Goal: Task Accomplishment & Management: Complete application form

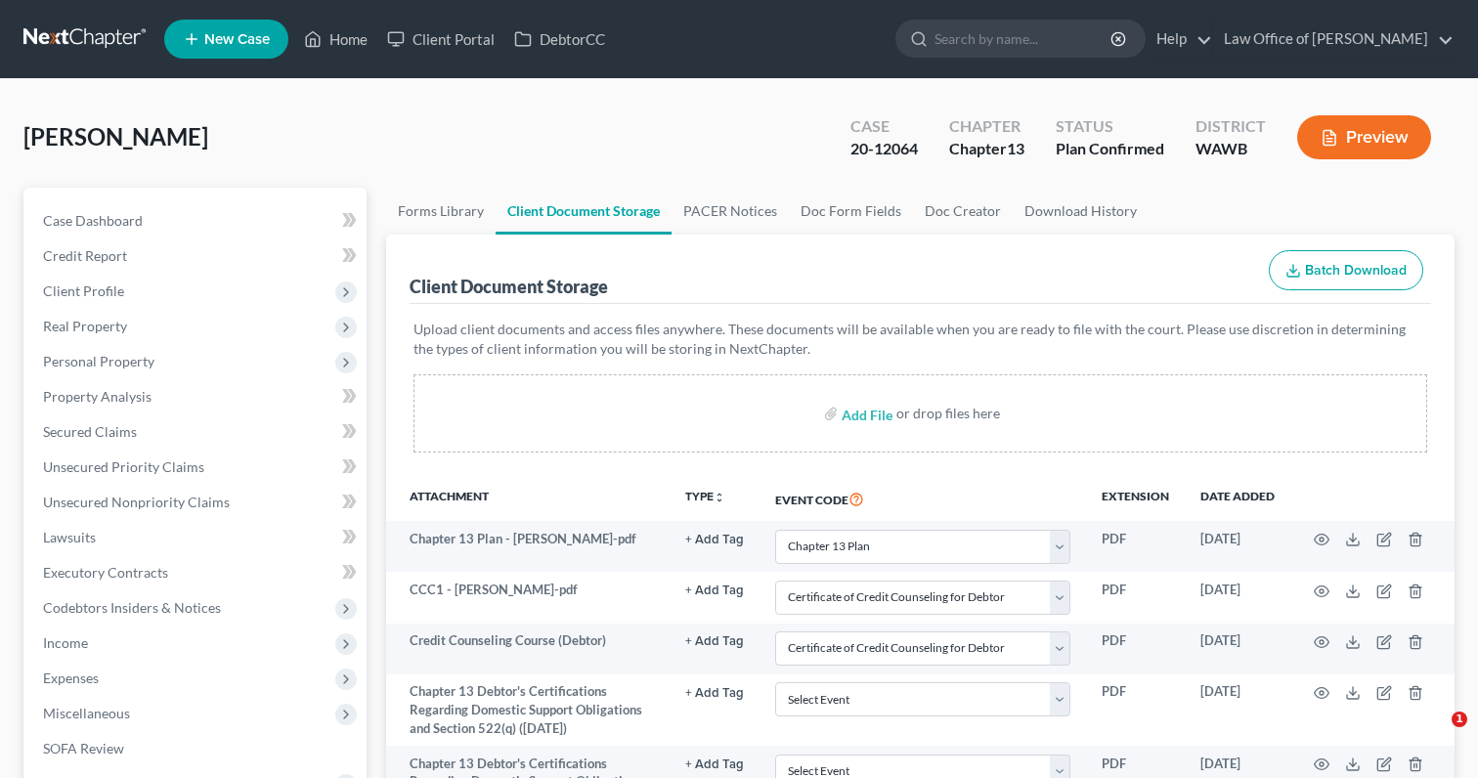
select select "3"
select select "0"
click at [99, 47] on link at bounding box center [85, 39] width 125 height 35
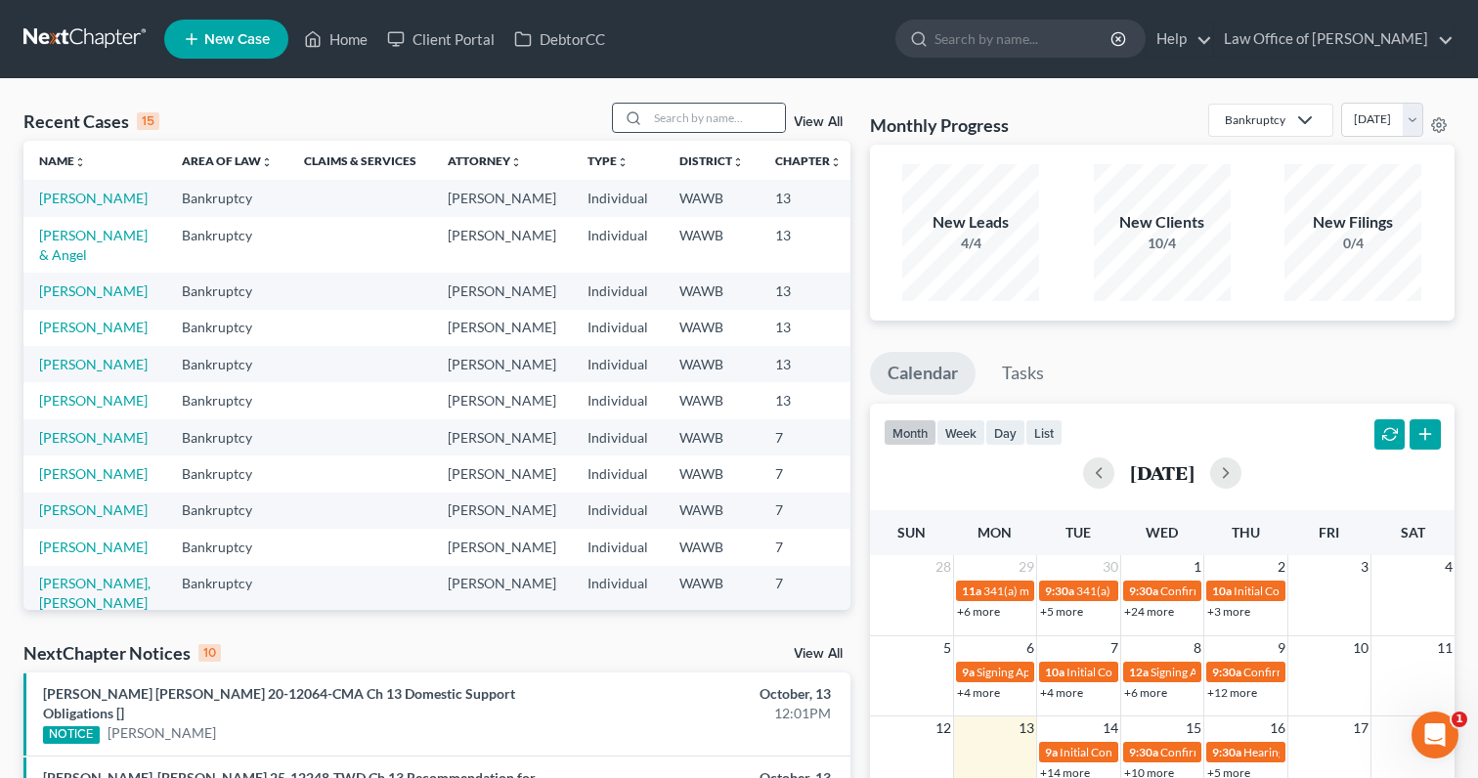
click at [648, 118] on div at bounding box center [630, 118] width 35 height 28
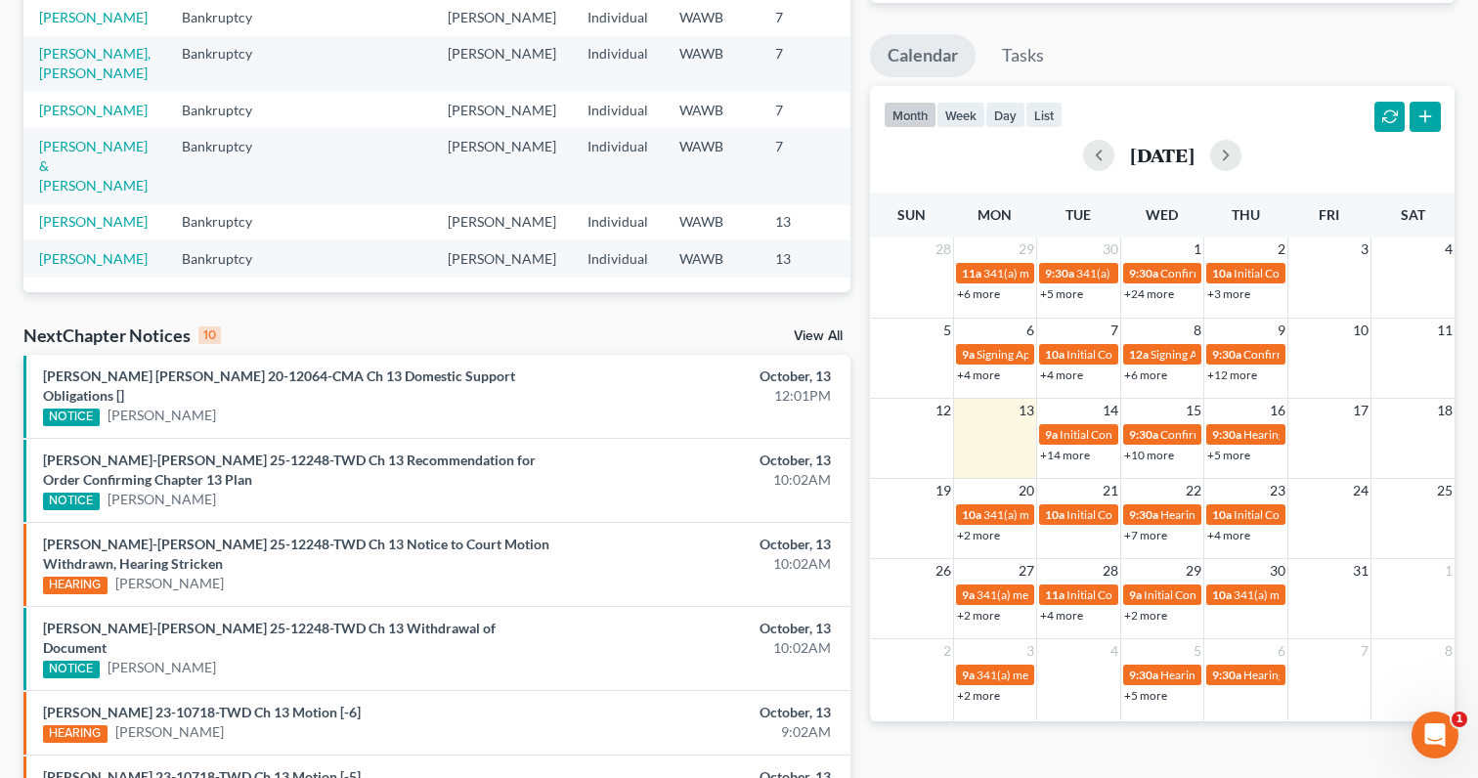
scroll to position [415, 0]
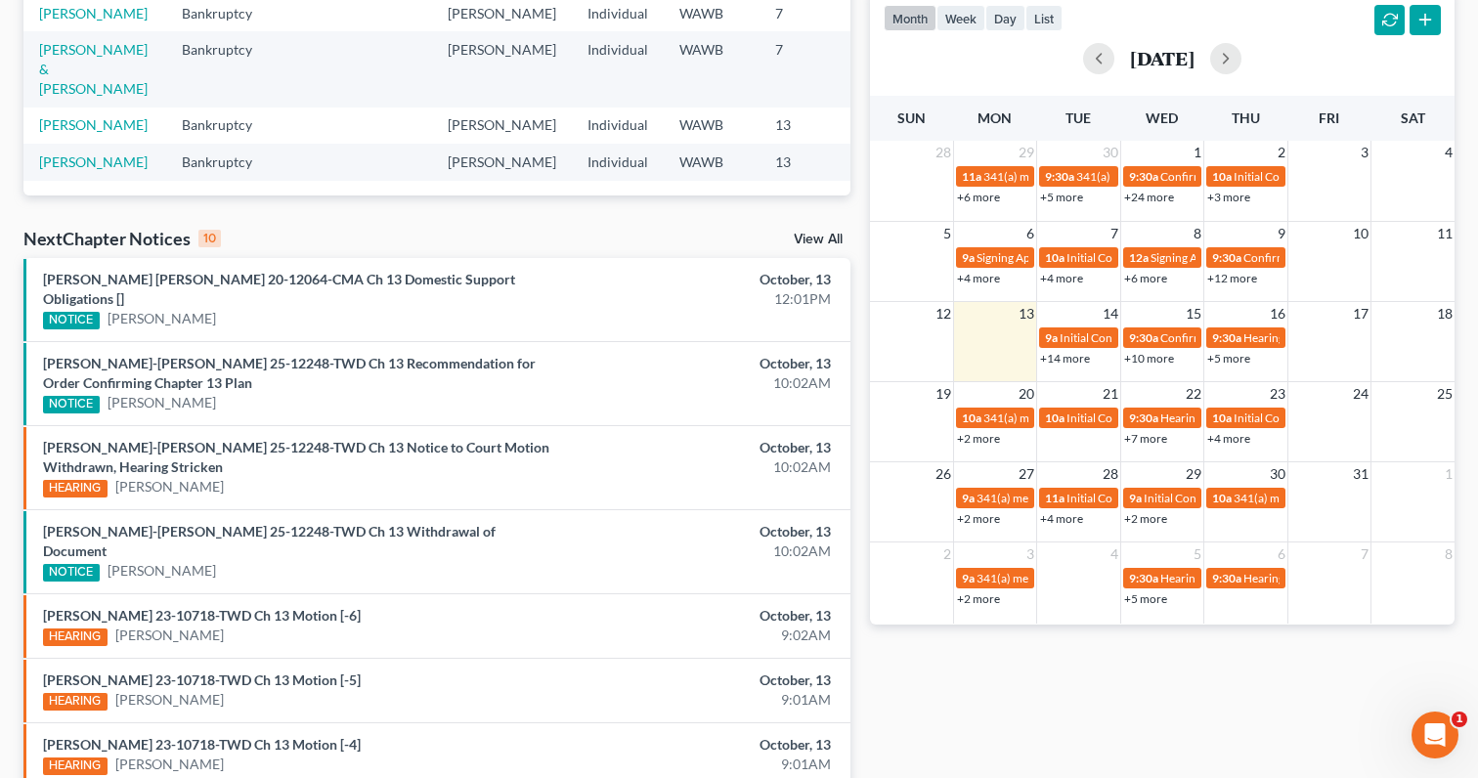
click at [820, 236] on link "View All" at bounding box center [818, 240] width 49 height 14
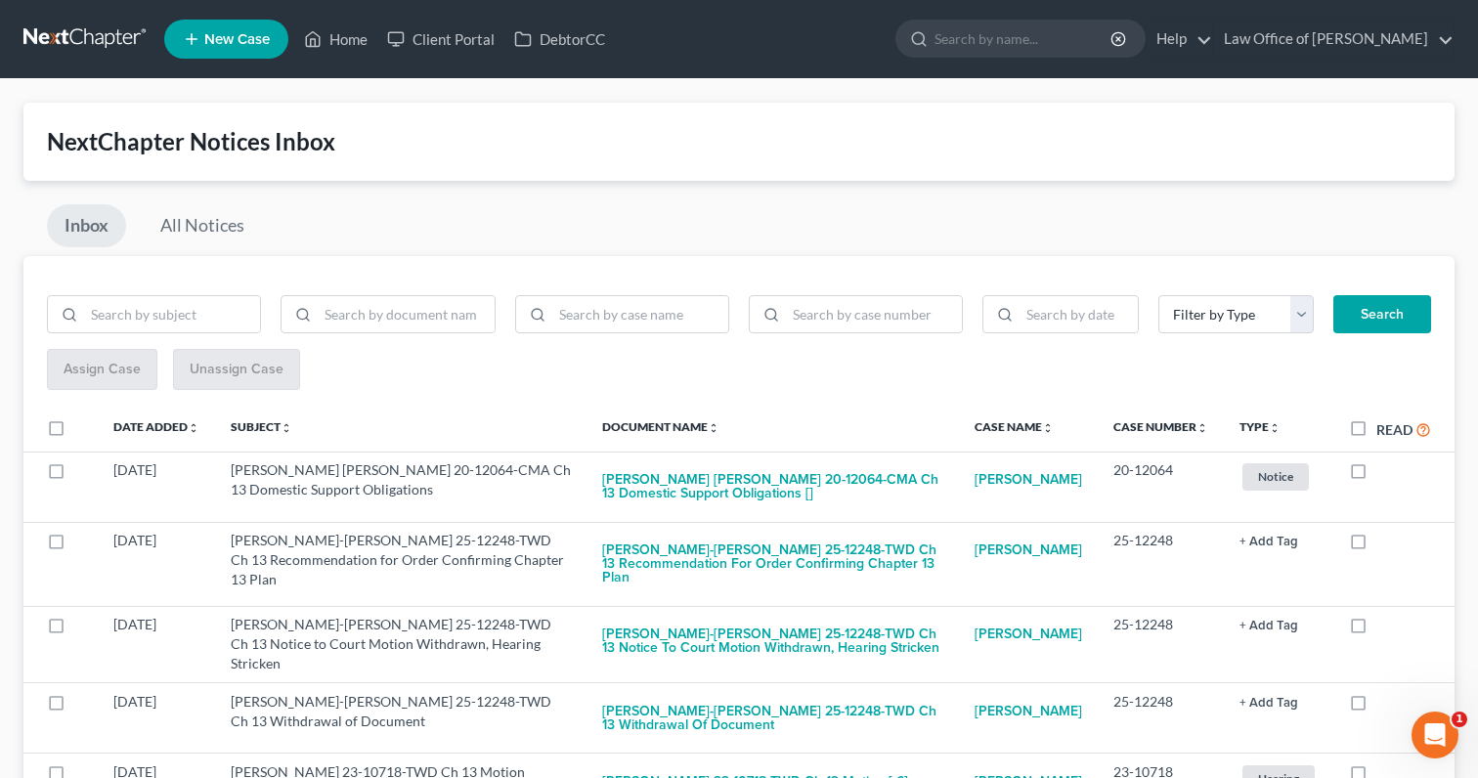
click at [1377, 426] on label "Read" at bounding box center [1404, 429] width 55 height 22
click at [1384, 426] on input "Read" at bounding box center [1390, 424] width 13 height 13
checkbox input "true"
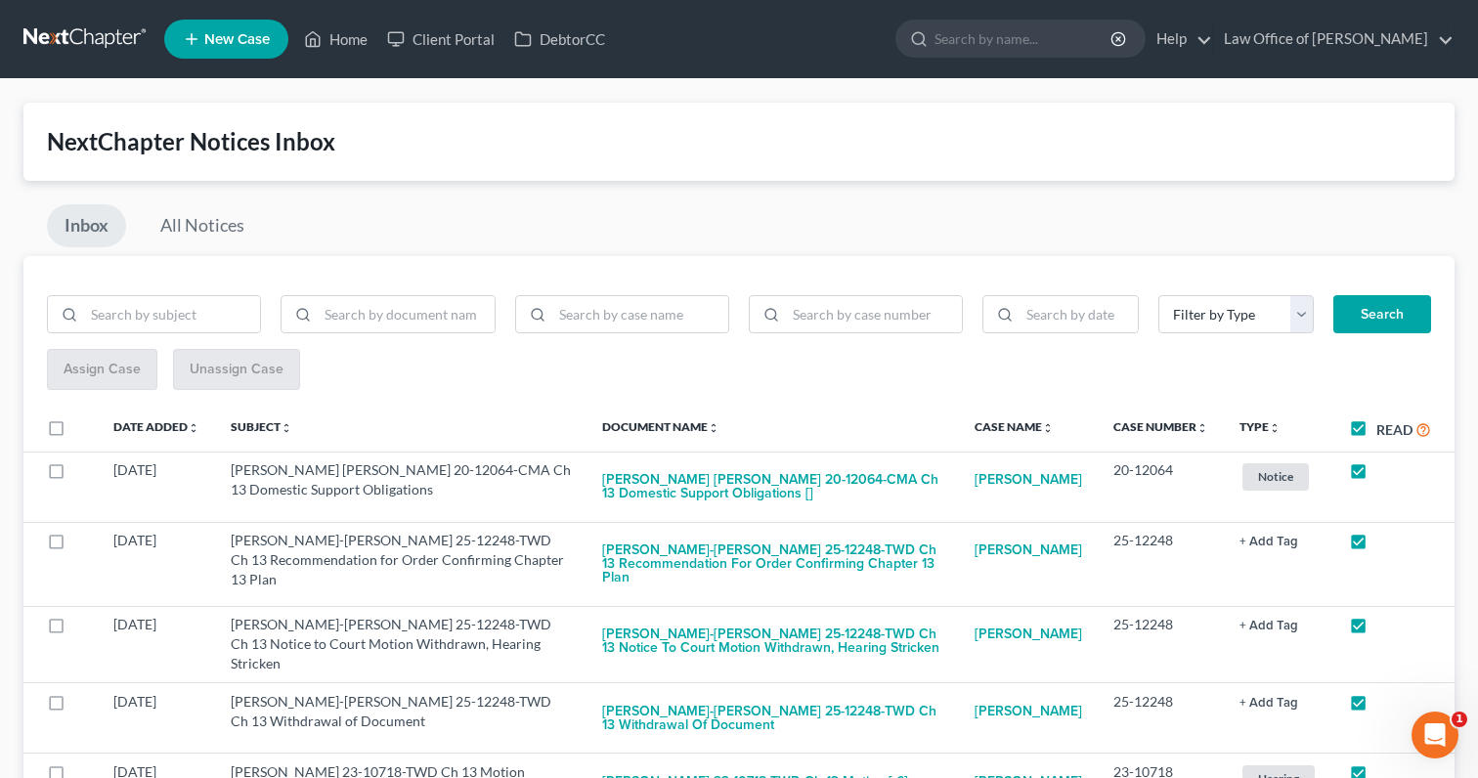
checkbox input "true"
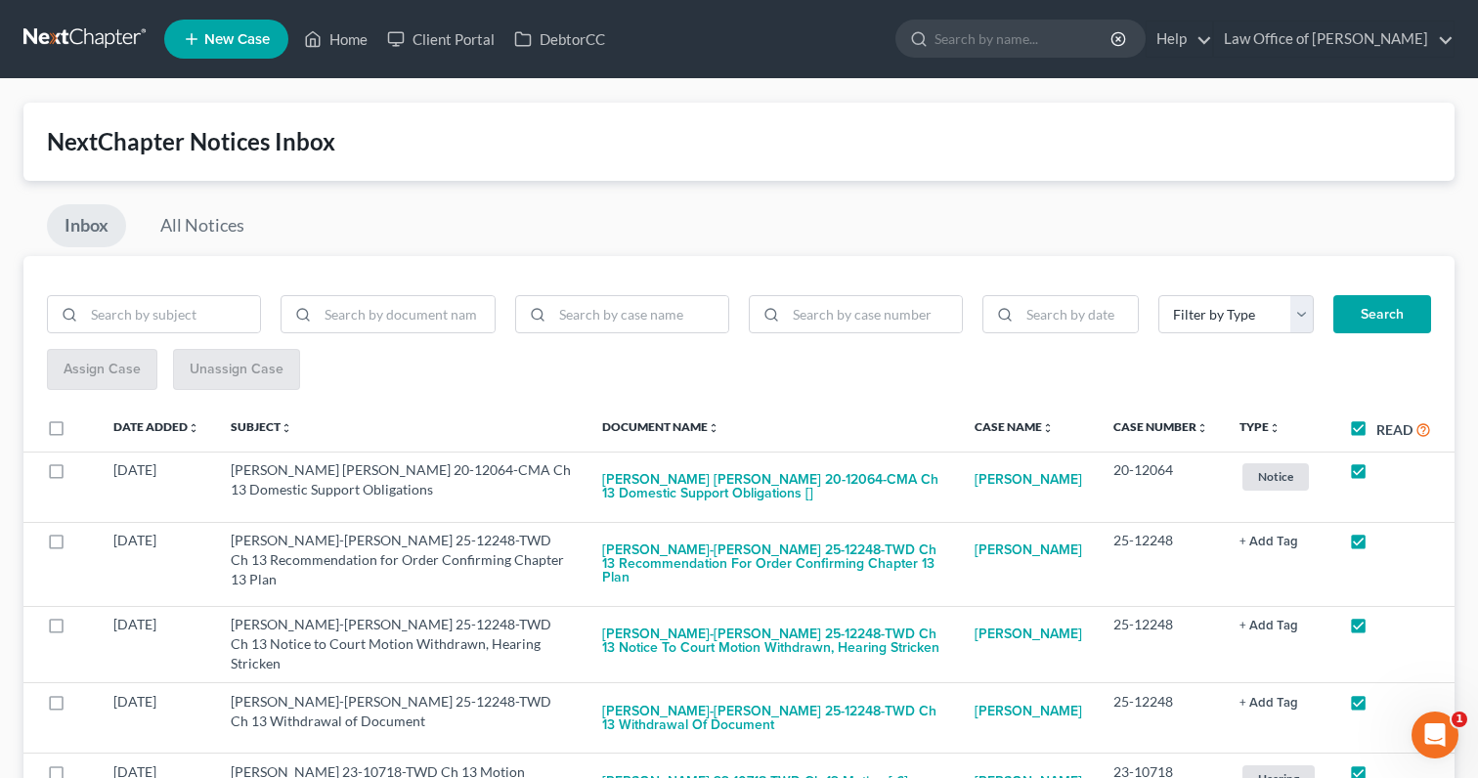
checkbox input "true"
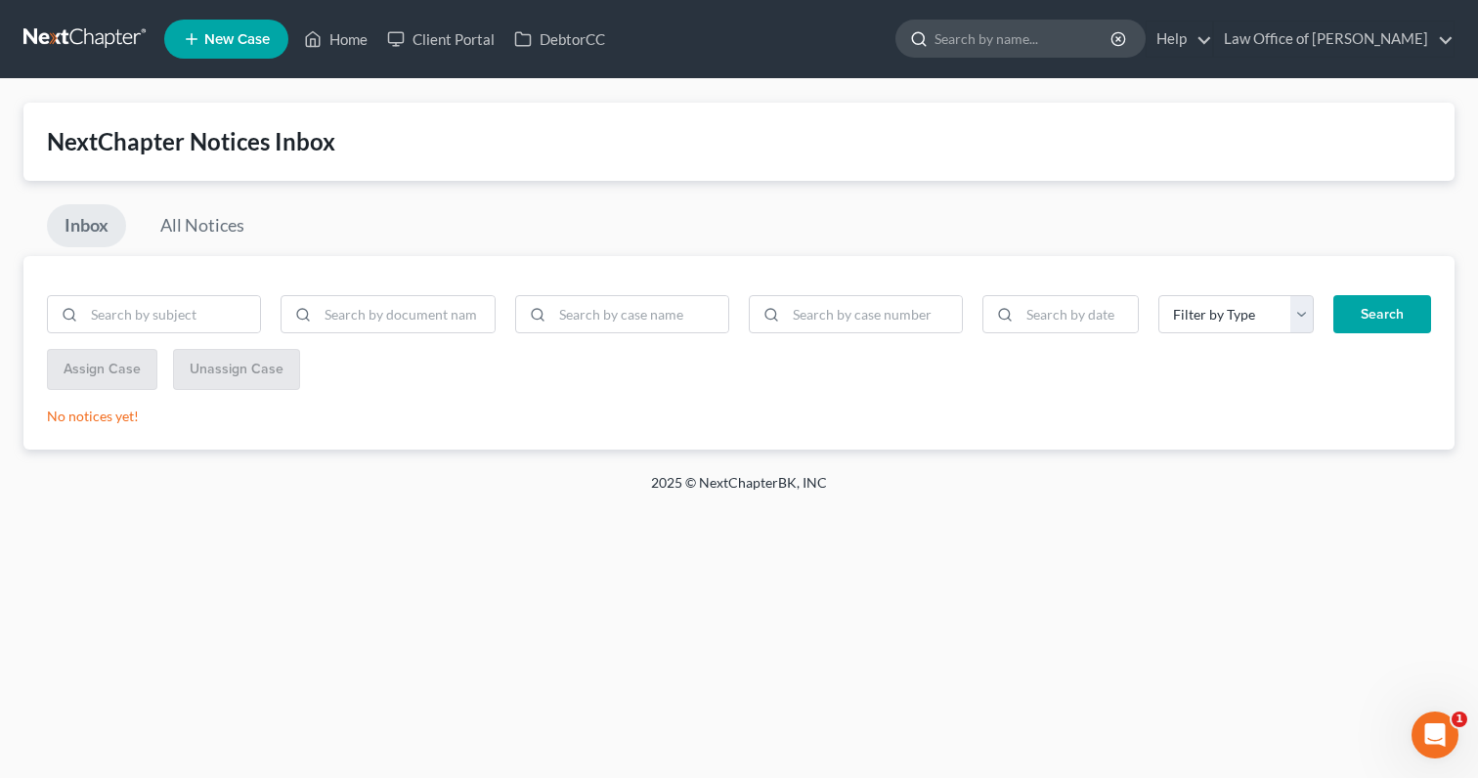
click at [1078, 48] on input "search" at bounding box center [1024, 39] width 179 height 36
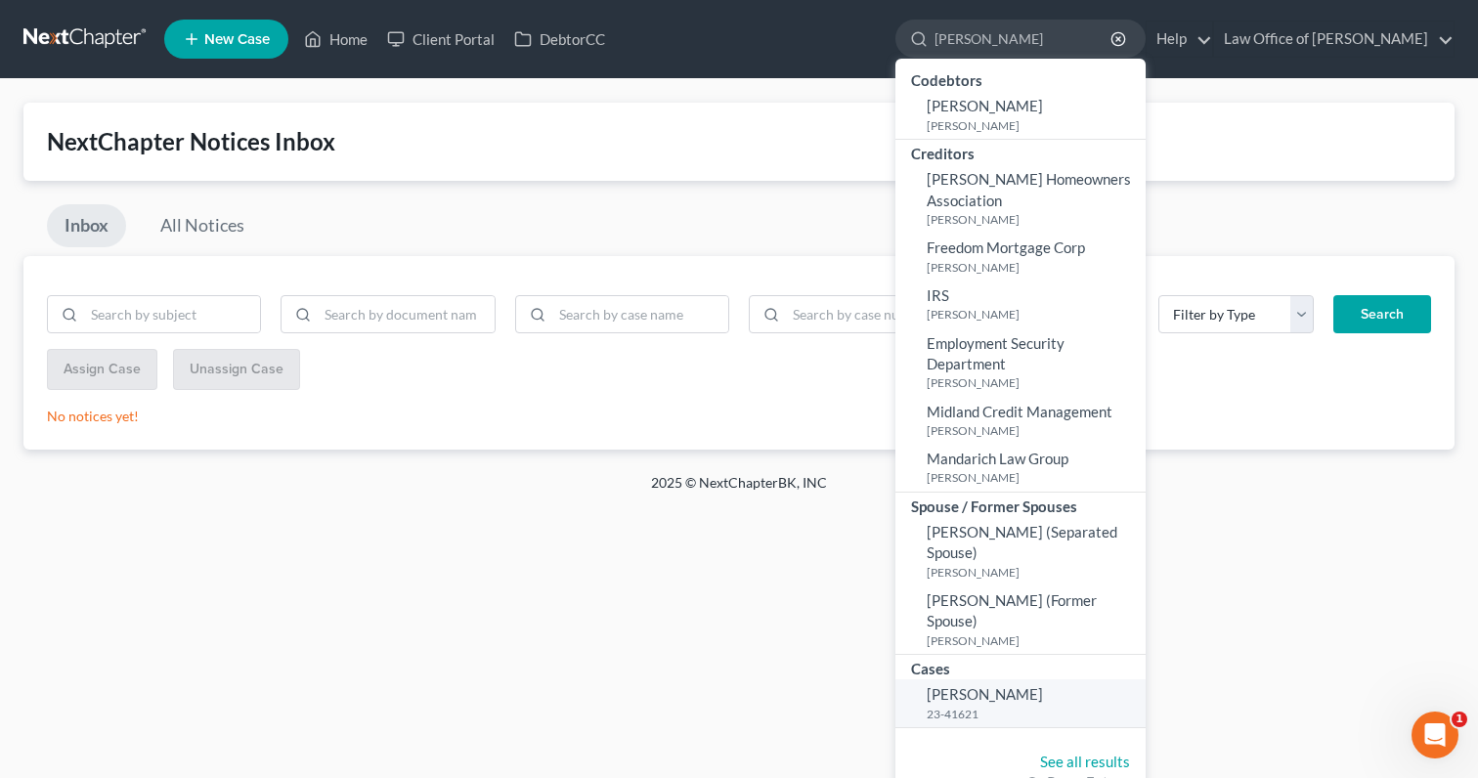
type input "rivas"
click at [1004, 685] on span "[PERSON_NAME]" at bounding box center [985, 694] width 116 height 18
select select "6"
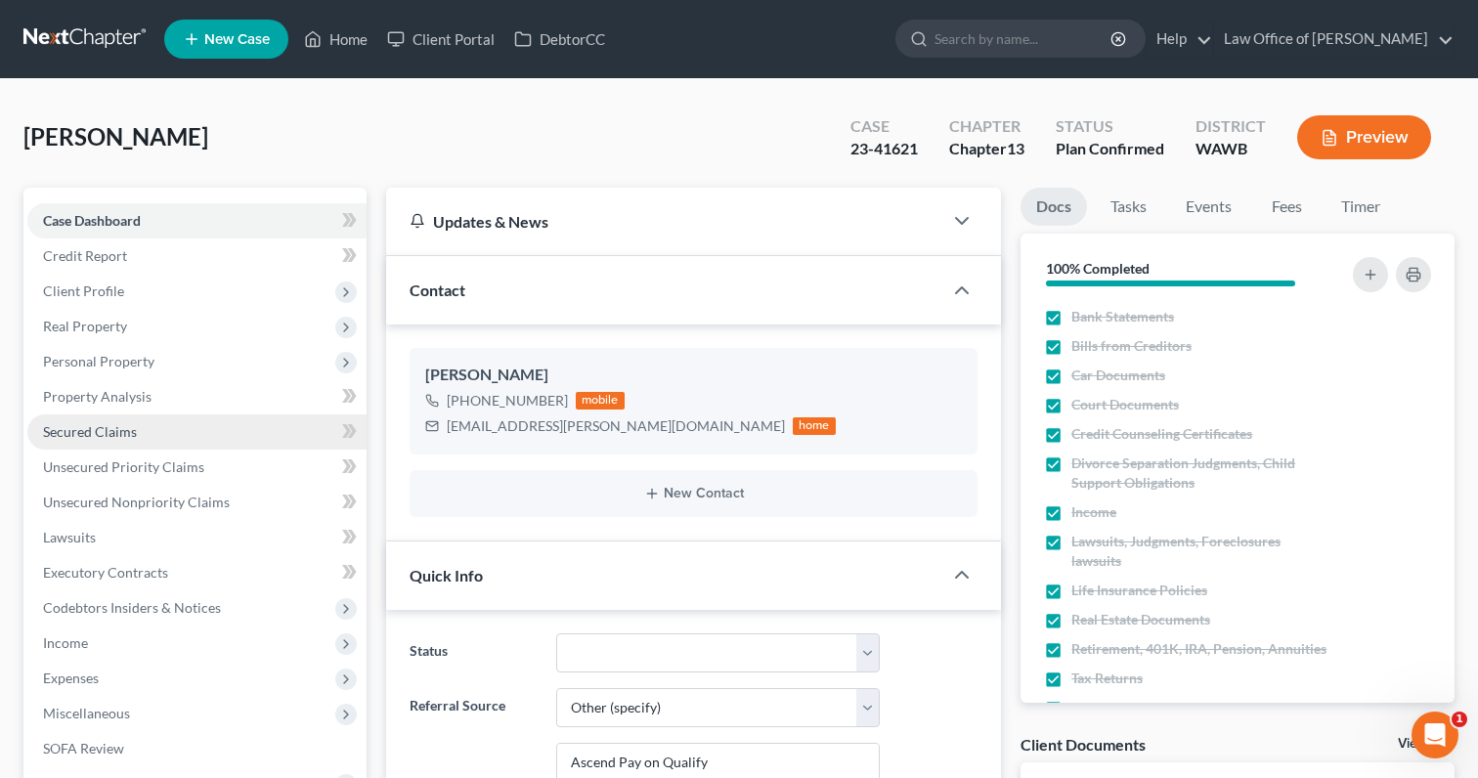
click at [218, 417] on link "Secured Claims" at bounding box center [196, 432] width 339 height 35
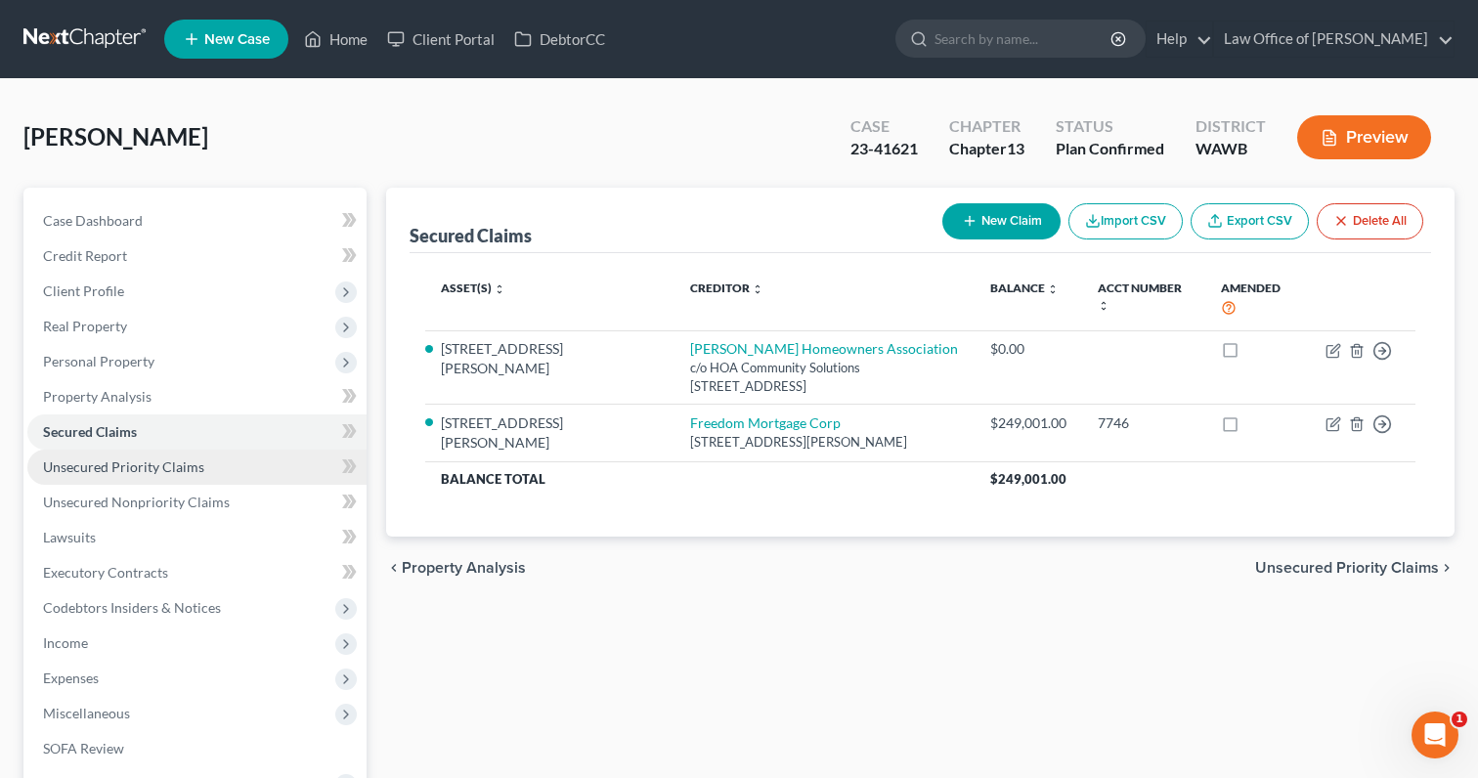
click at [257, 456] on link "Unsecured Priority Claims" at bounding box center [196, 467] width 339 height 35
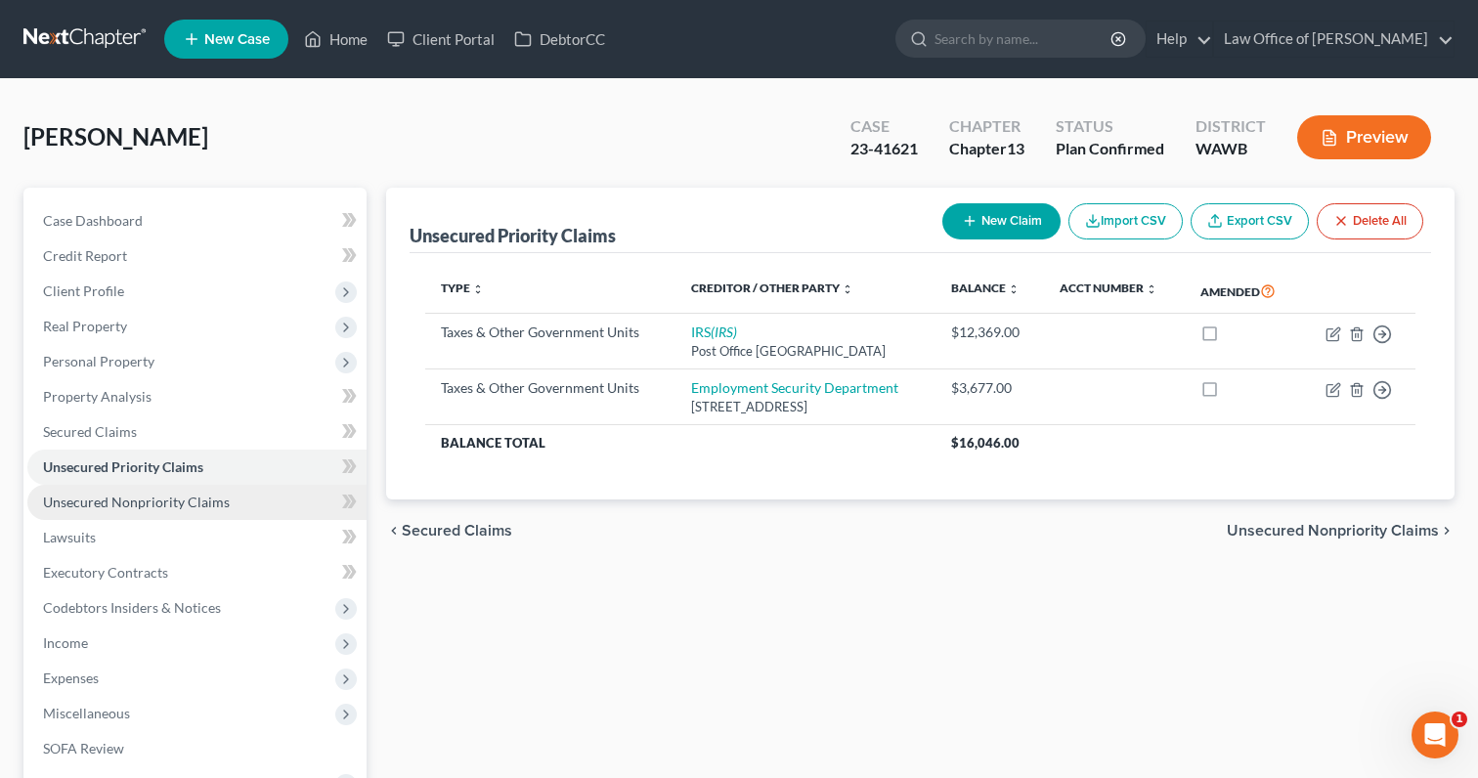
click at [239, 501] on link "Unsecured Nonpriority Claims" at bounding box center [196, 502] width 339 height 35
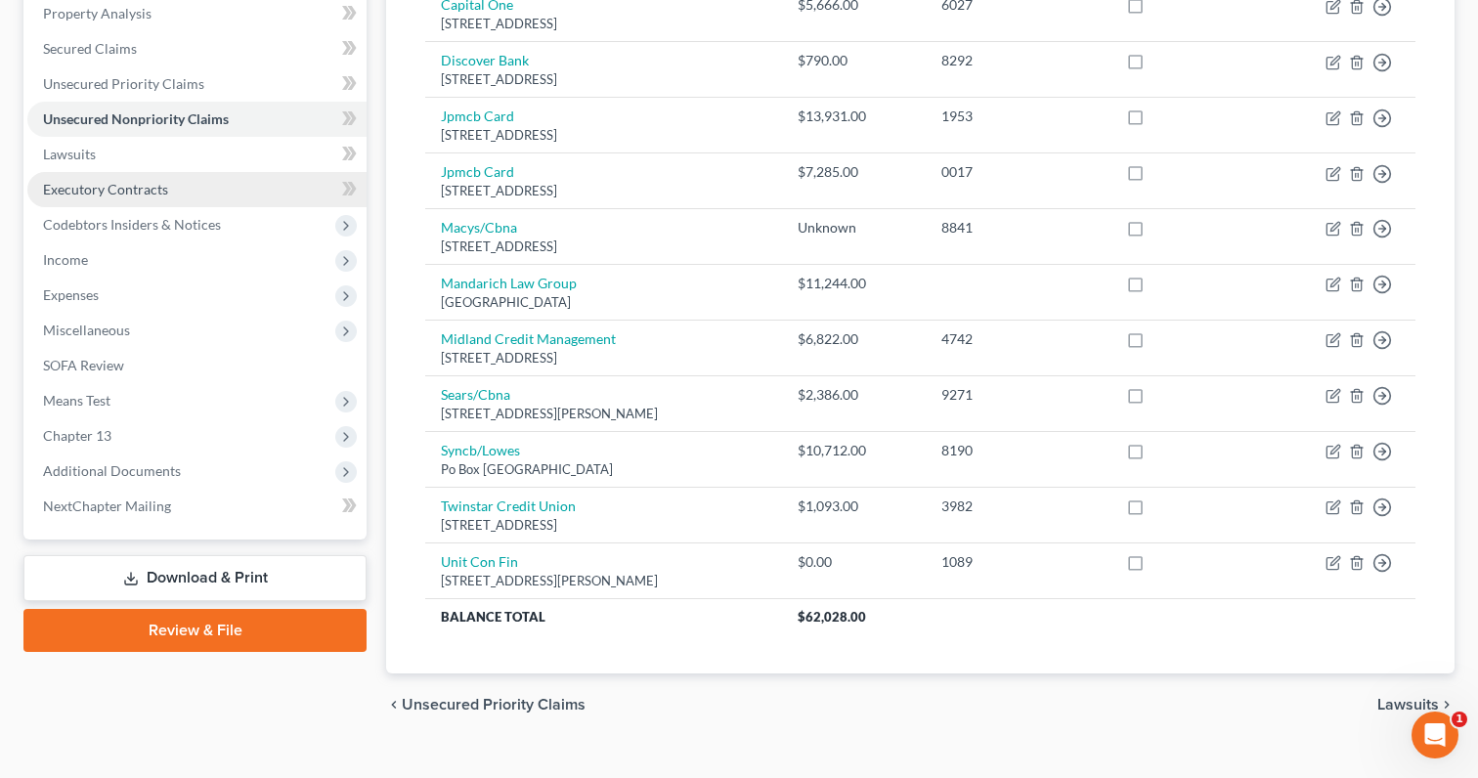
scroll to position [415, 0]
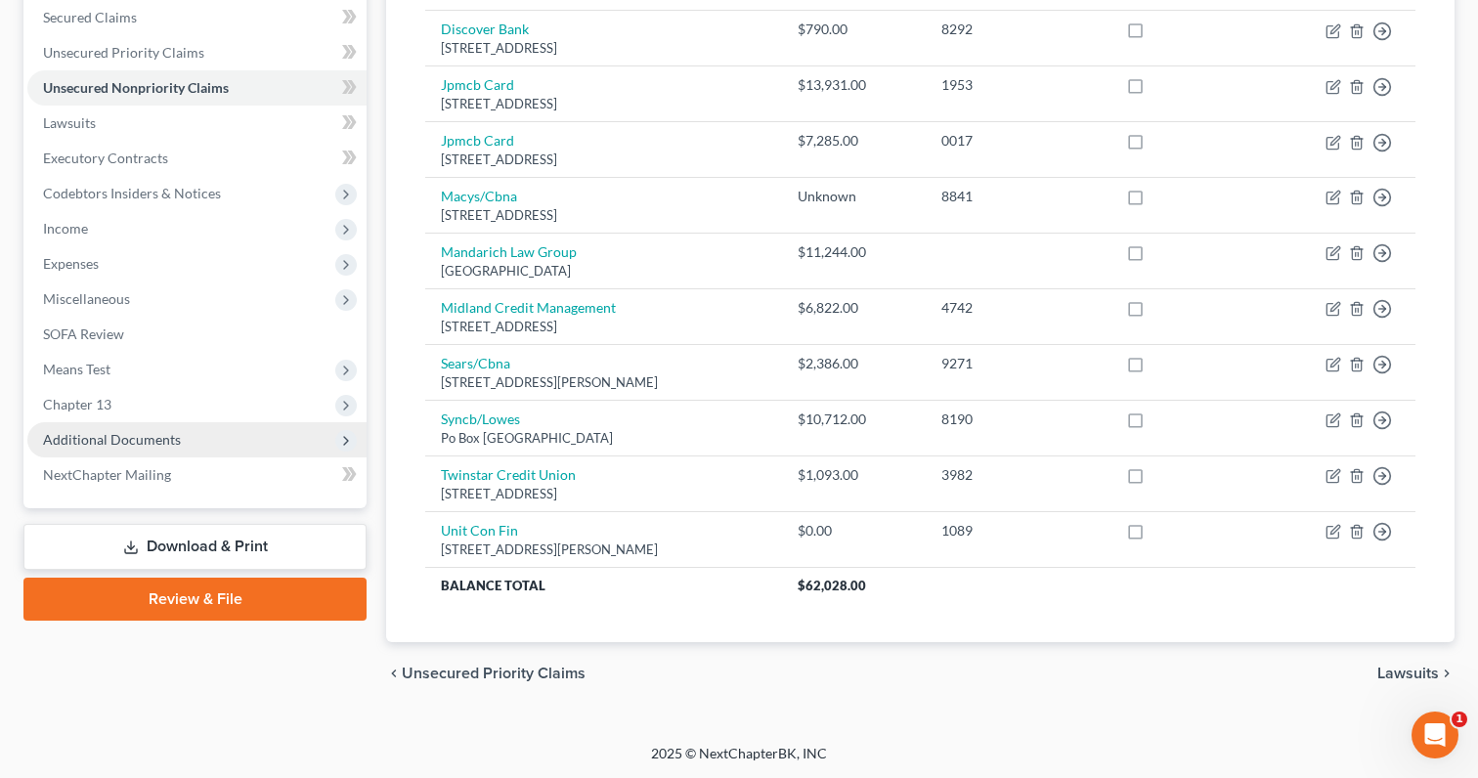
click at [180, 451] on span "Additional Documents" at bounding box center [196, 439] width 339 height 35
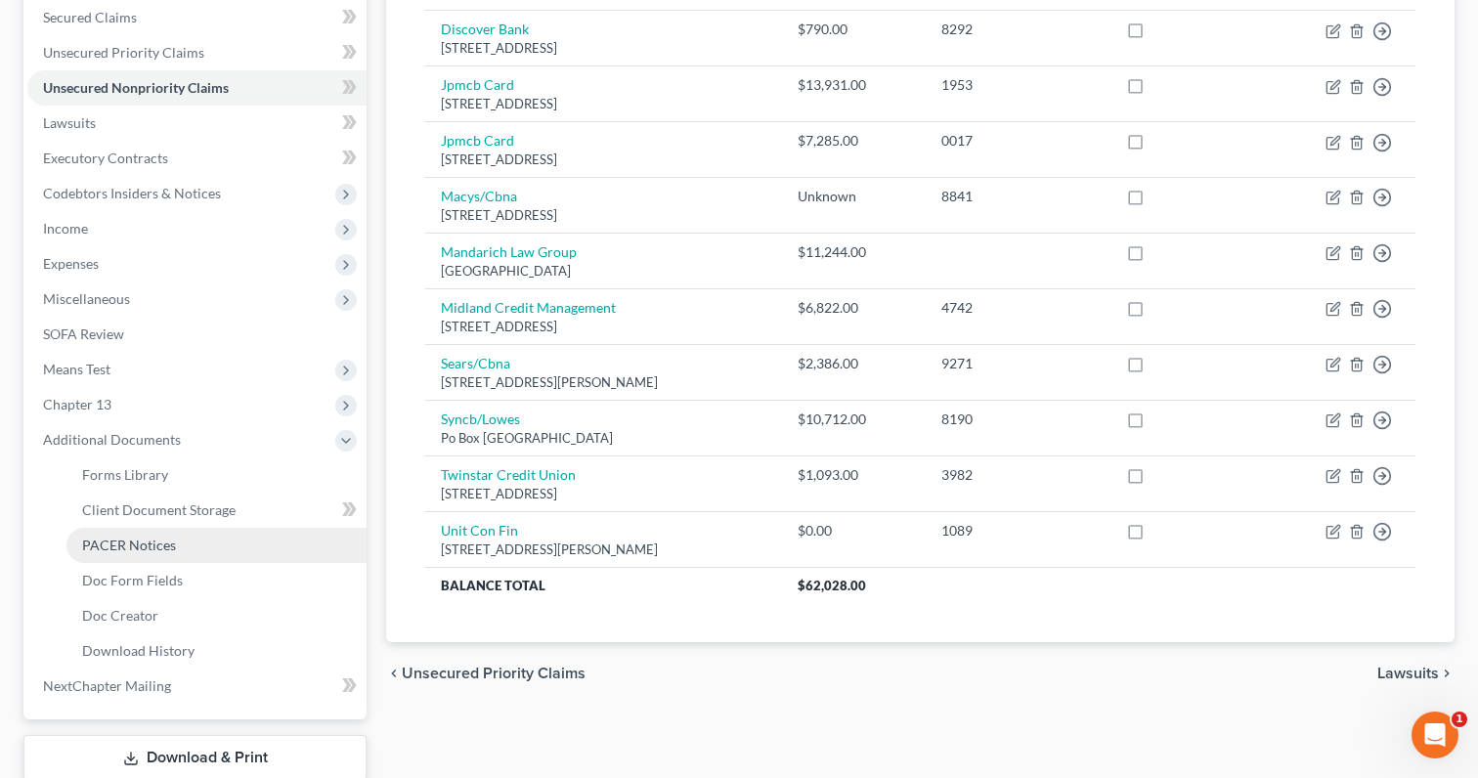
click at [182, 552] on link "PACER Notices" at bounding box center [216, 545] width 300 height 35
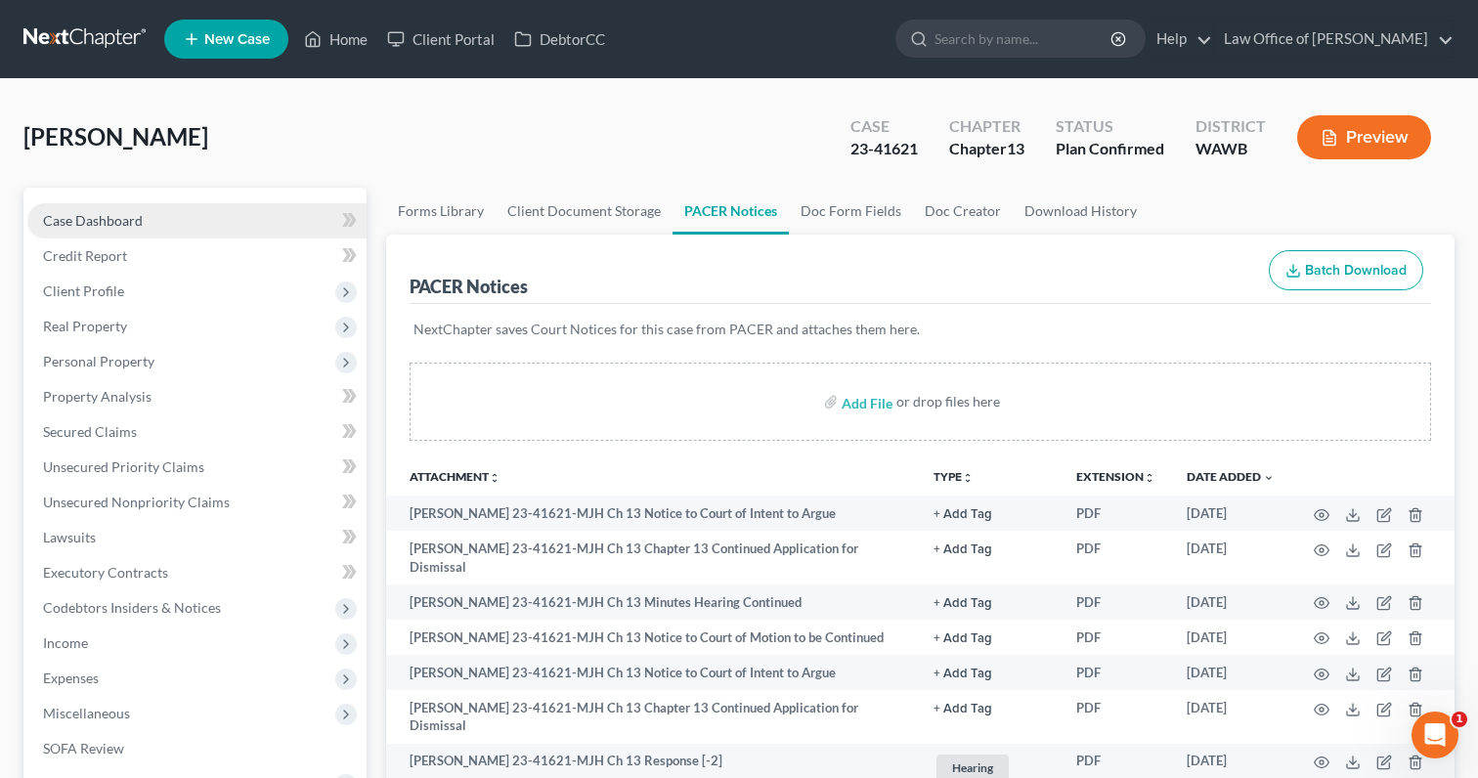
click at [247, 225] on link "Case Dashboard" at bounding box center [196, 220] width 339 height 35
select select "6"
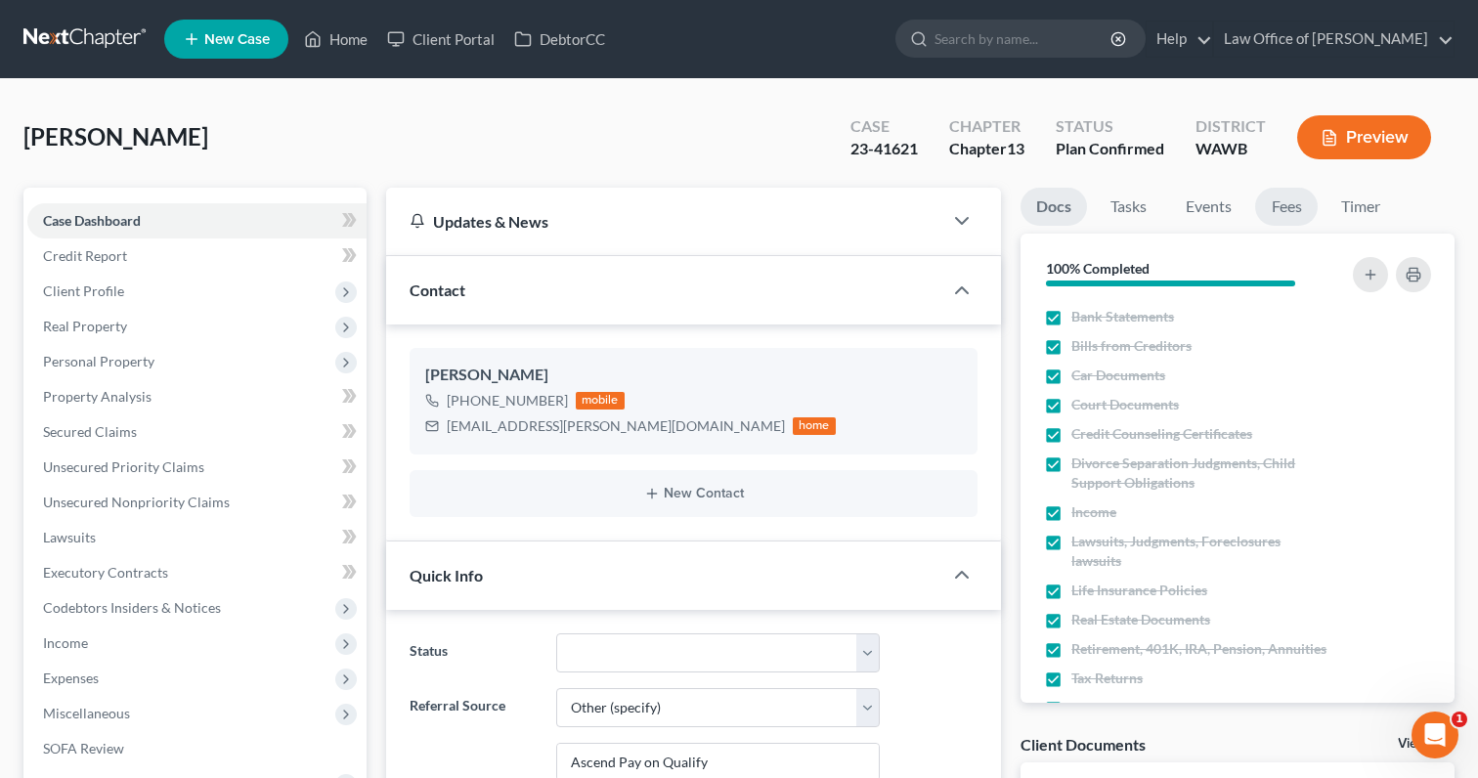
click at [1278, 206] on link "Fees" at bounding box center [1286, 207] width 63 height 38
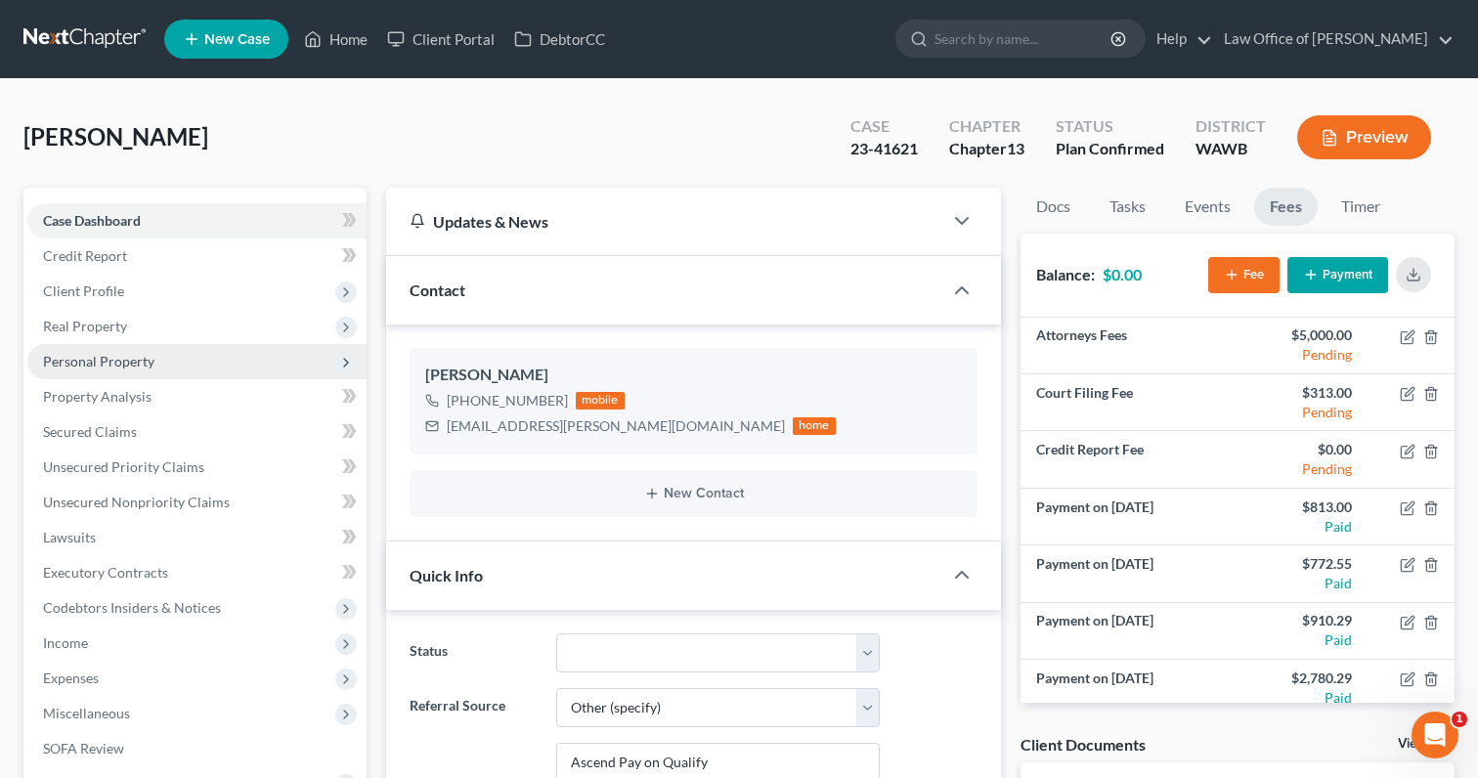
click at [136, 360] on span "Personal Property" at bounding box center [98, 361] width 111 height 17
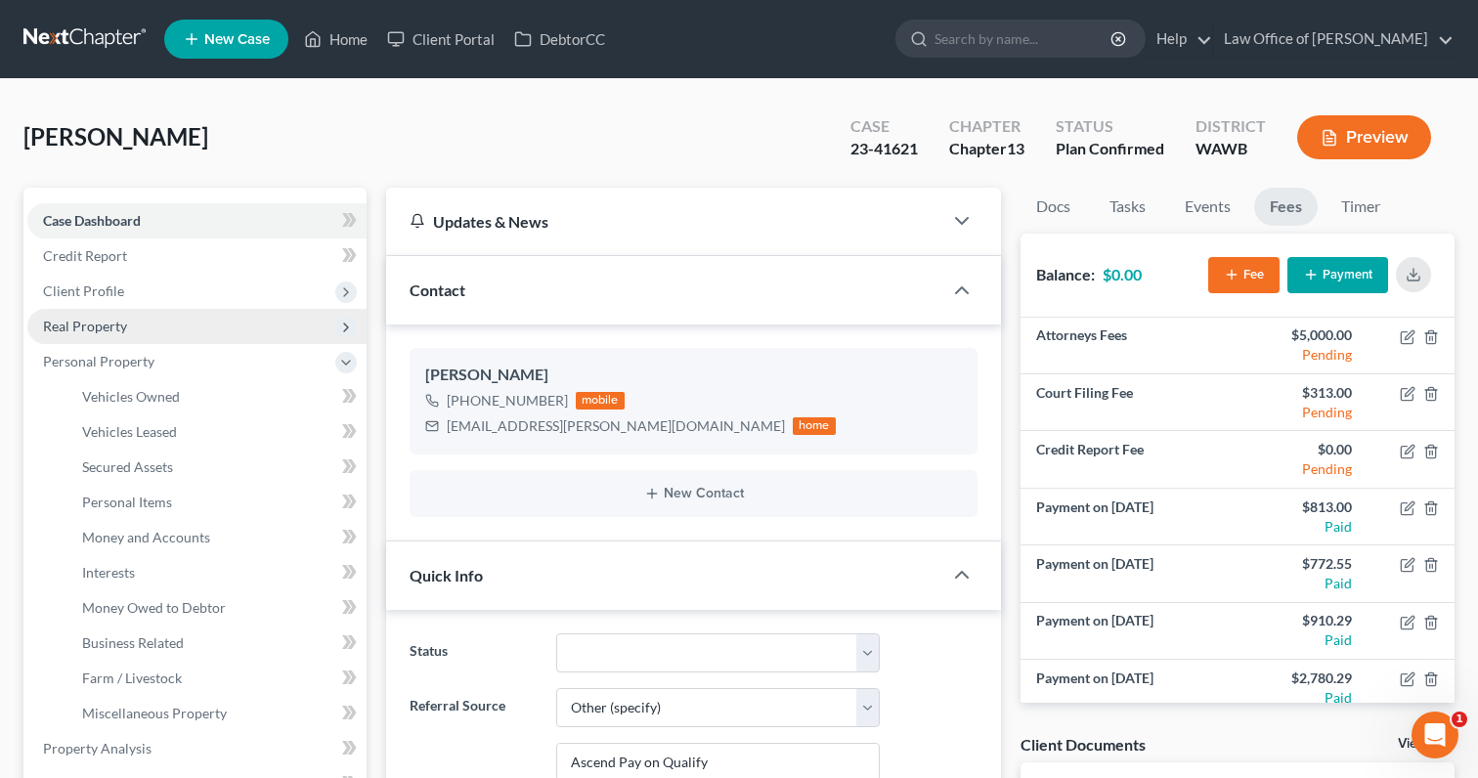
click at [131, 330] on span "Real Property" at bounding box center [196, 326] width 339 height 35
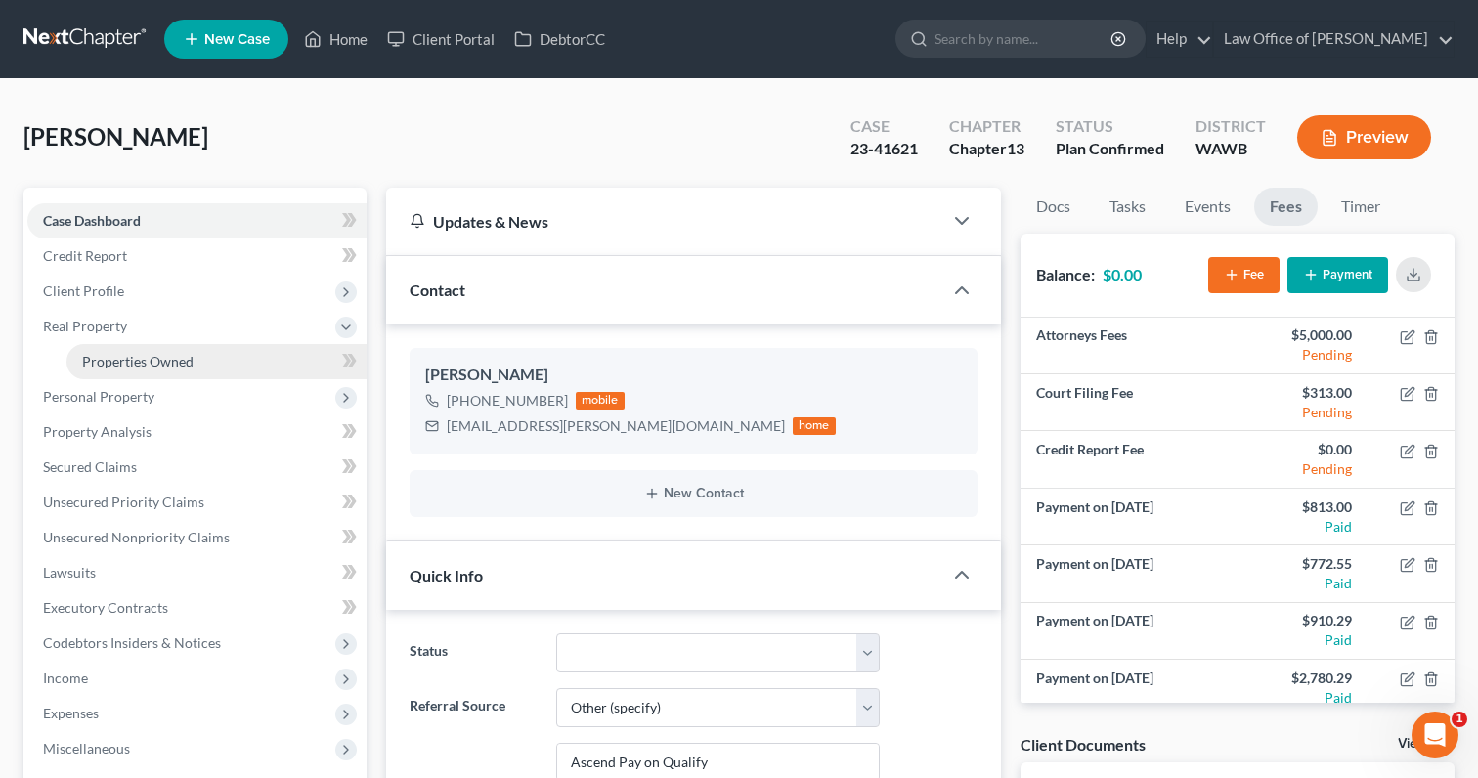
click at [153, 353] on span "Properties Owned" at bounding box center [137, 361] width 111 height 17
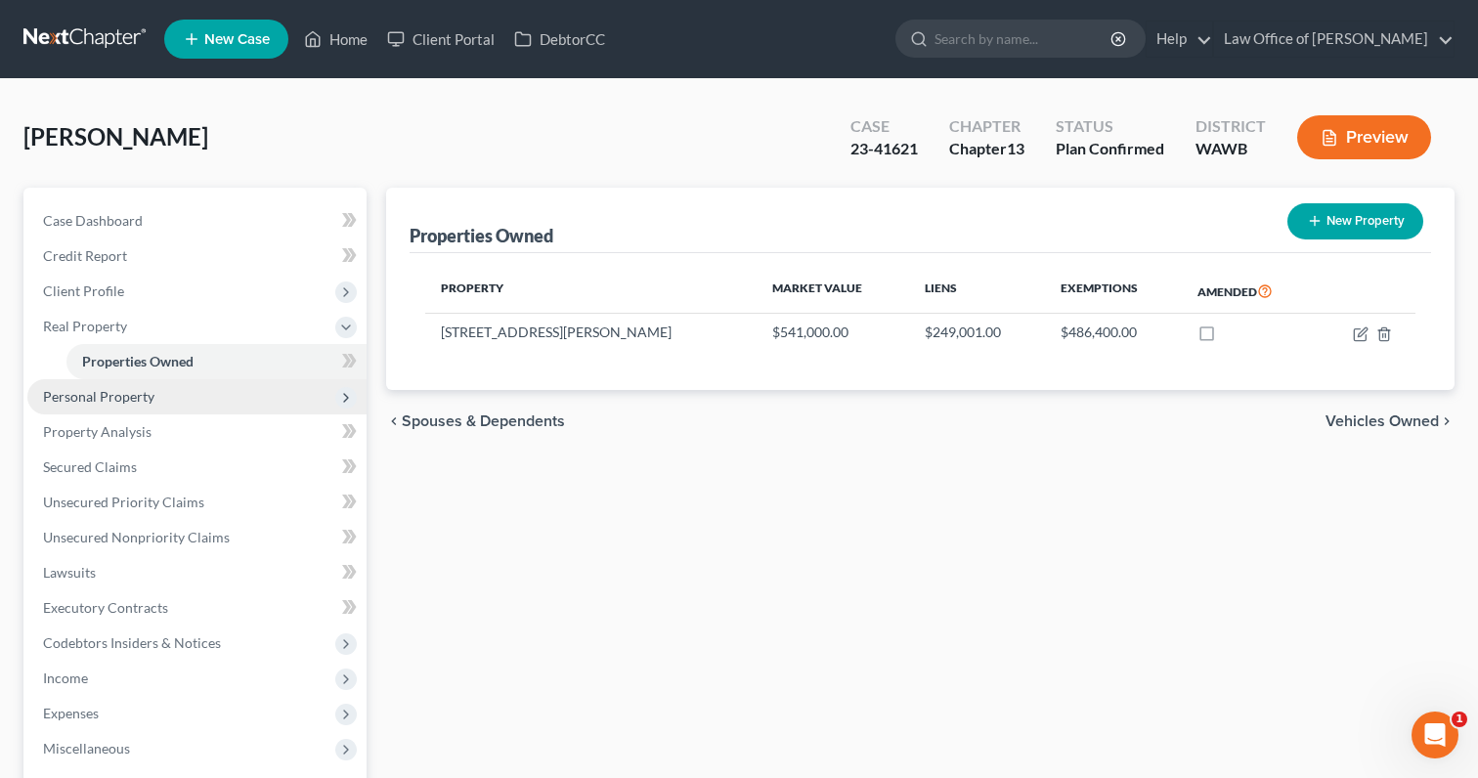
click at [147, 382] on span "Personal Property" at bounding box center [196, 396] width 339 height 35
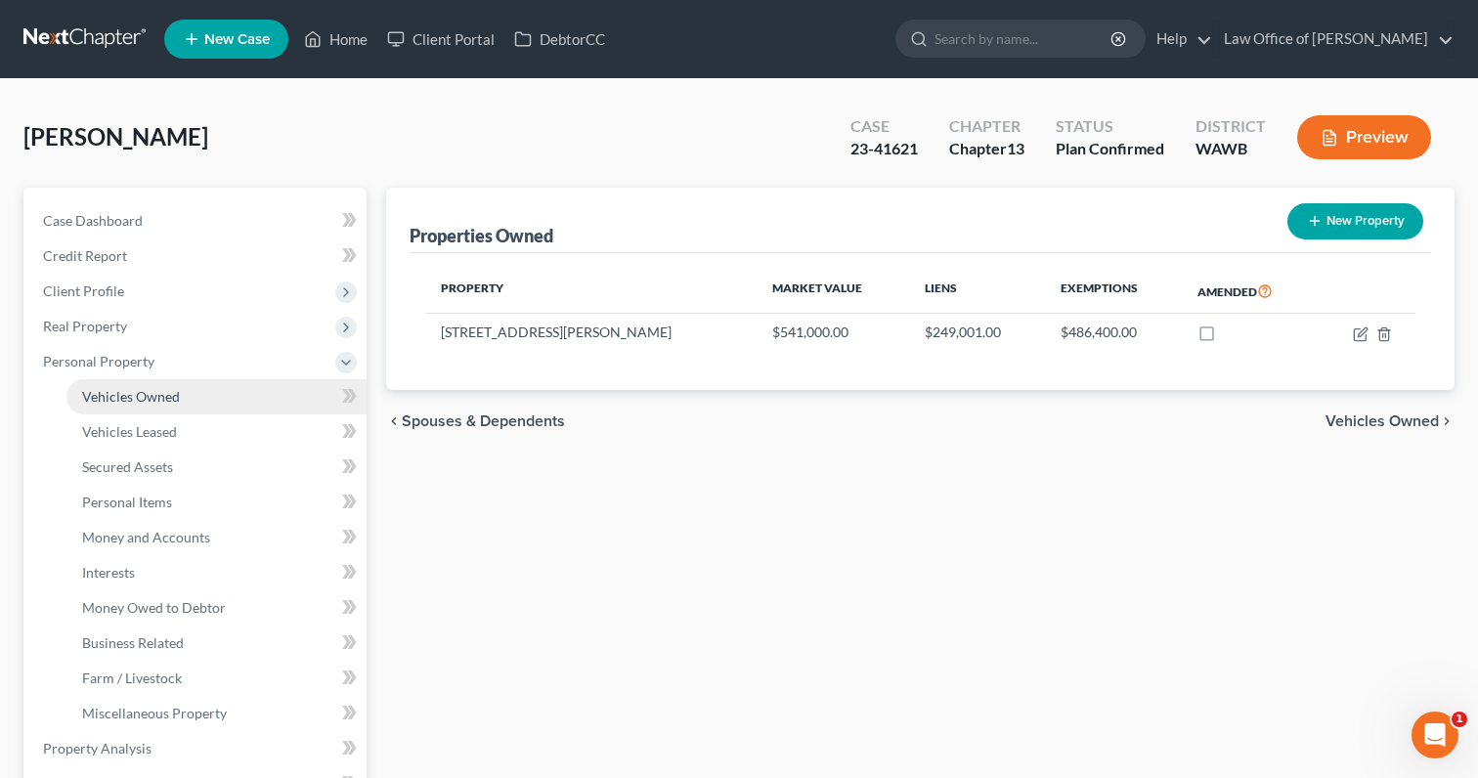
click at [149, 401] on span "Vehicles Owned" at bounding box center [131, 396] width 98 height 17
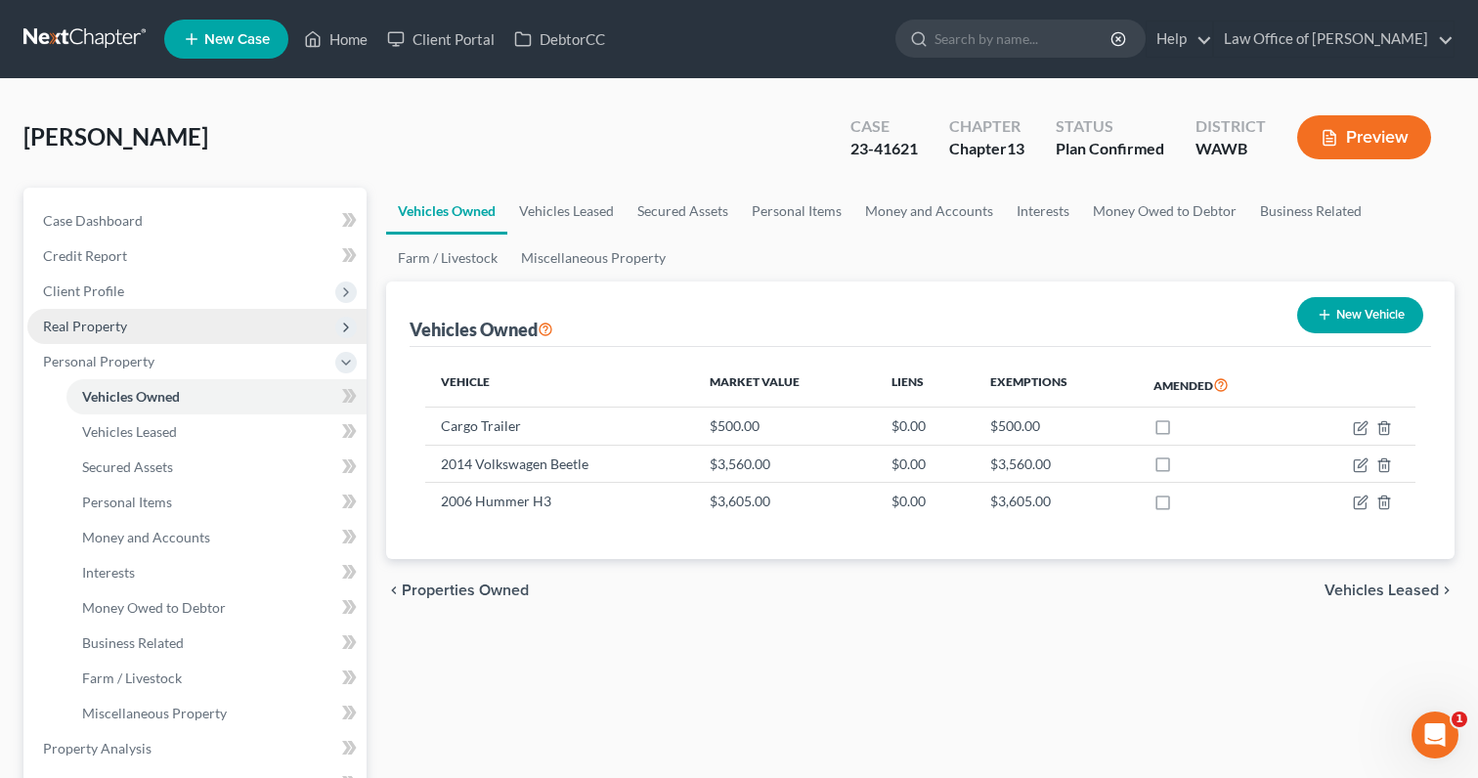
click at [133, 338] on span "Real Property" at bounding box center [196, 326] width 339 height 35
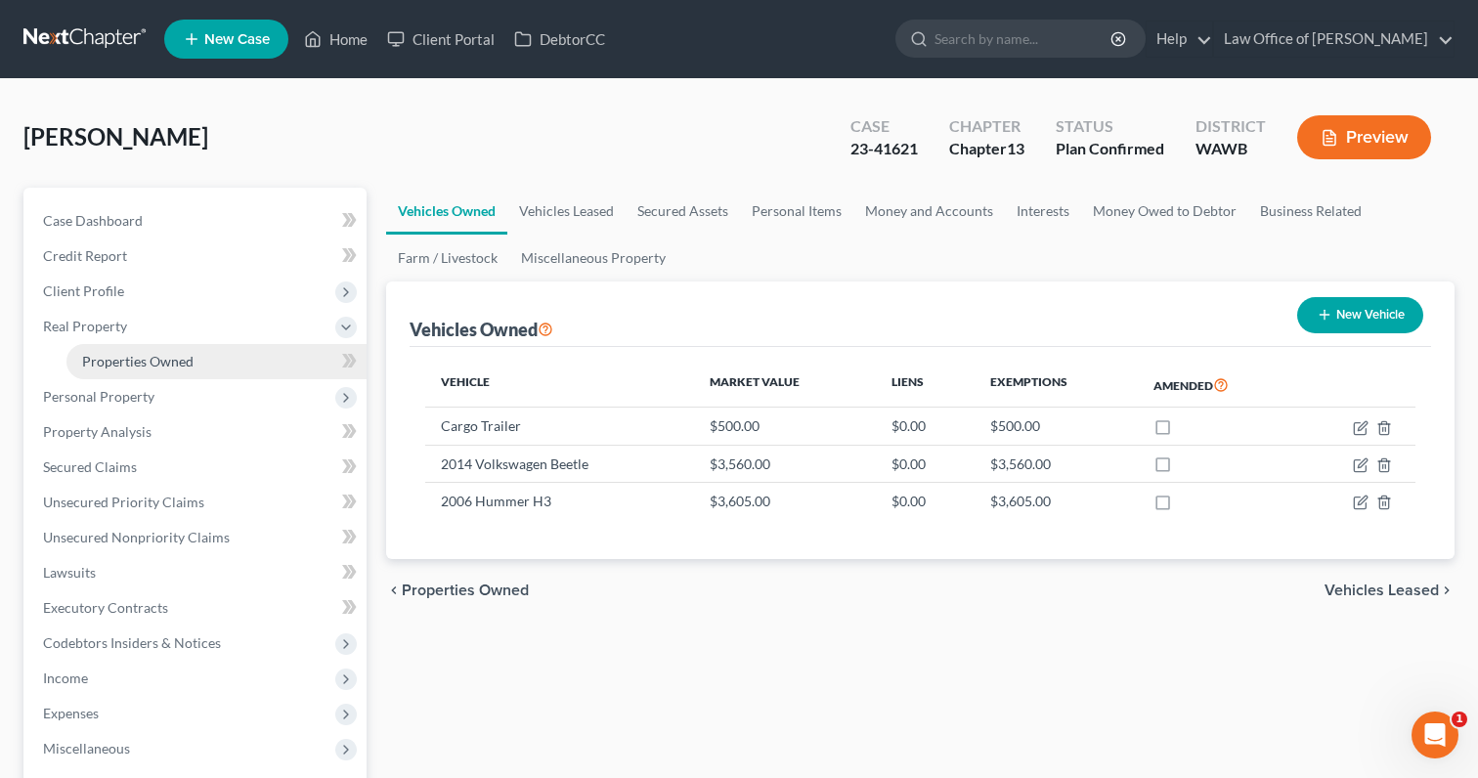
click at [134, 361] on span "Properties Owned" at bounding box center [137, 361] width 111 height 17
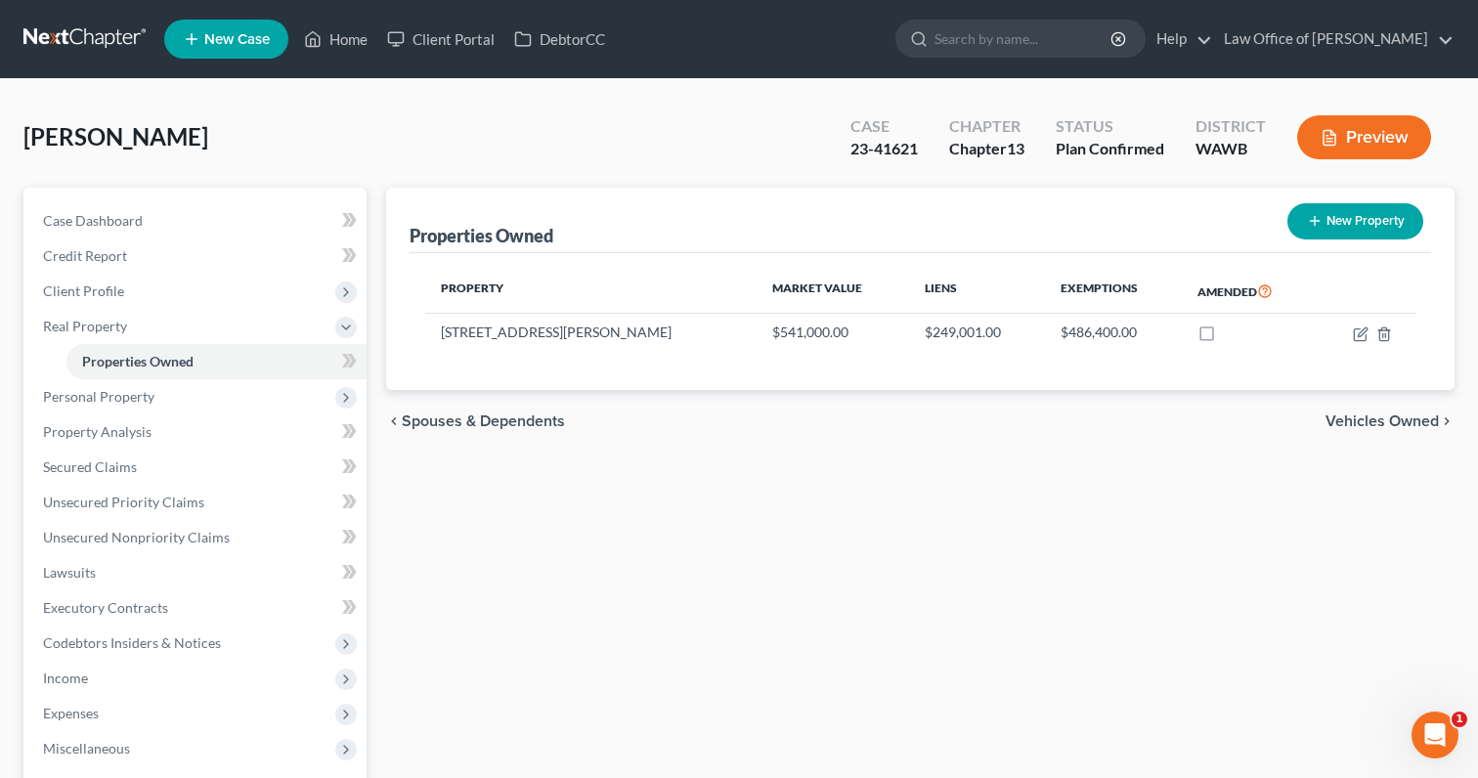
click at [90, 46] on link at bounding box center [85, 39] width 125 height 35
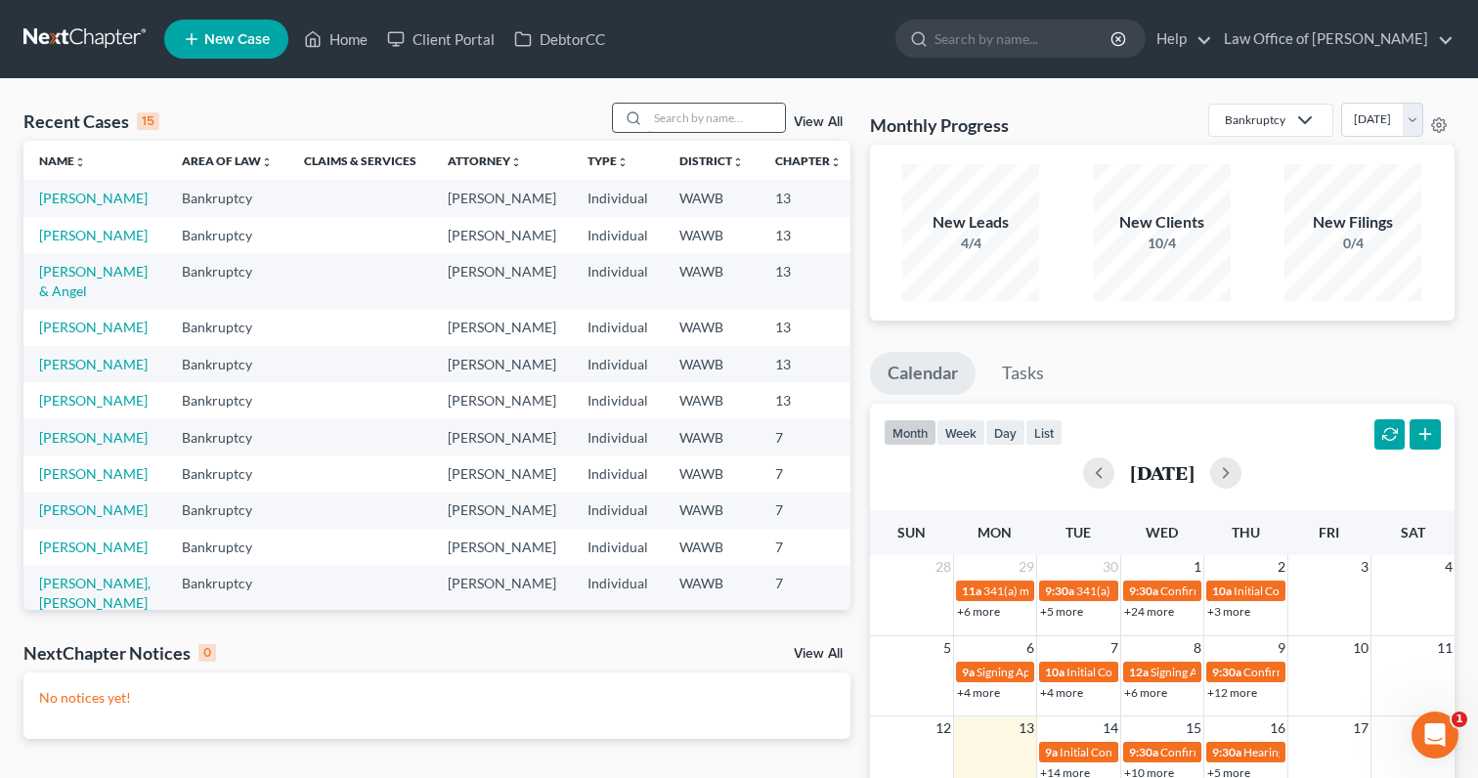
click at [706, 125] on input "search" at bounding box center [716, 118] width 137 height 28
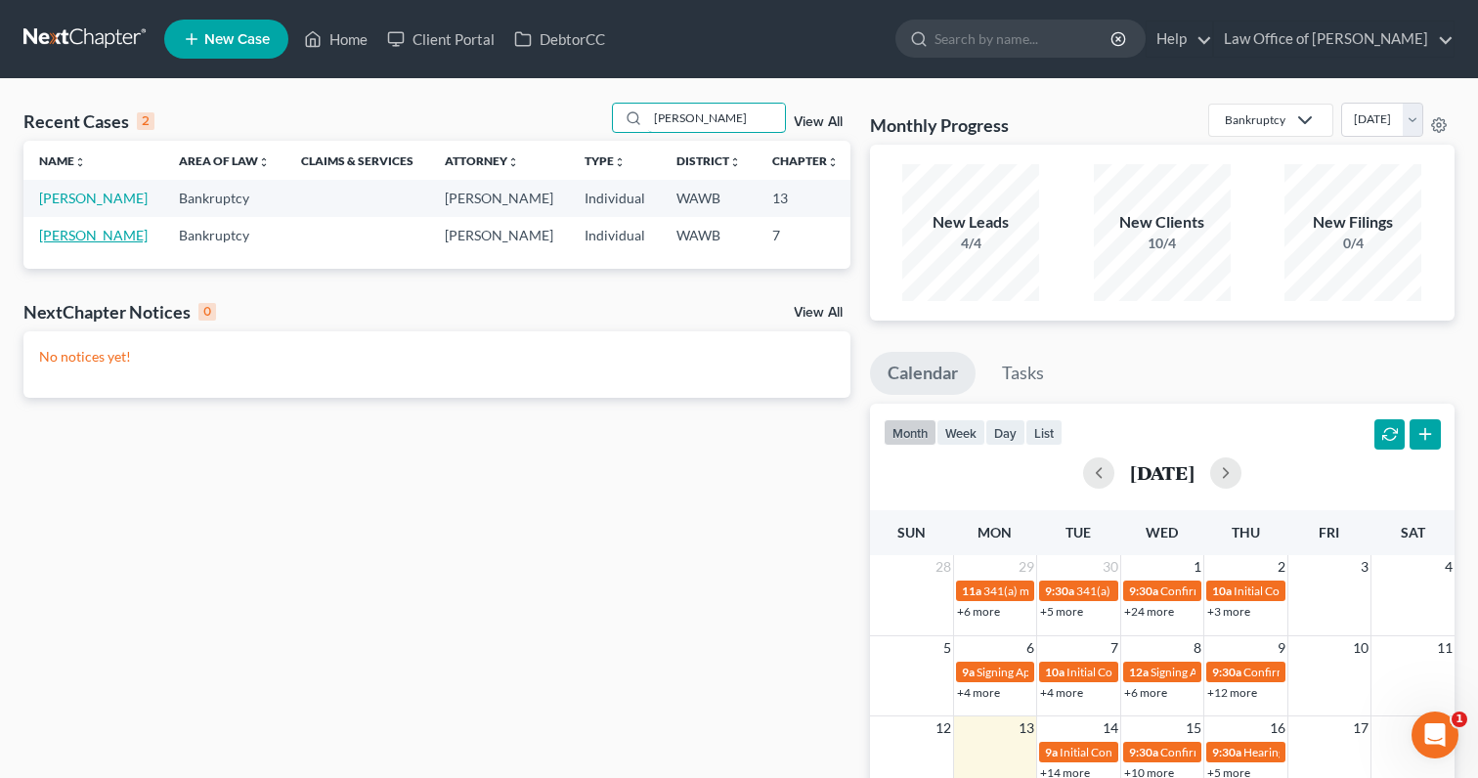
type input "myers"
click at [50, 243] on link "[PERSON_NAME]" at bounding box center [93, 235] width 109 height 17
select select "3"
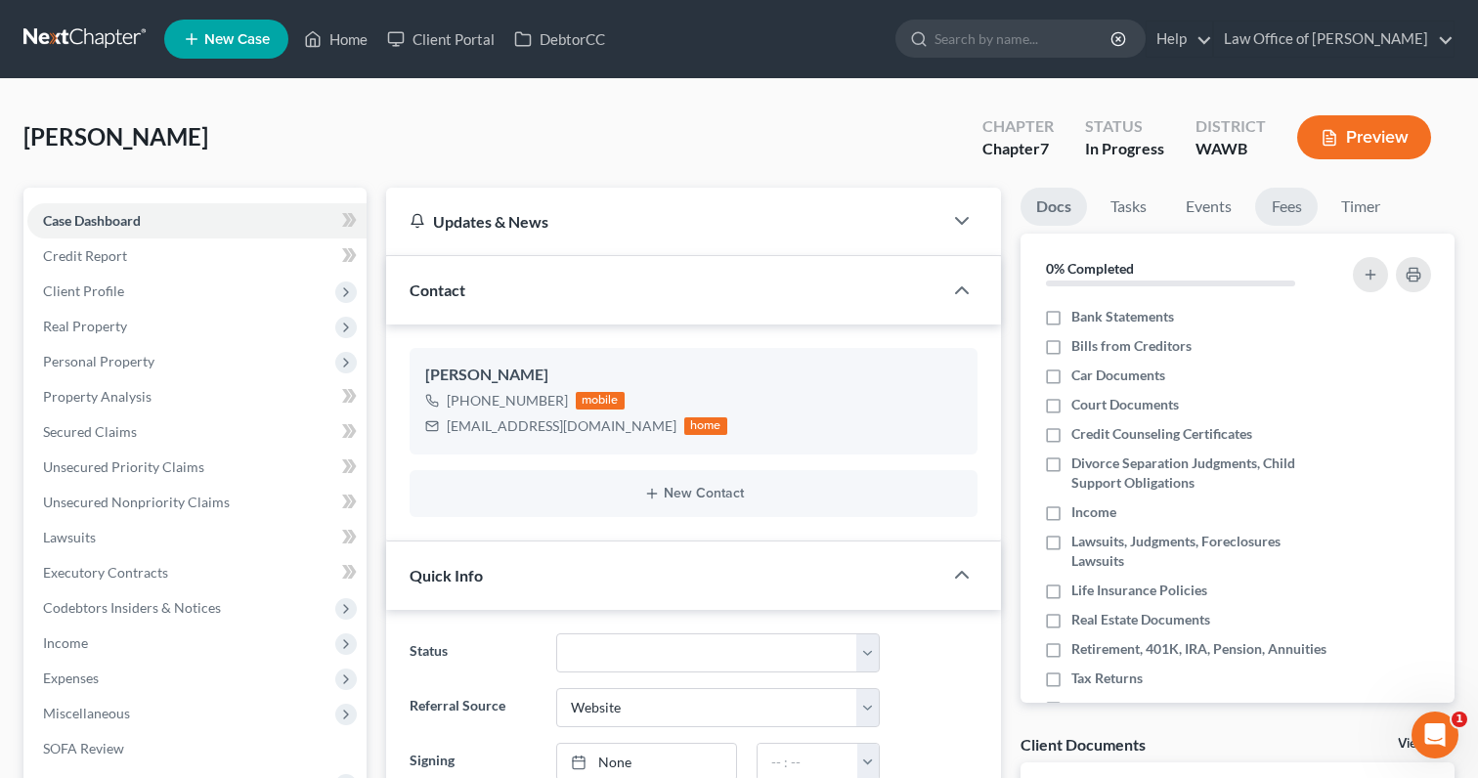
click at [1304, 200] on link "Fees" at bounding box center [1286, 207] width 63 height 38
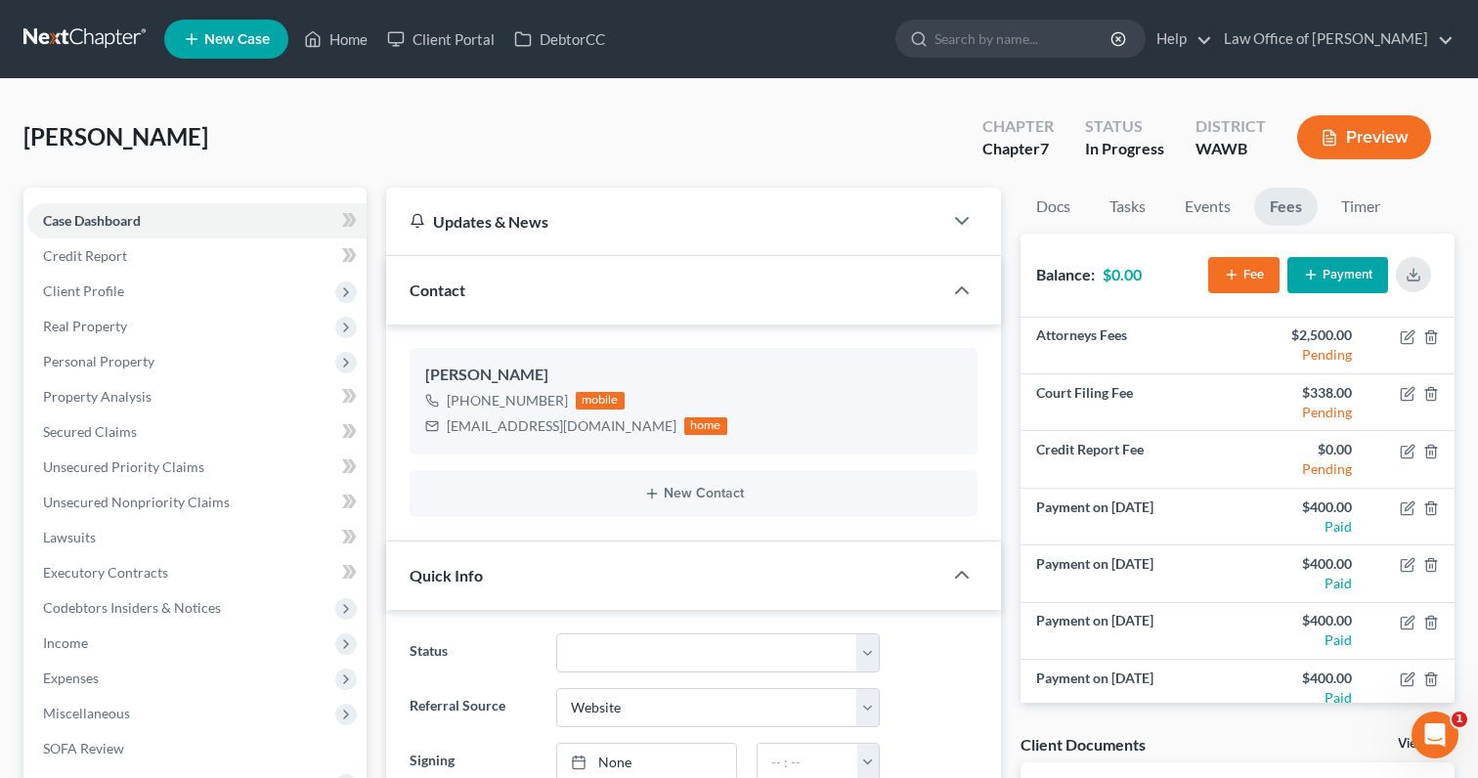
click at [99, 29] on link at bounding box center [85, 39] width 125 height 35
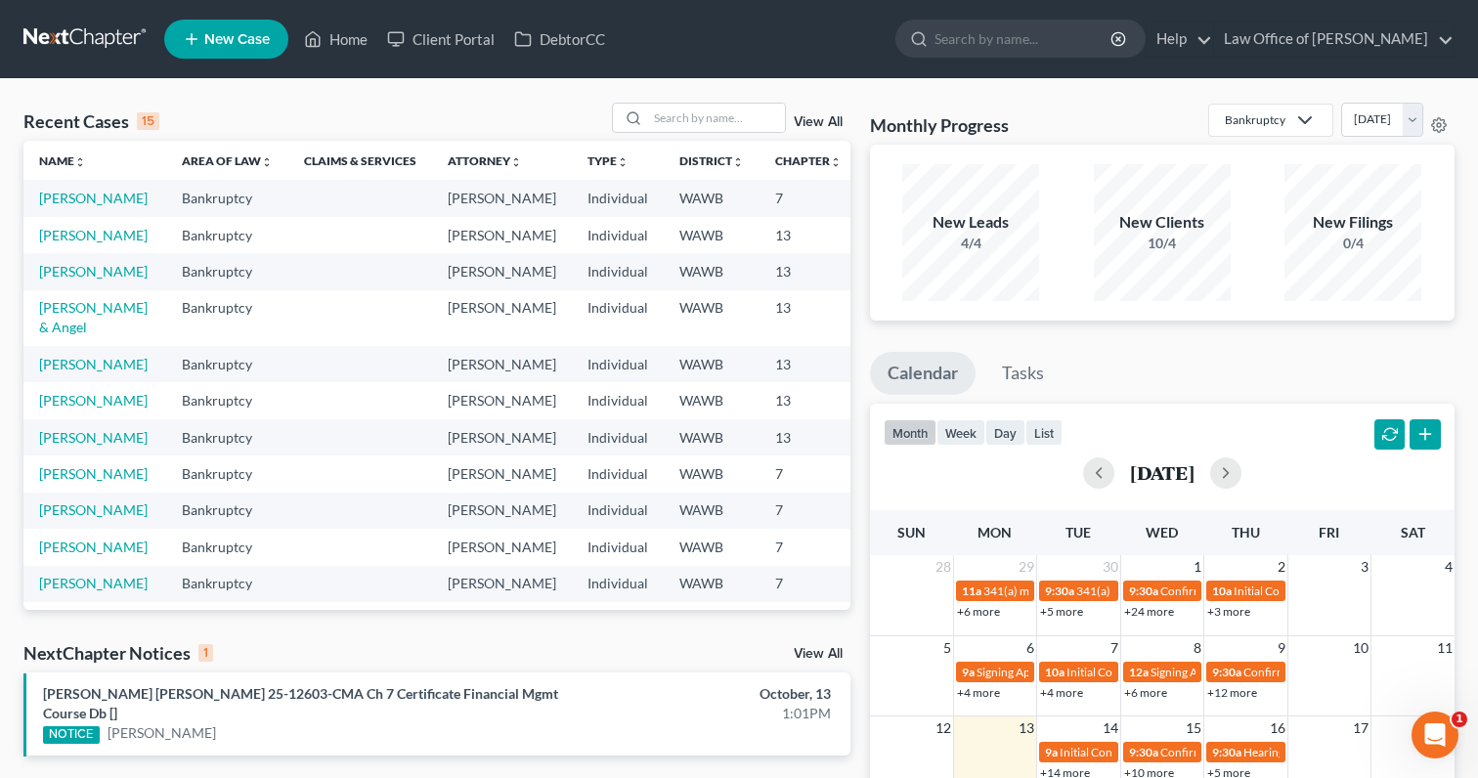
click at [816, 650] on link "View All" at bounding box center [818, 654] width 49 height 14
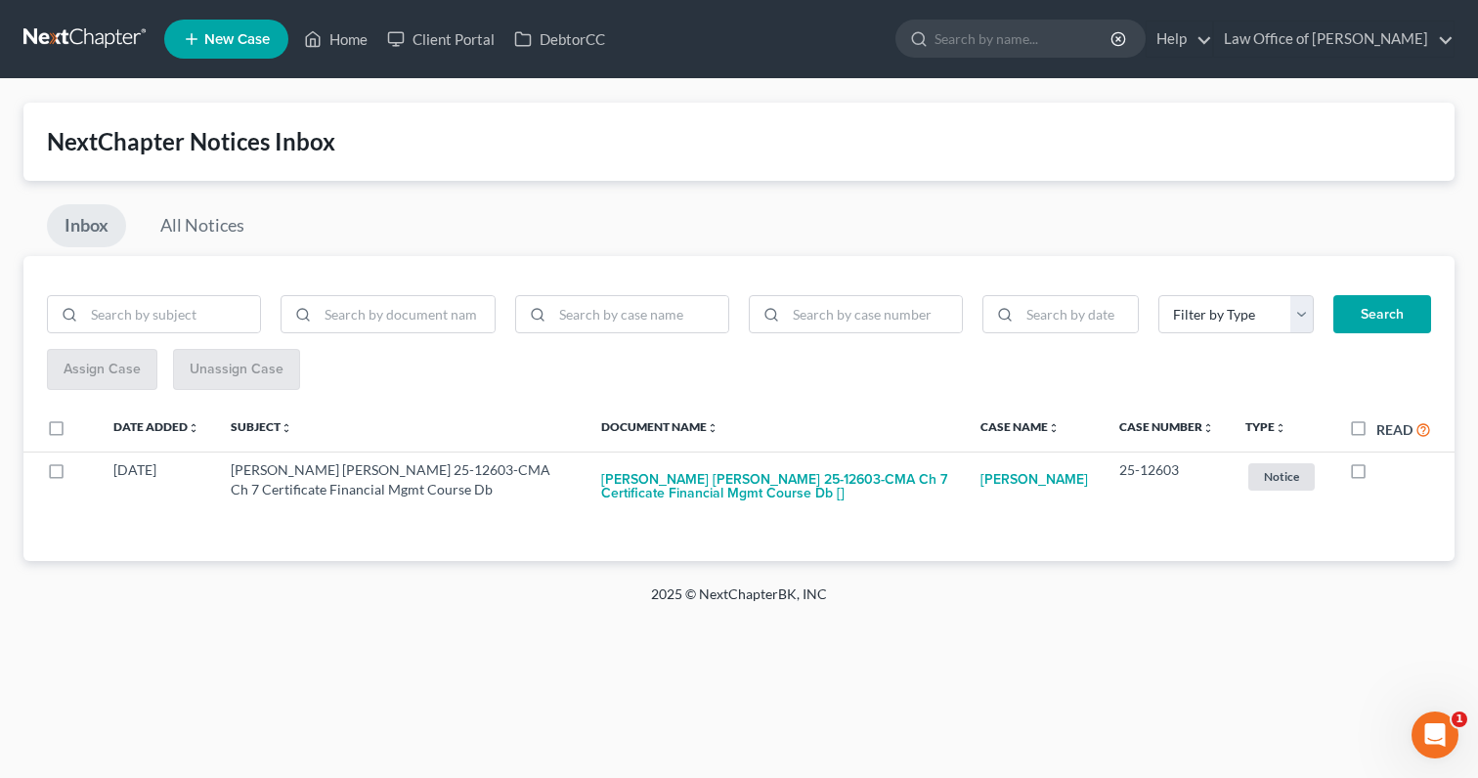
click at [1377, 426] on label "Read" at bounding box center [1404, 429] width 55 height 22
click at [1384, 426] on input "Read" at bounding box center [1390, 424] width 13 height 13
checkbox input "true"
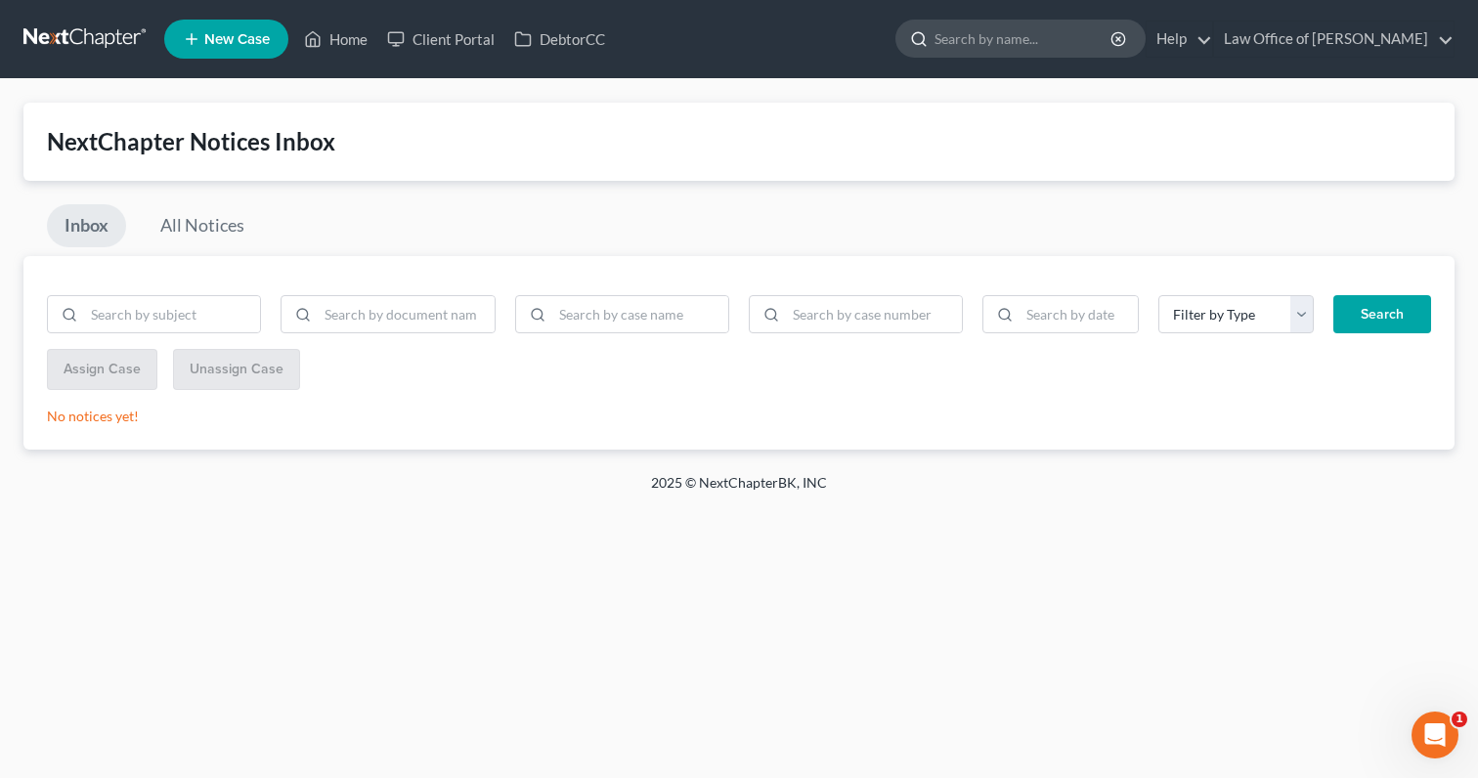
click at [1087, 50] on input "search" at bounding box center [1024, 39] width 179 height 36
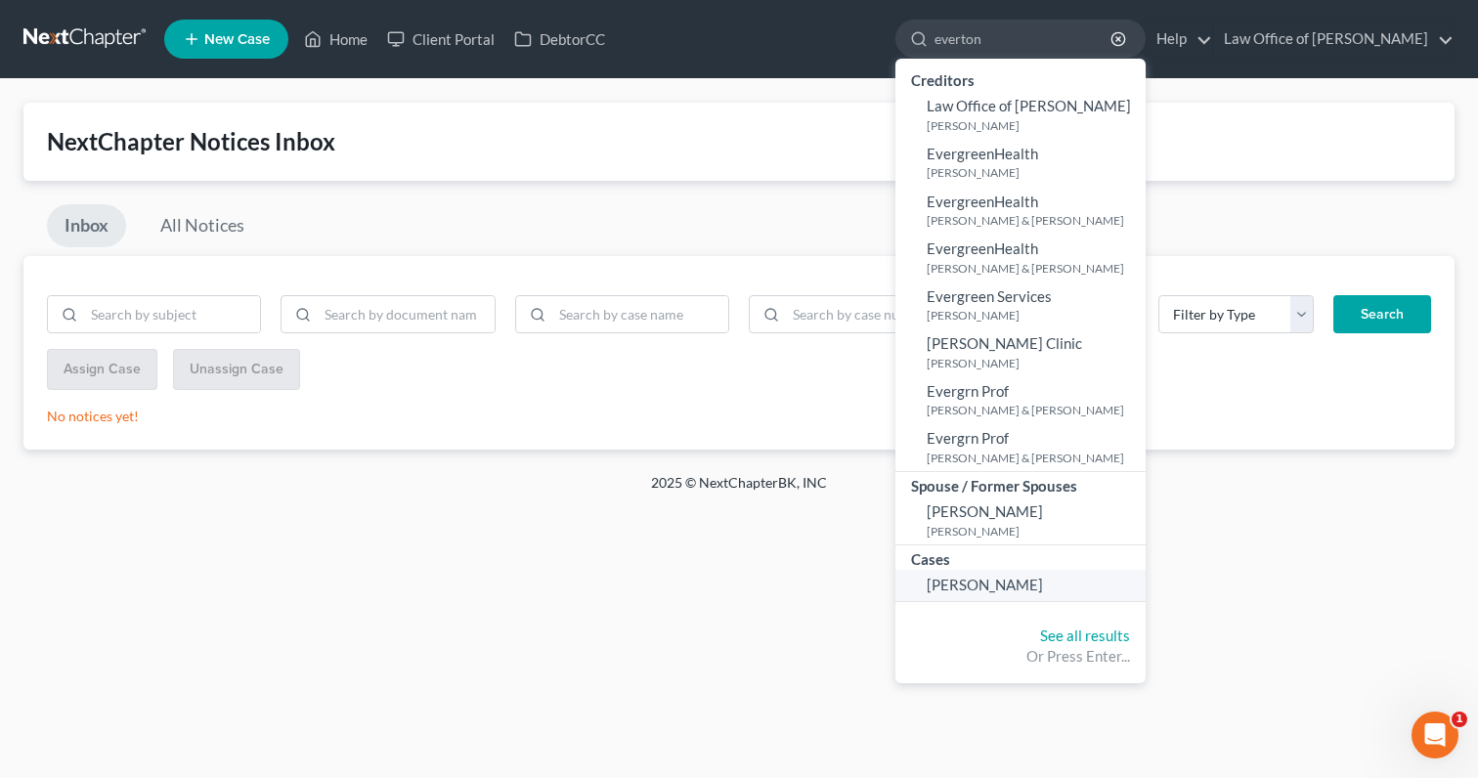
type input "everton"
click at [1043, 585] on span "[PERSON_NAME]" at bounding box center [985, 585] width 116 height 18
select select "6"
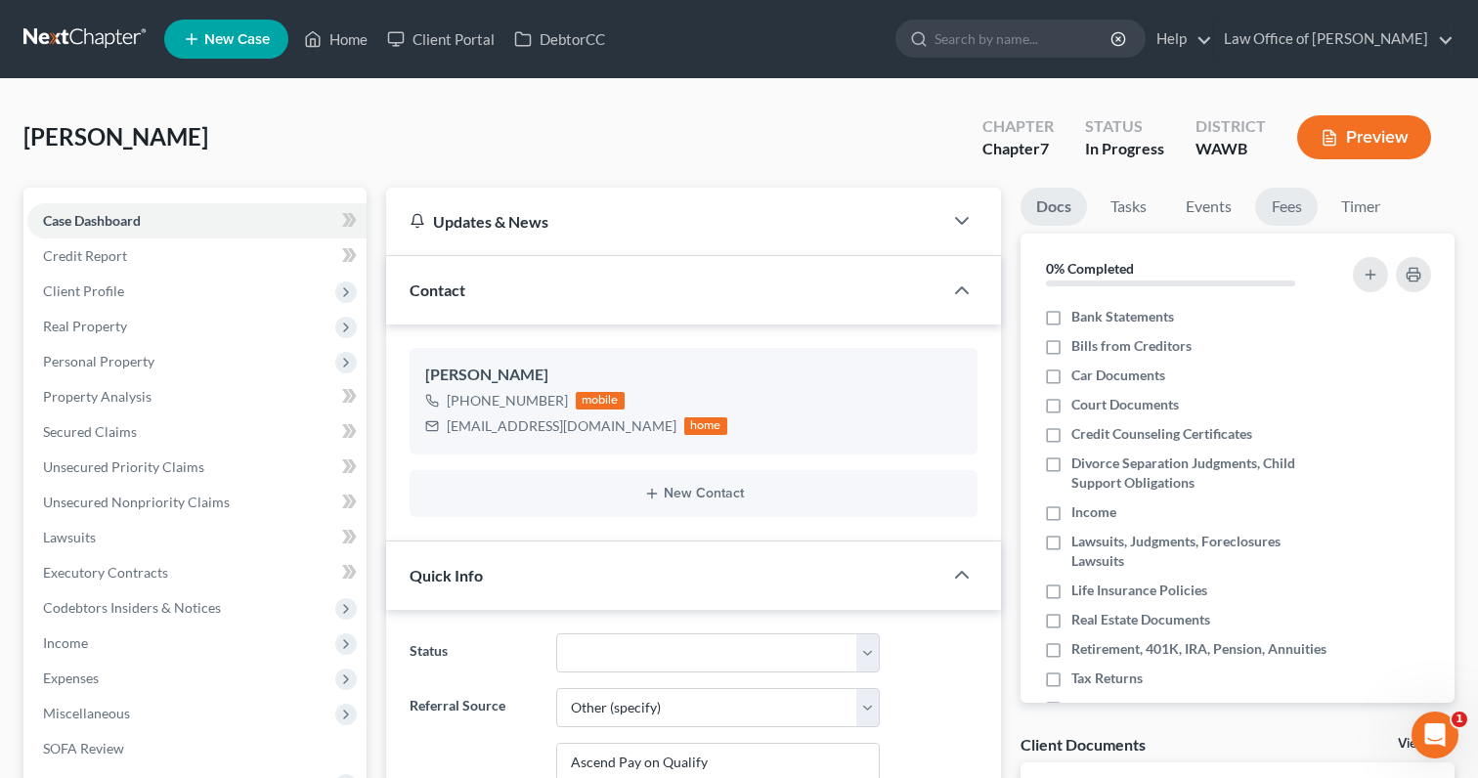
click at [1298, 214] on link "Fees" at bounding box center [1286, 207] width 63 height 38
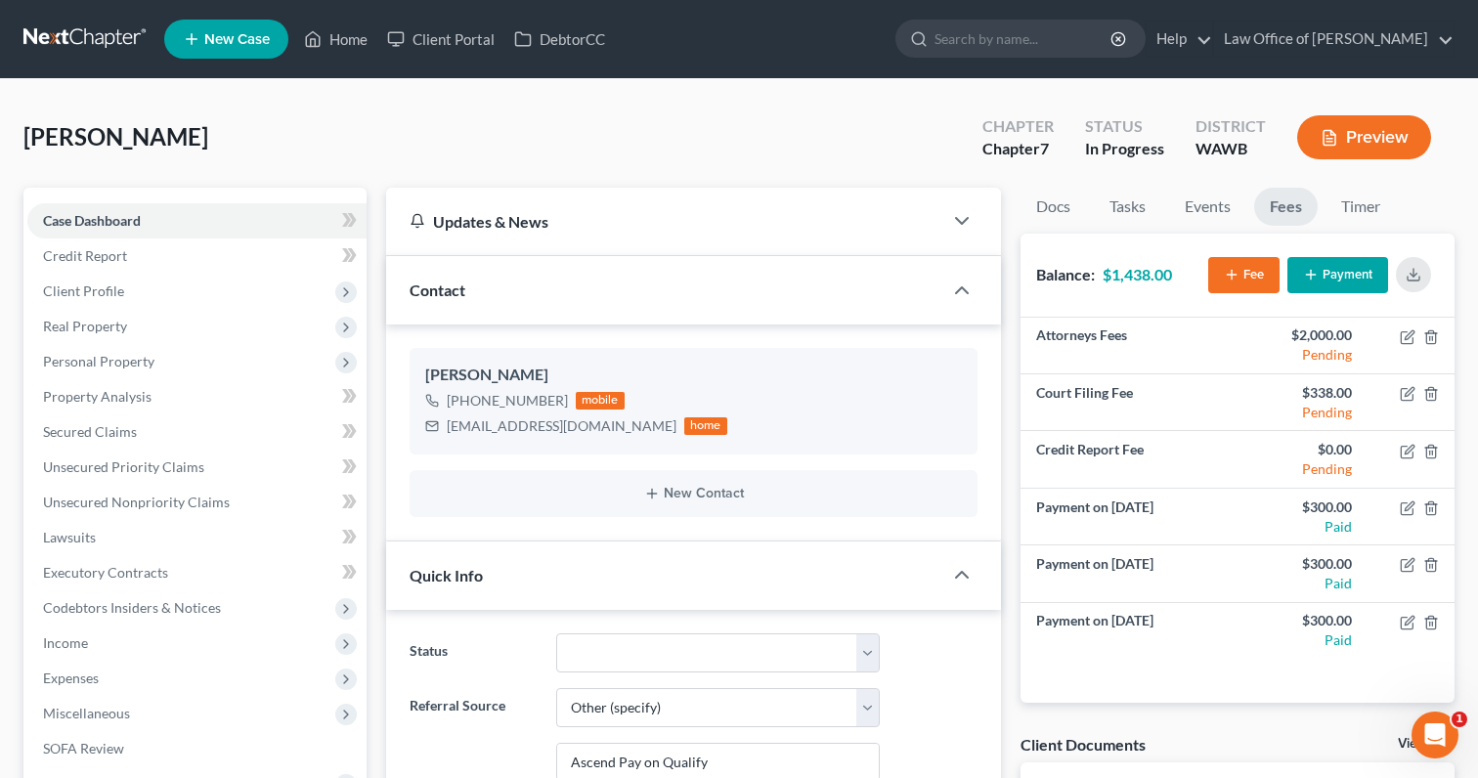
click at [1339, 275] on button "Payment" at bounding box center [1338, 275] width 101 height 36
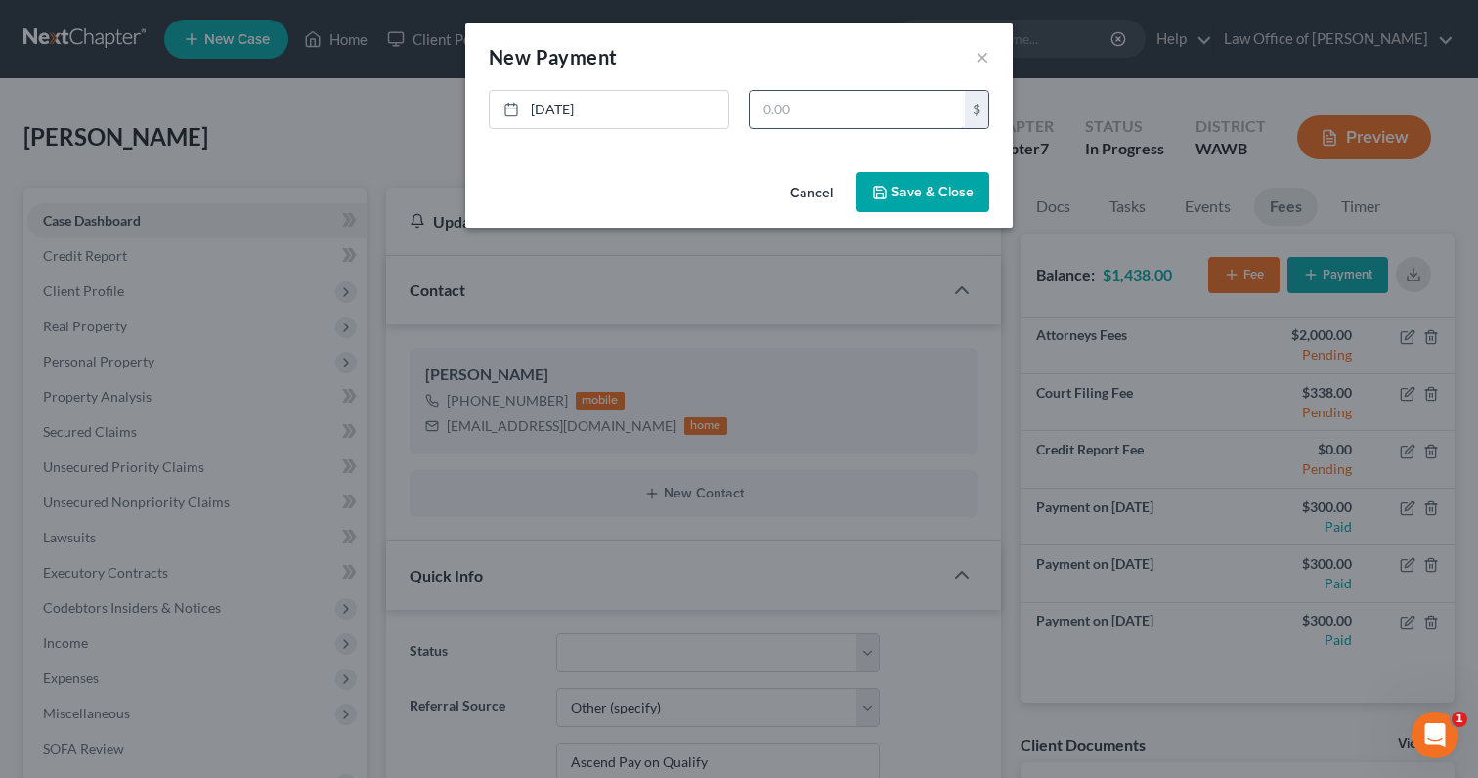
click at [895, 118] on input "text" at bounding box center [857, 109] width 215 height 37
type input "300"
click at [924, 185] on button "Save & Close" at bounding box center [922, 192] width 133 height 41
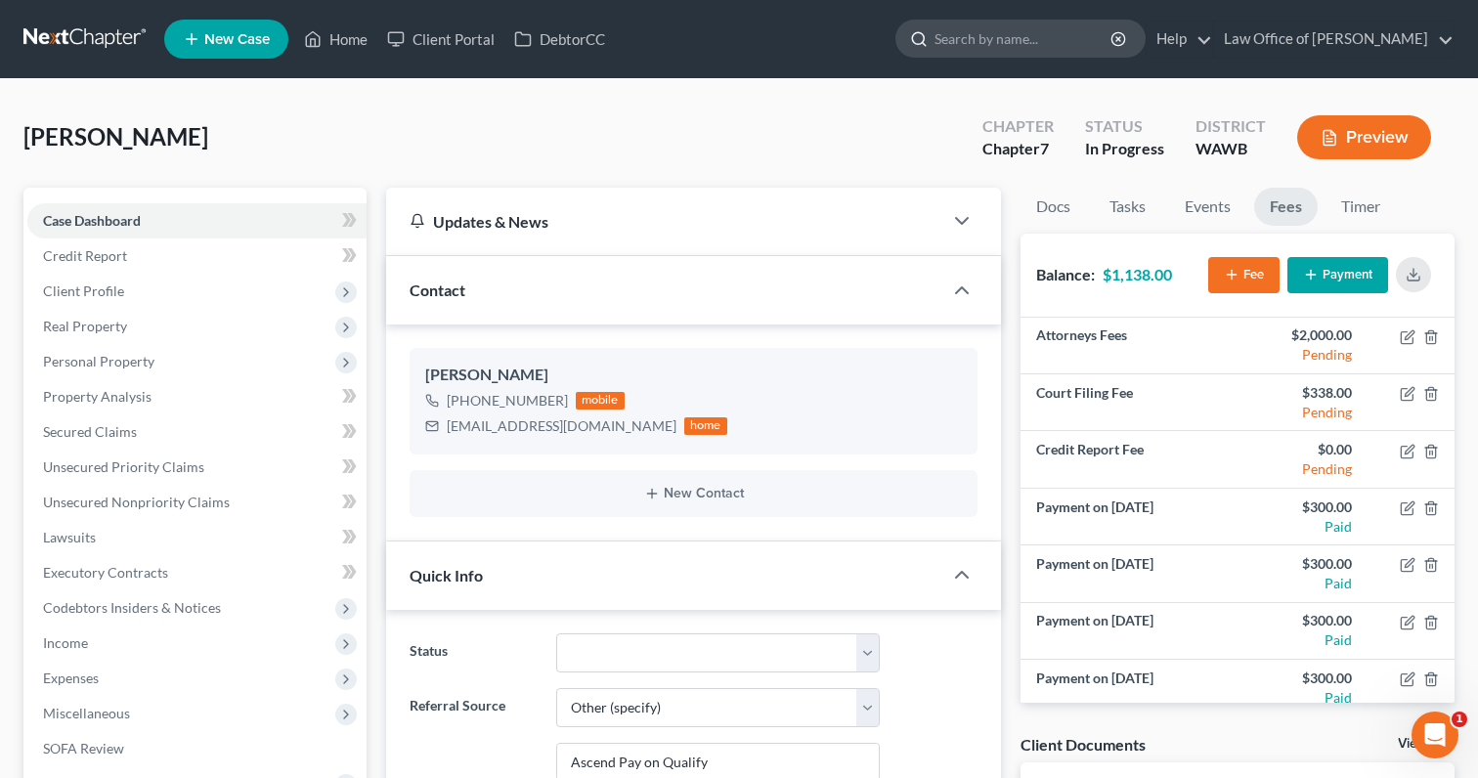
click at [1021, 48] on input "search" at bounding box center [1024, 39] width 179 height 36
type input "e"
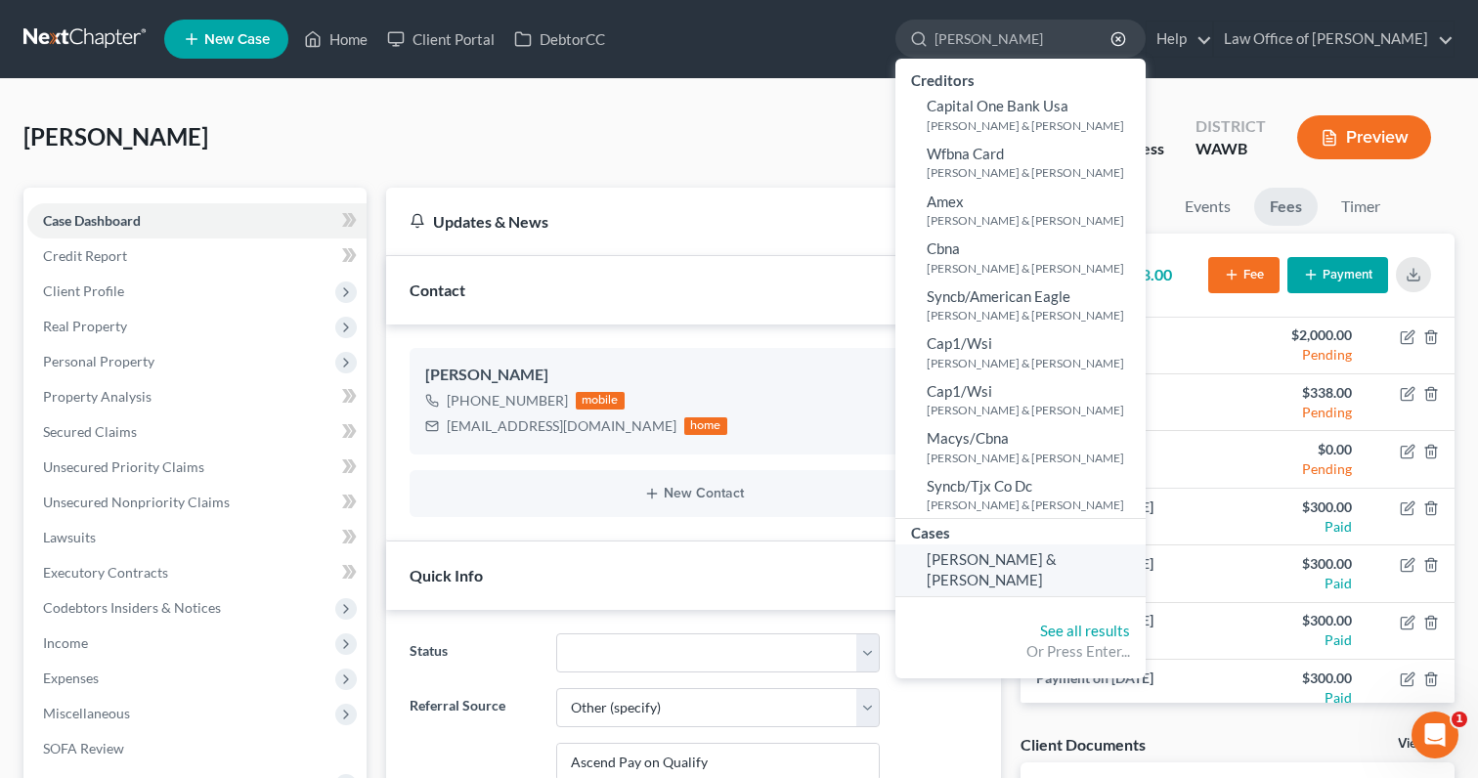
type input "peralta"
click at [1054, 563] on span "[PERSON_NAME] & [PERSON_NAME]" at bounding box center [992, 569] width 130 height 38
select select "6"
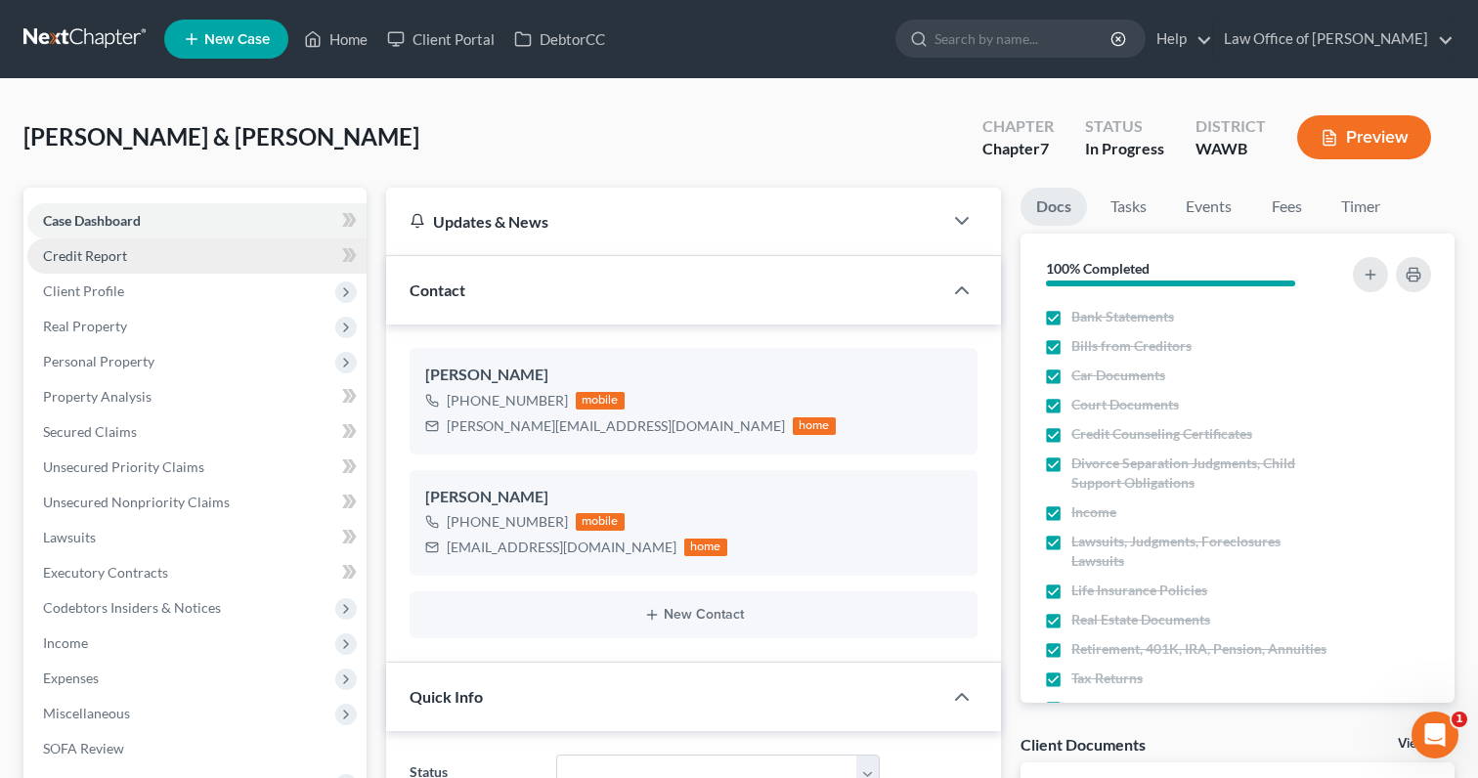
click at [245, 251] on link "Credit Report" at bounding box center [196, 256] width 339 height 35
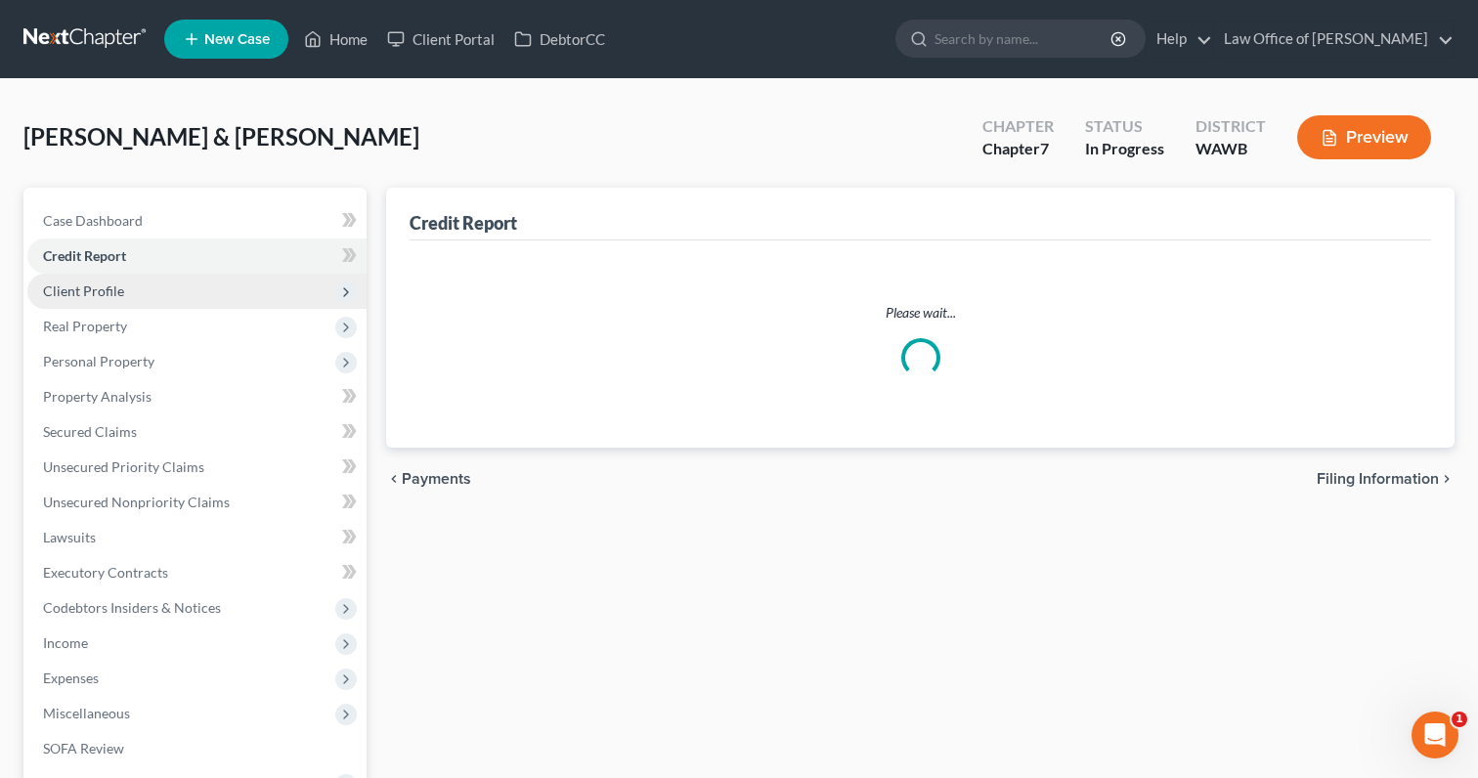
click at [238, 286] on span "Client Profile" at bounding box center [196, 291] width 339 height 35
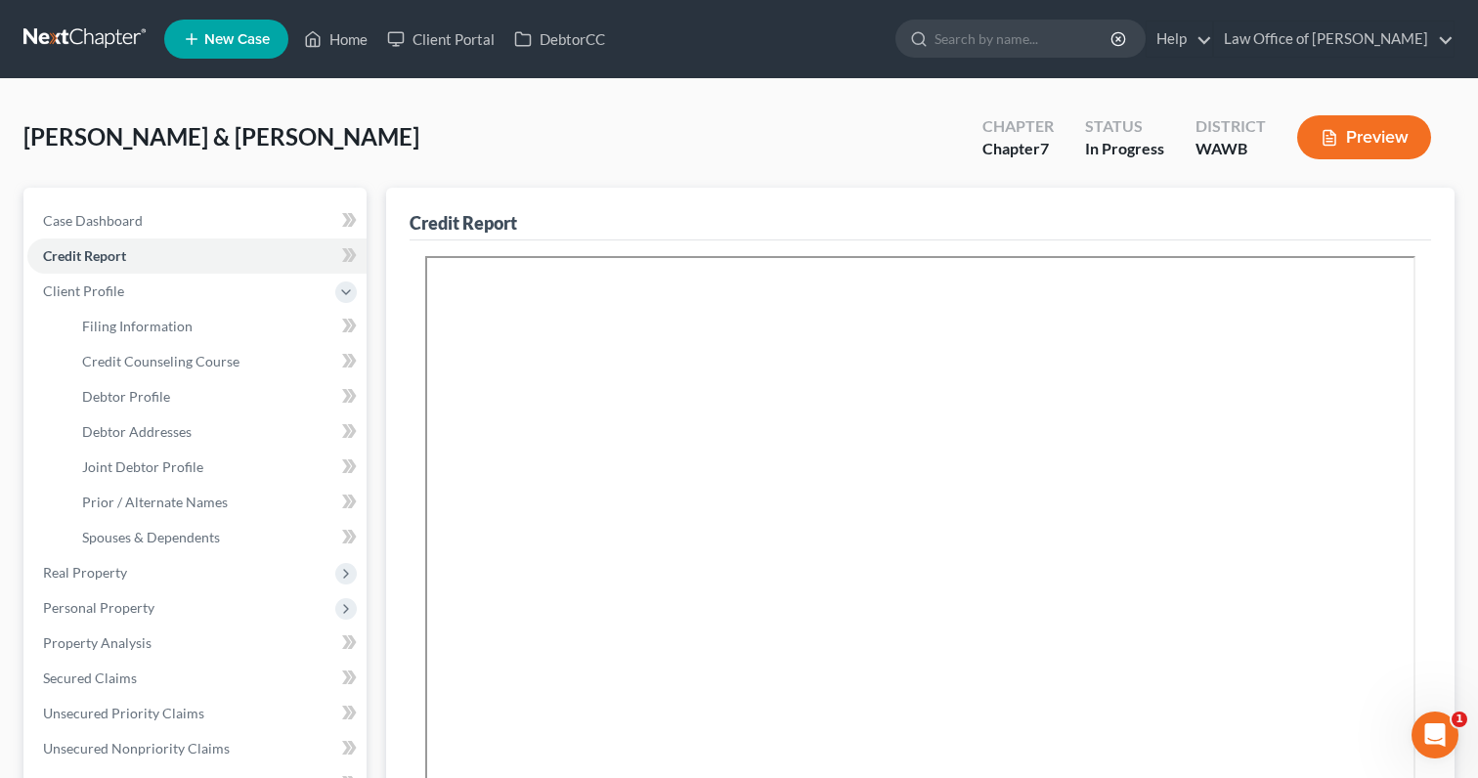
click at [244, 309] on li "Filing Information" at bounding box center [216, 326] width 300 height 35
click at [241, 334] on link "Filing Information" at bounding box center [216, 326] width 300 height 35
select select "1"
select select "0"
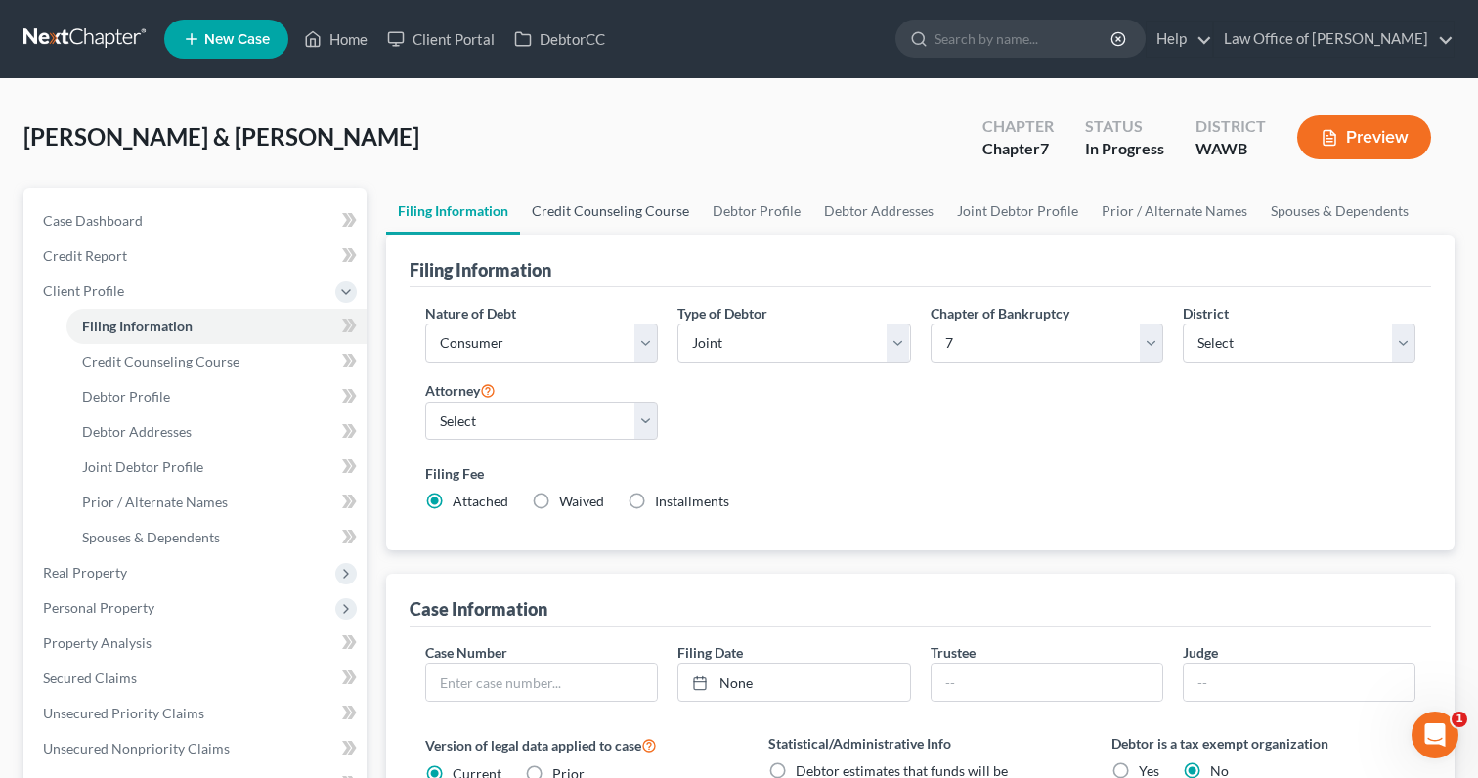
click at [601, 207] on link "Credit Counseling Course" at bounding box center [610, 211] width 181 height 47
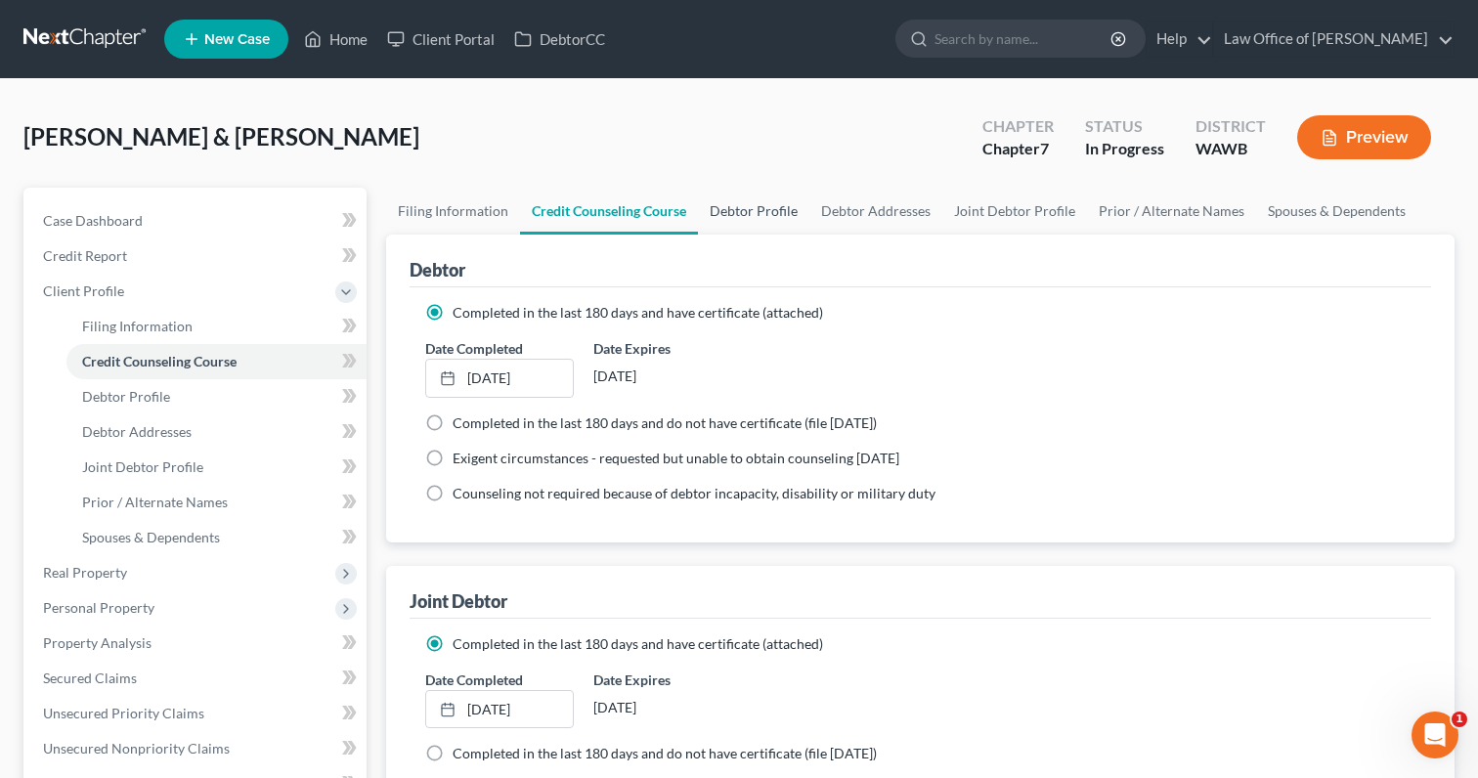
click at [750, 218] on link "Debtor Profile" at bounding box center [753, 211] width 111 height 47
select select "1"
select select "2"
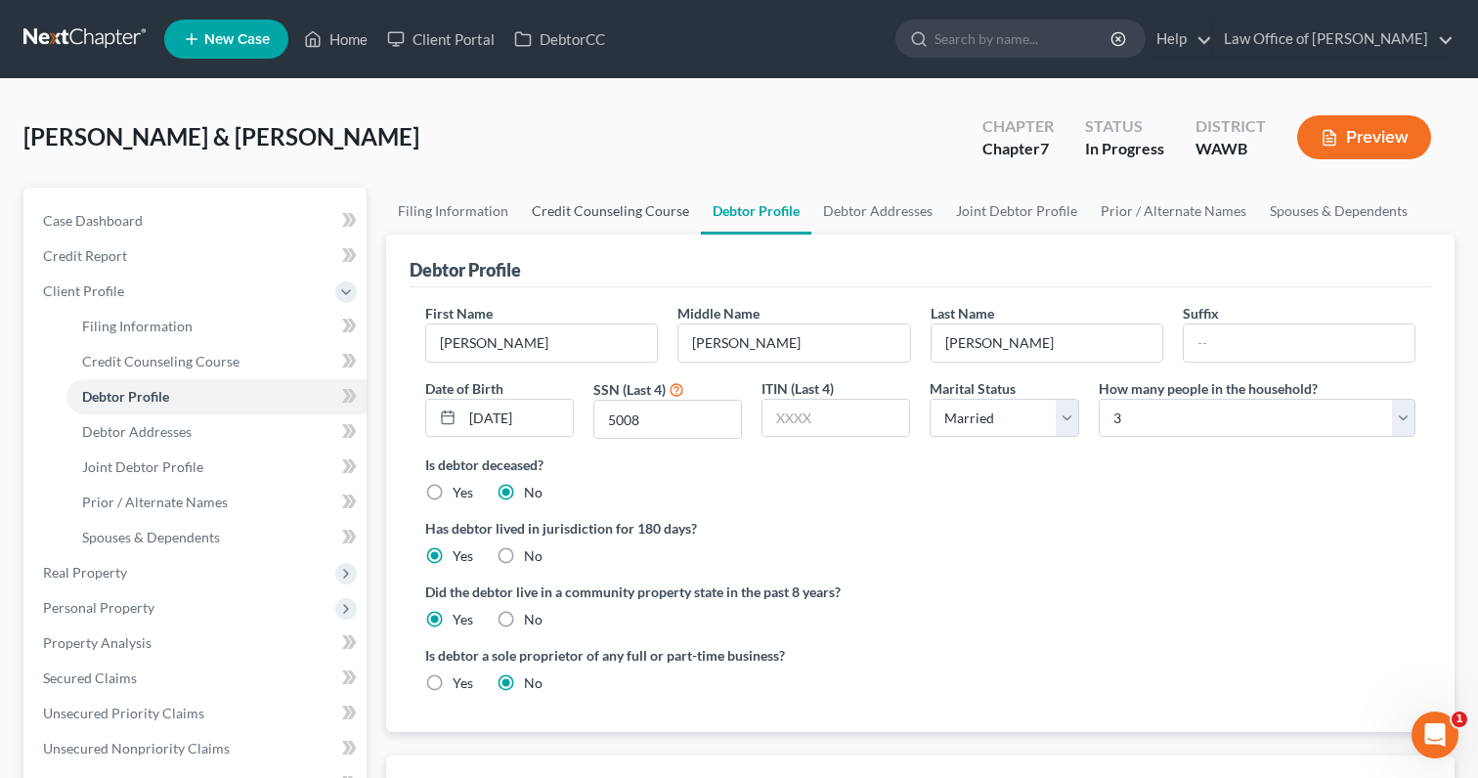
click at [613, 210] on link "Credit Counseling Course" at bounding box center [610, 211] width 181 height 47
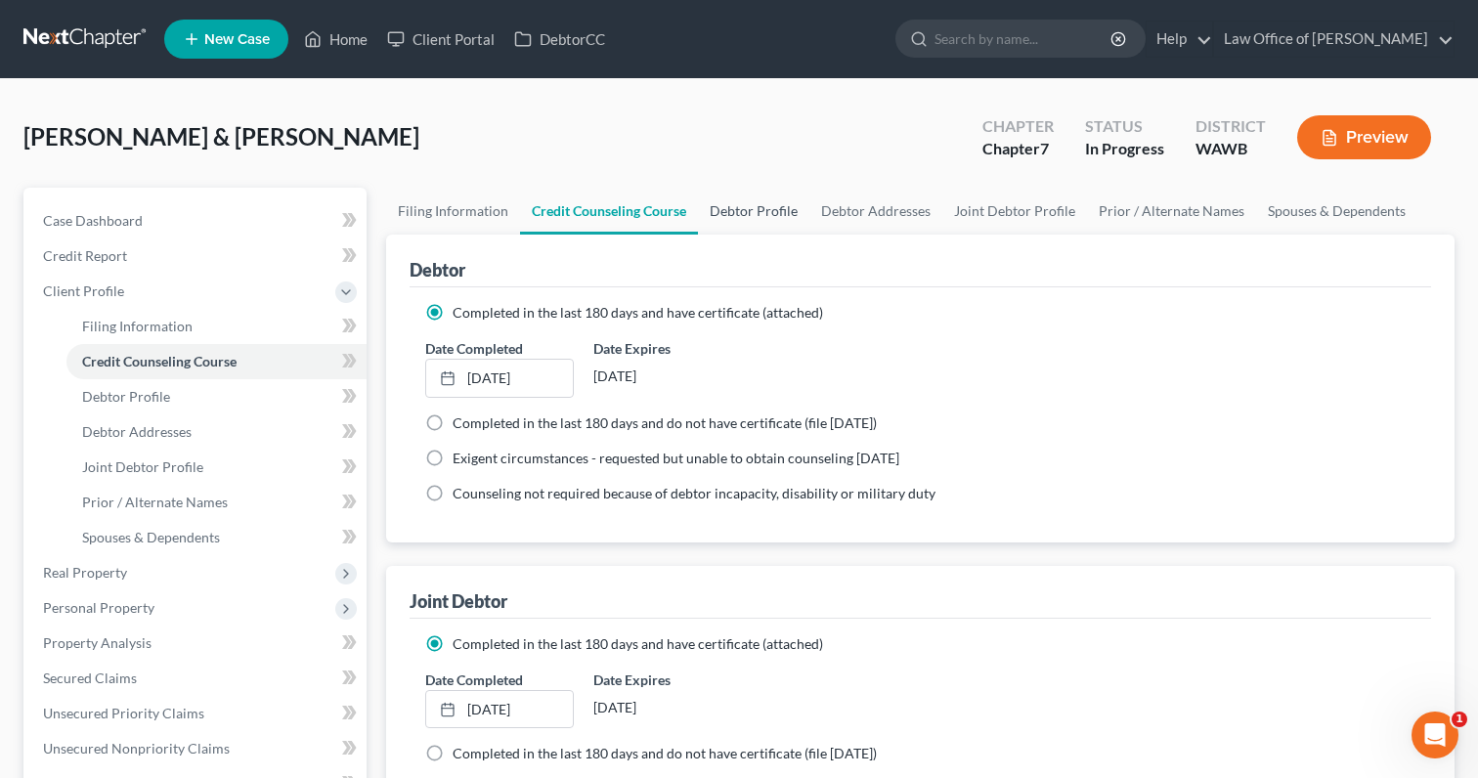
click at [747, 216] on link "Debtor Profile" at bounding box center [753, 211] width 111 height 47
select select "1"
select select "2"
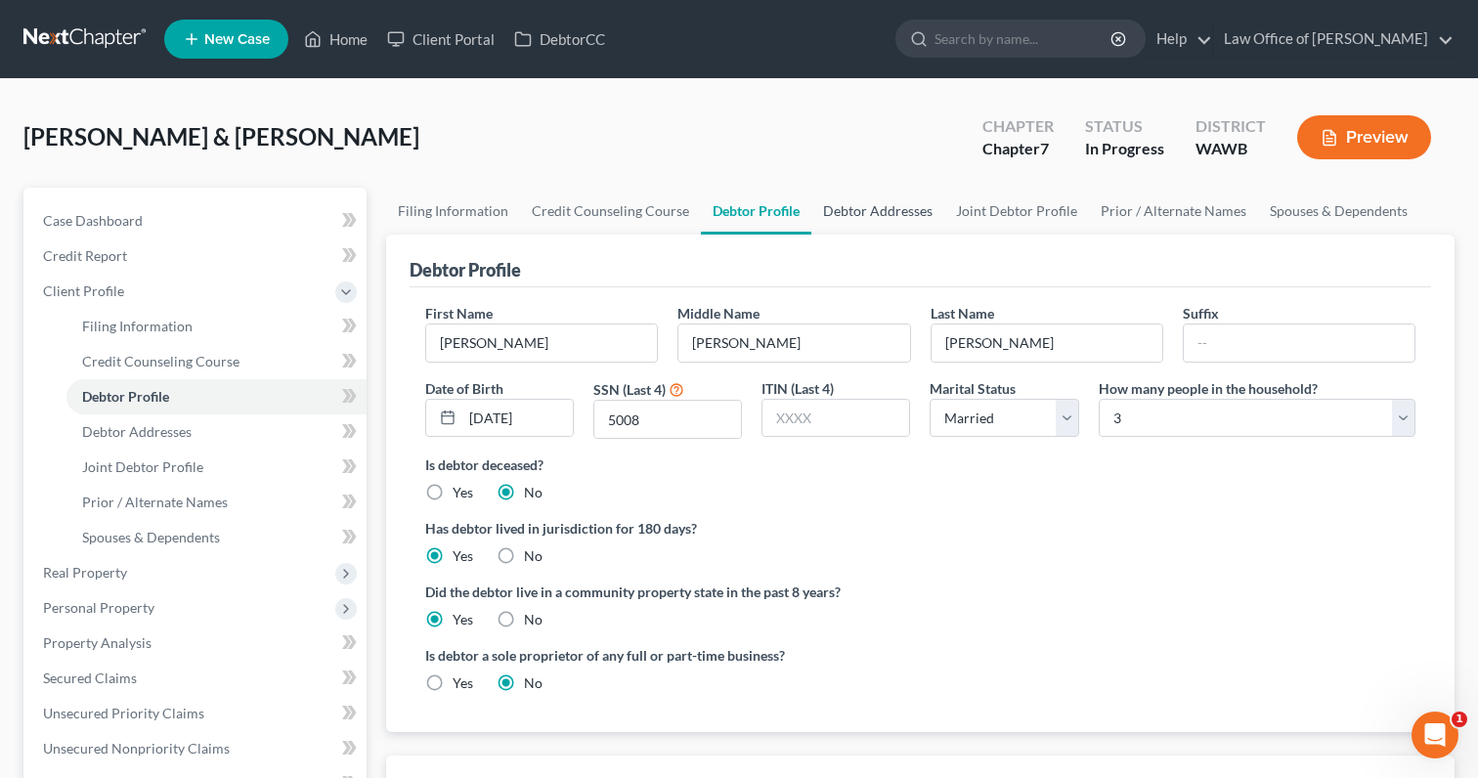
click at [871, 210] on link "Debtor Addresses" at bounding box center [877, 211] width 133 height 47
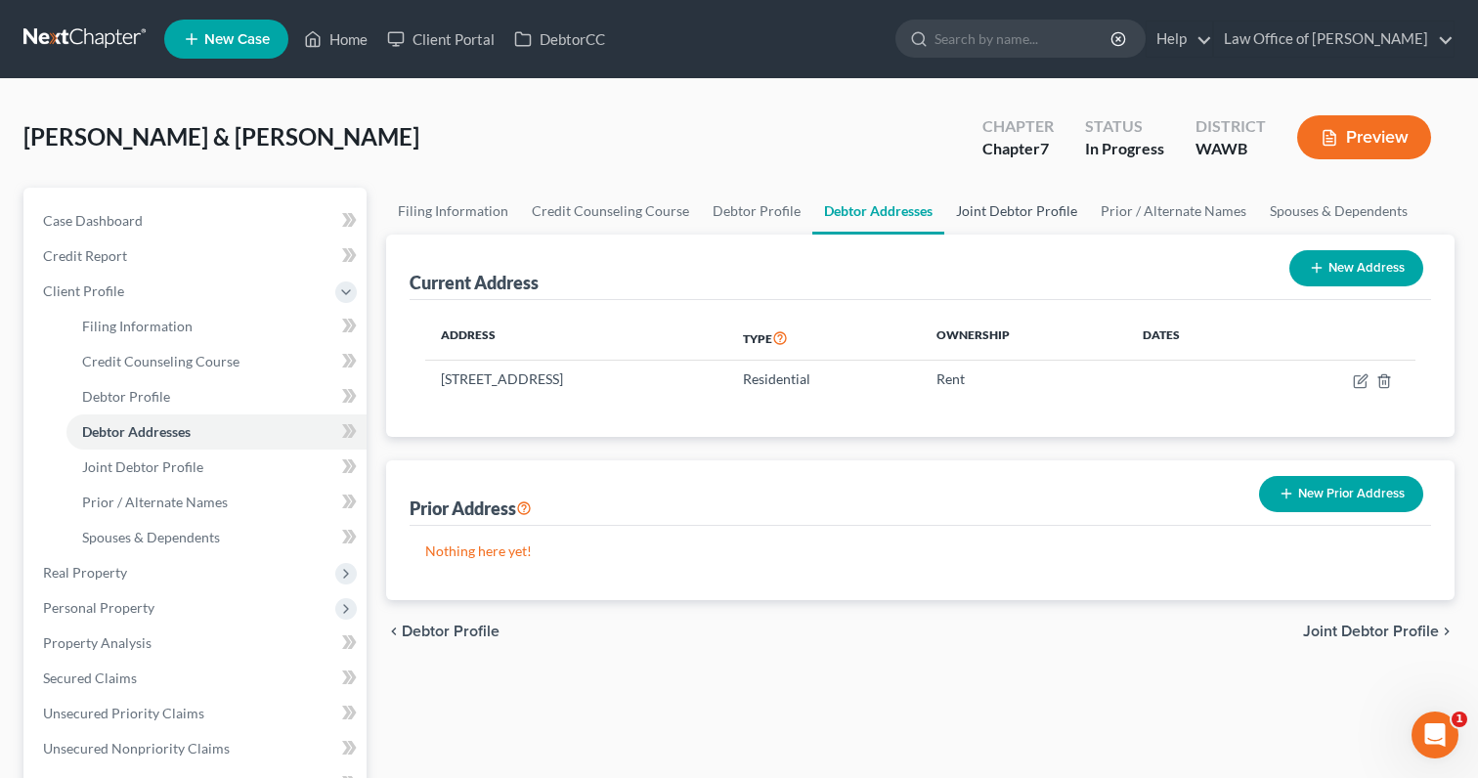
click at [1039, 204] on link "Joint Debtor Profile" at bounding box center [1016, 211] width 145 height 47
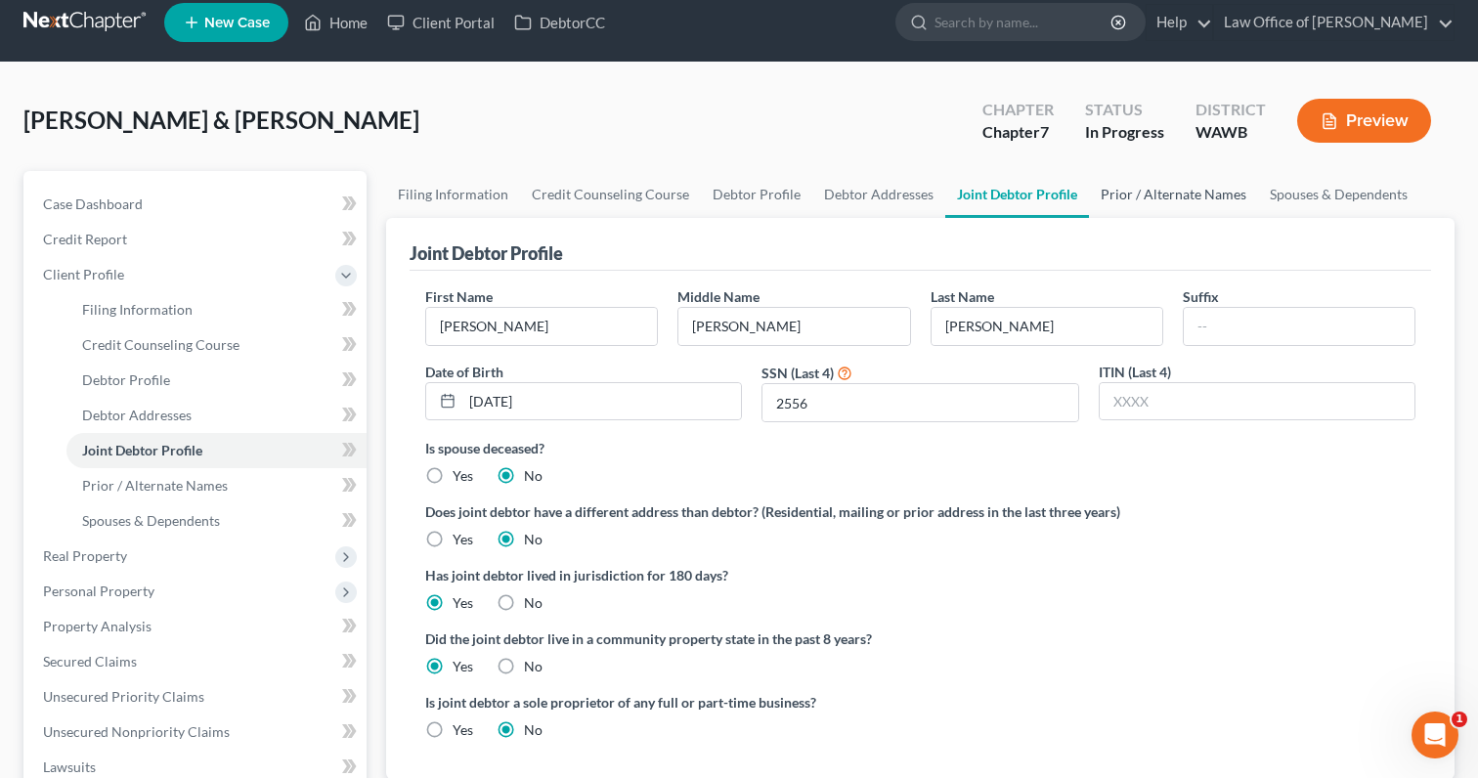
scroll to position [11, 0]
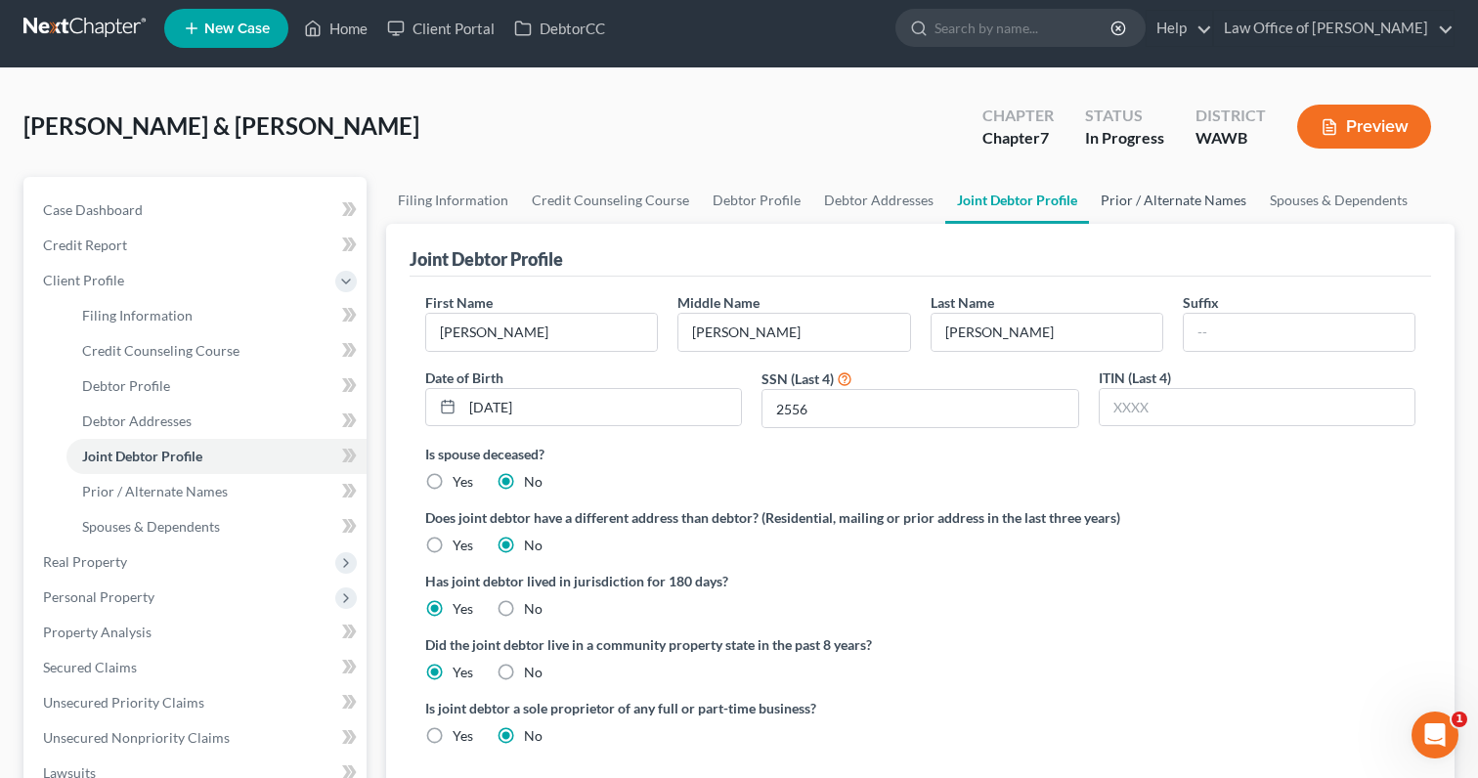
click at [1164, 205] on link "Prior / Alternate Names" at bounding box center [1173, 200] width 169 height 47
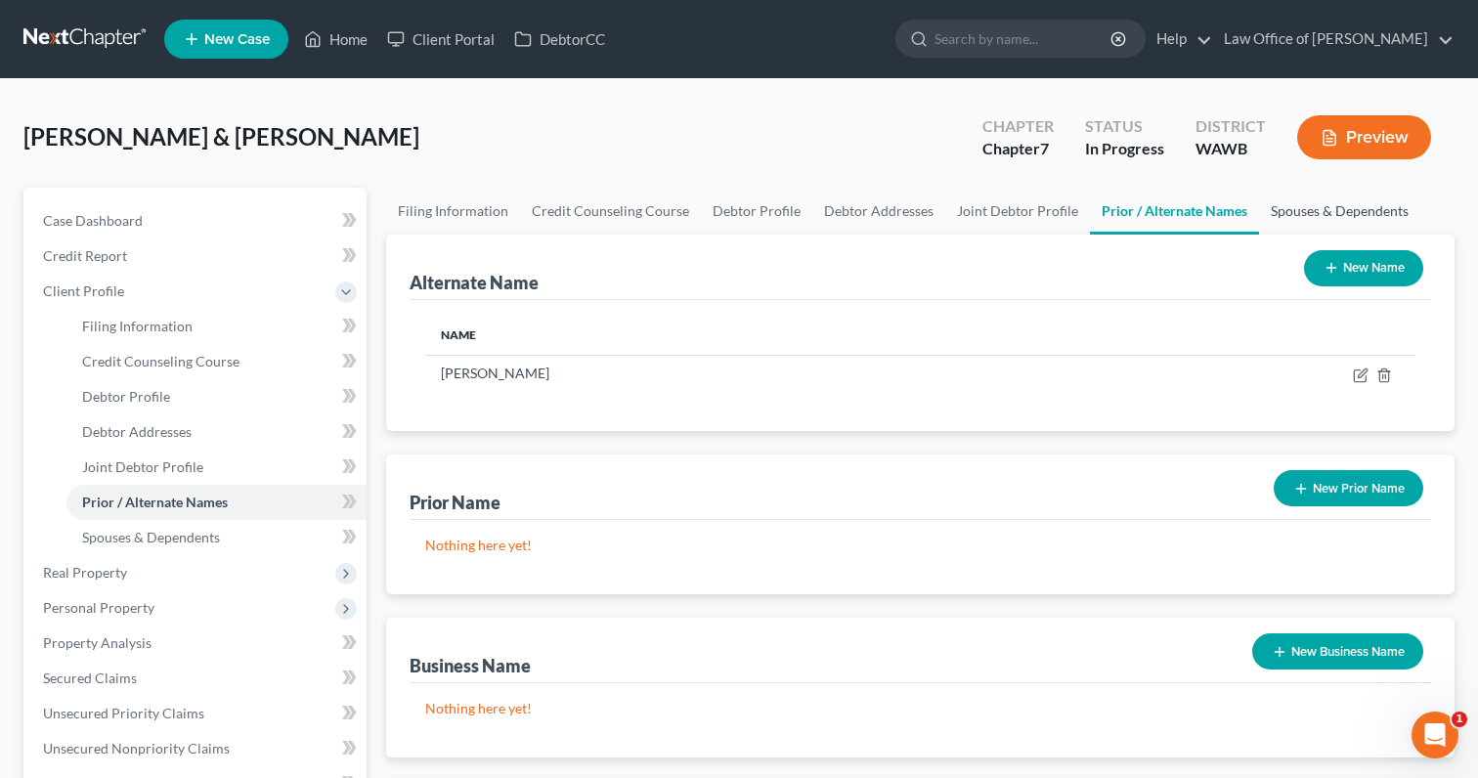
click at [1267, 218] on link "Spouses & Dependents" at bounding box center [1339, 211] width 161 height 47
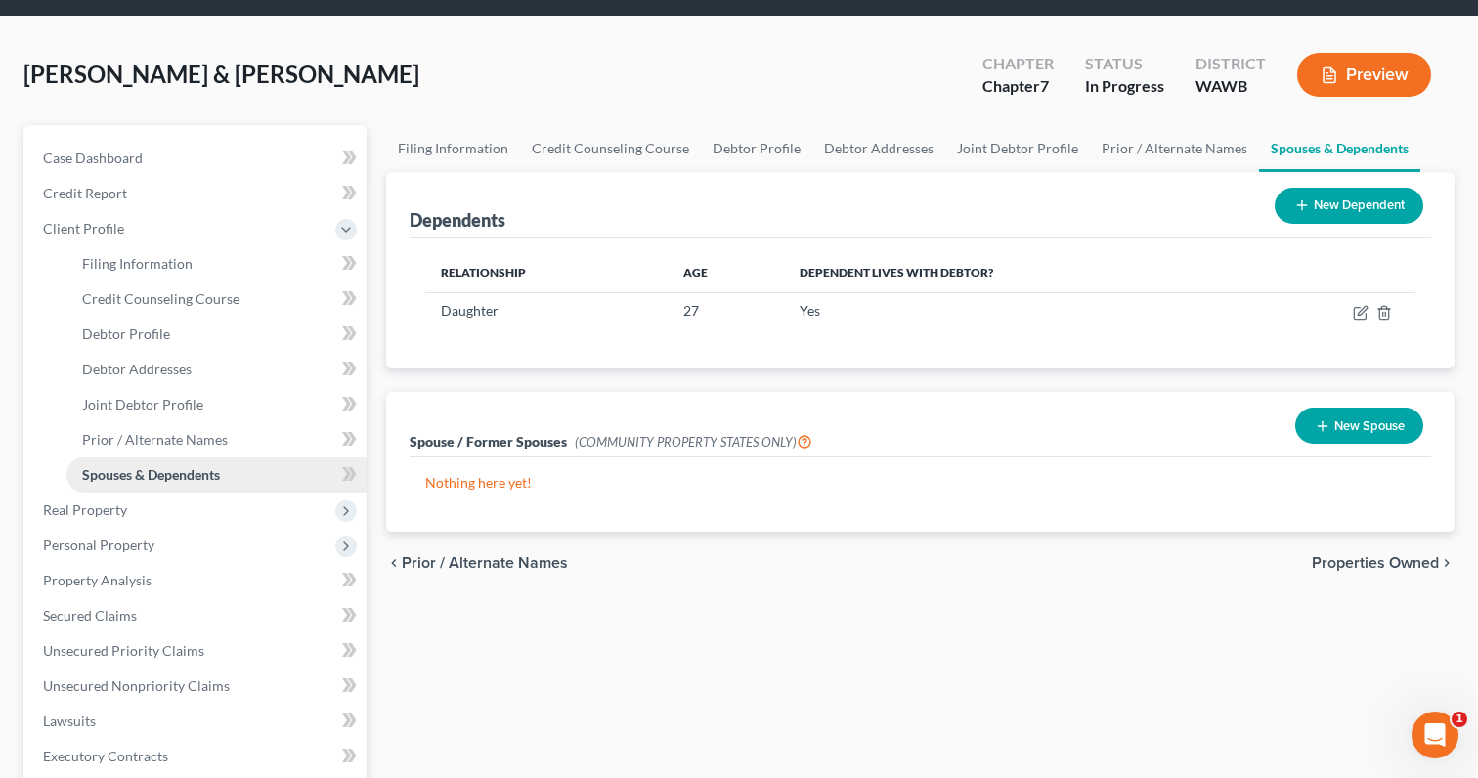
scroll to position [72, 0]
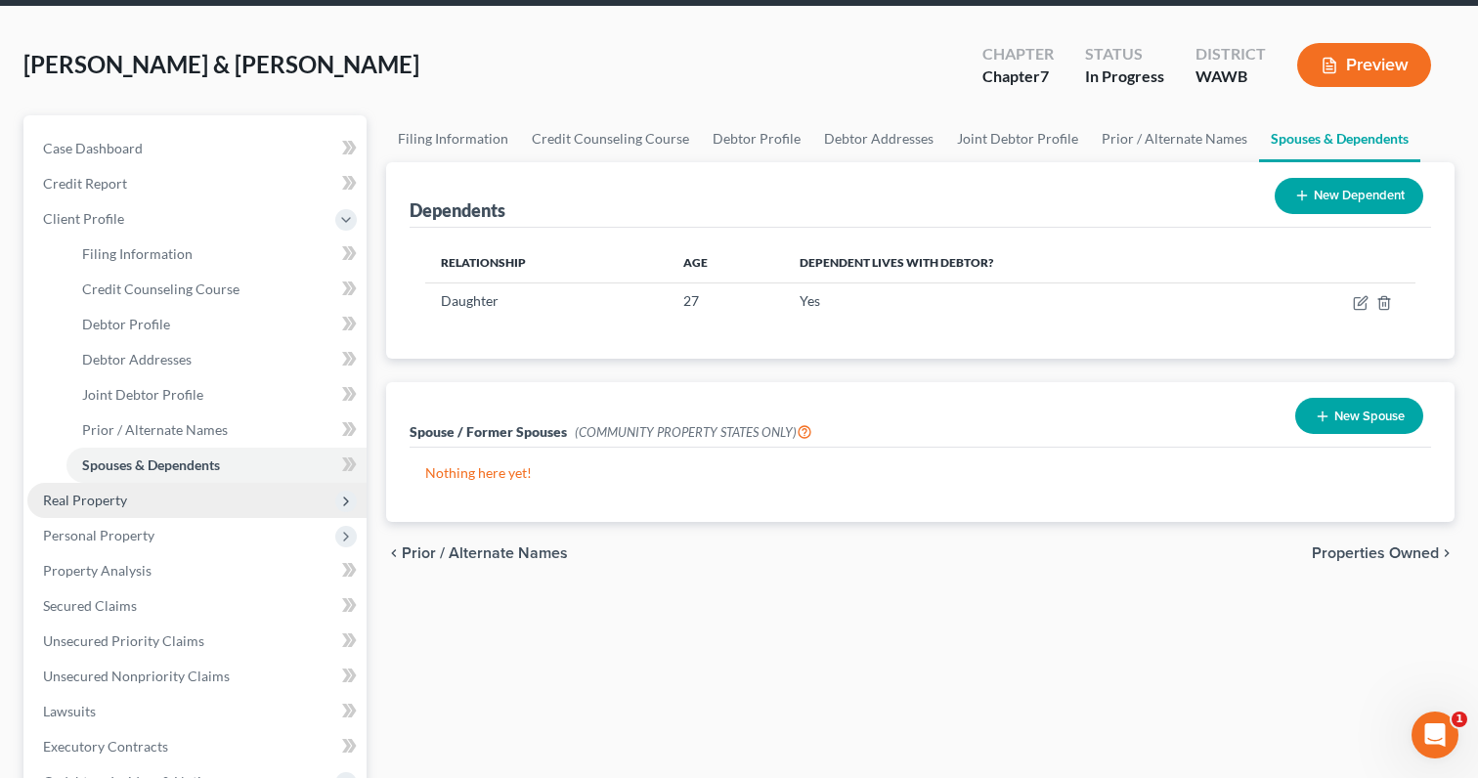
click at [212, 504] on span "Real Property" at bounding box center [196, 500] width 339 height 35
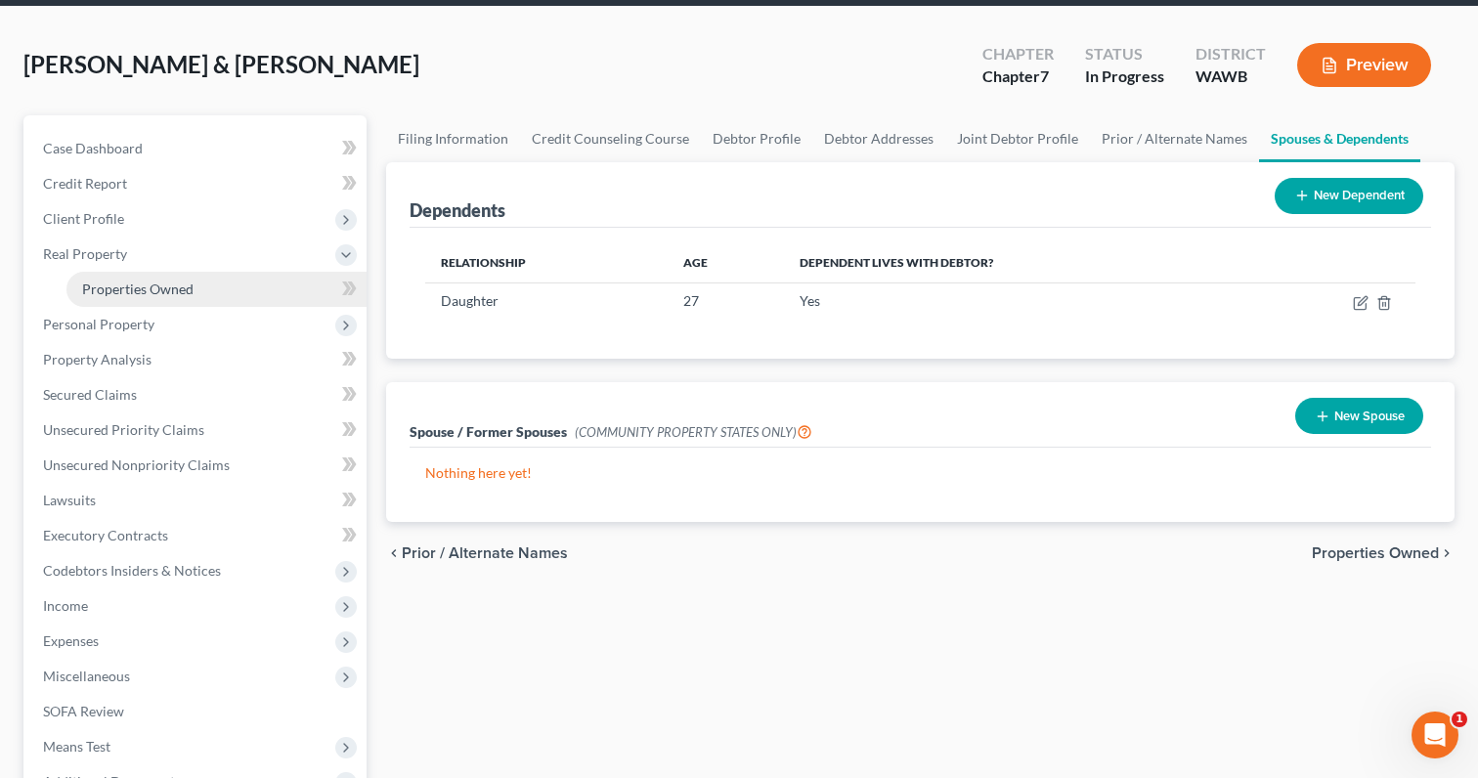
click at [216, 303] on link "Properties Owned" at bounding box center [216, 289] width 300 height 35
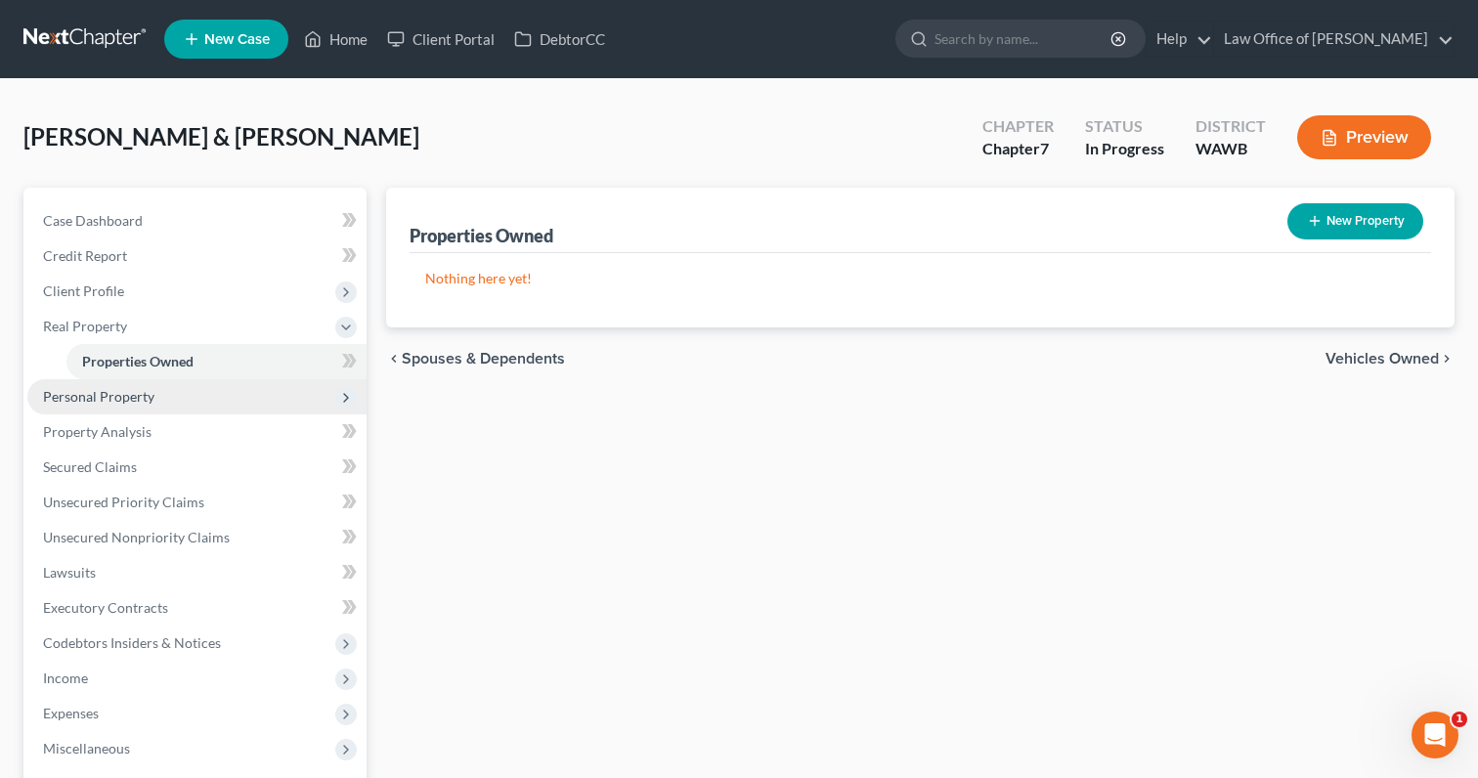
click at [199, 398] on span "Personal Property" at bounding box center [196, 396] width 339 height 35
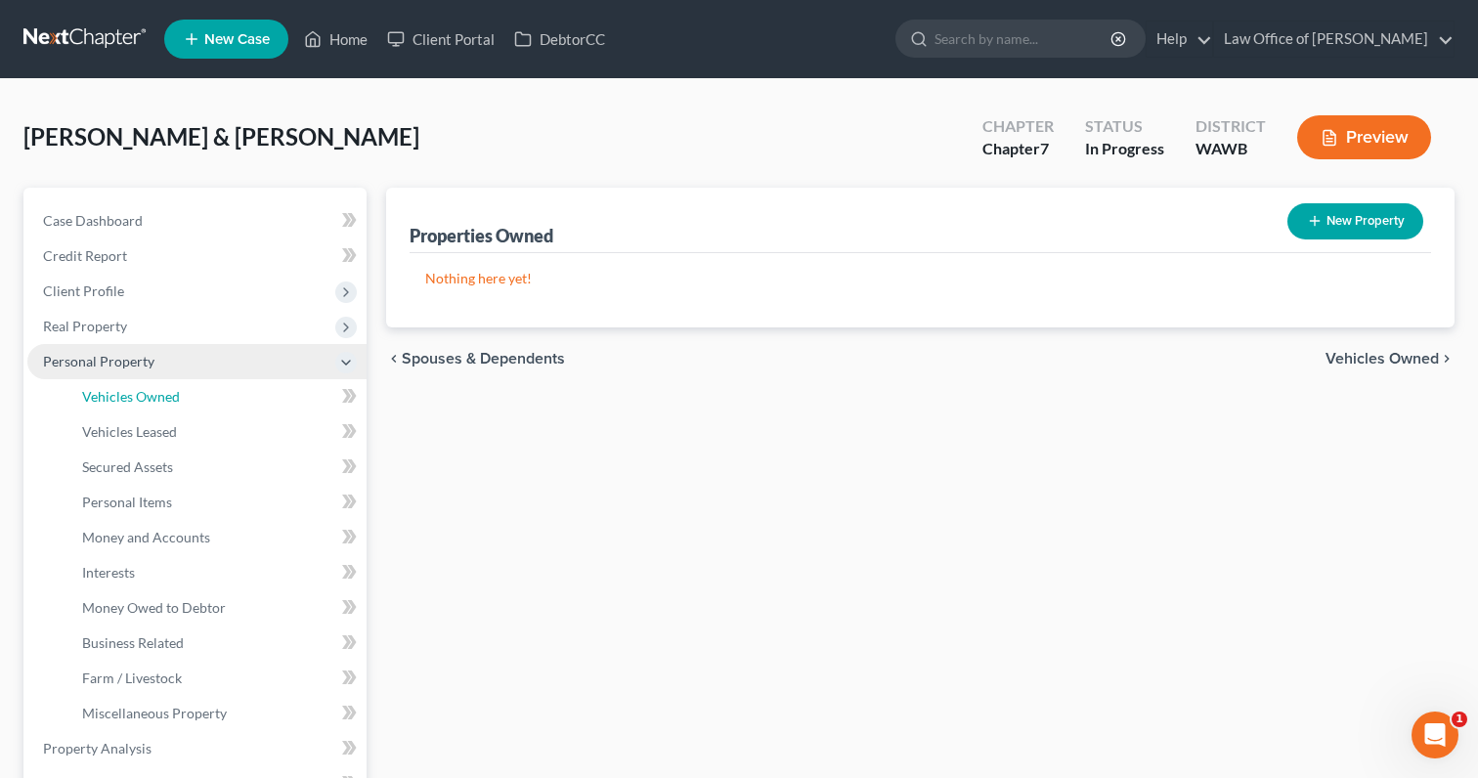
click at [199, 398] on link "Vehicles Owned" at bounding box center [216, 396] width 300 height 35
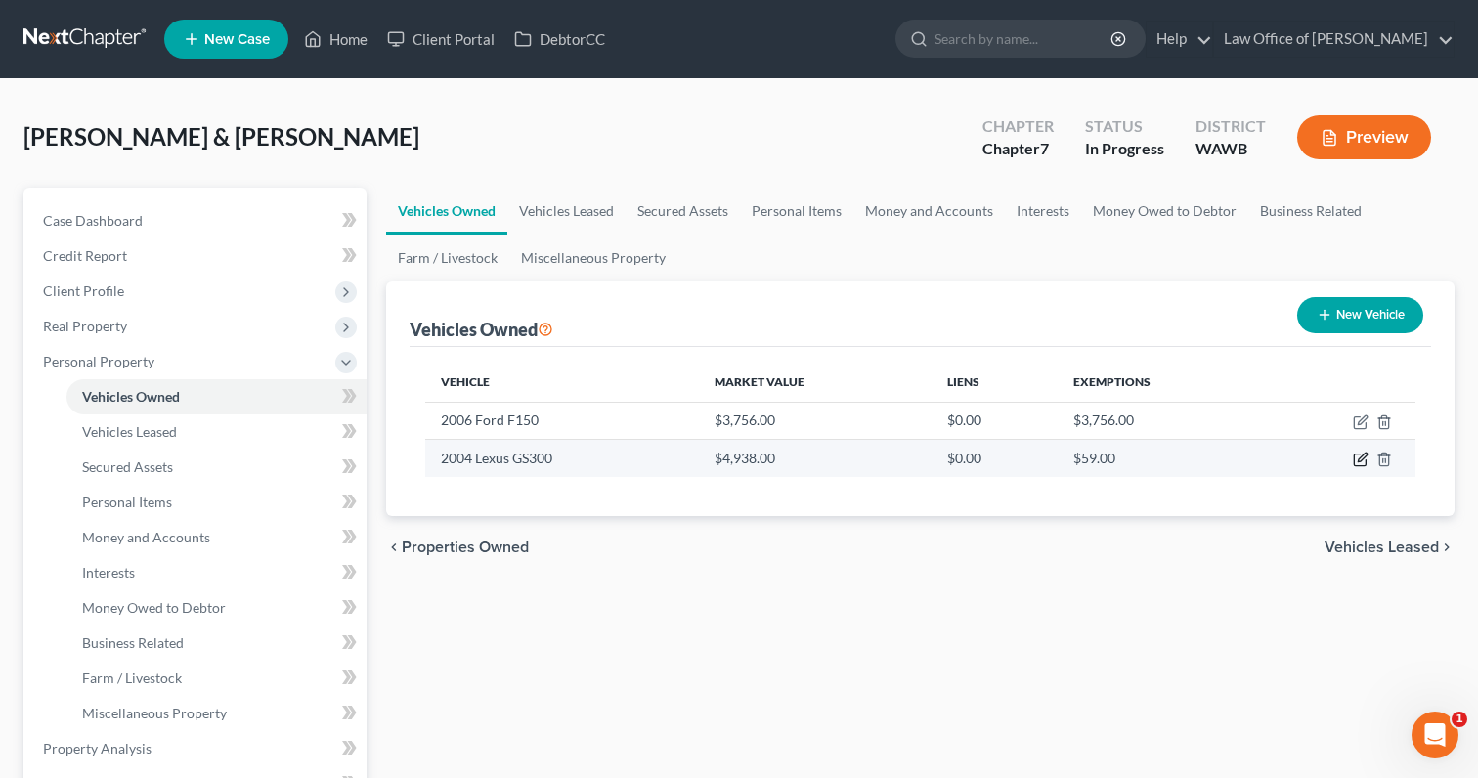
click at [1364, 460] on icon "button" at bounding box center [1361, 460] width 16 height 16
select select "0"
select select "22"
select select "2"
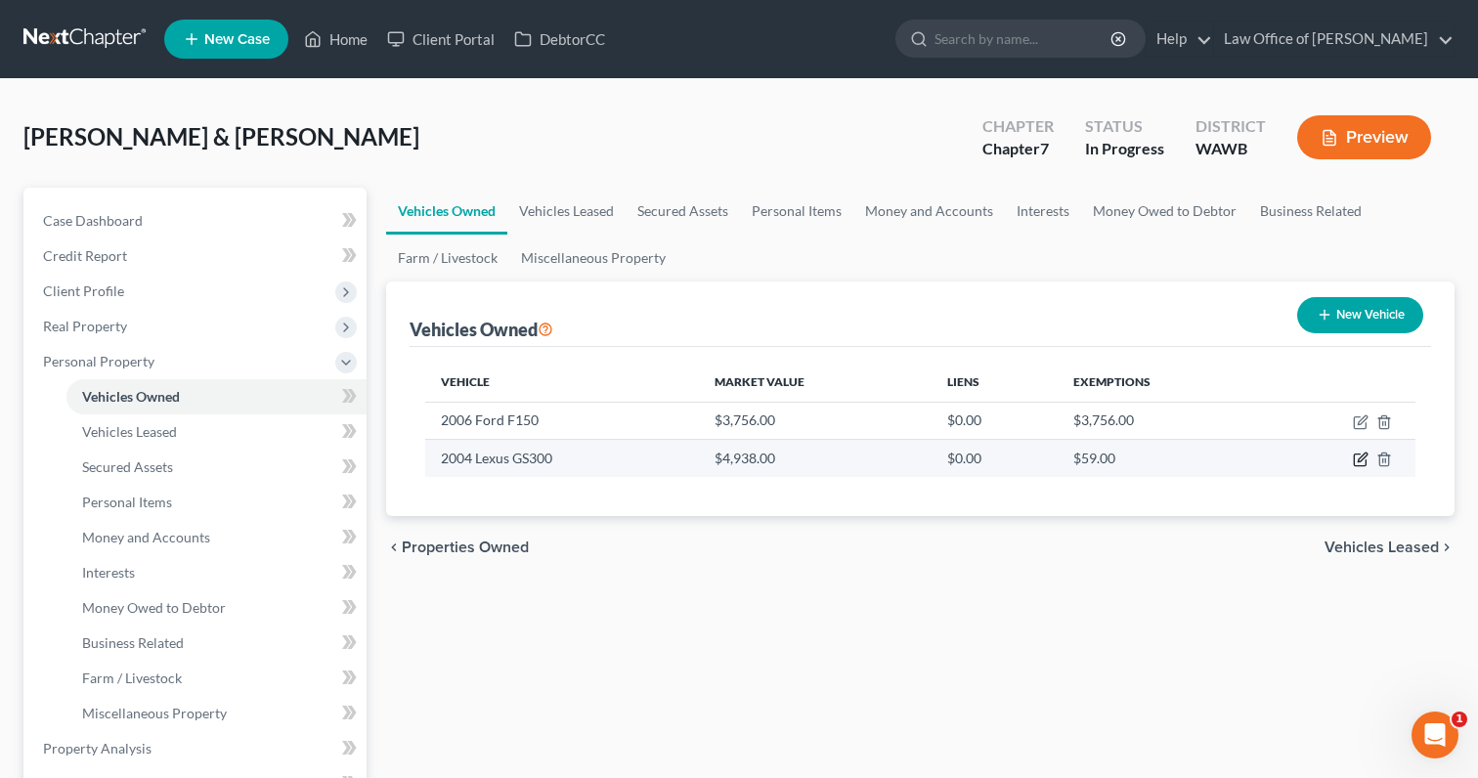
select select "2"
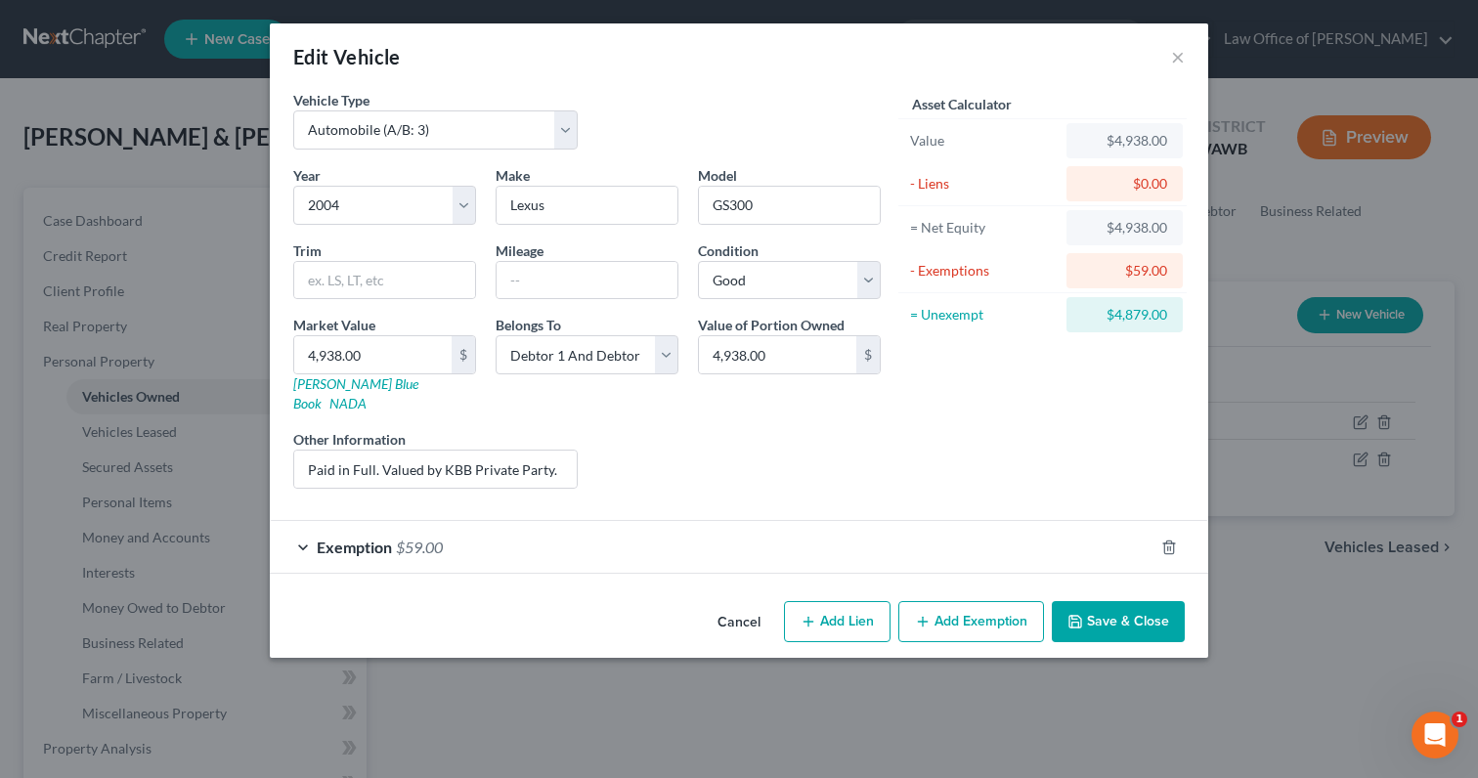
click at [940, 531] on div "Exemption $59.00" at bounding box center [712, 547] width 884 height 52
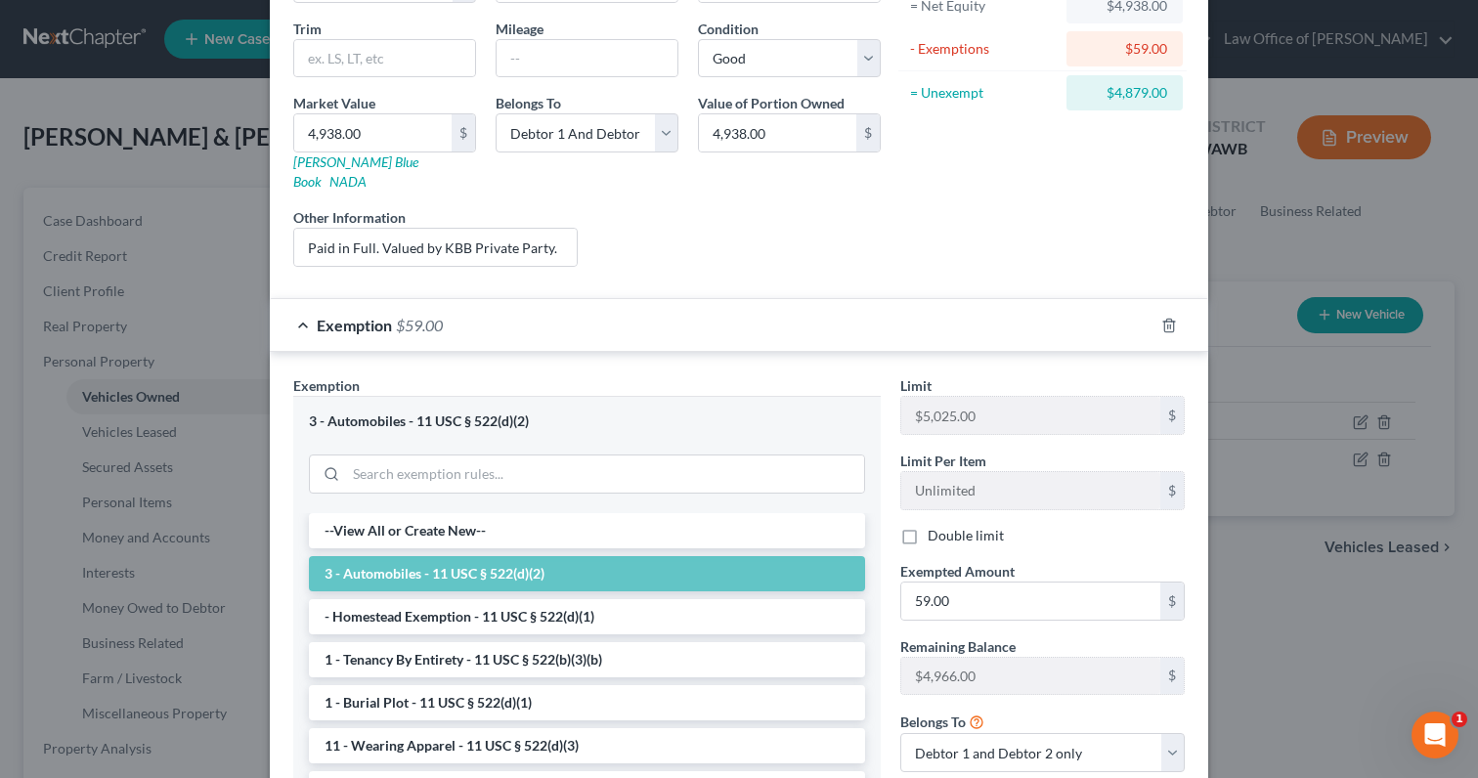
scroll to position [256, 0]
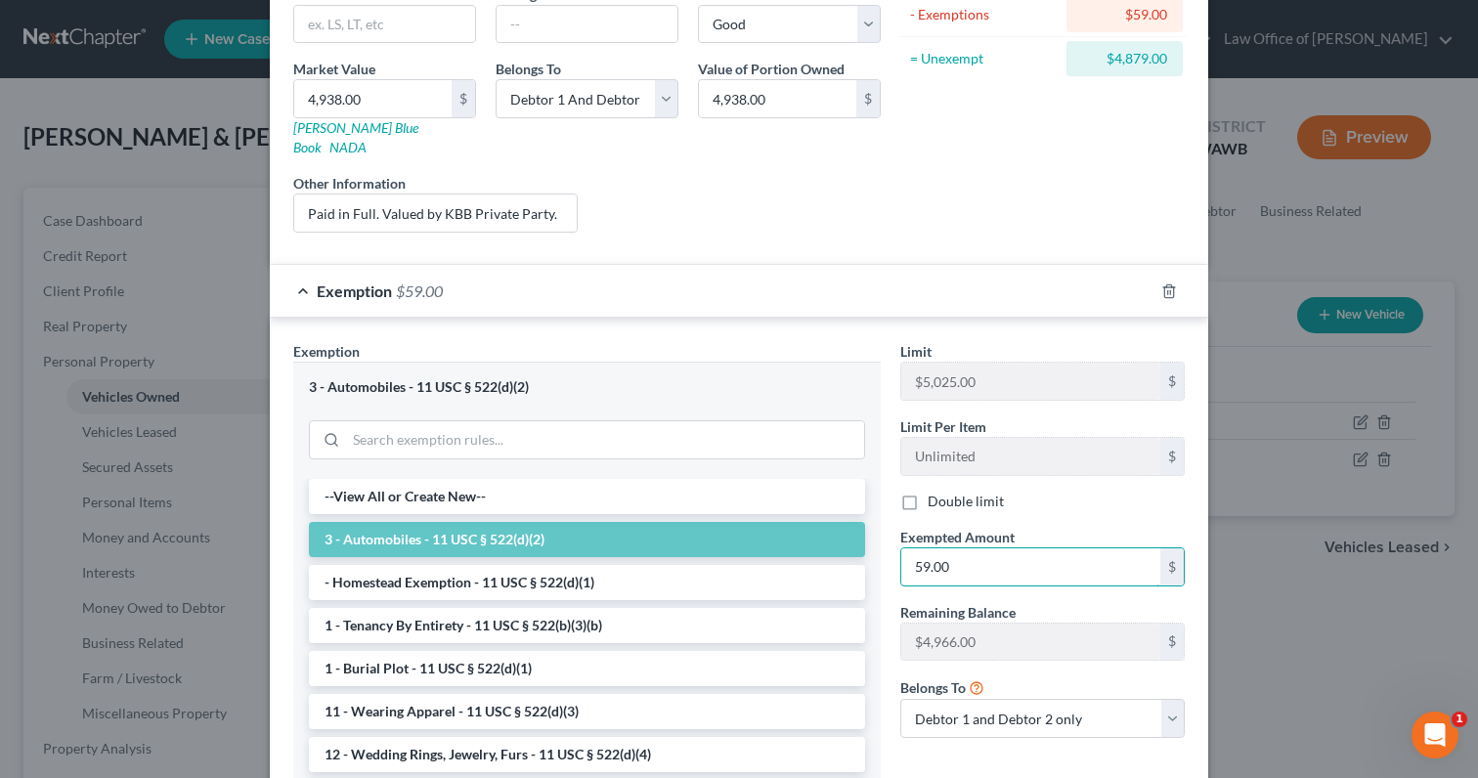
drag, startPoint x: 963, startPoint y: 551, endPoint x: 795, endPoint y: 514, distance: 172.2
click at [795, 514] on div "Exemption Set must be selected for CA. Exemption * 3 - Automobiles - 11 USC § 5…" at bounding box center [739, 574] width 911 height 466
type input "4"
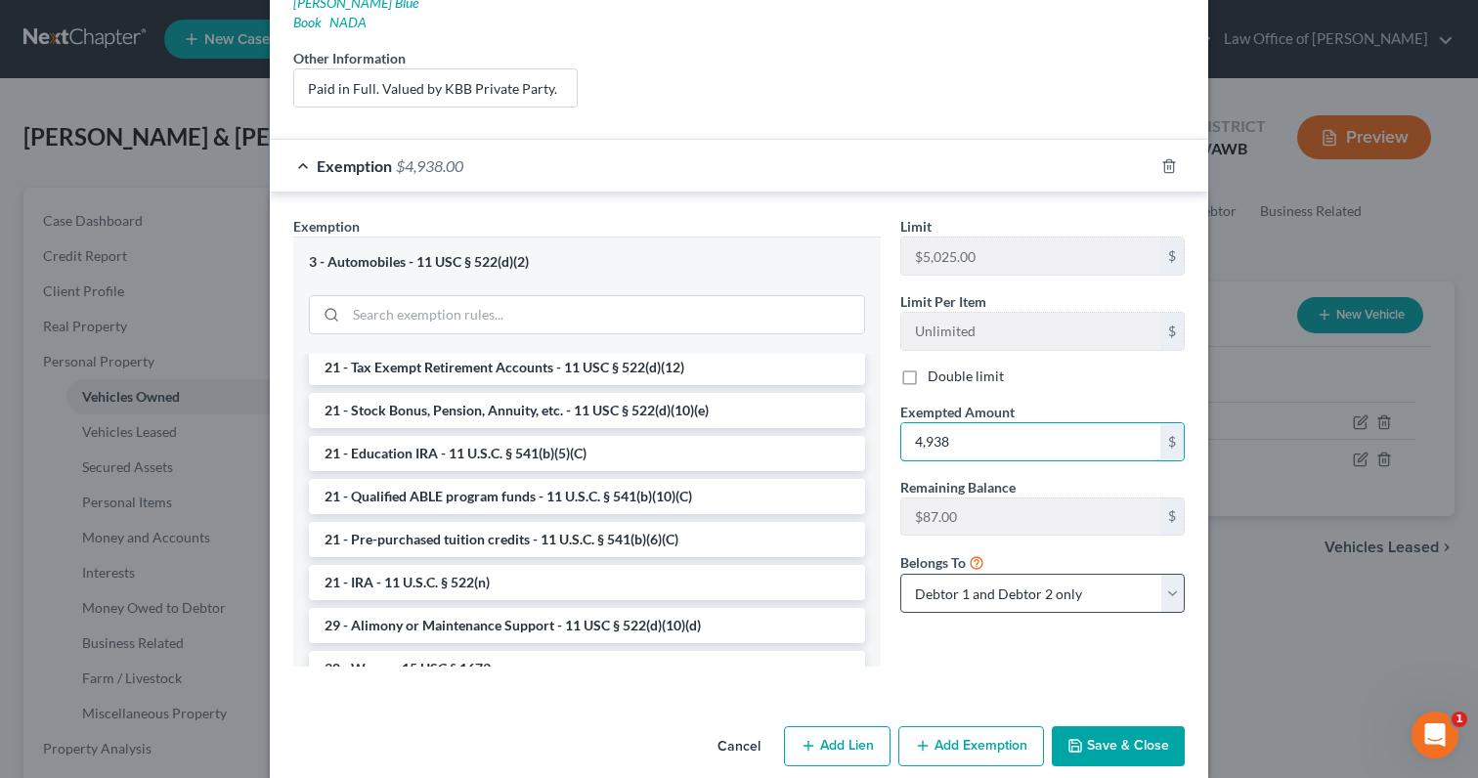
scroll to position [389, 0]
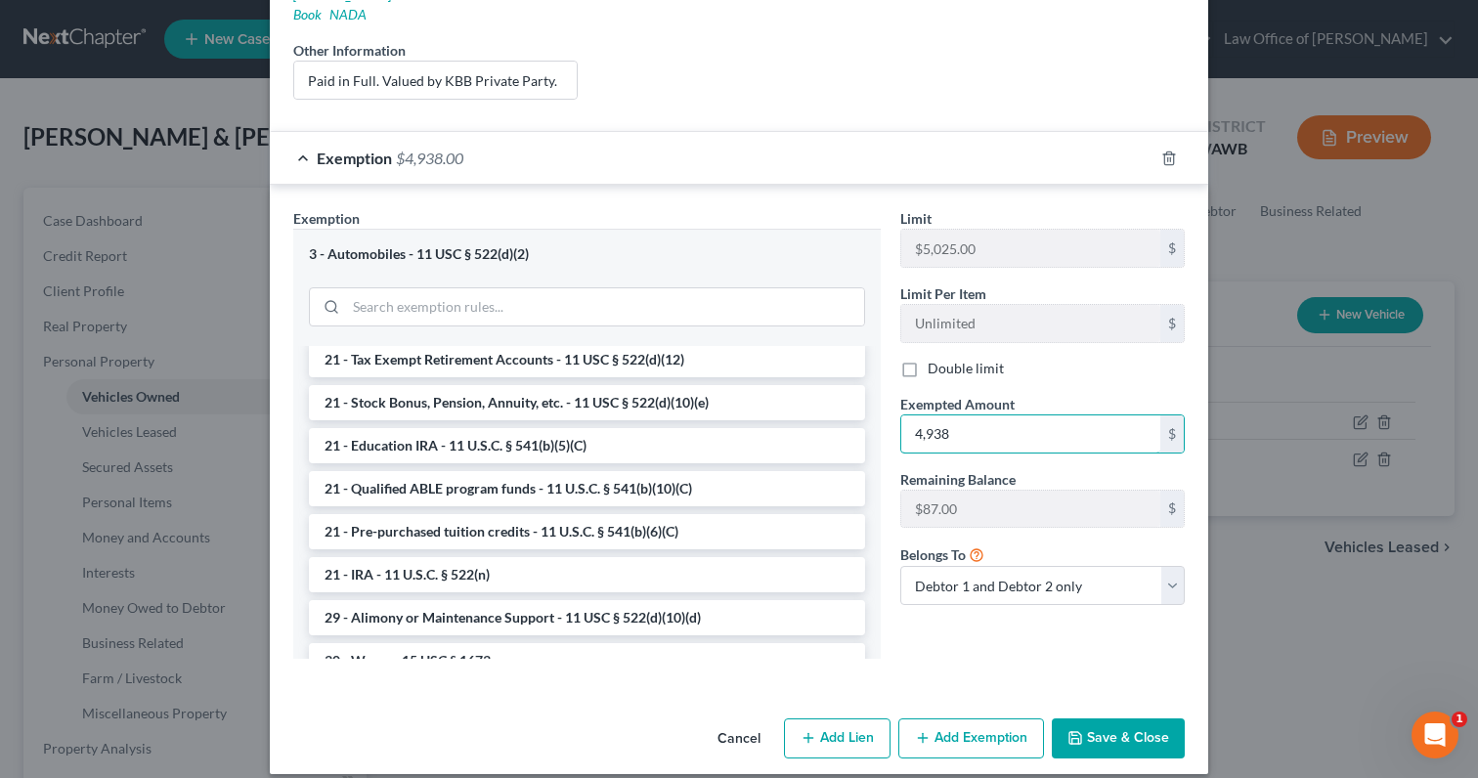
type input "4,938"
click at [1143, 719] on button "Save & Close" at bounding box center [1118, 739] width 133 height 41
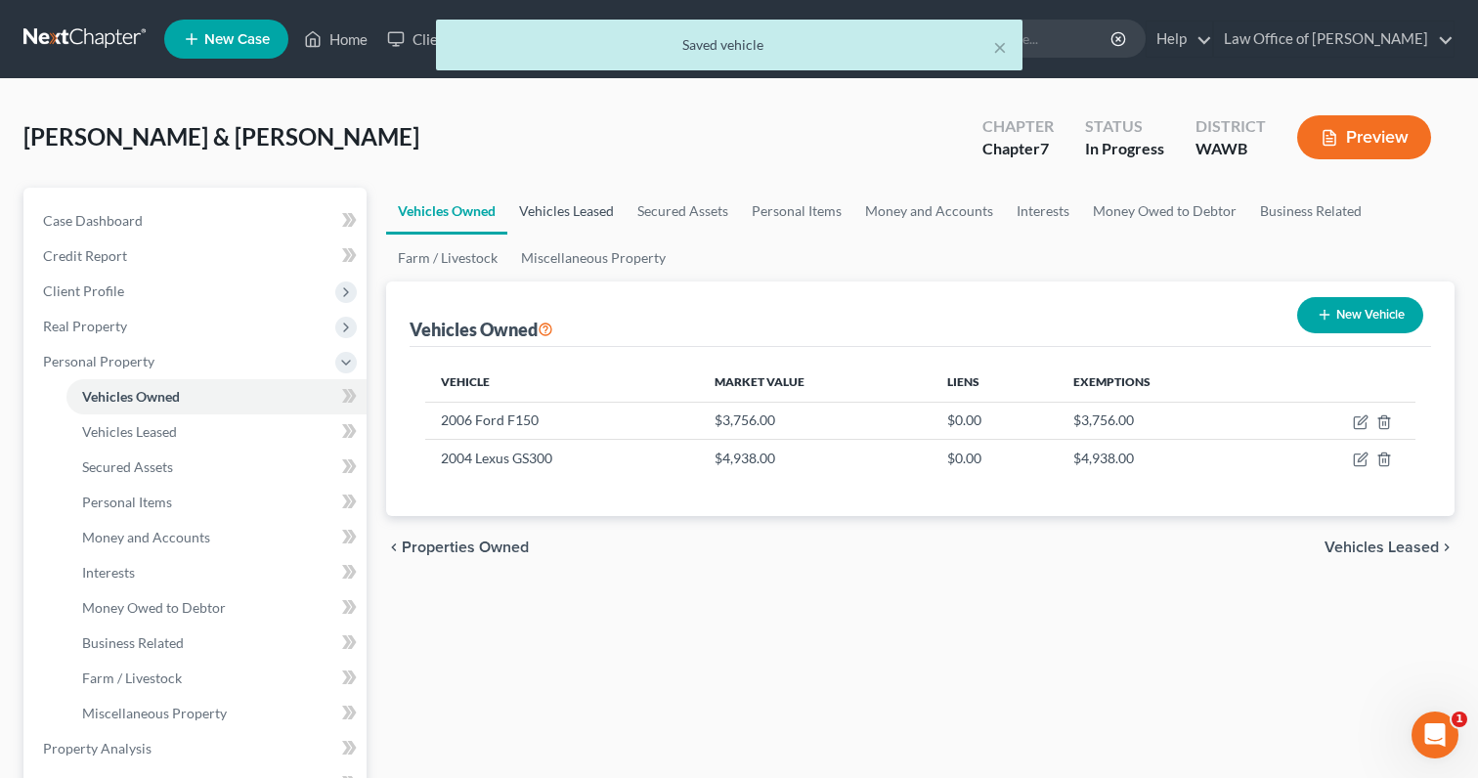
click at [591, 209] on link "Vehicles Leased" at bounding box center [566, 211] width 118 height 47
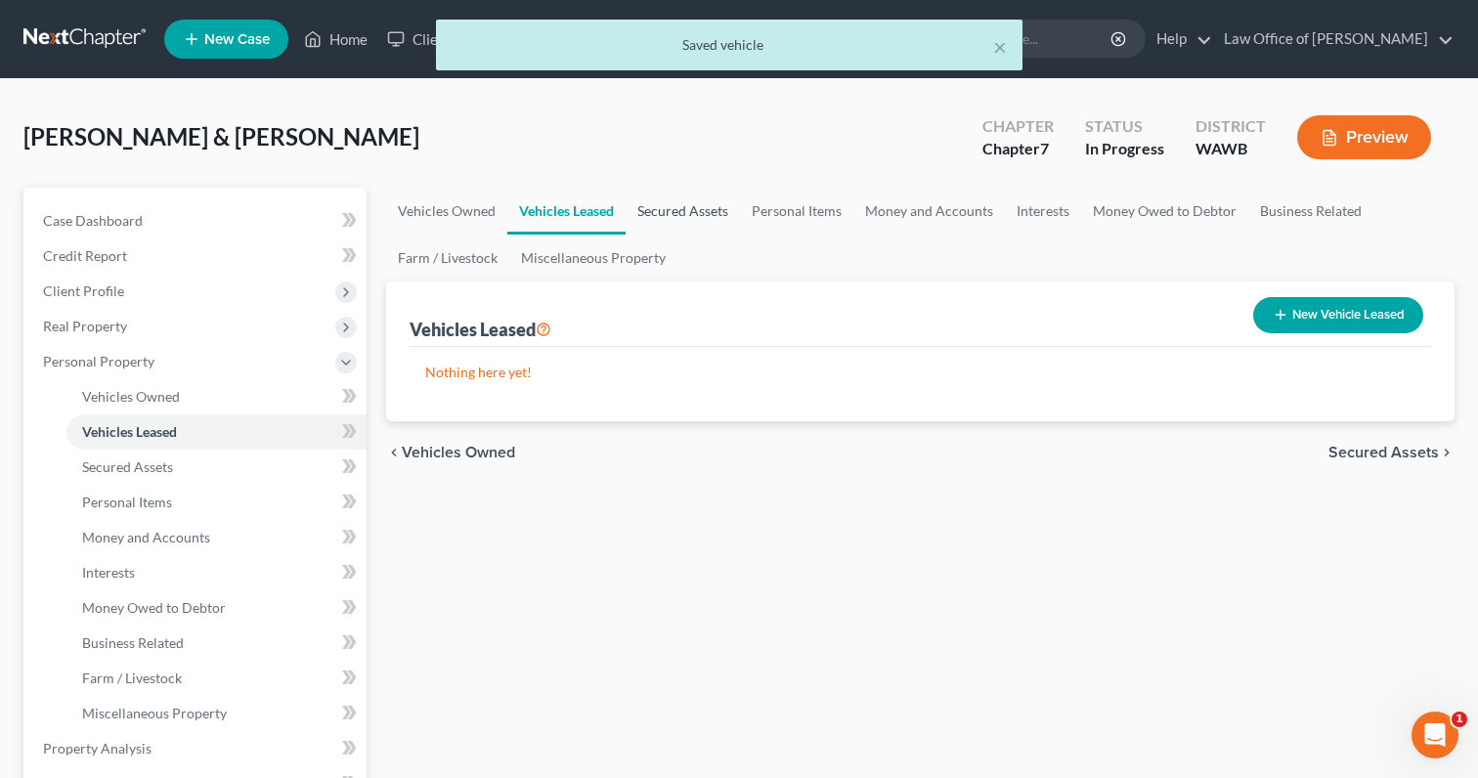
click at [692, 214] on link "Secured Assets" at bounding box center [683, 211] width 114 height 47
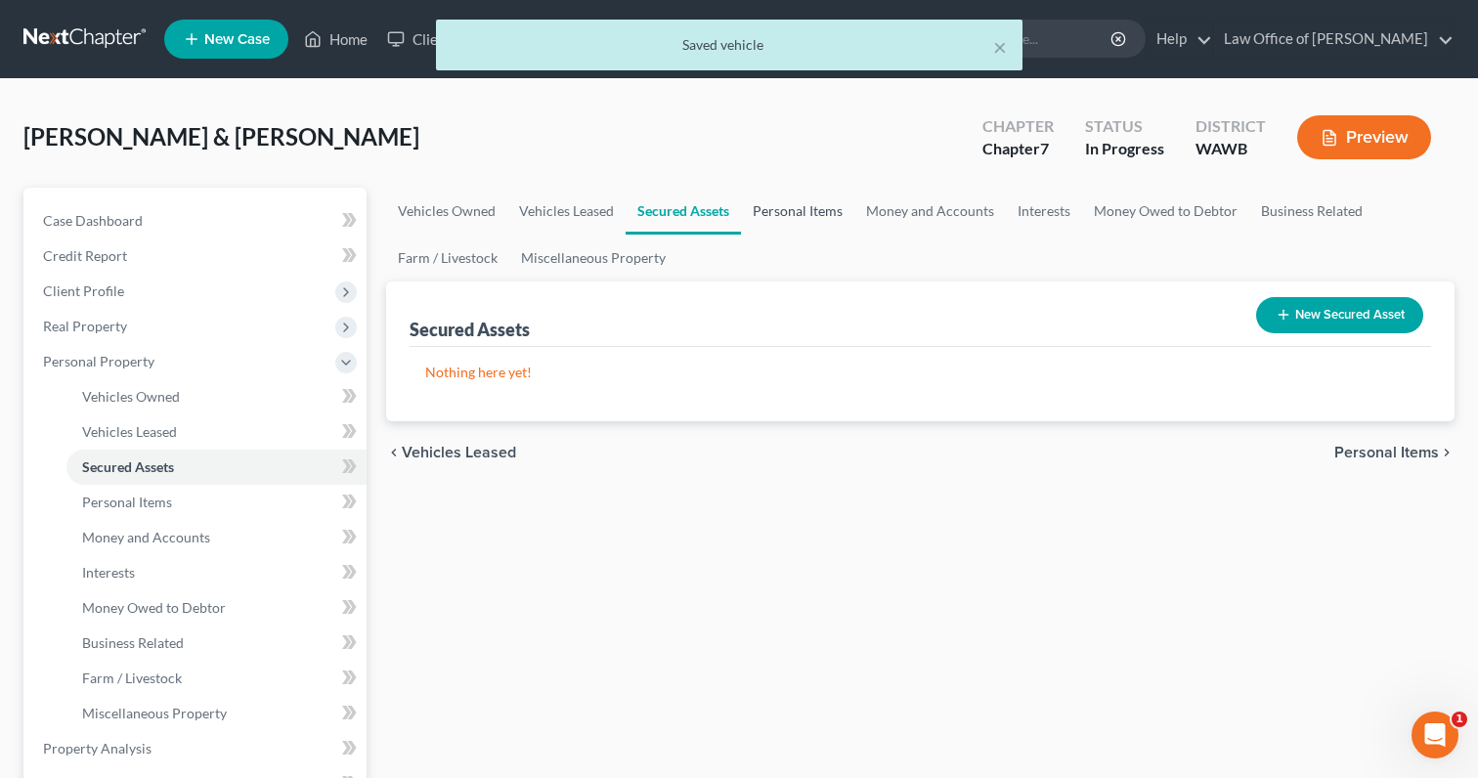
click at [788, 211] on link "Personal Items" at bounding box center [797, 211] width 113 height 47
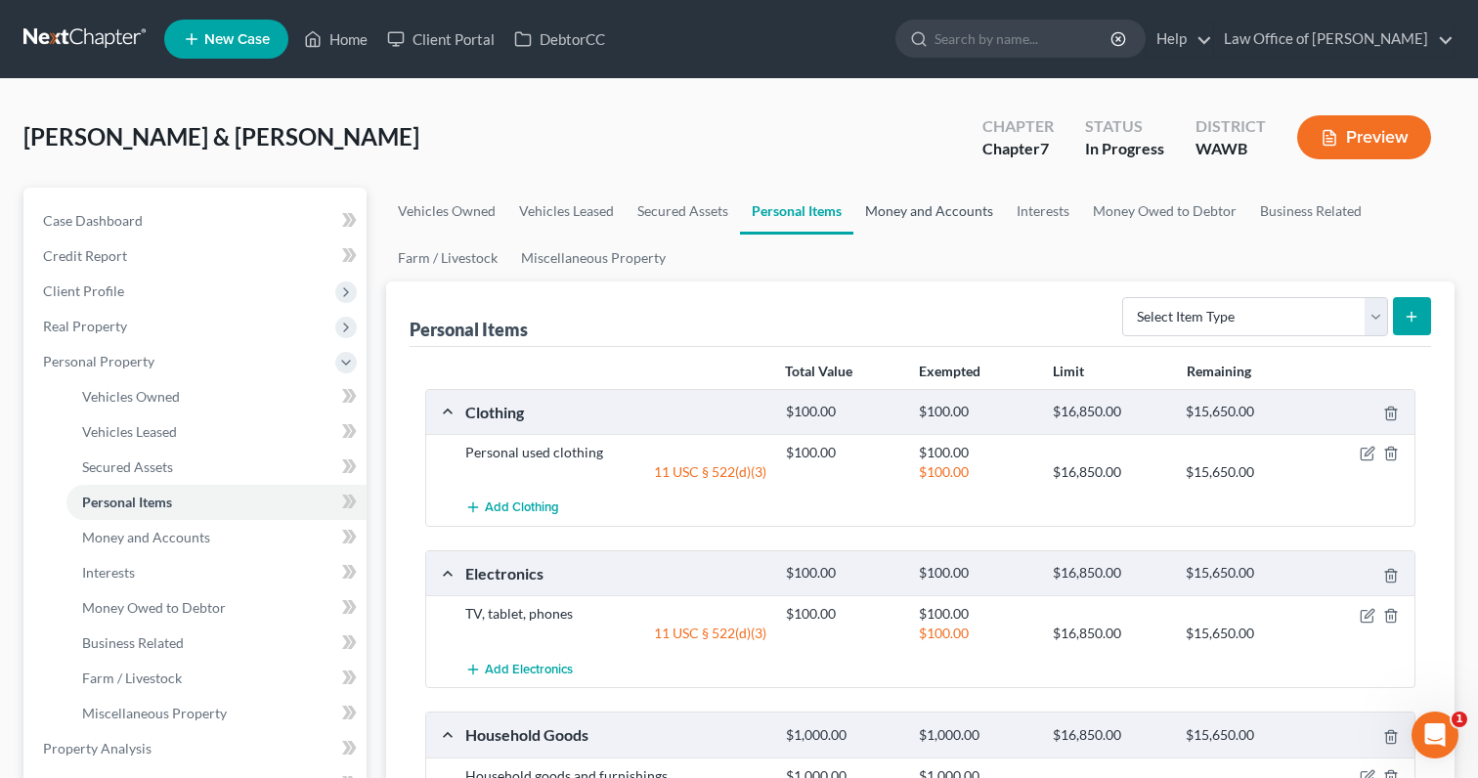
click at [916, 201] on link "Money and Accounts" at bounding box center [930, 211] width 152 height 47
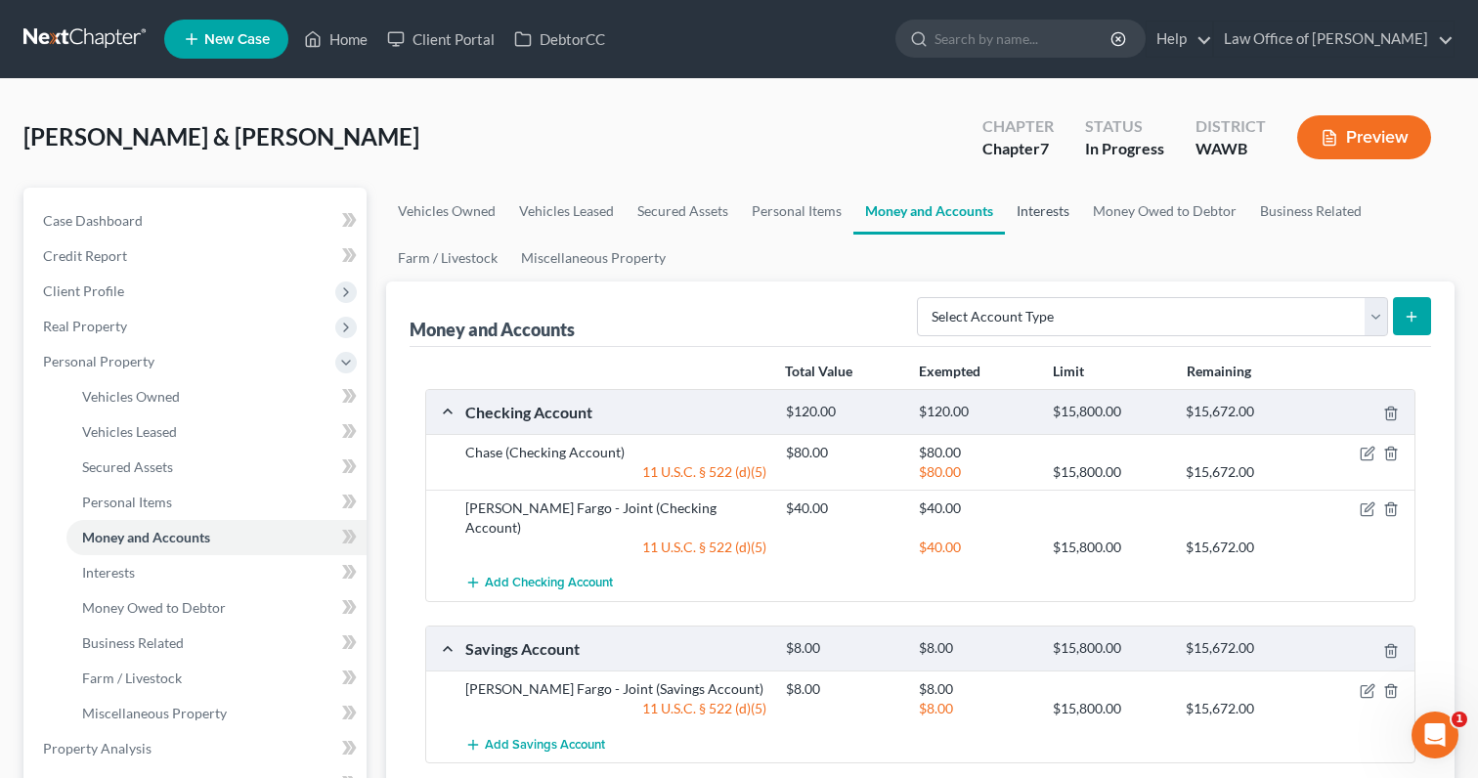
click at [1050, 226] on link "Interests" at bounding box center [1043, 211] width 76 height 47
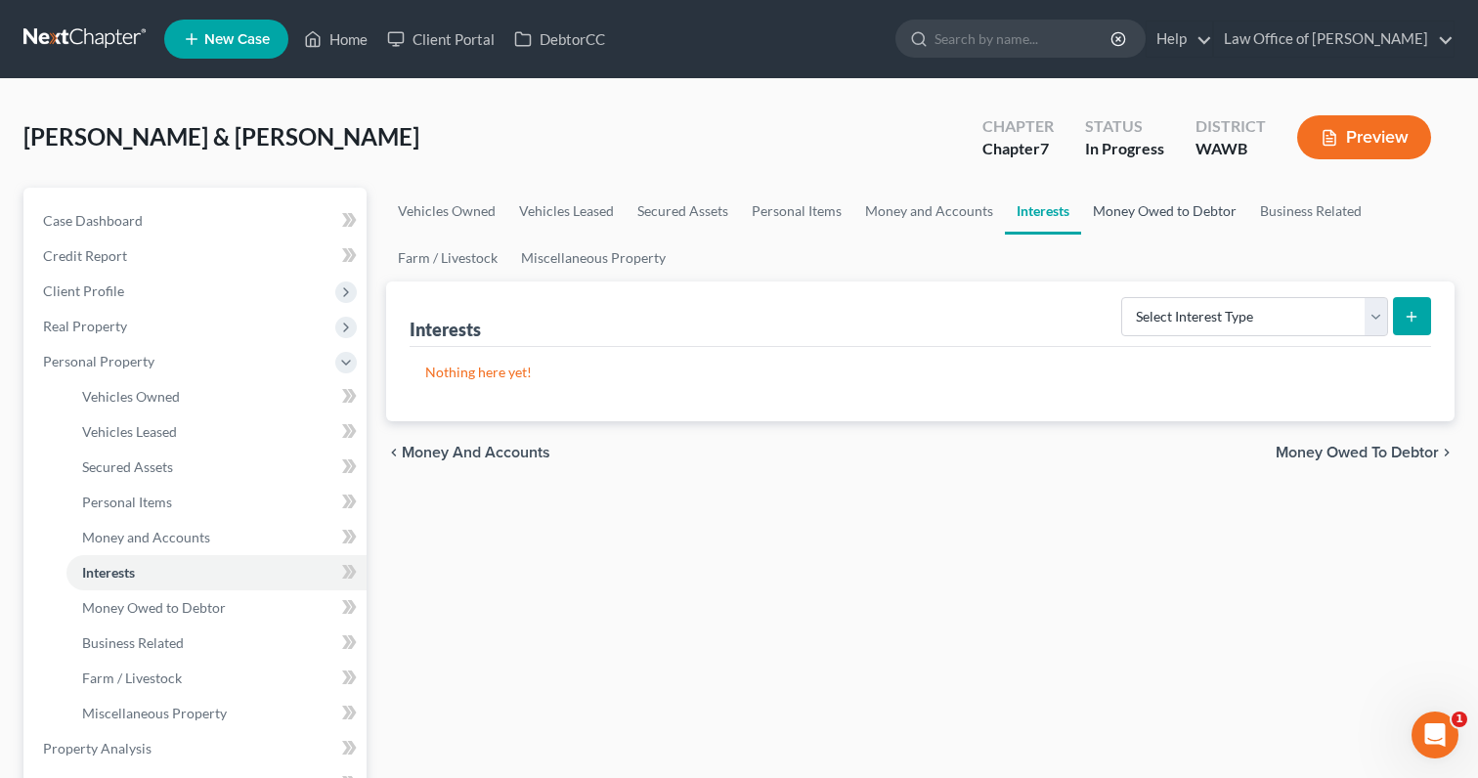
click at [1147, 227] on link "Money Owed to Debtor" at bounding box center [1164, 211] width 167 height 47
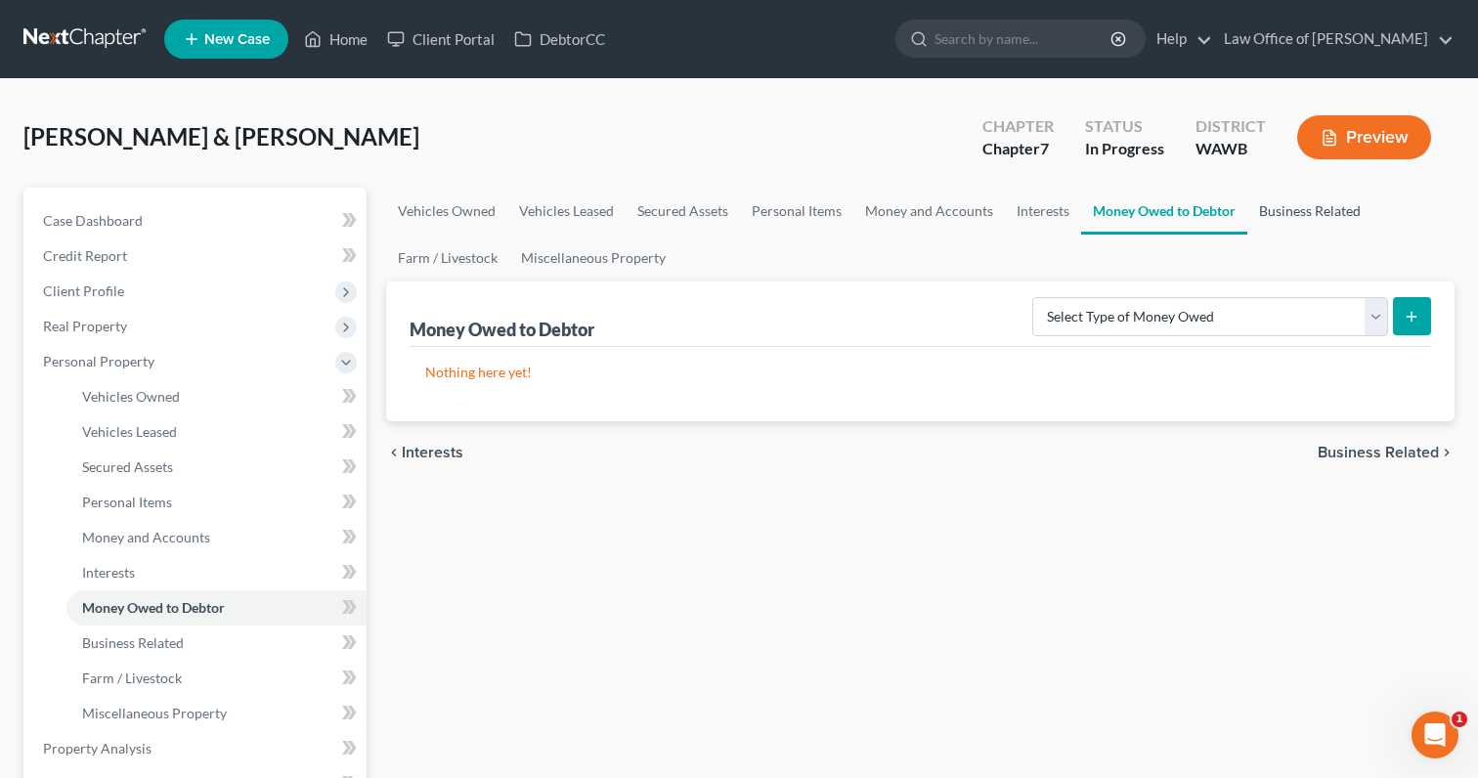
click at [1305, 209] on link "Business Related" at bounding box center [1310, 211] width 125 height 47
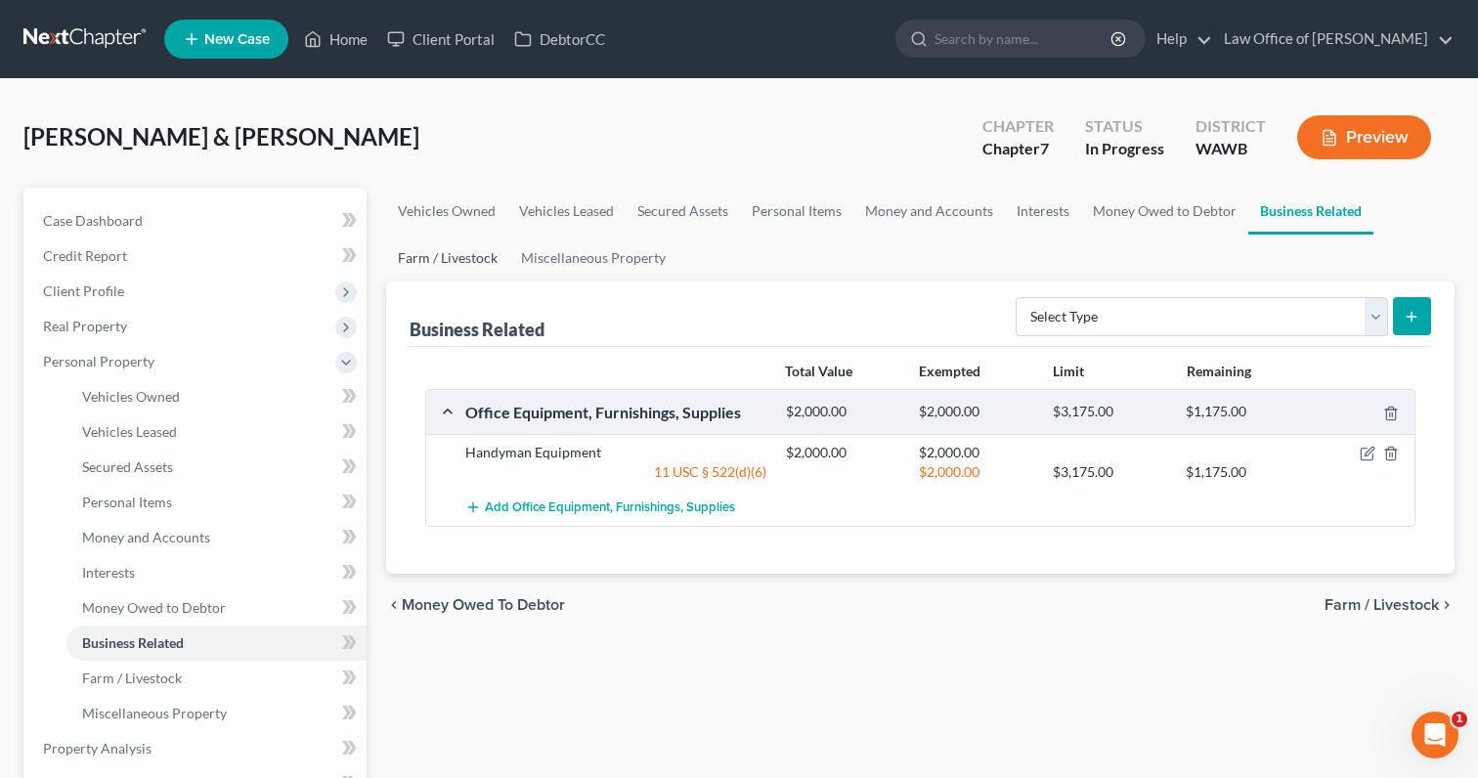
click at [461, 245] on link "Farm / Livestock" at bounding box center [447, 258] width 123 height 47
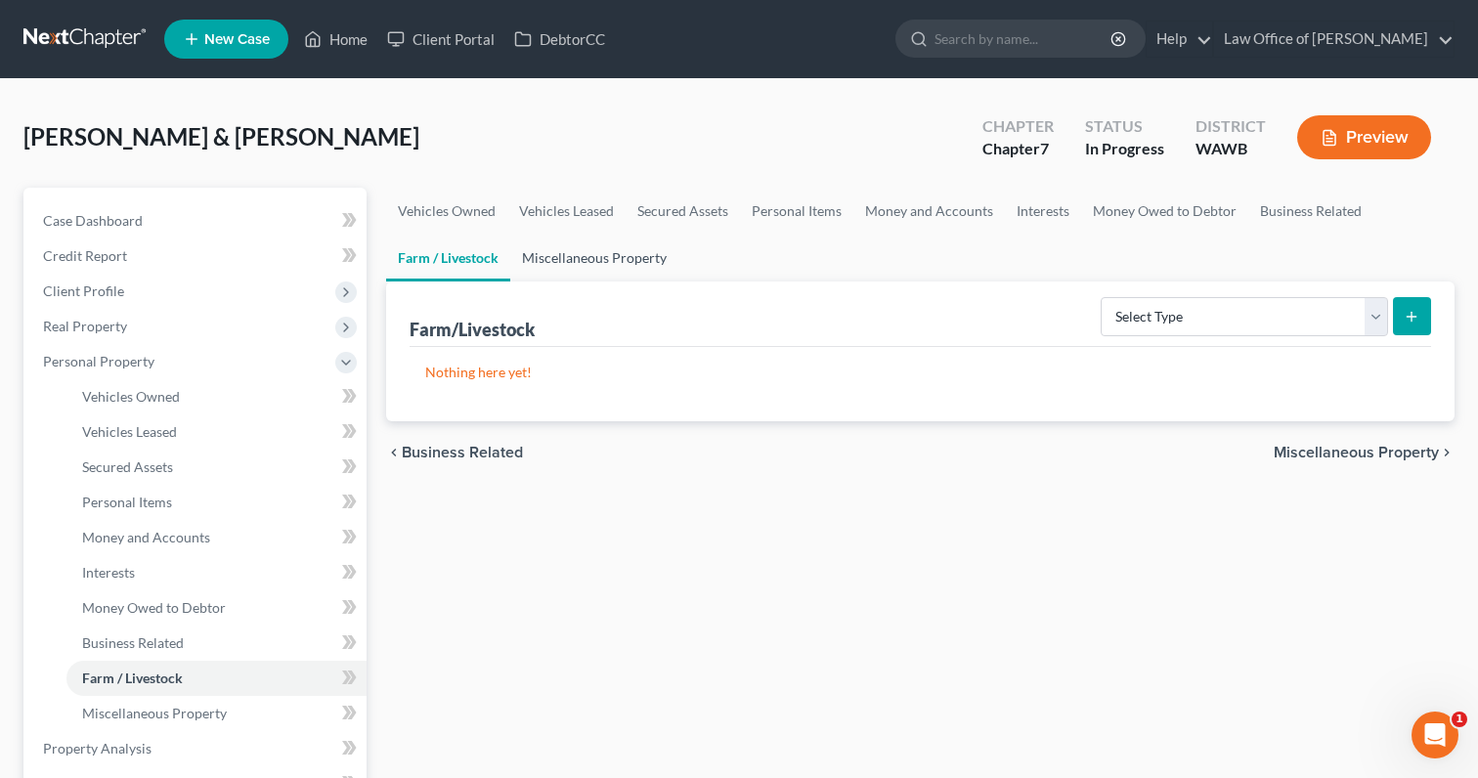
click at [591, 253] on link "Miscellaneous Property" at bounding box center [594, 258] width 168 height 47
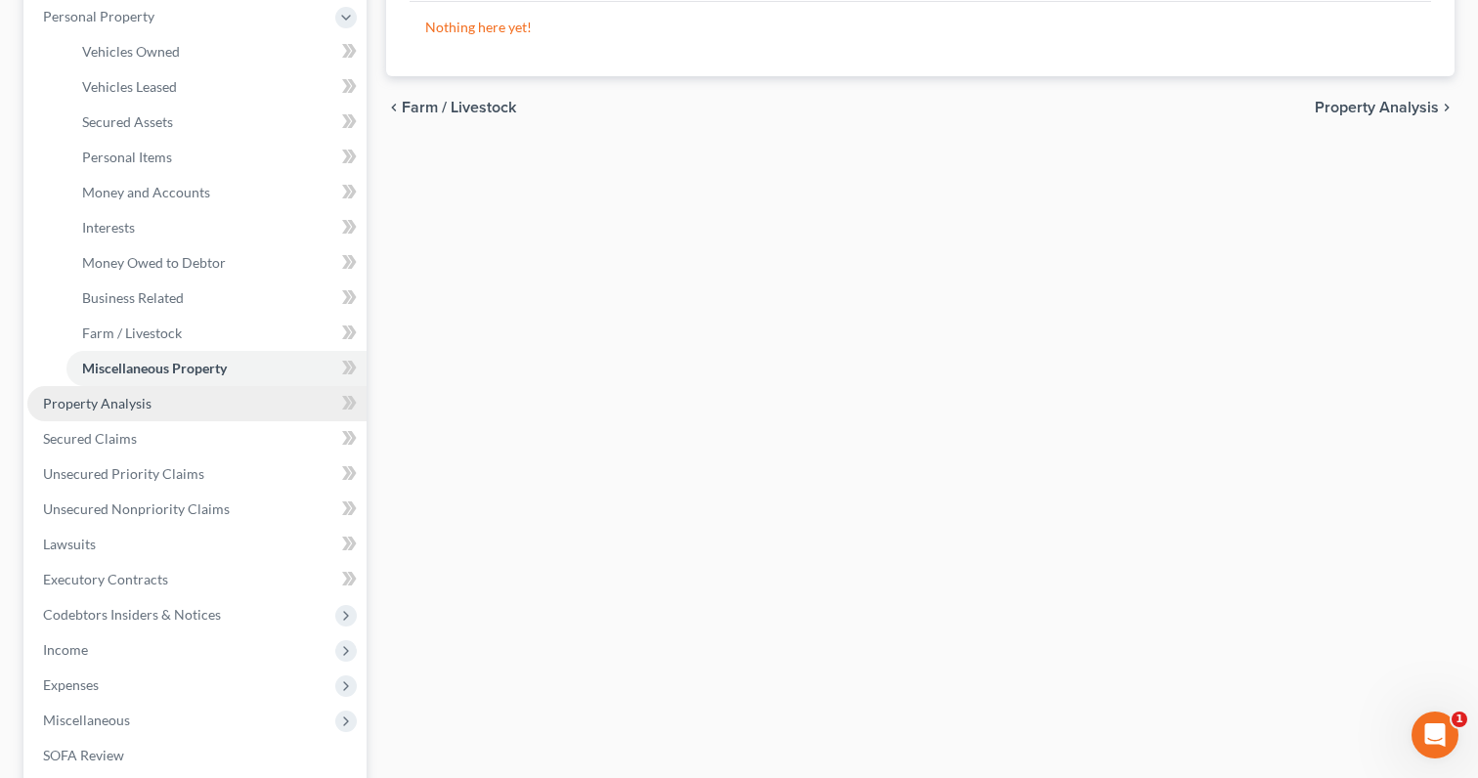
click at [272, 405] on link "Property Analysis" at bounding box center [196, 403] width 339 height 35
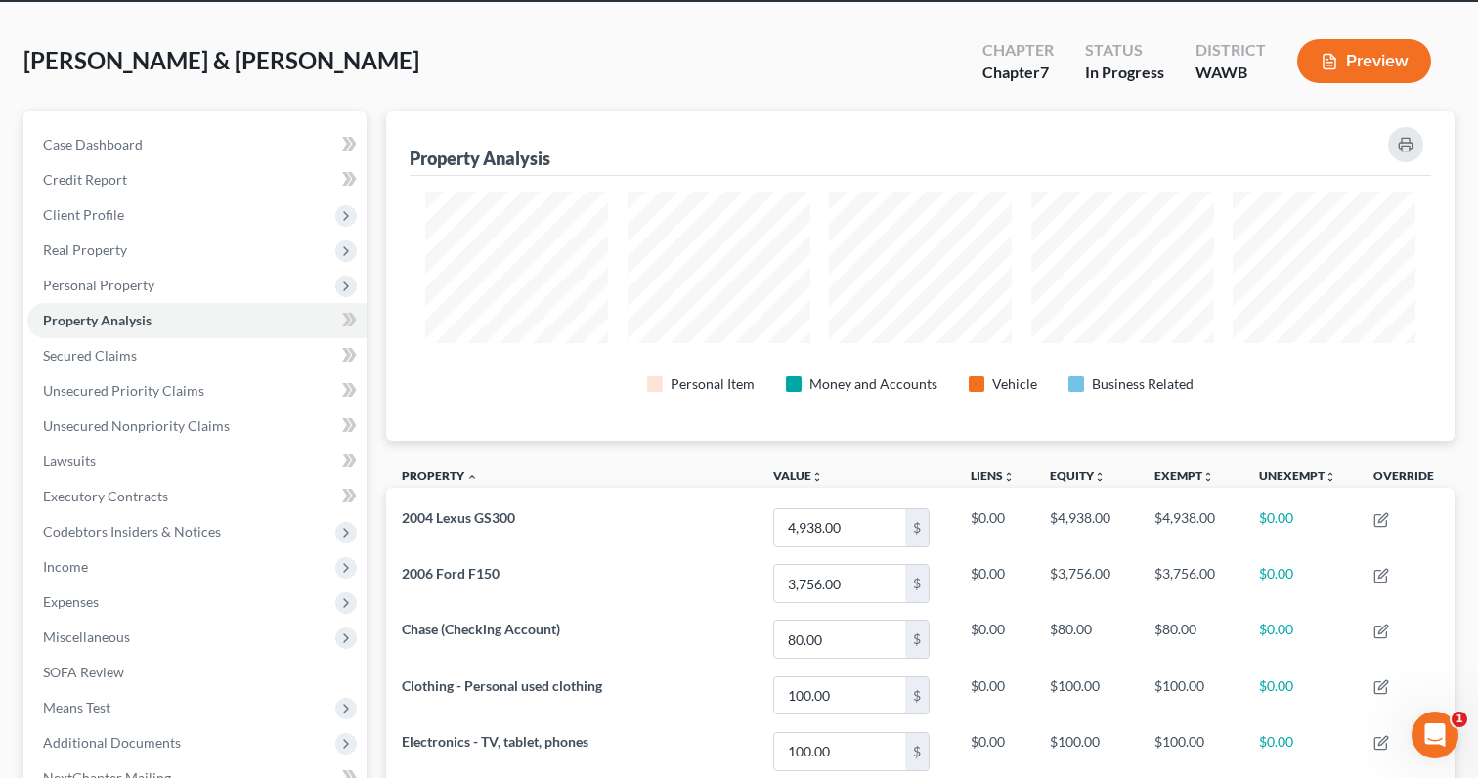
scroll to position [36, 0]
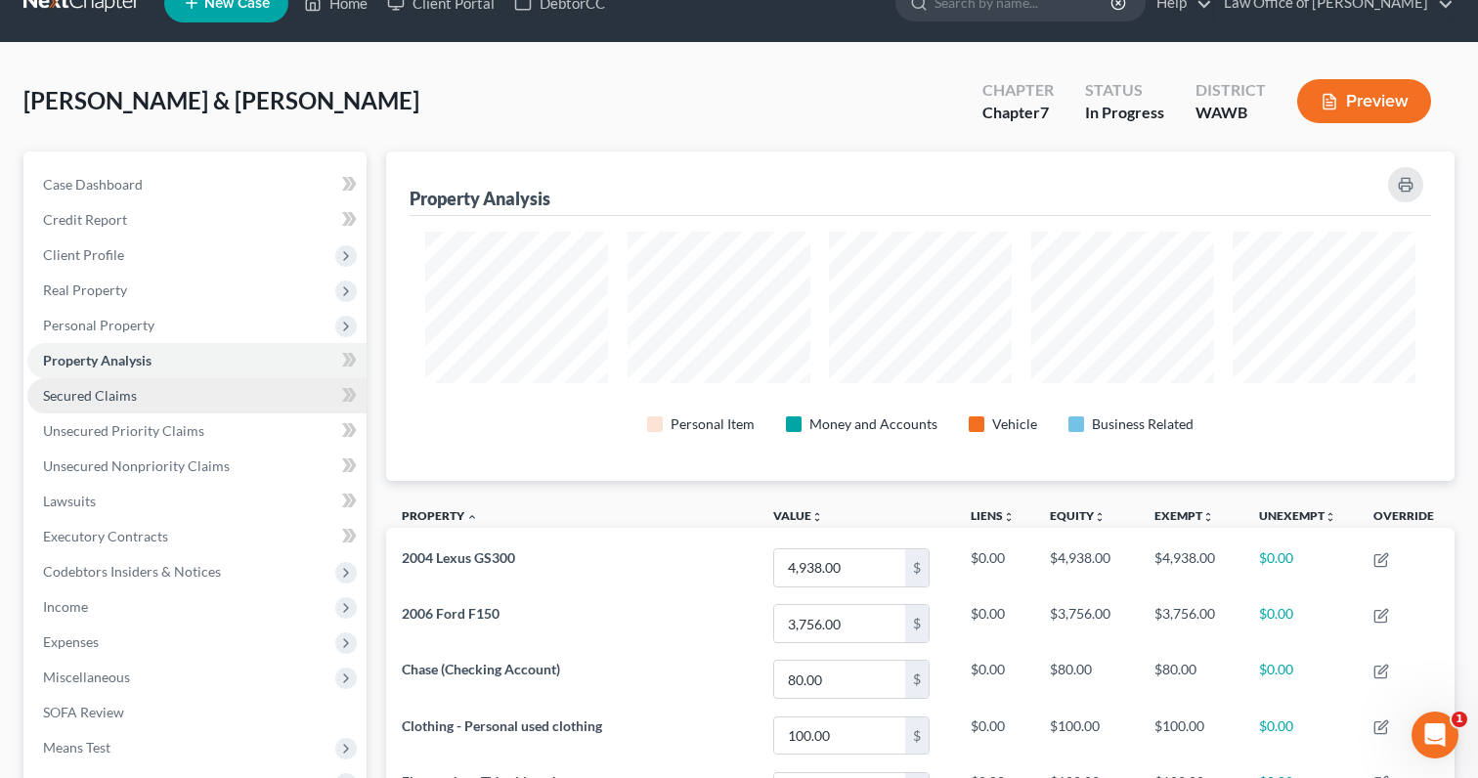
click at [280, 392] on link "Secured Claims" at bounding box center [196, 395] width 339 height 35
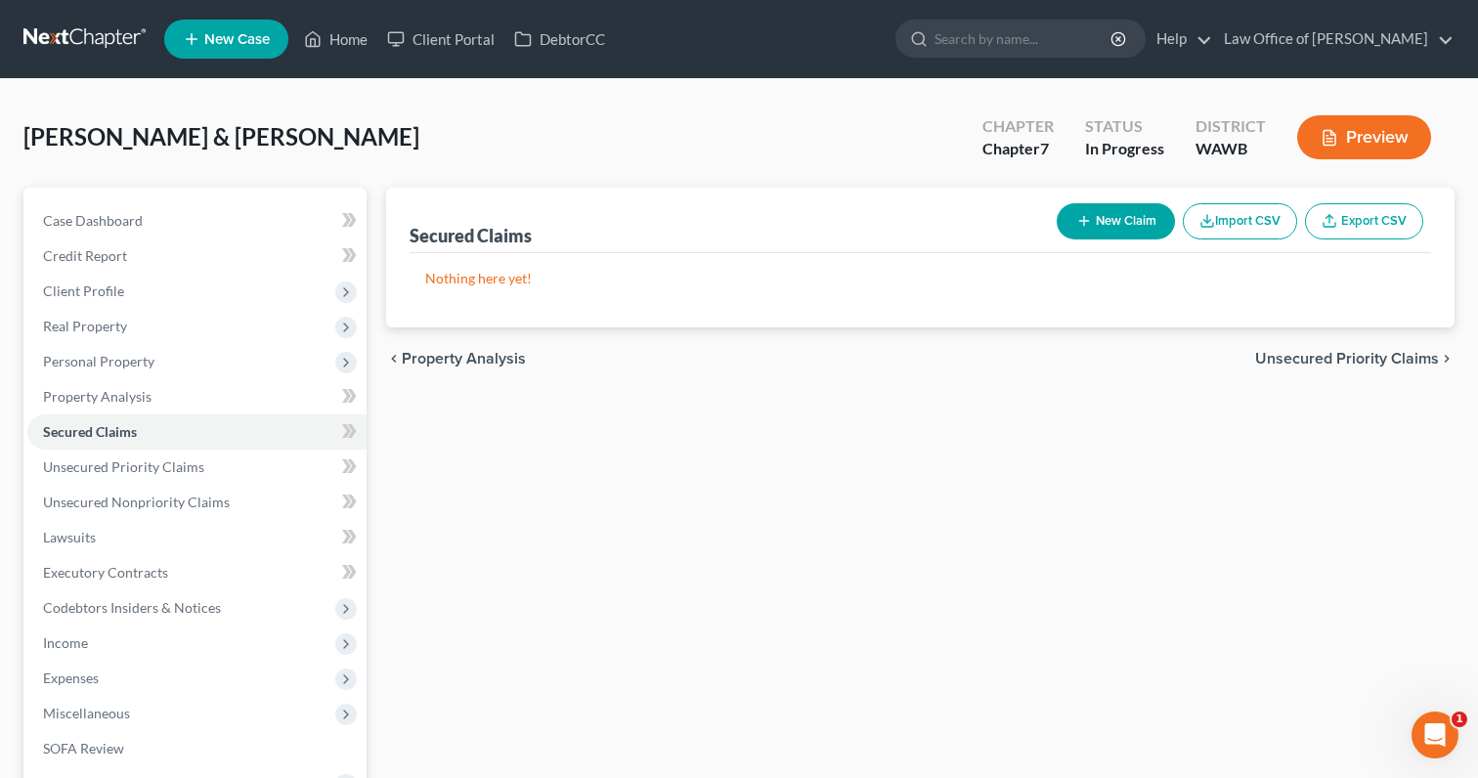
click at [1334, 363] on span "Unsecured Priority Claims" at bounding box center [1347, 359] width 184 height 16
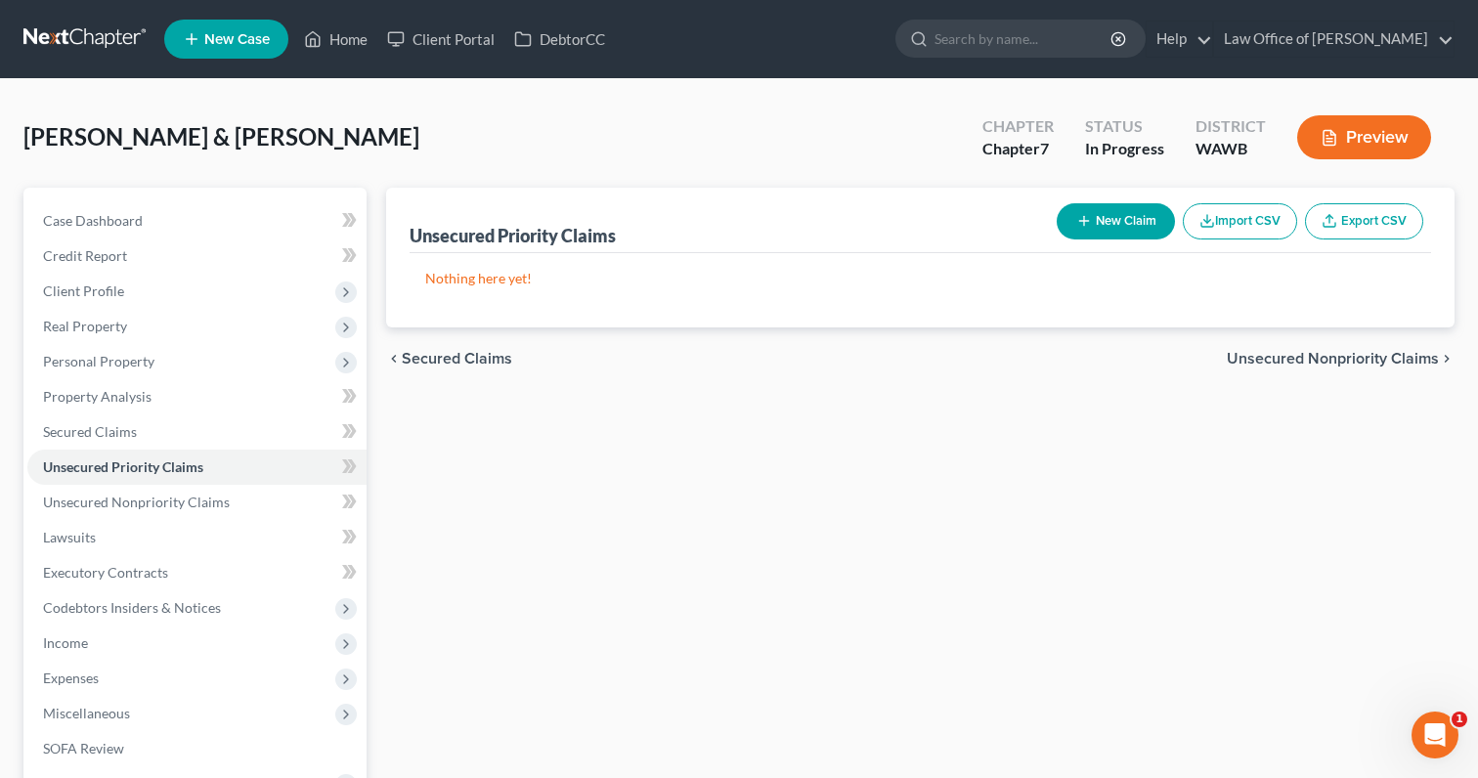
click at [1334, 363] on span "Unsecured Nonpriority Claims" at bounding box center [1333, 359] width 212 height 16
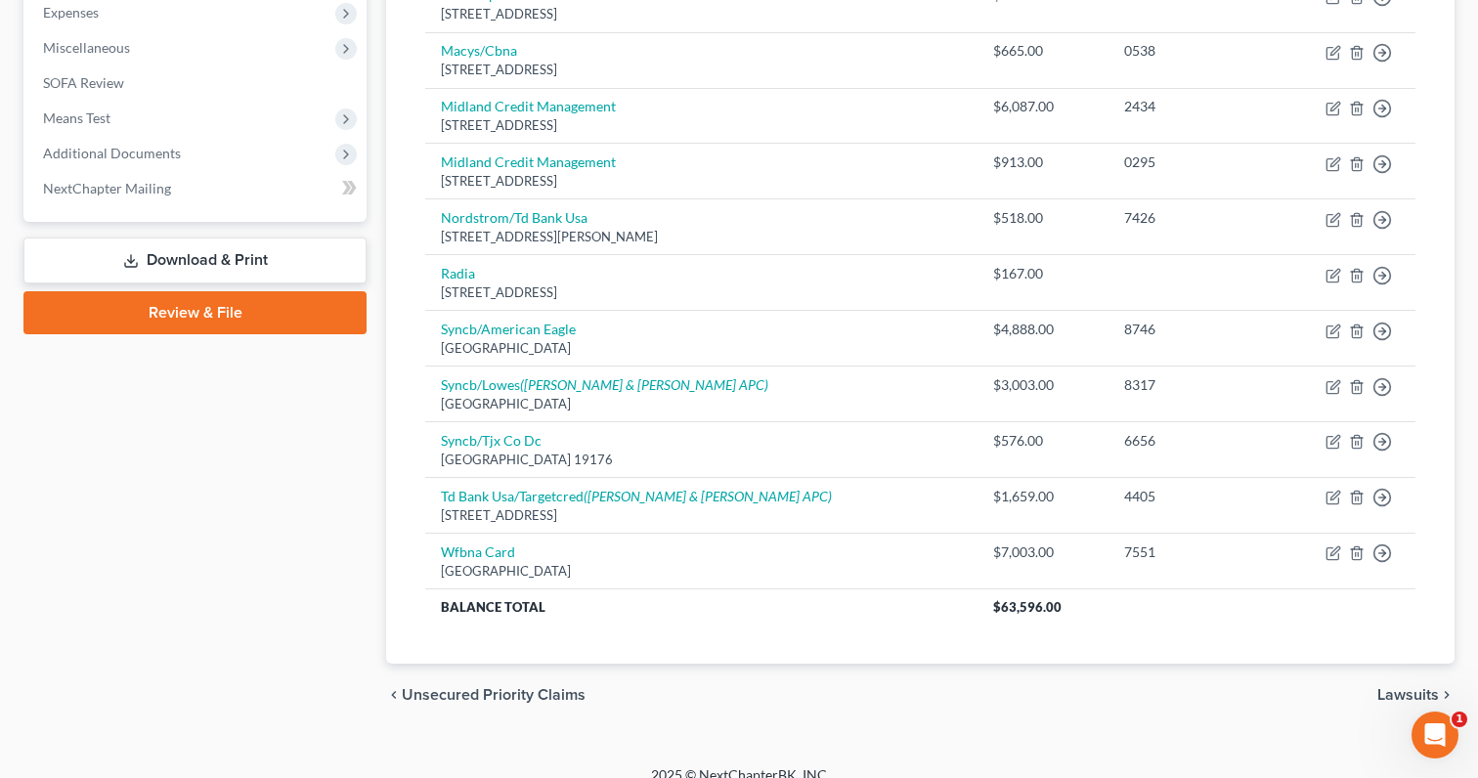
scroll to position [687, 0]
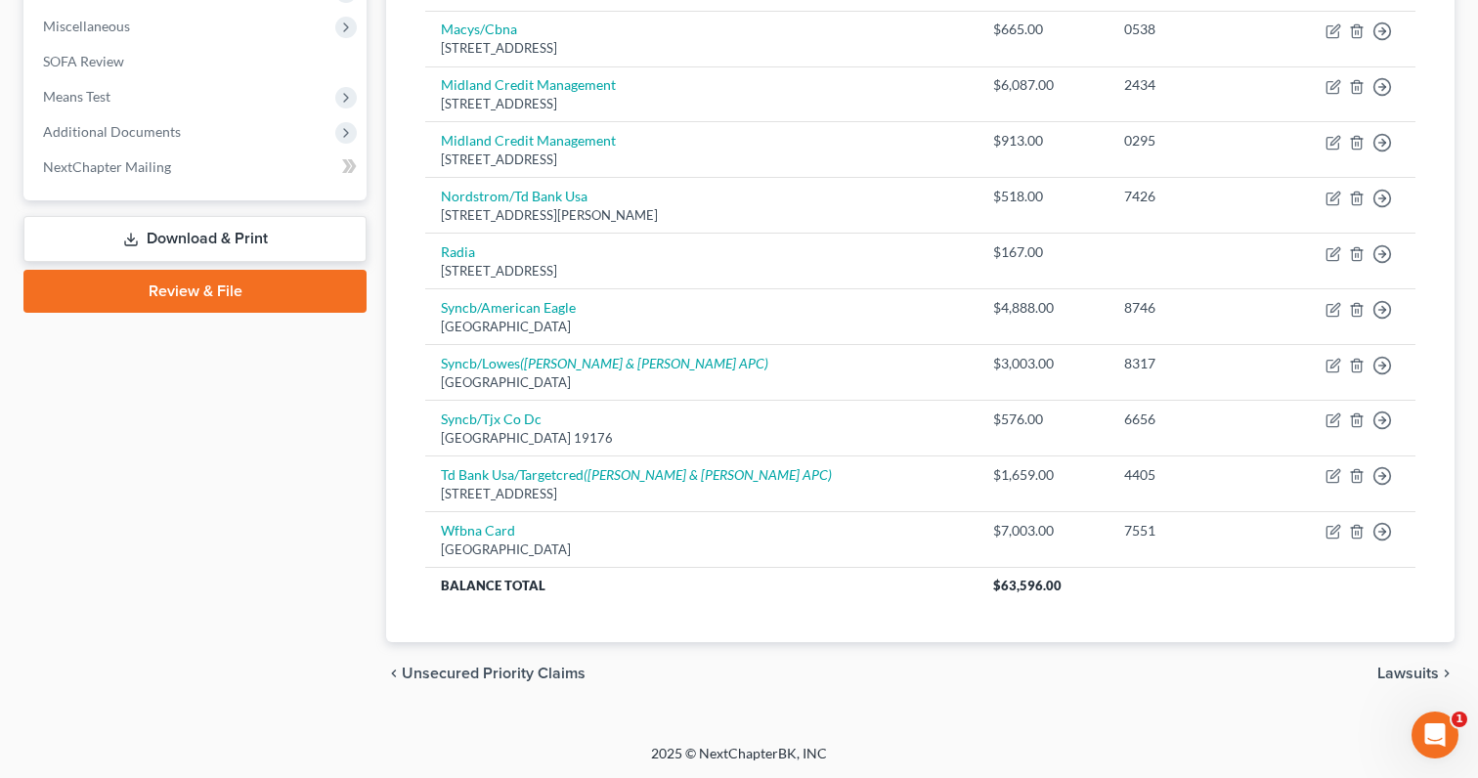
click at [1427, 680] on span "Lawsuits" at bounding box center [1409, 674] width 62 height 16
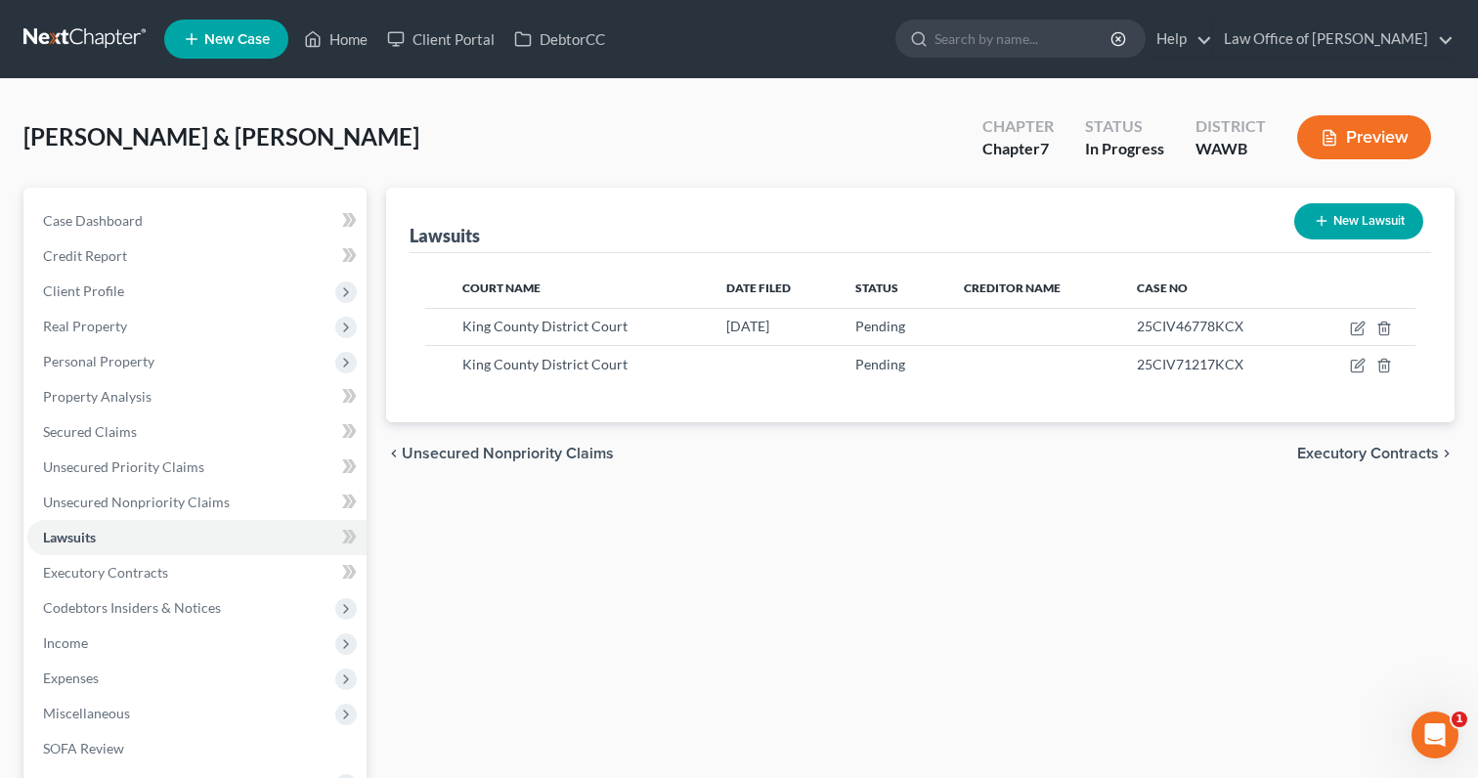
click at [1337, 455] on span "Executory Contracts" at bounding box center [1368, 454] width 142 height 16
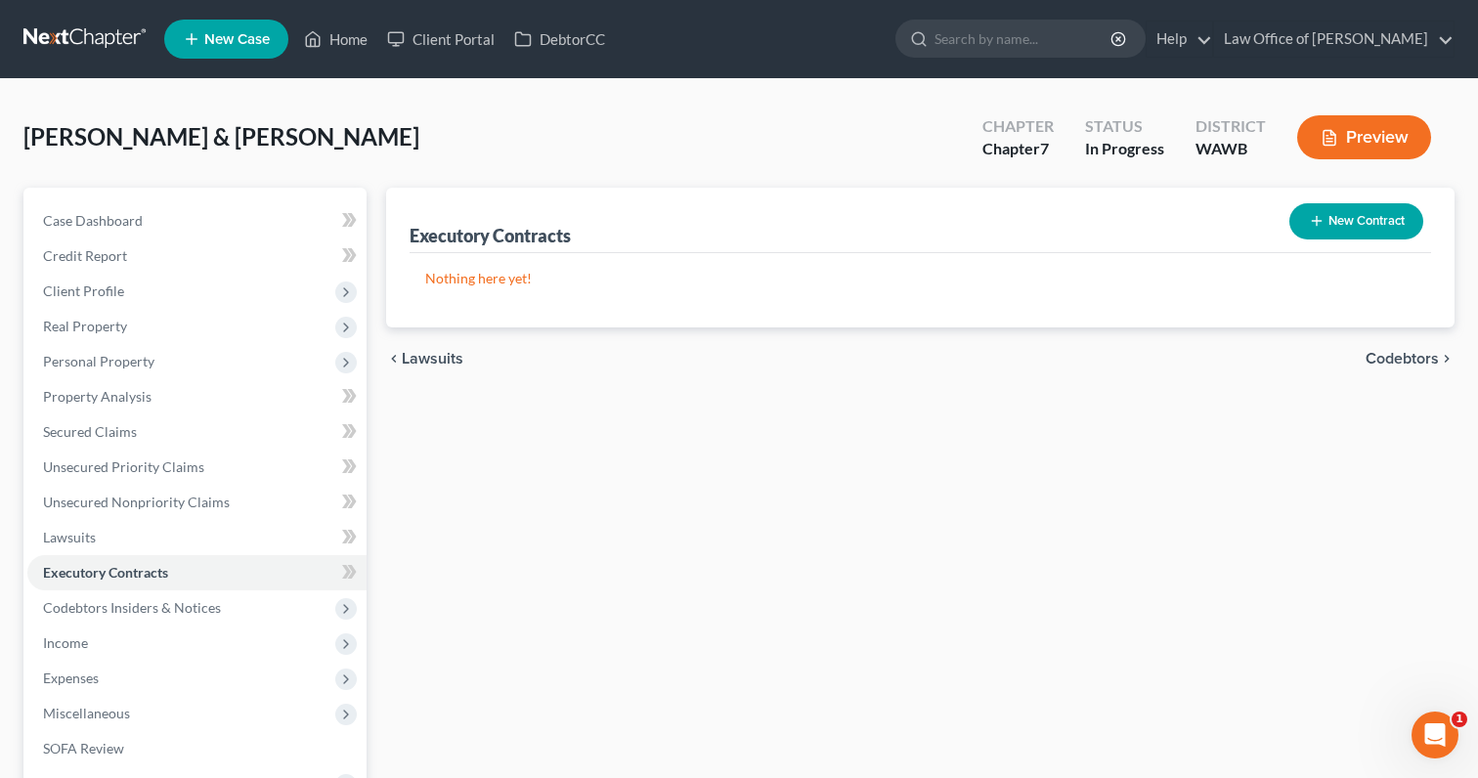
click at [1383, 359] on span "Codebtors" at bounding box center [1402, 359] width 73 height 16
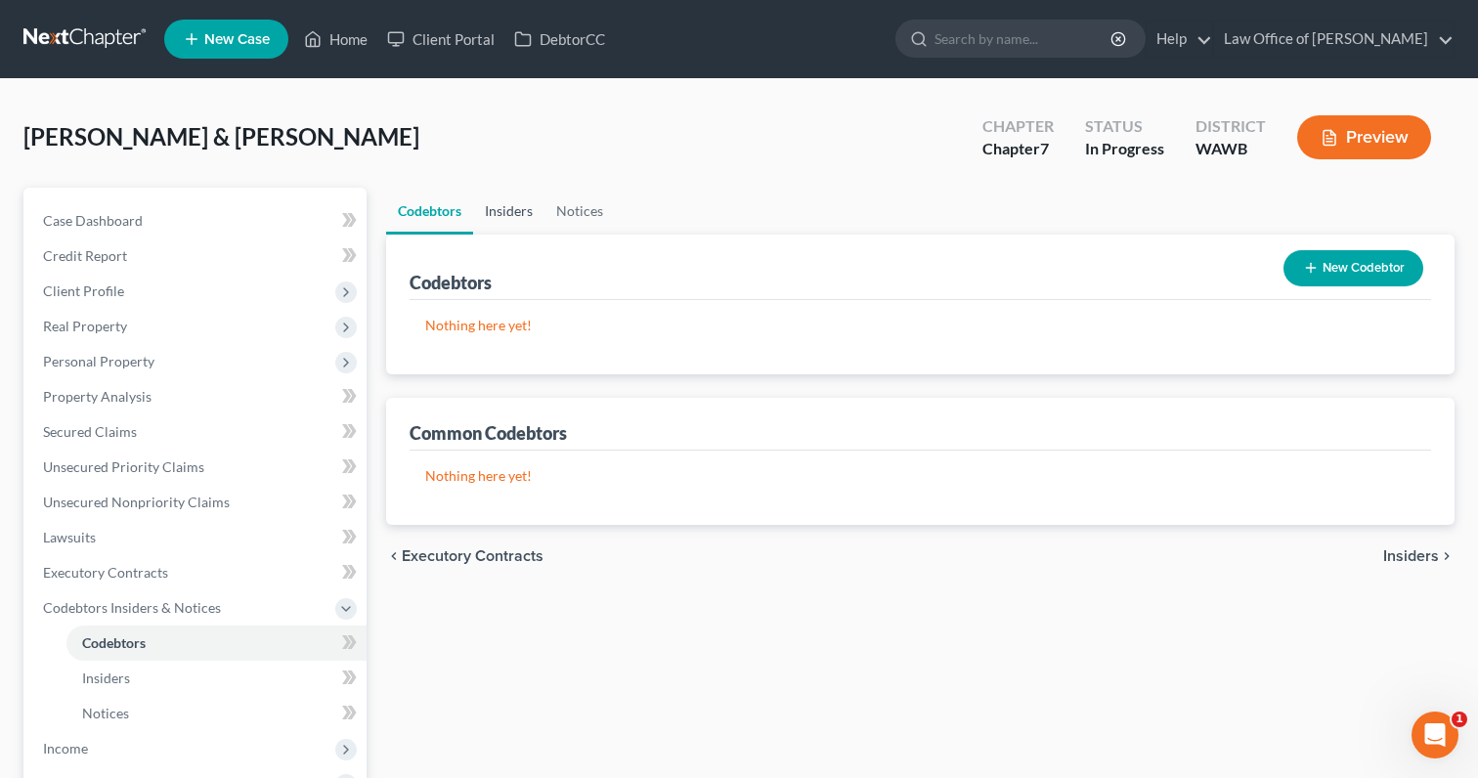
click at [513, 203] on link "Insiders" at bounding box center [508, 211] width 71 height 47
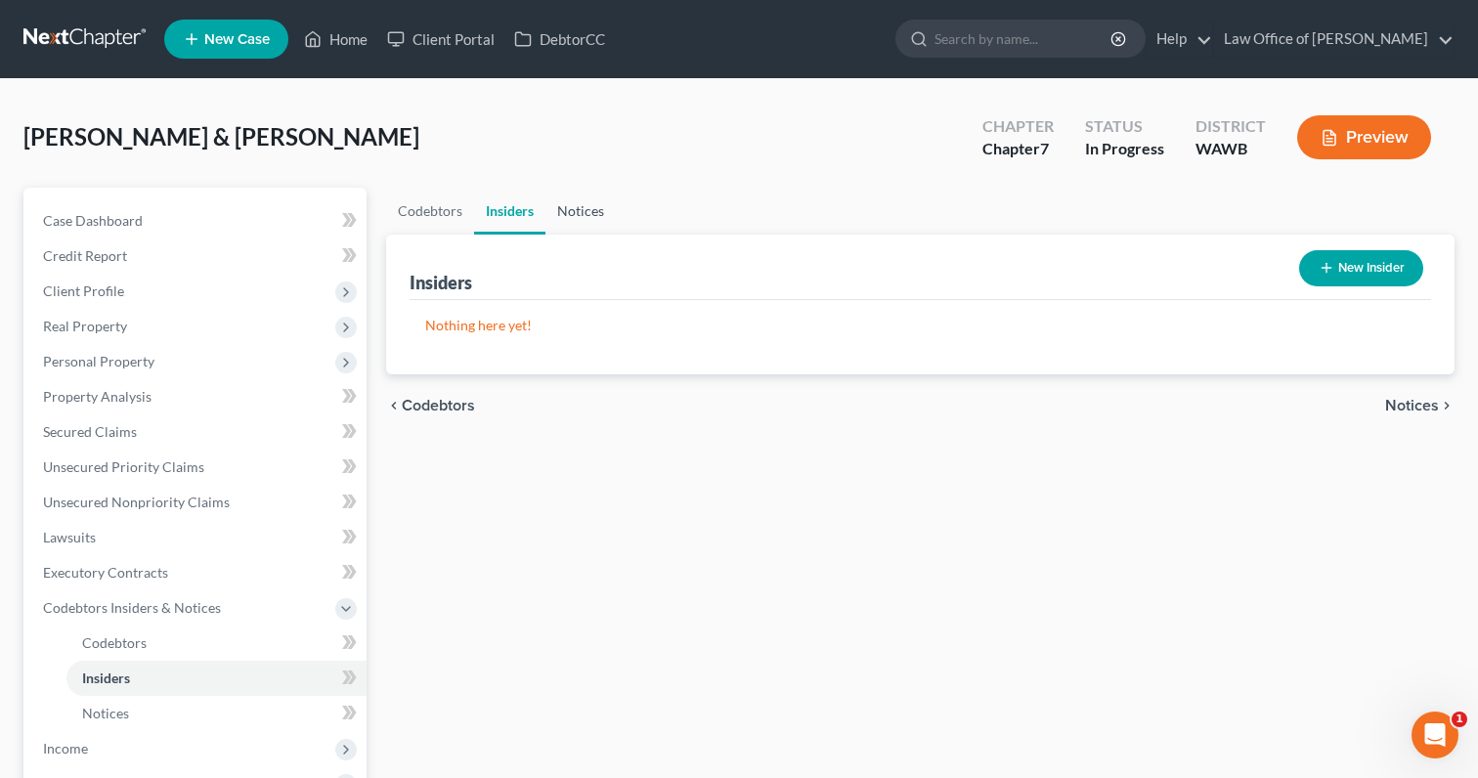
click at [585, 203] on link "Notices" at bounding box center [581, 211] width 70 height 47
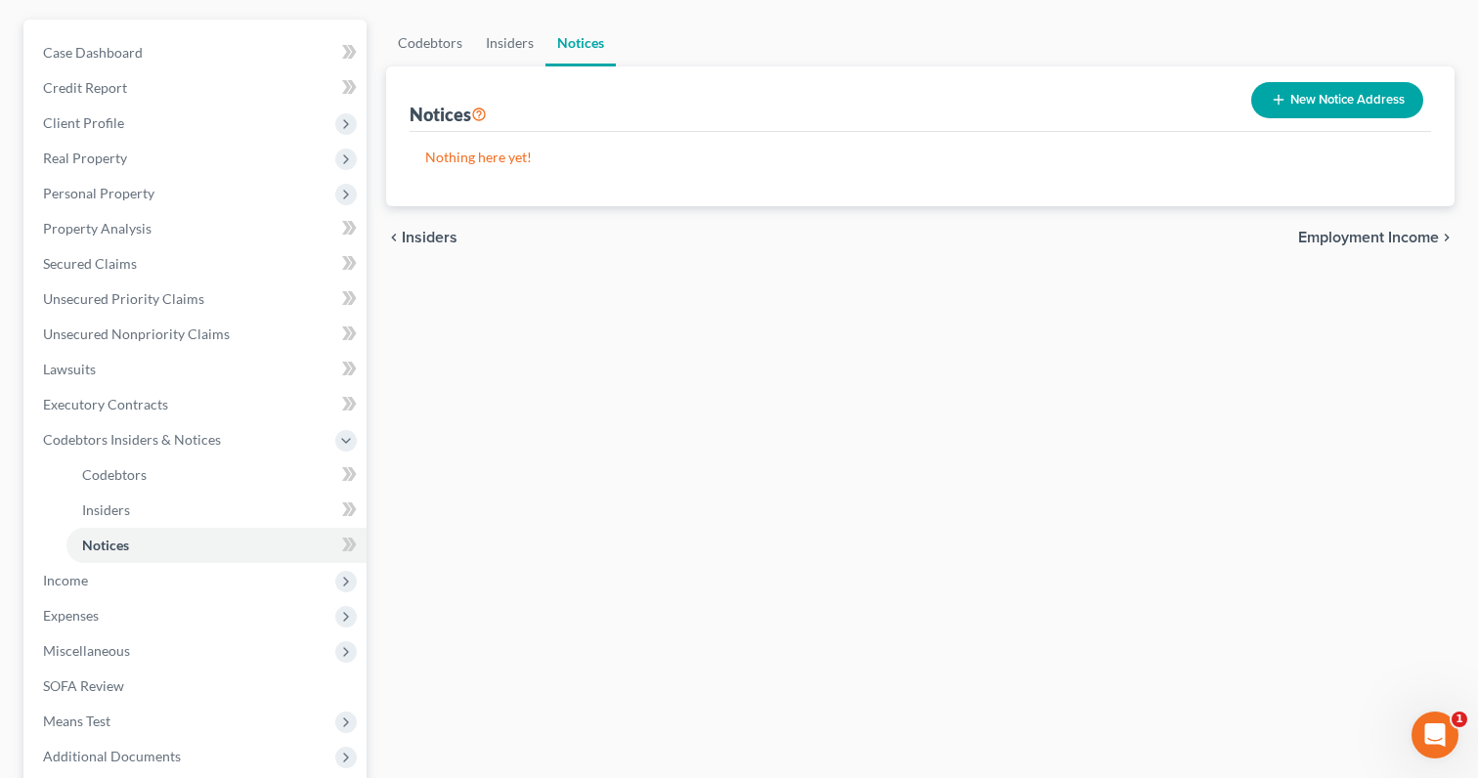
click at [1326, 239] on span "Employment Income" at bounding box center [1368, 238] width 141 height 16
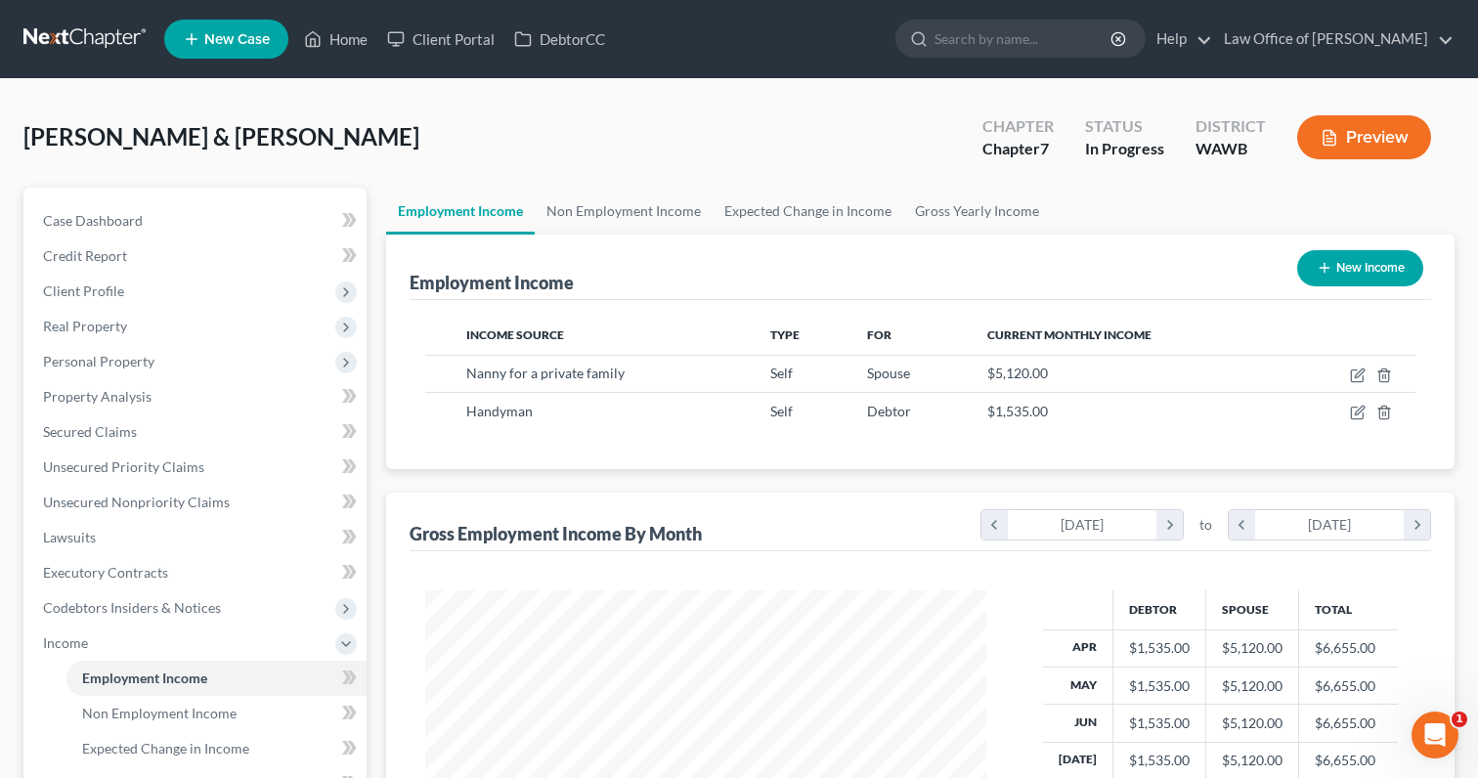
scroll to position [350, 600]
click at [612, 211] on link "Non Employment Income" at bounding box center [624, 211] width 178 height 47
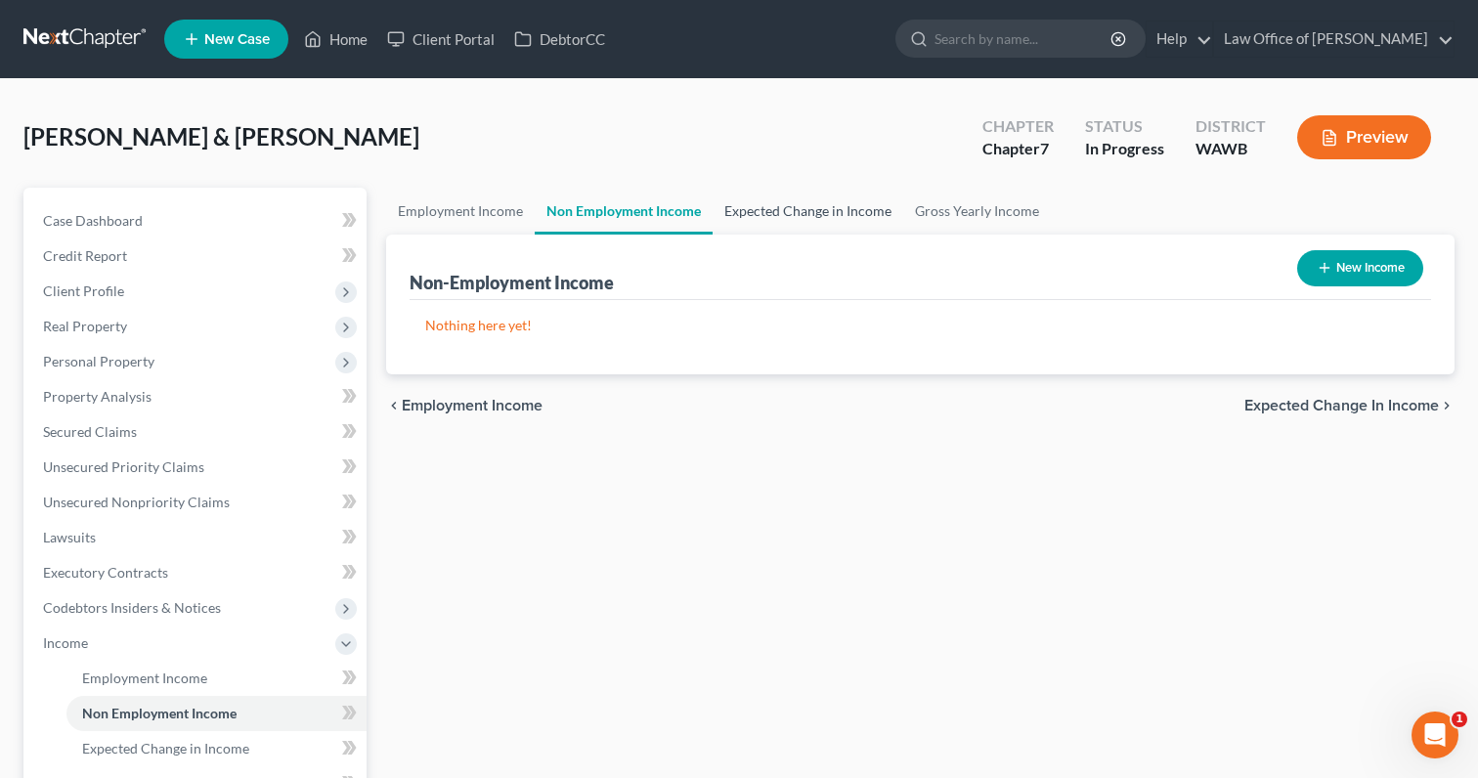
click at [820, 215] on link "Expected Change in Income" at bounding box center [808, 211] width 191 height 47
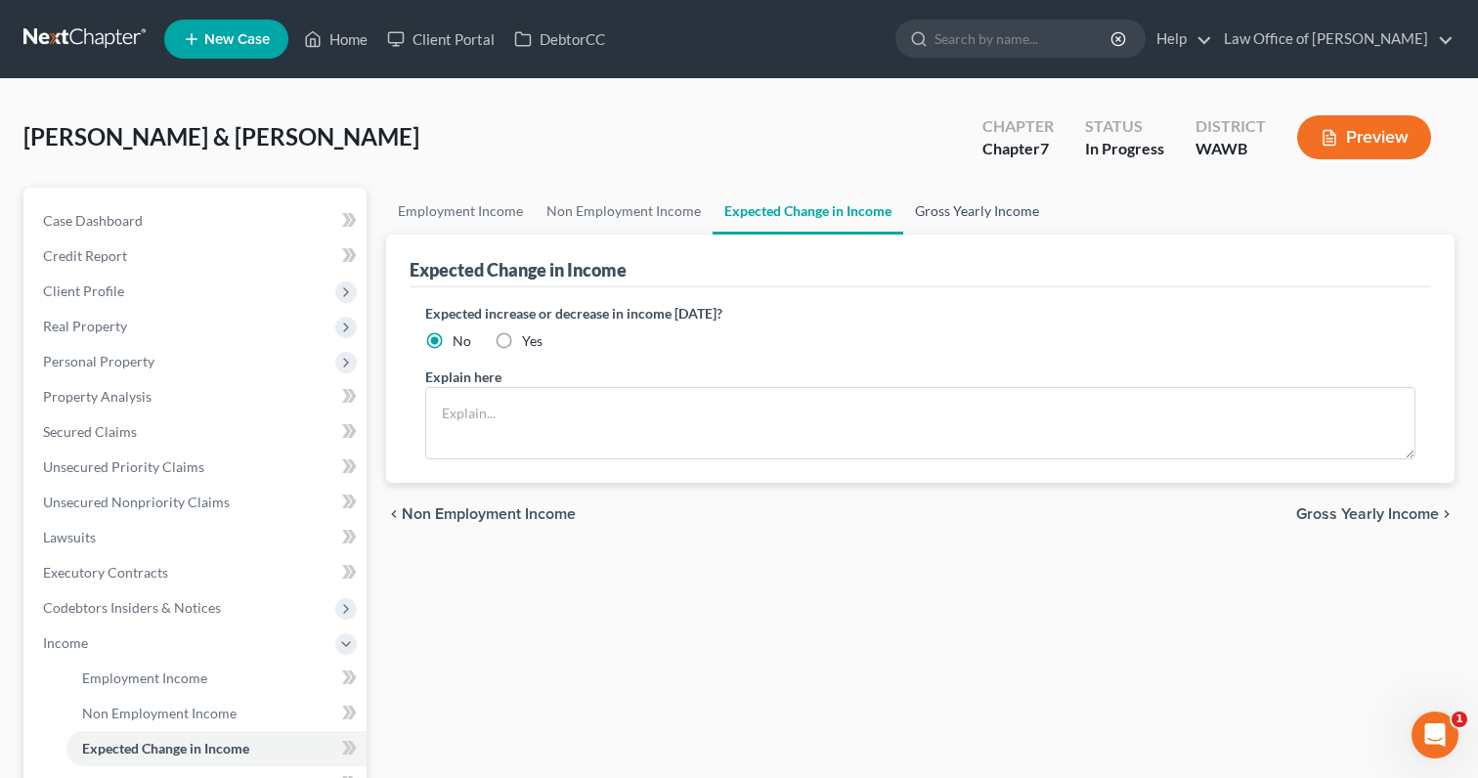
click at [964, 225] on link "Gross Yearly Income" at bounding box center [977, 211] width 148 height 47
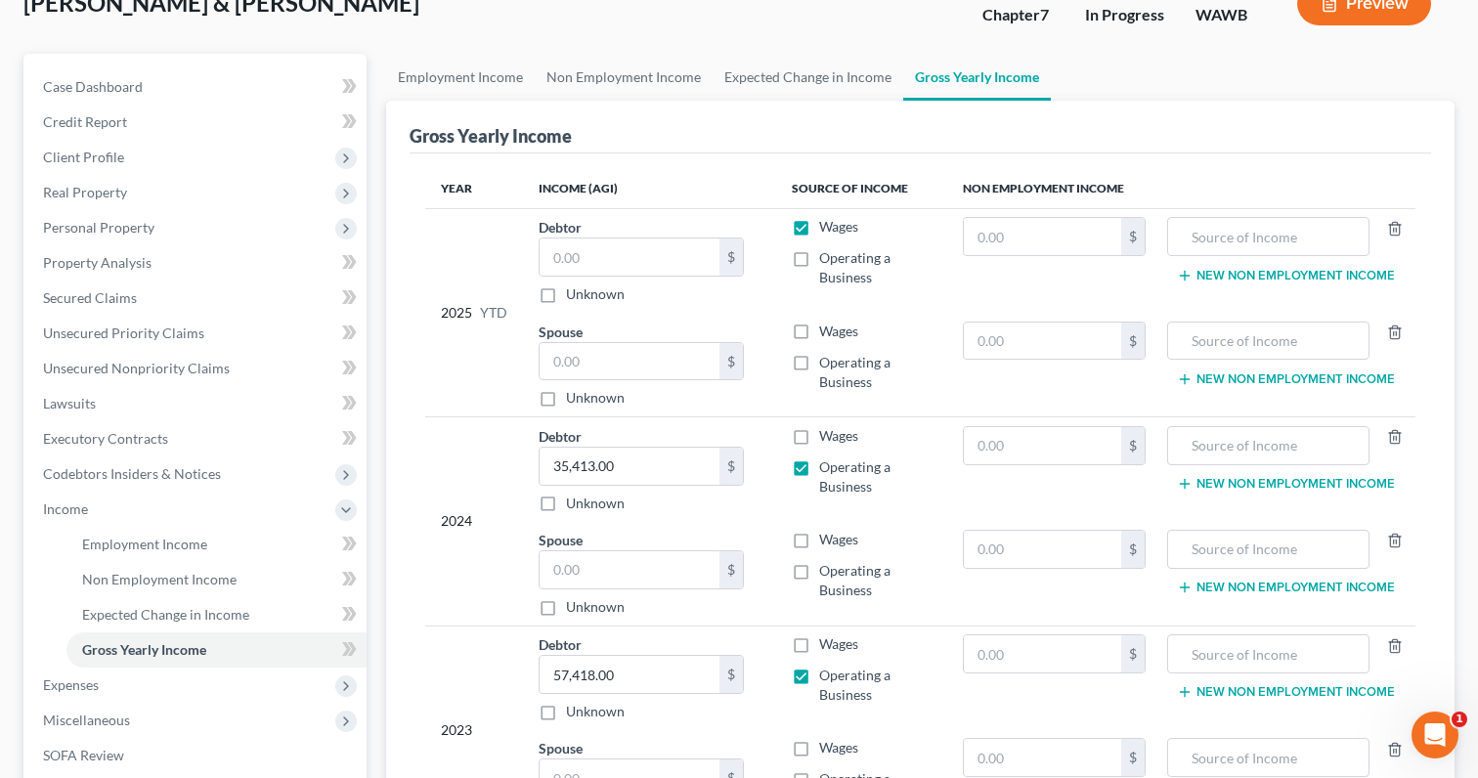
scroll to position [141, 0]
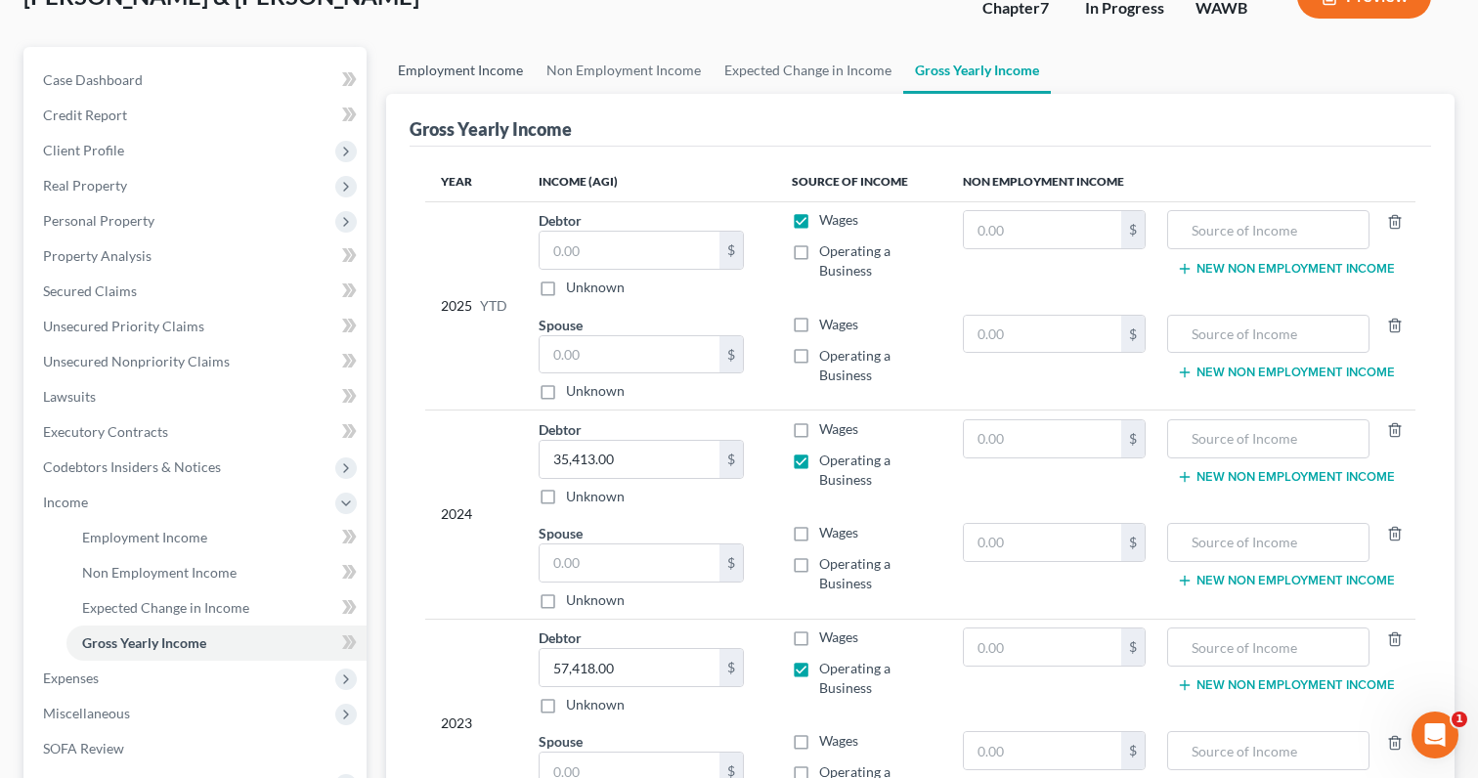
click at [467, 69] on link "Employment Income" at bounding box center [460, 70] width 149 height 47
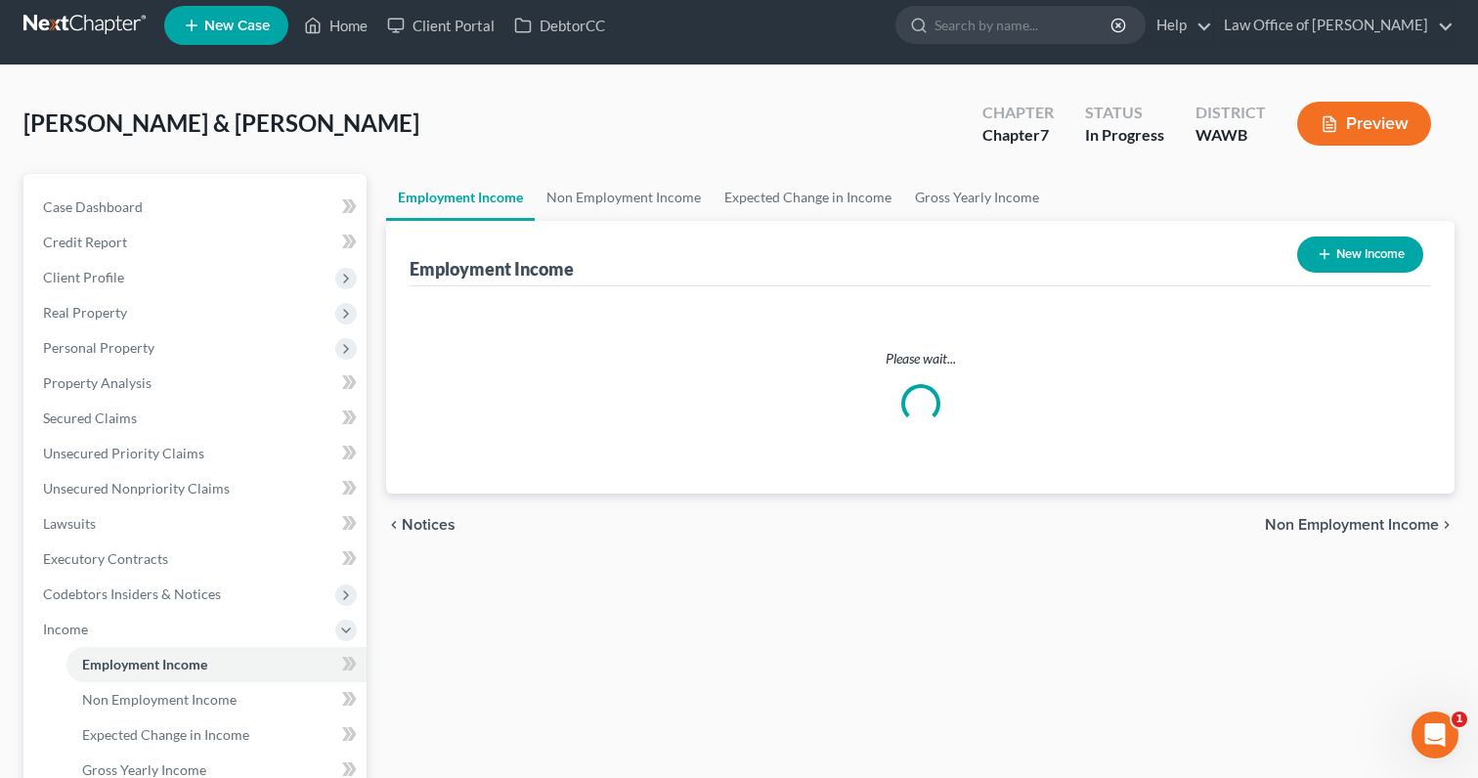
scroll to position [1, 0]
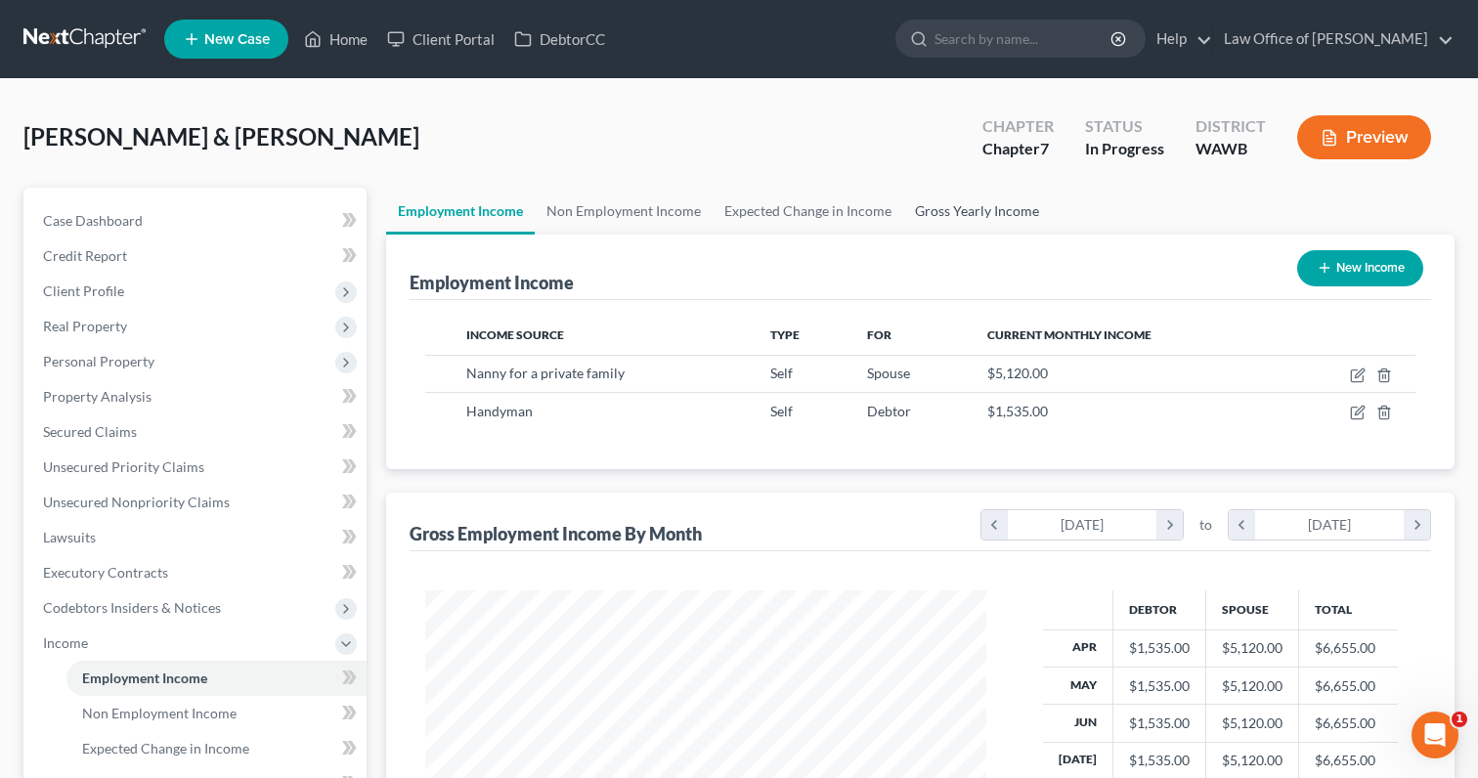
click at [975, 219] on link "Gross Yearly Income" at bounding box center [977, 211] width 148 height 47
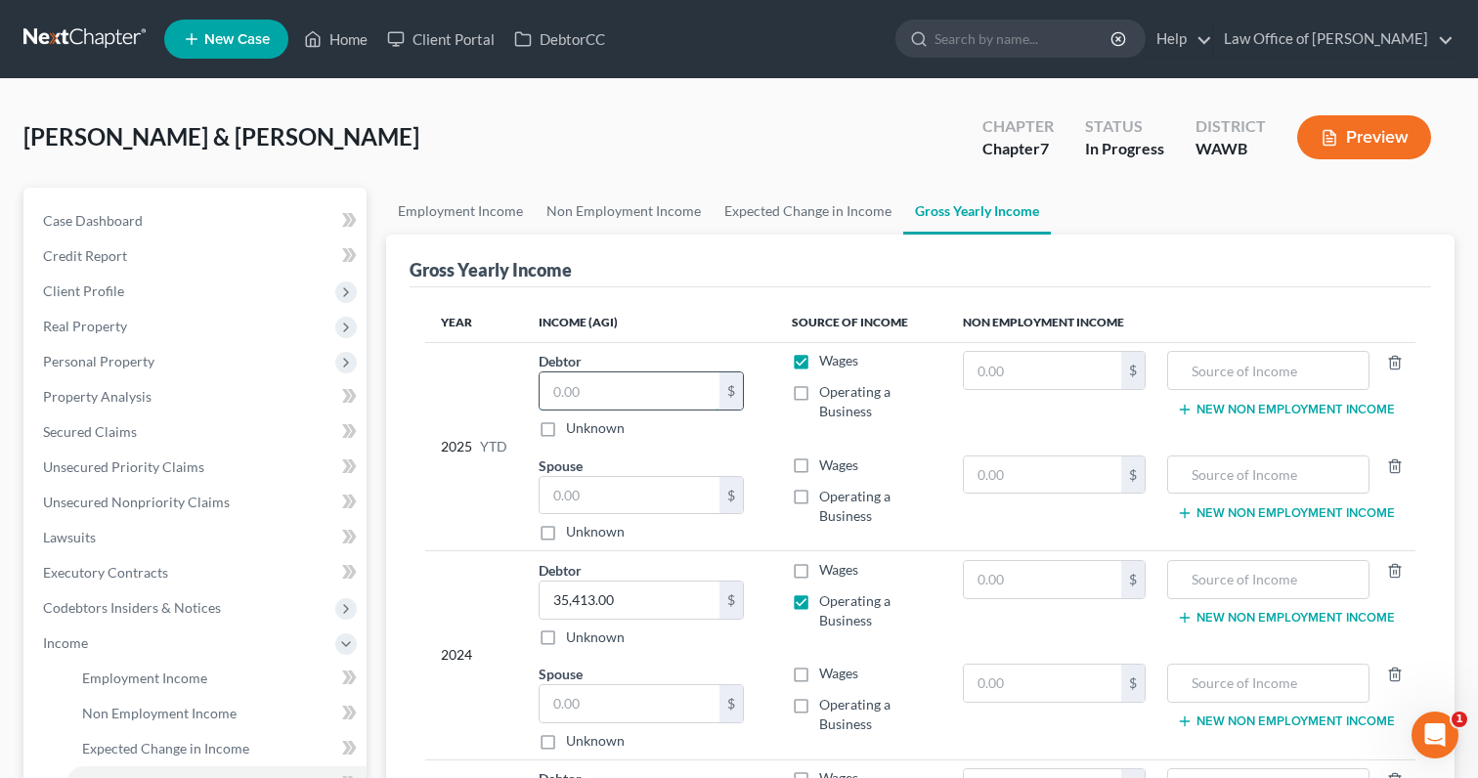
click at [654, 387] on input "text" at bounding box center [630, 391] width 180 height 37
type input "51,200"
click at [469, 215] on link "Employment Income" at bounding box center [460, 211] width 149 height 47
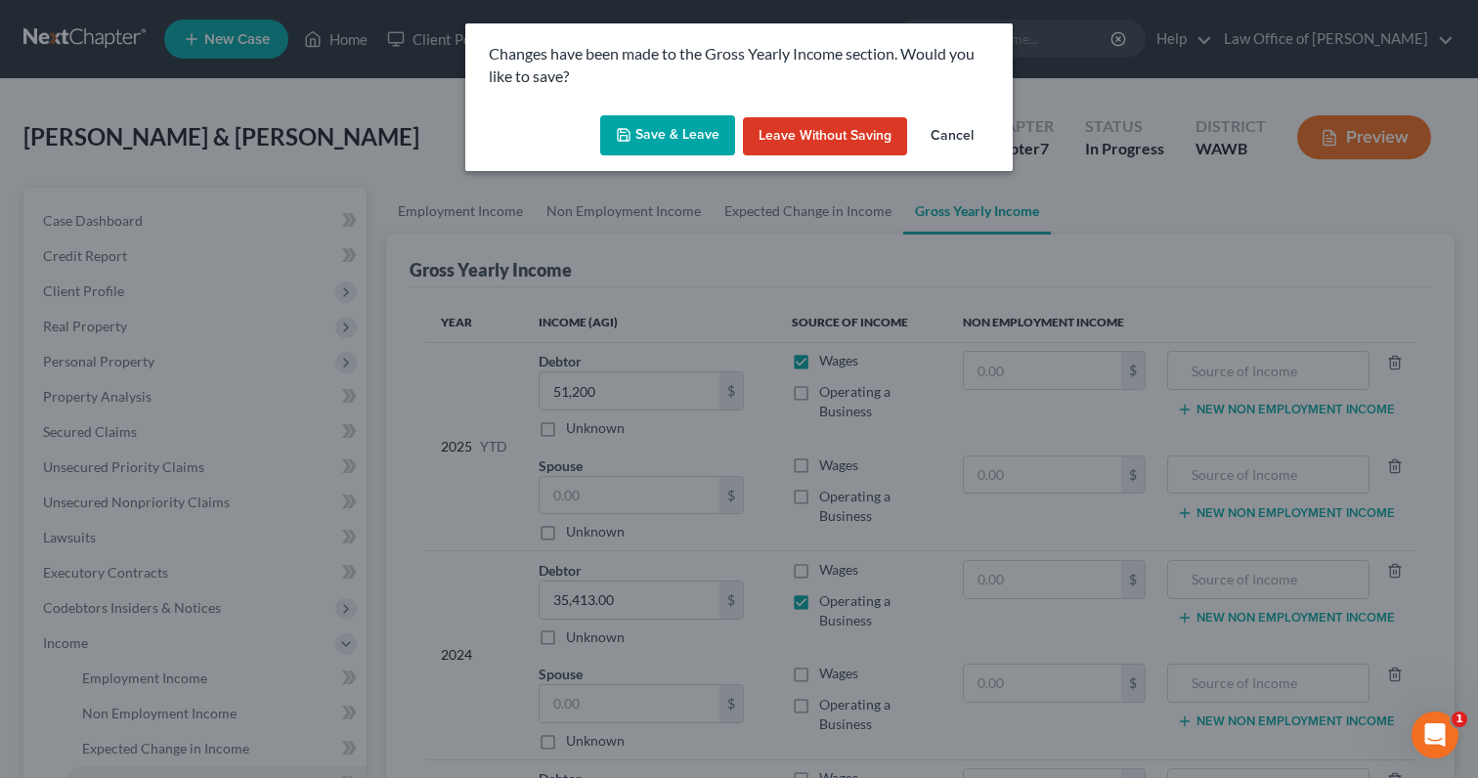
click at [679, 139] on button "Save & Leave" at bounding box center [667, 135] width 135 height 41
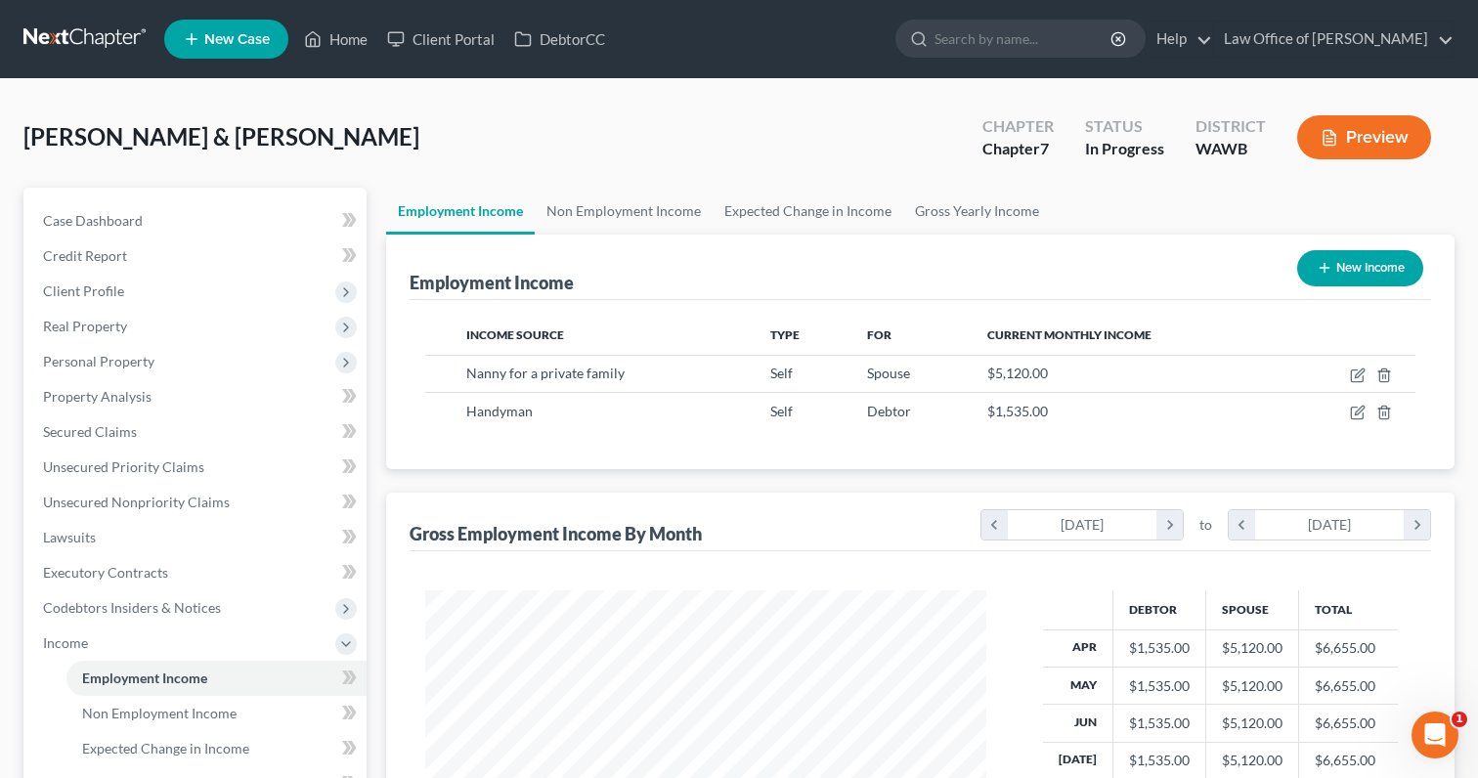
scroll to position [977350, 977100]
click at [957, 216] on link "Gross Yearly Income" at bounding box center [977, 211] width 148 height 47
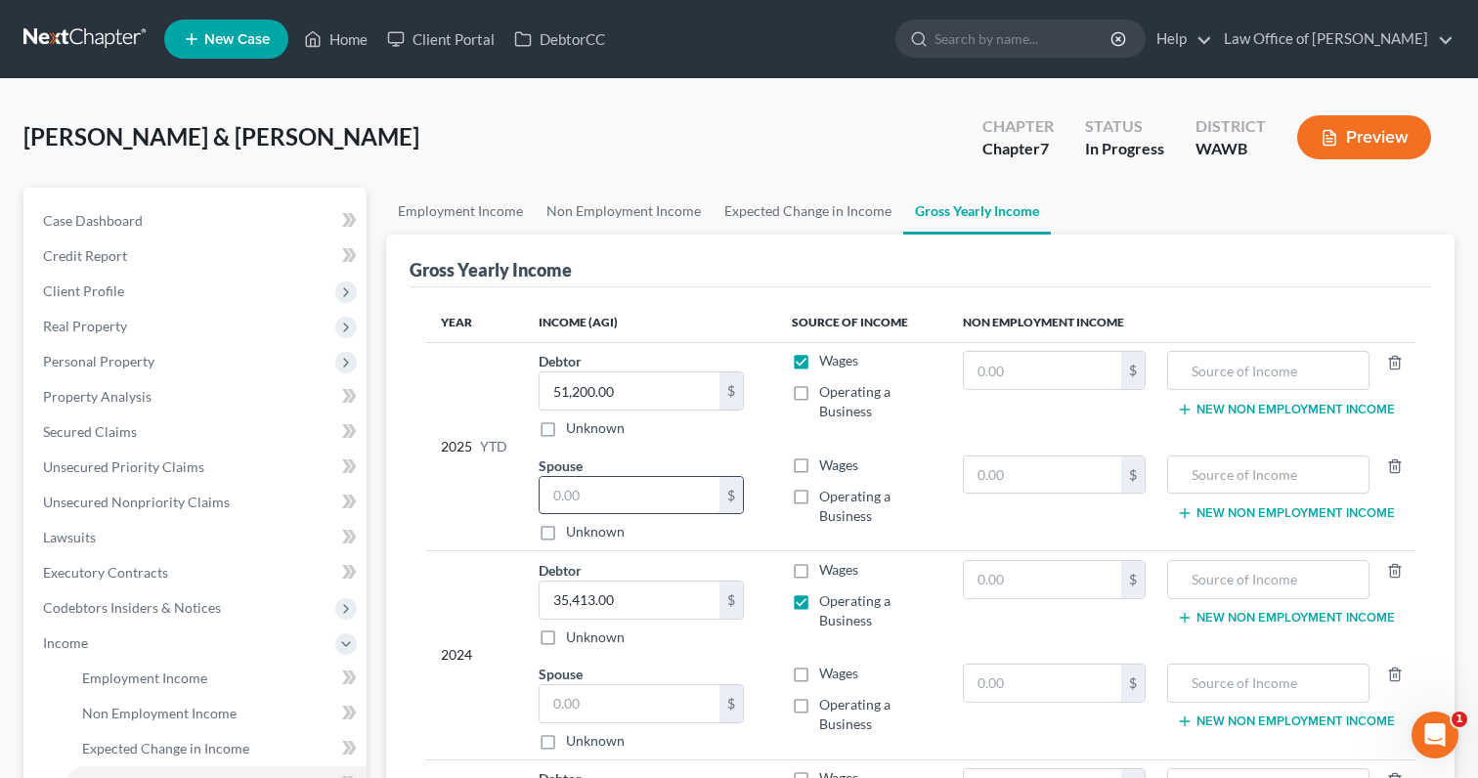
click at [605, 488] on input "text" at bounding box center [630, 495] width 180 height 37
type input "15,350"
click at [495, 204] on link "Employment Income" at bounding box center [460, 211] width 149 height 47
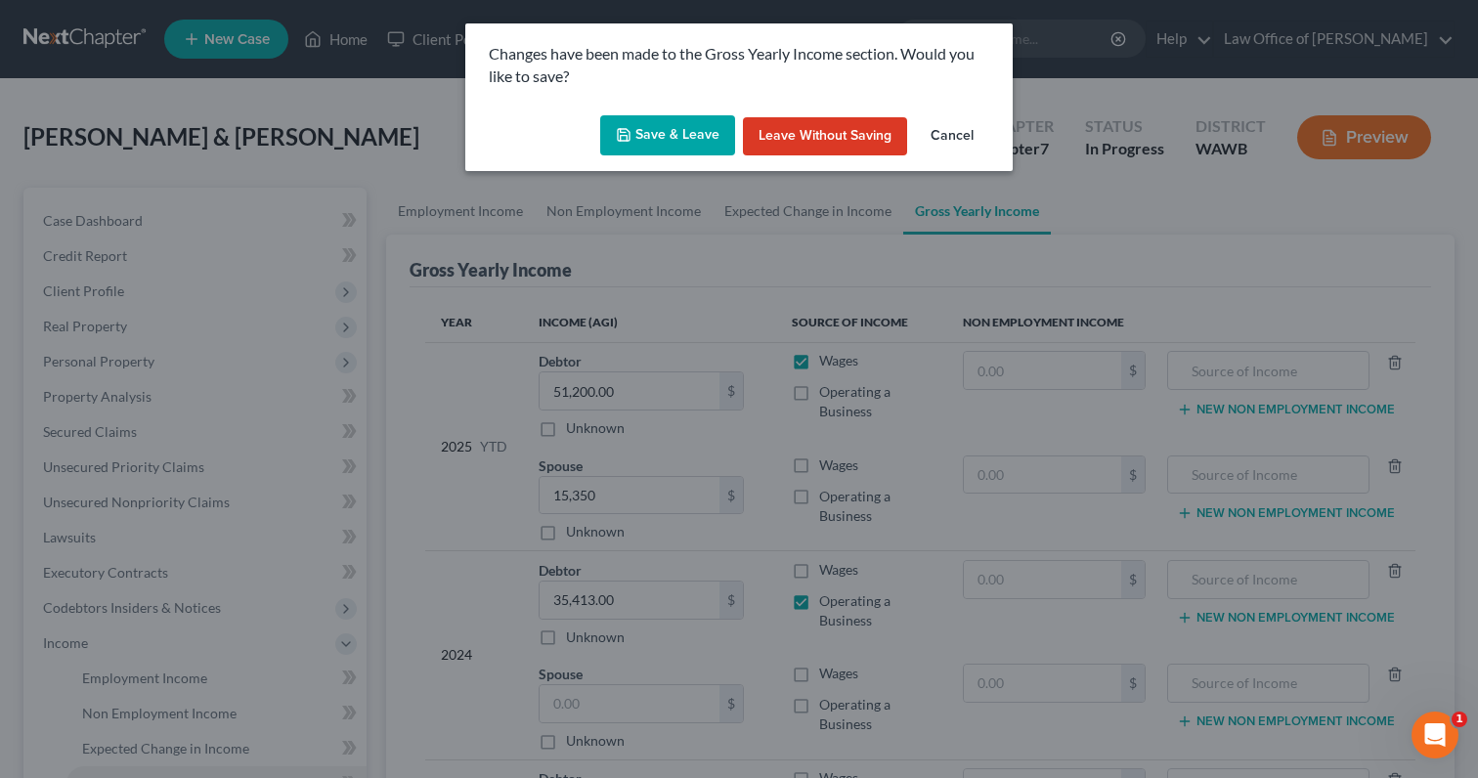
click at [688, 145] on button "Save & Leave" at bounding box center [667, 135] width 135 height 41
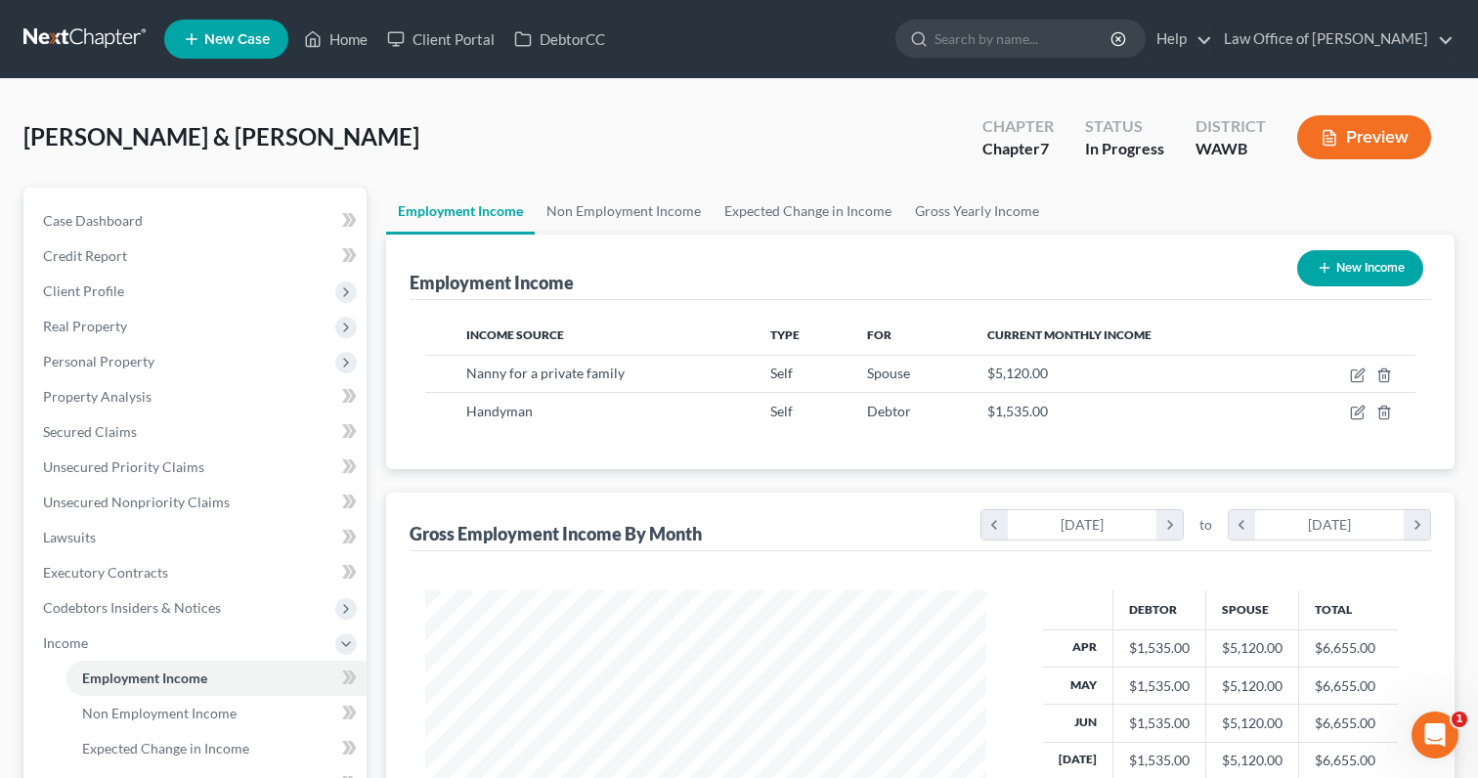
scroll to position [350, 600]
click at [949, 216] on link "Gross Yearly Income" at bounding box center [977, 211] width 148 height 47
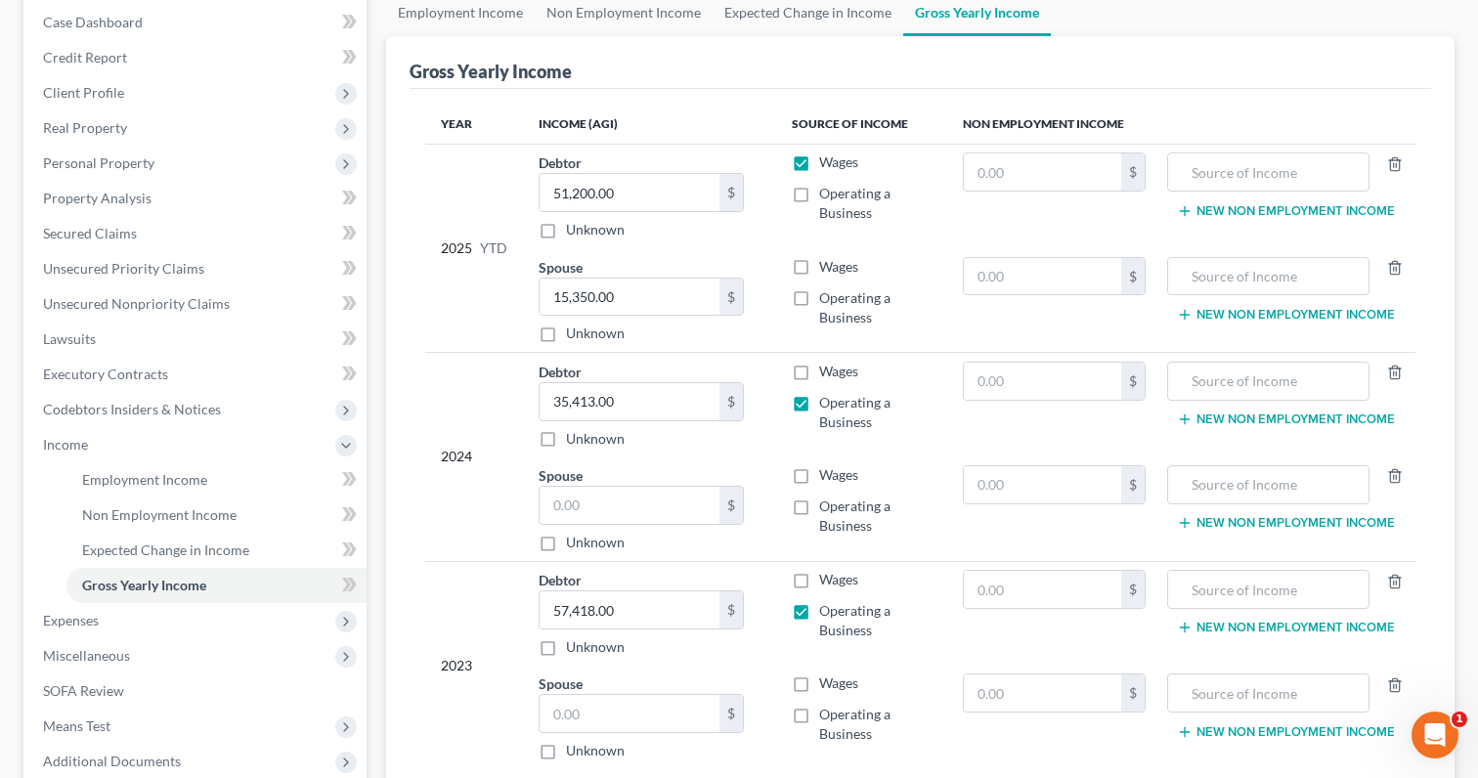
scroll to position [435, 0]
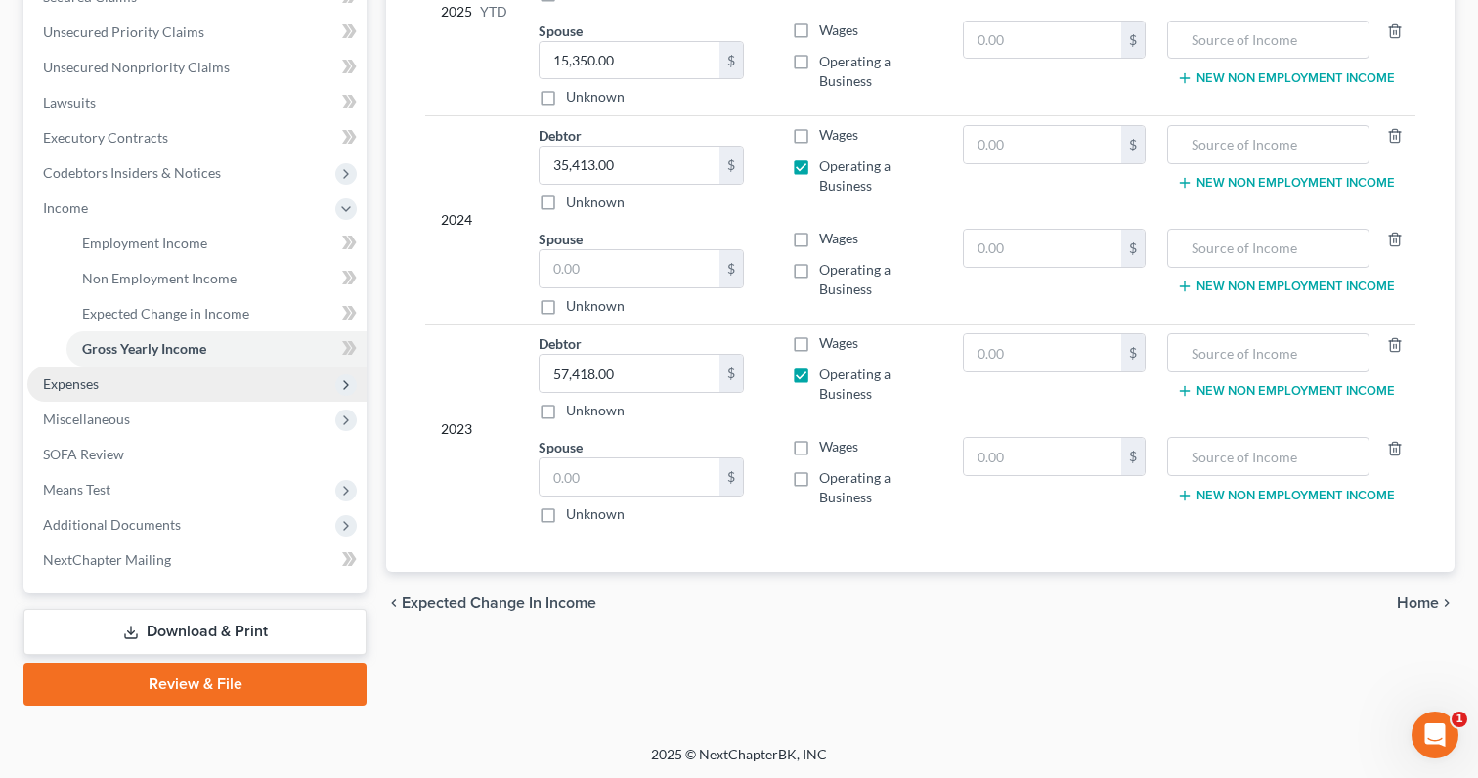
click at [265, 386] on span "Expenses" at bounding box center [196, 384] width 339 height 35
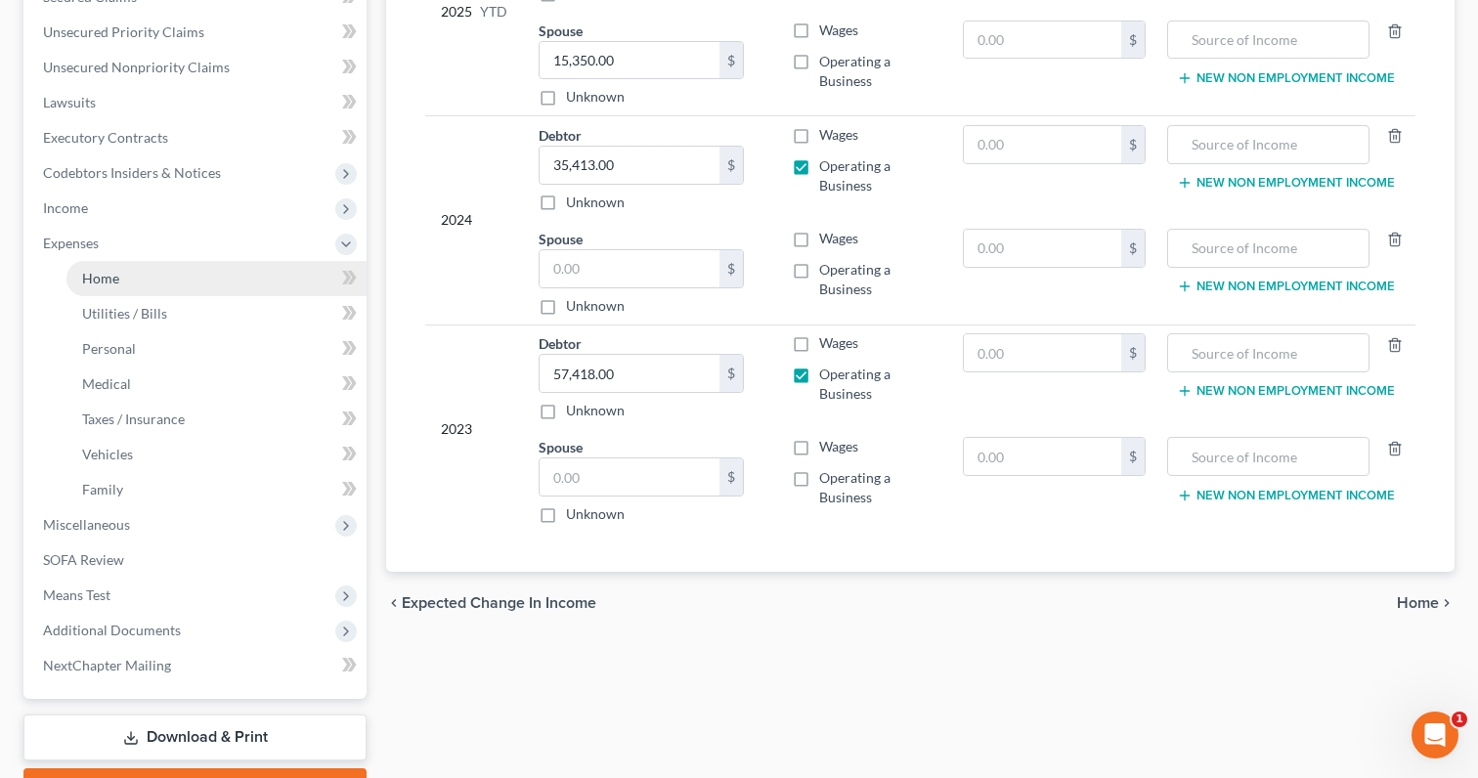
click at [241, 282] on link "Home" at bounding box center [216, 278] width 300 height 35
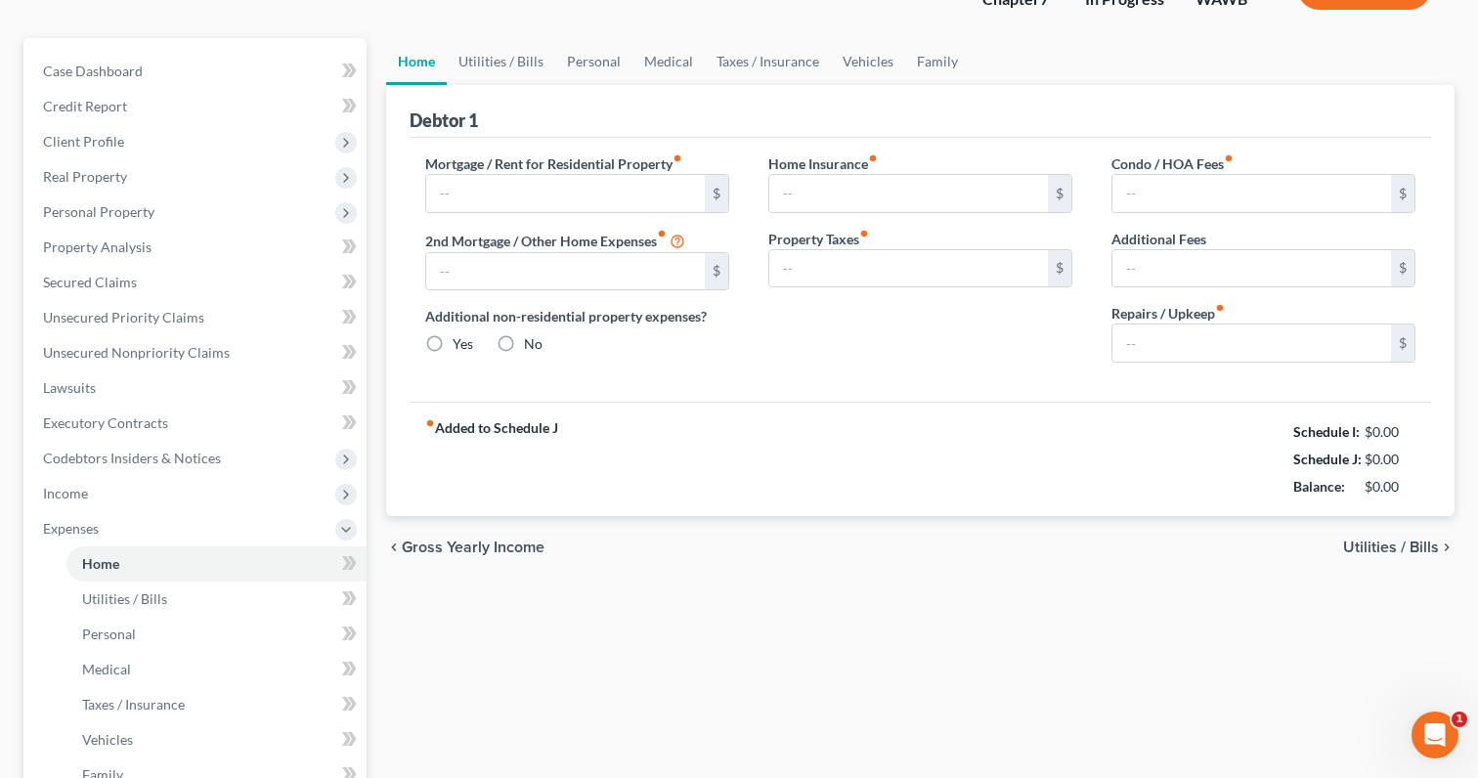
type input "3,000.00"
type input "0.00"
radio input "true"
type input "0.00"
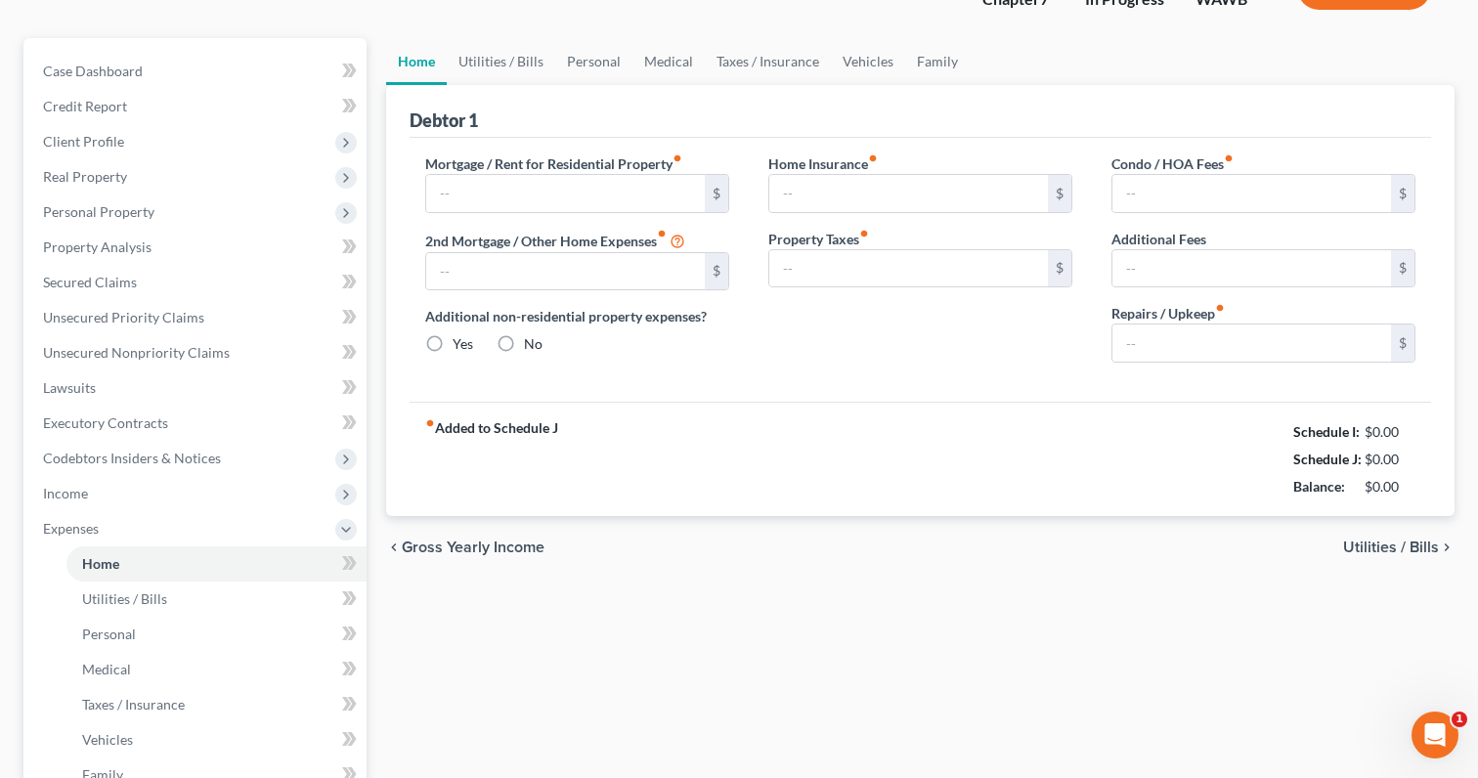
type input "0.00"
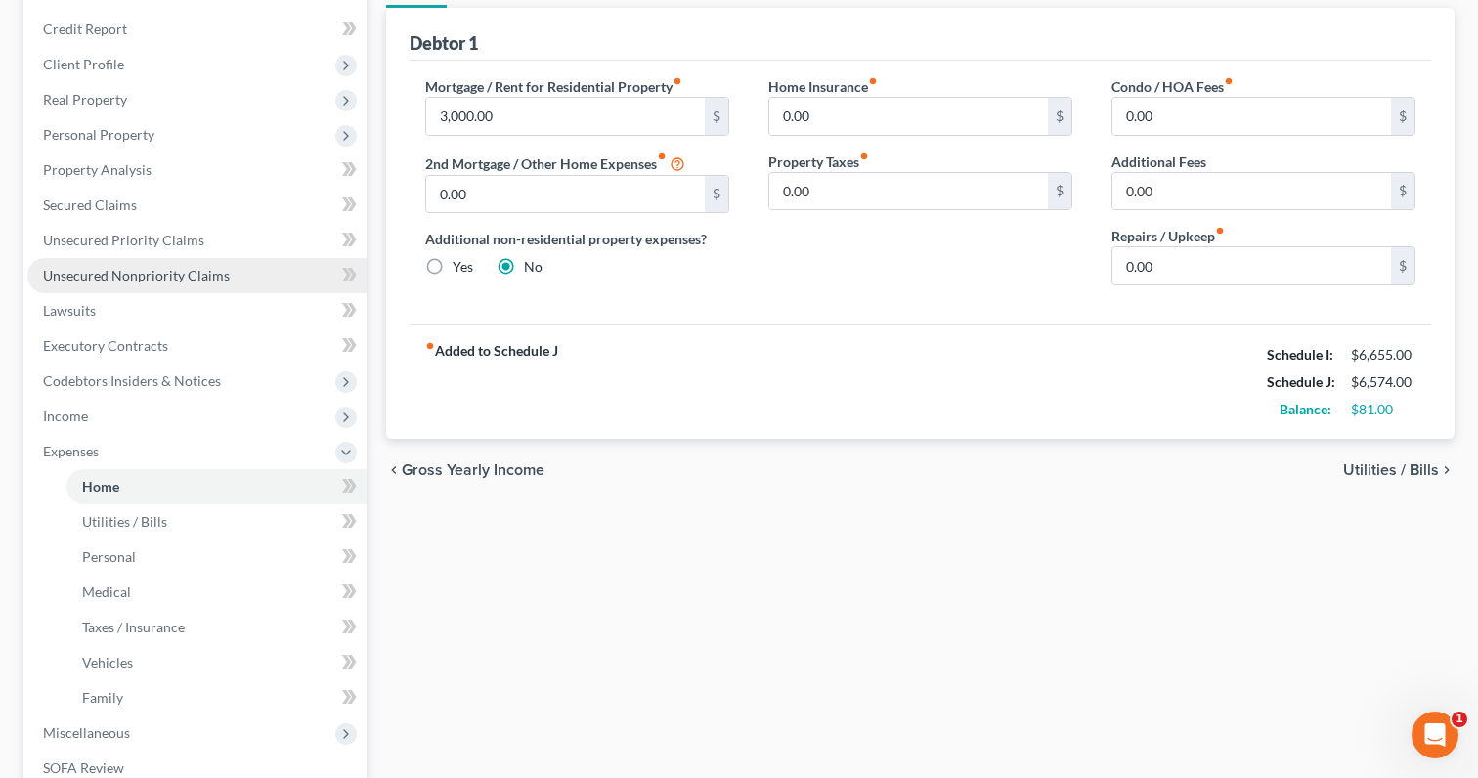
scroll to position [389, 0]
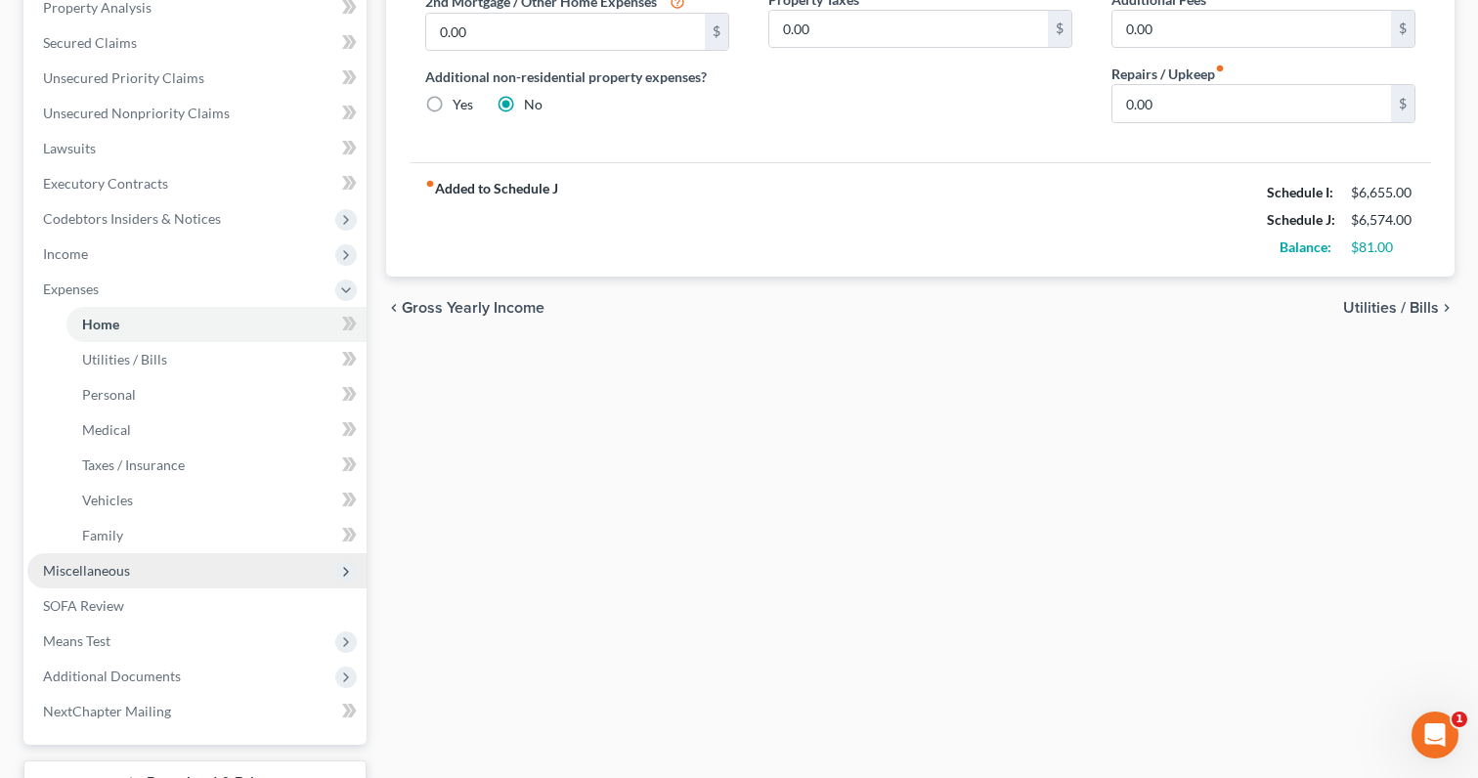
click at [196, 566] on span "Miscellaneous" at bounding box center [196, 570] width 339 height 35
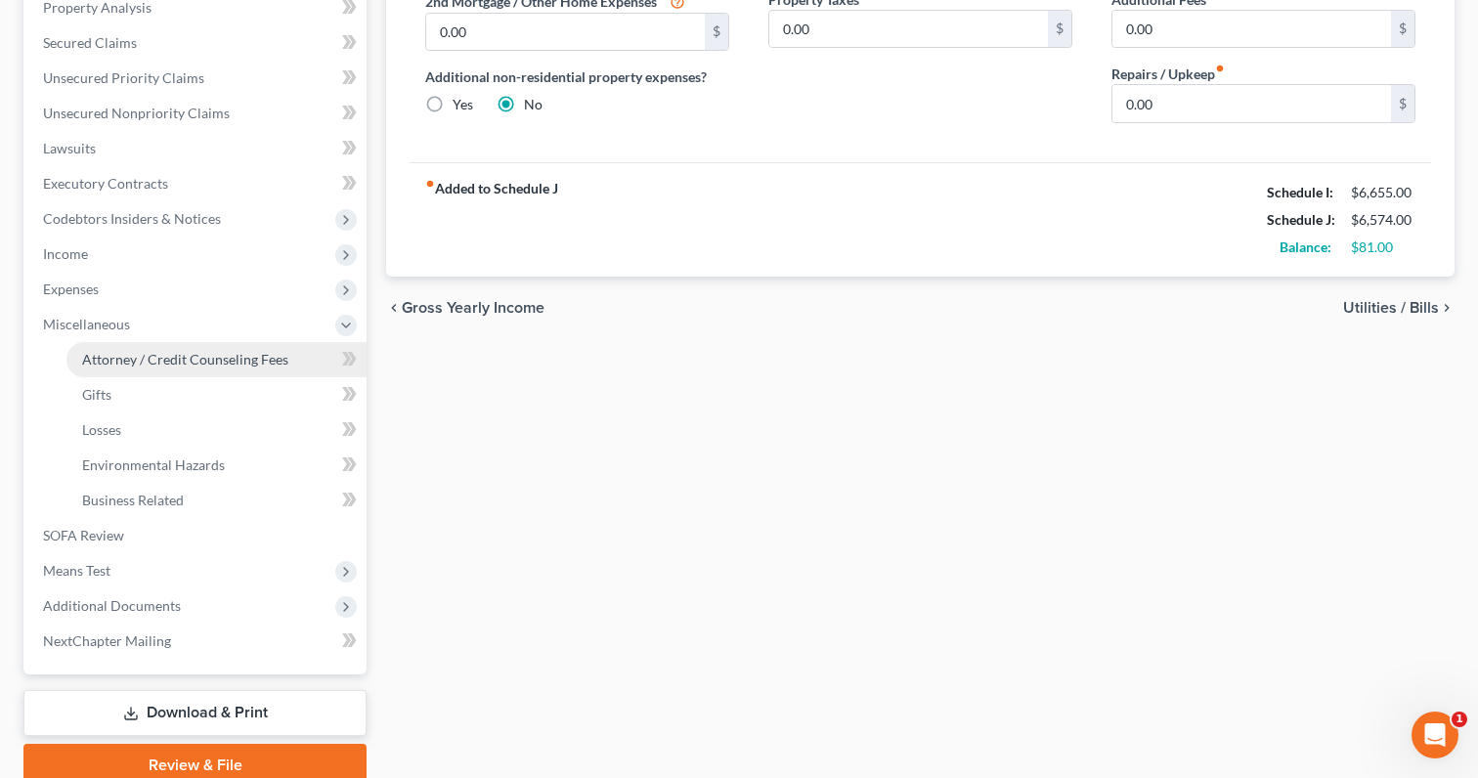
click at [252, 364] on span "Attorney / Credit Counseling Fees" at bounding box center [185, 359] width 206 height 17
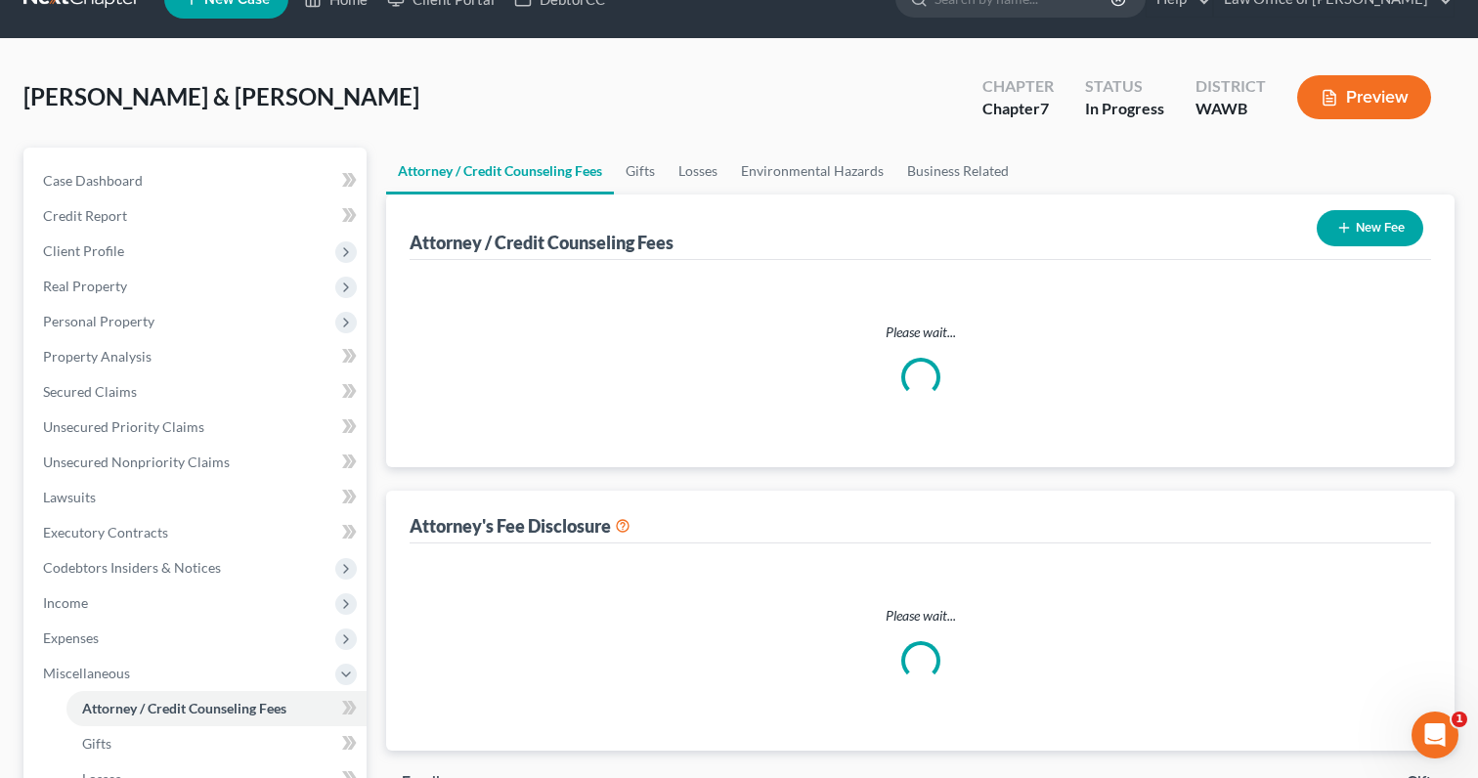
select select "0"
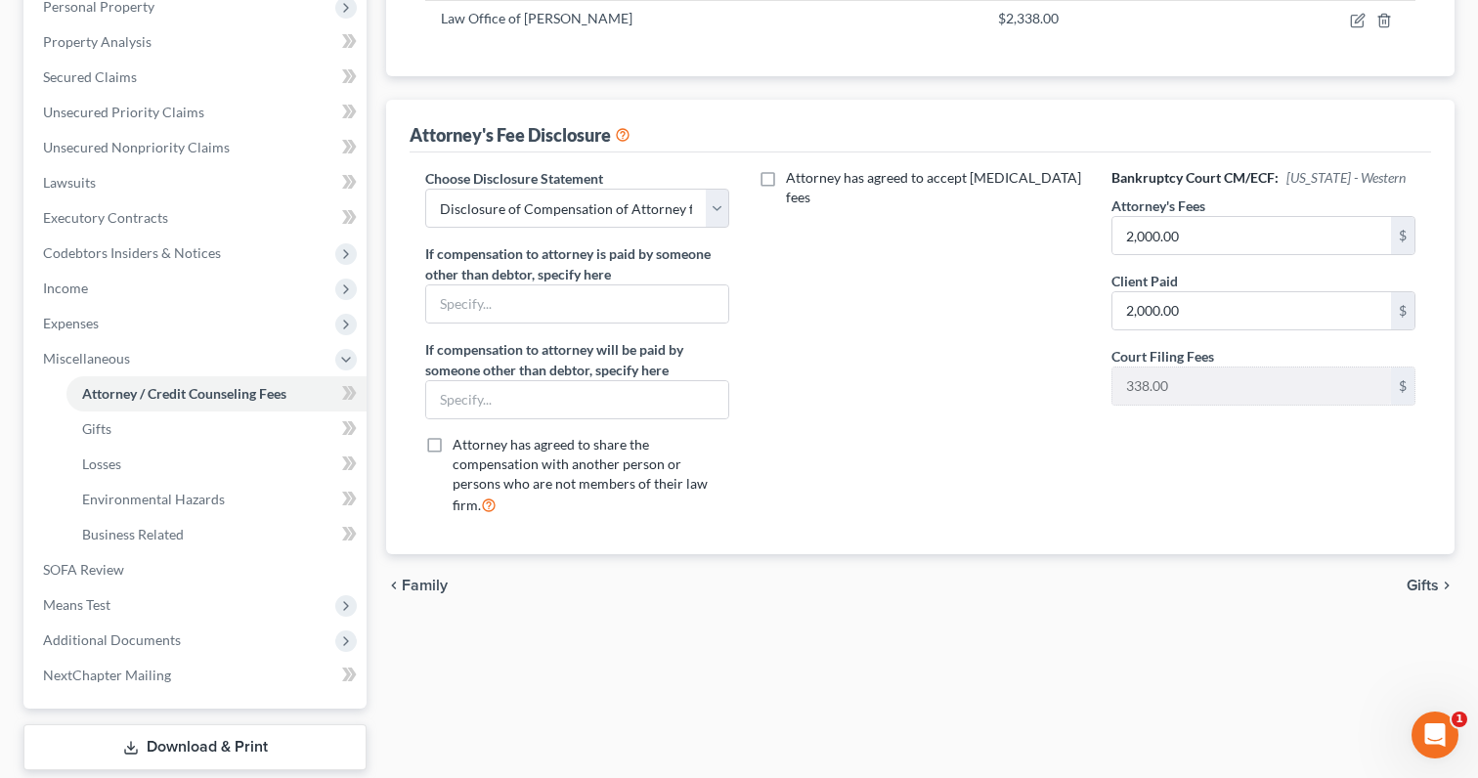
scroll to position [406, 0]
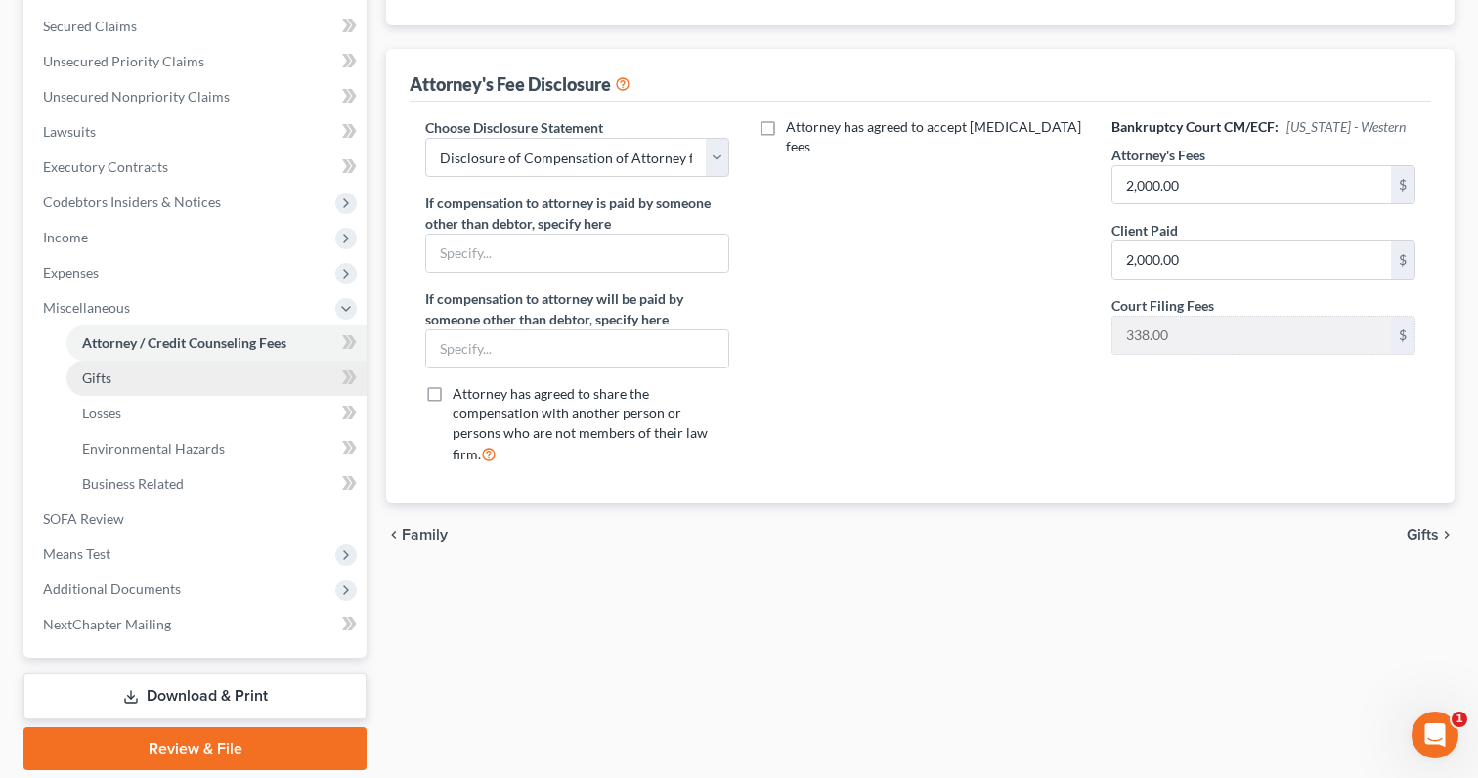
click at [288, 378] on link "Gifts" at bounding box center [216, 378] width 300 height 35
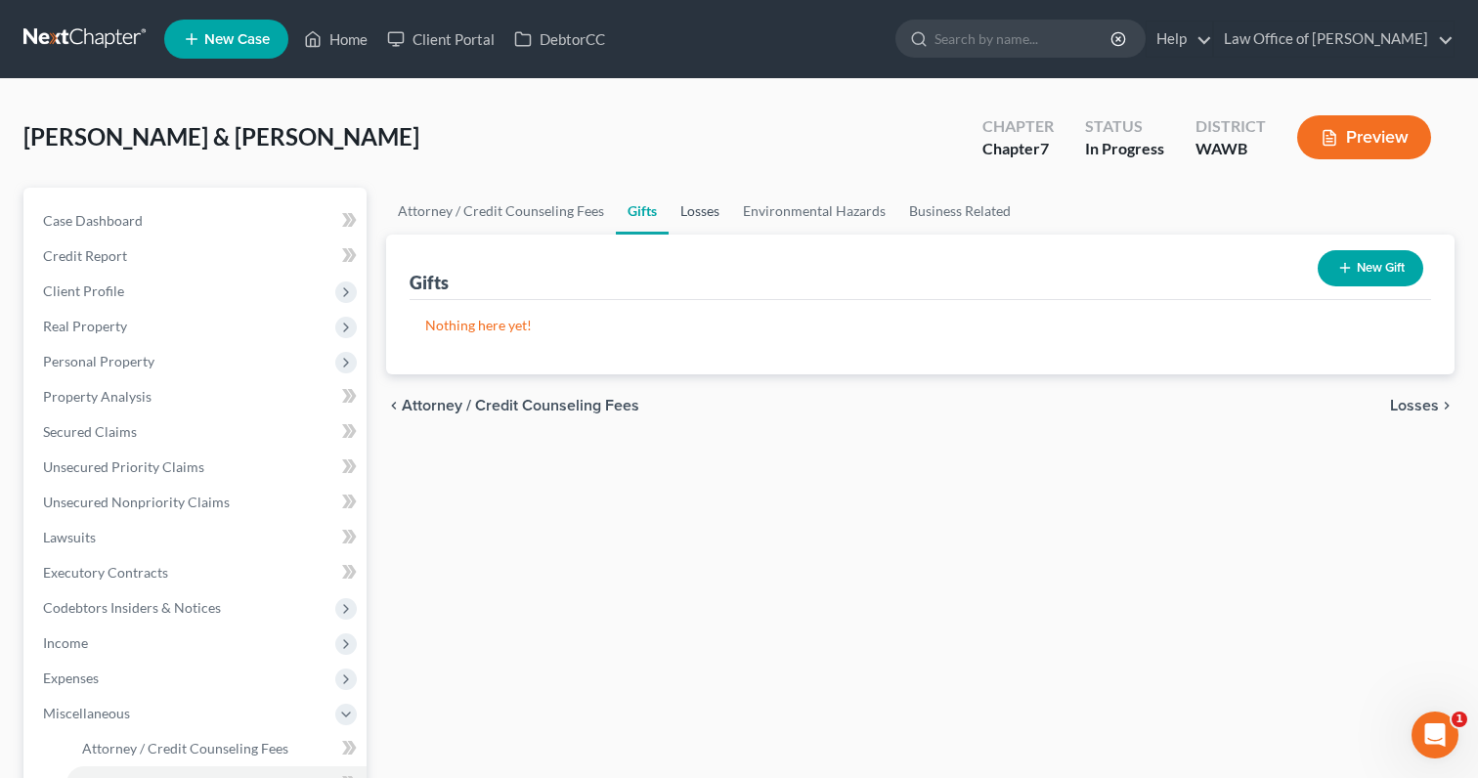
click at [690, 211] on link "Losses" at bounding box center [700, 211] width 63 height 47
click at [824, 219] on link "Environmental Hazards" at bounding box center [814, 211] width 166 height 47
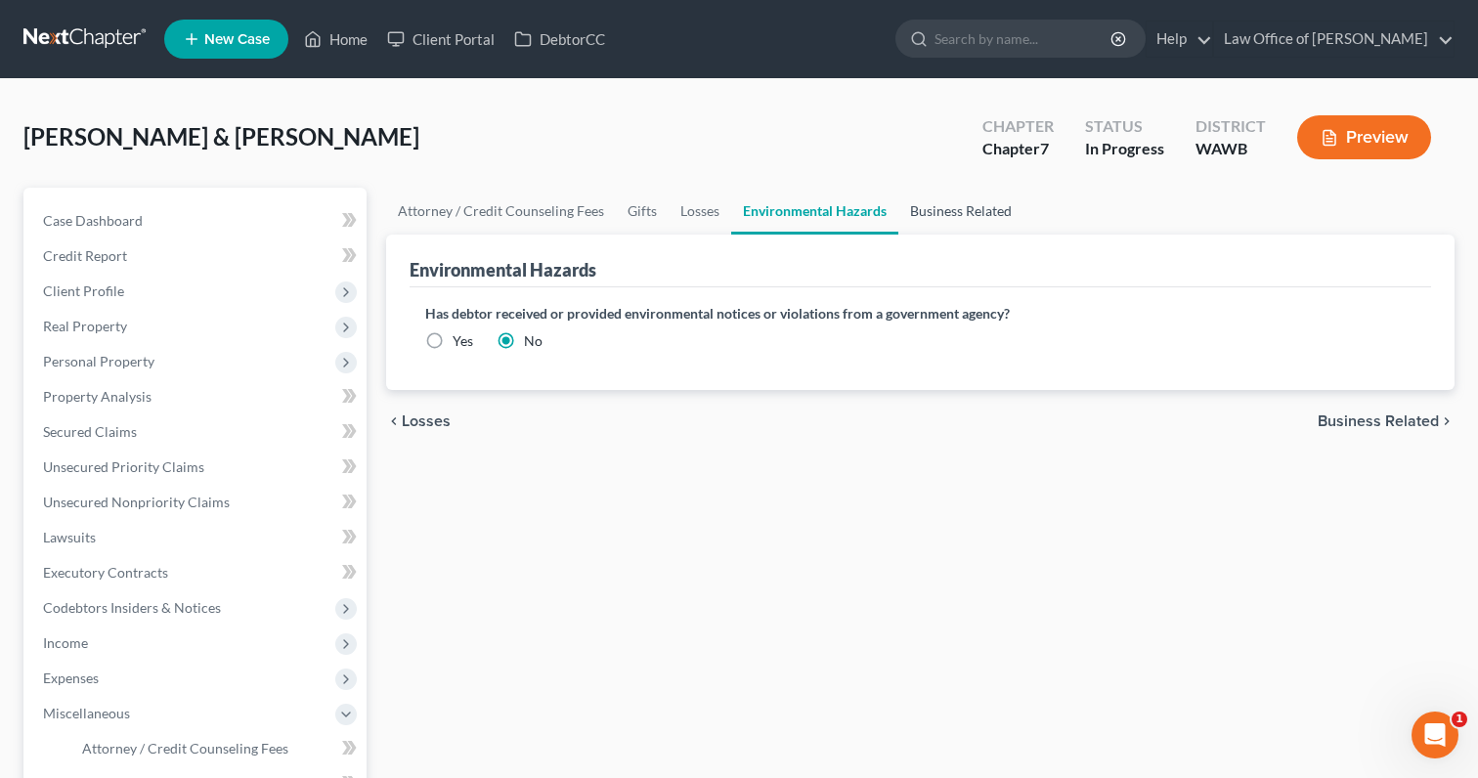
click at [976, 219] on link "Business Related" at bounding box center [961, 211] width 125 height 47
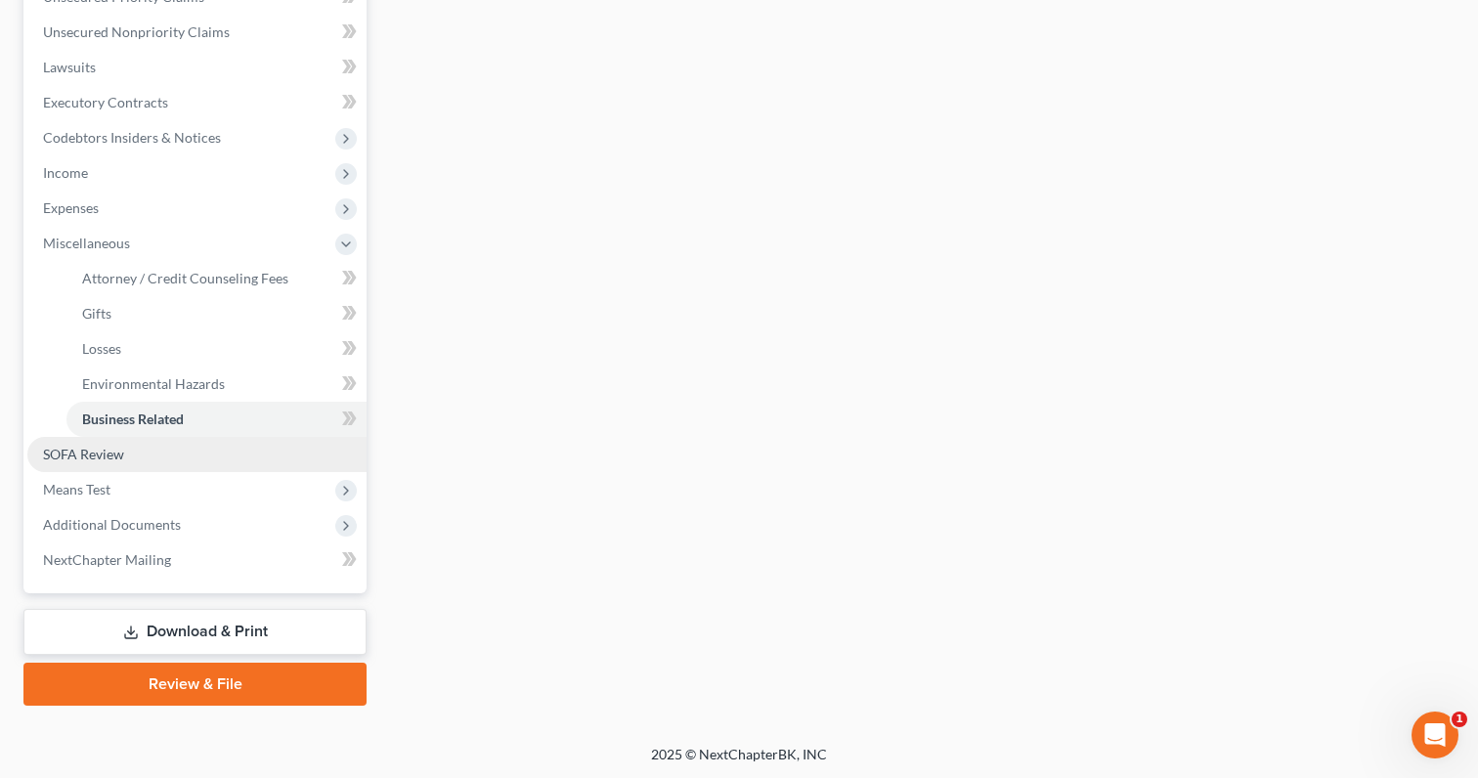
click at [245, 453] on link "SOFA Review" at bounding box center [196, 454] width 339 height 35
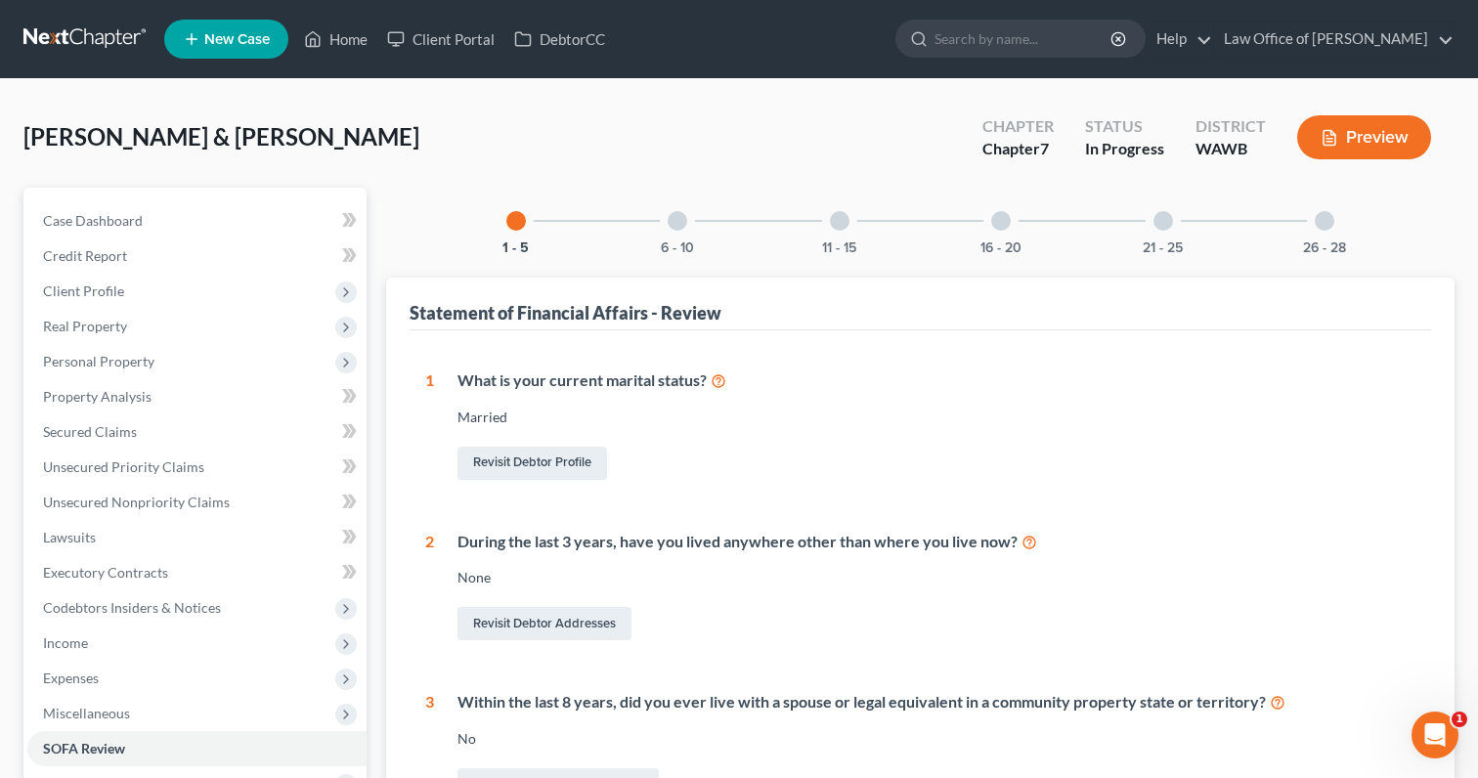
click at [643, 228] on div "1 - 5 6 - 10 11 - 15 16 - 20 21 - 25 26 - 28" at bounding box center [921, 221] width 876 height 66
click at [667, 227] on div "6 - 10" at bounding box center [677, 221] width 66 height 66
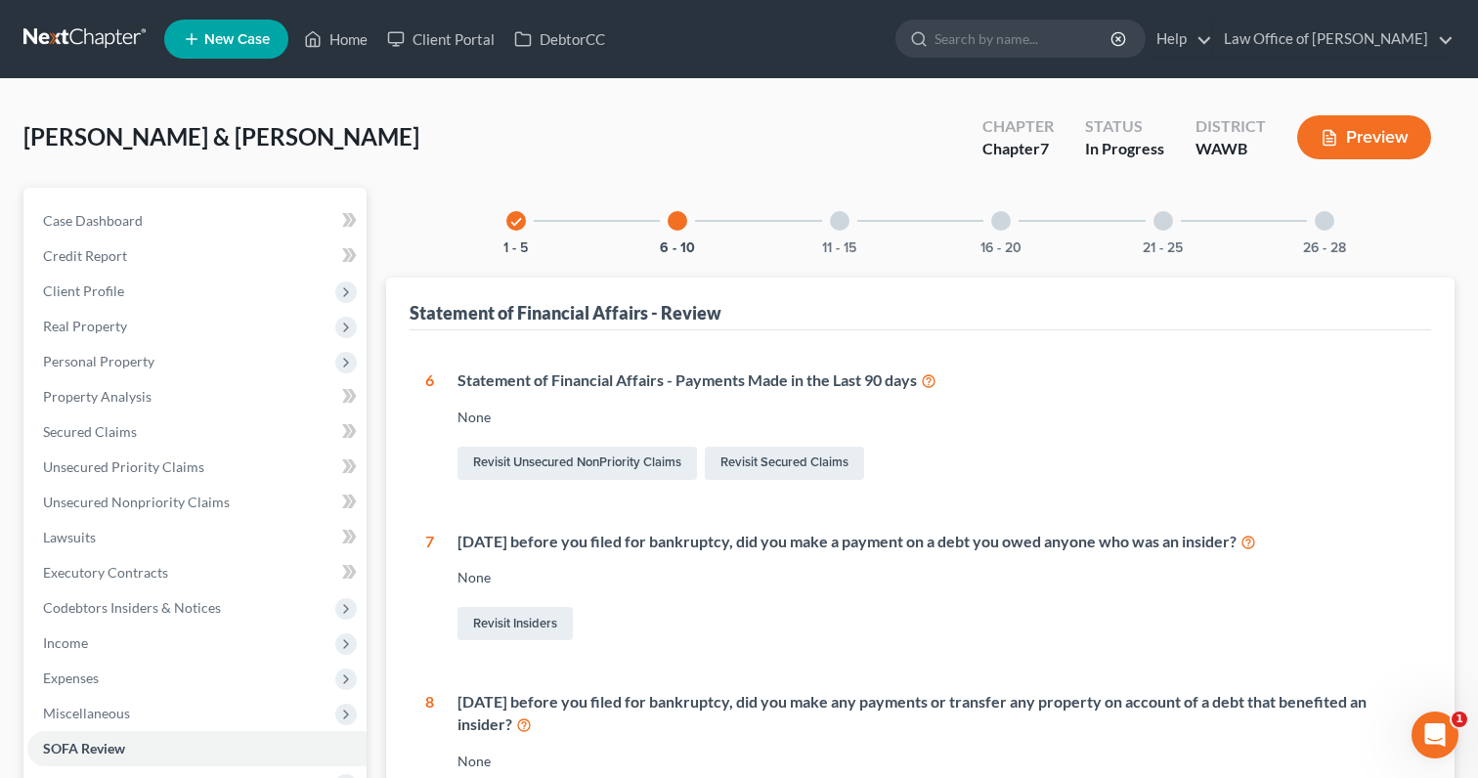
click at [700, 245] on div "6 - 10" at bounding box center [677, 221] width 66 height 66
click at [833, 249] on button "11 - 15" at bounding box center [839, 248] width 34 height 14
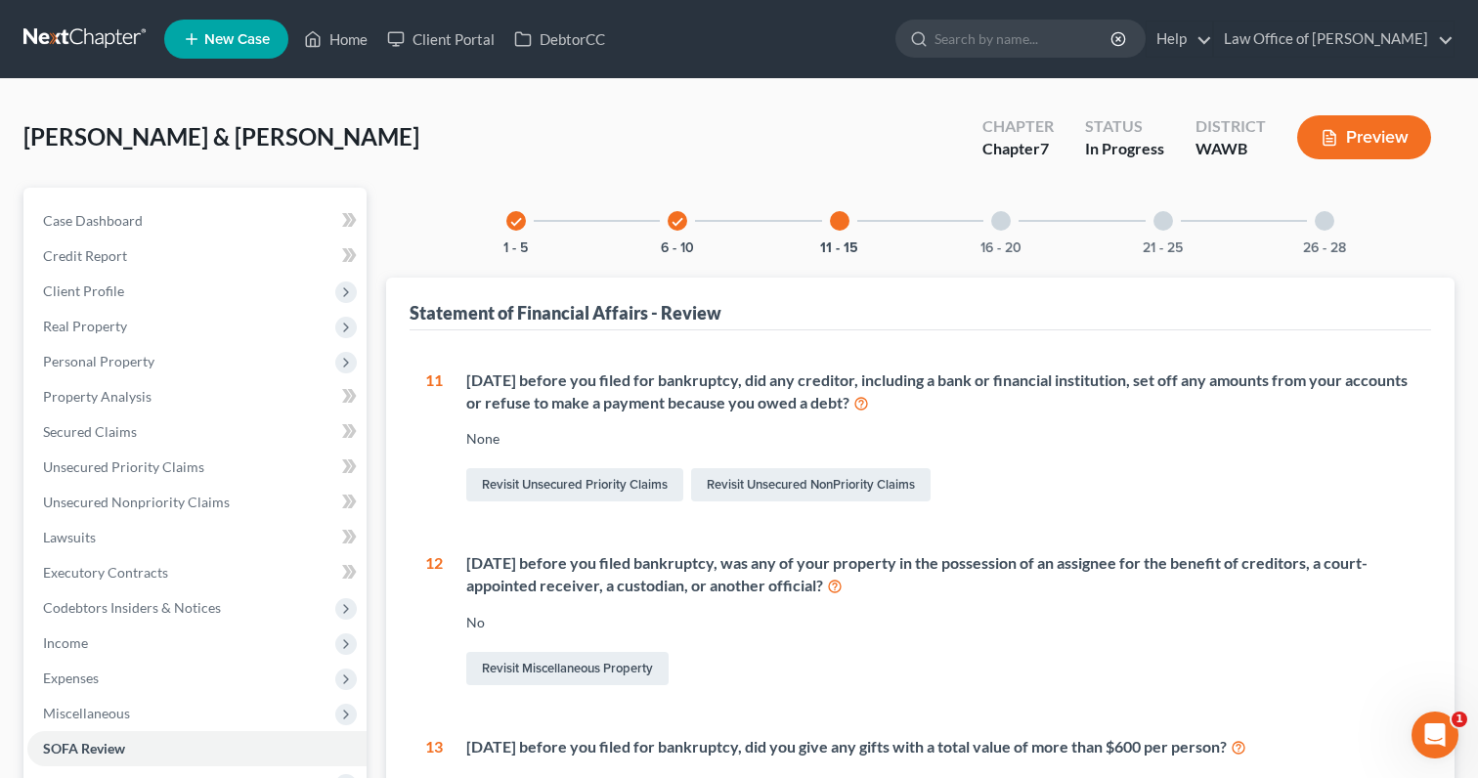
click at [993, 234] on div "16 - 20" at bounding box center [1001, 221] width 66 height 66
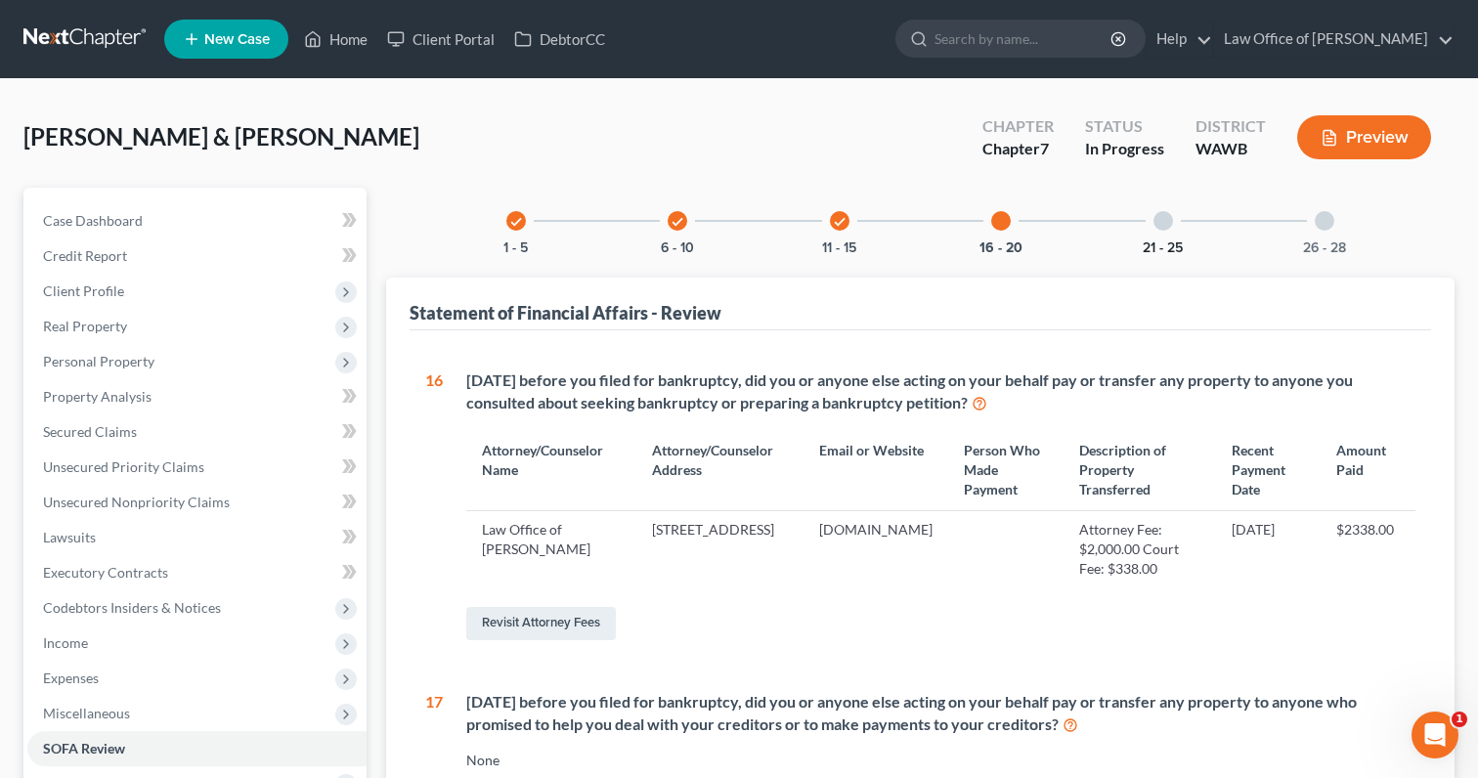
click at [1162, 249] on button "21 - 25" at bounding box center [1163, 248] width 40 height 14
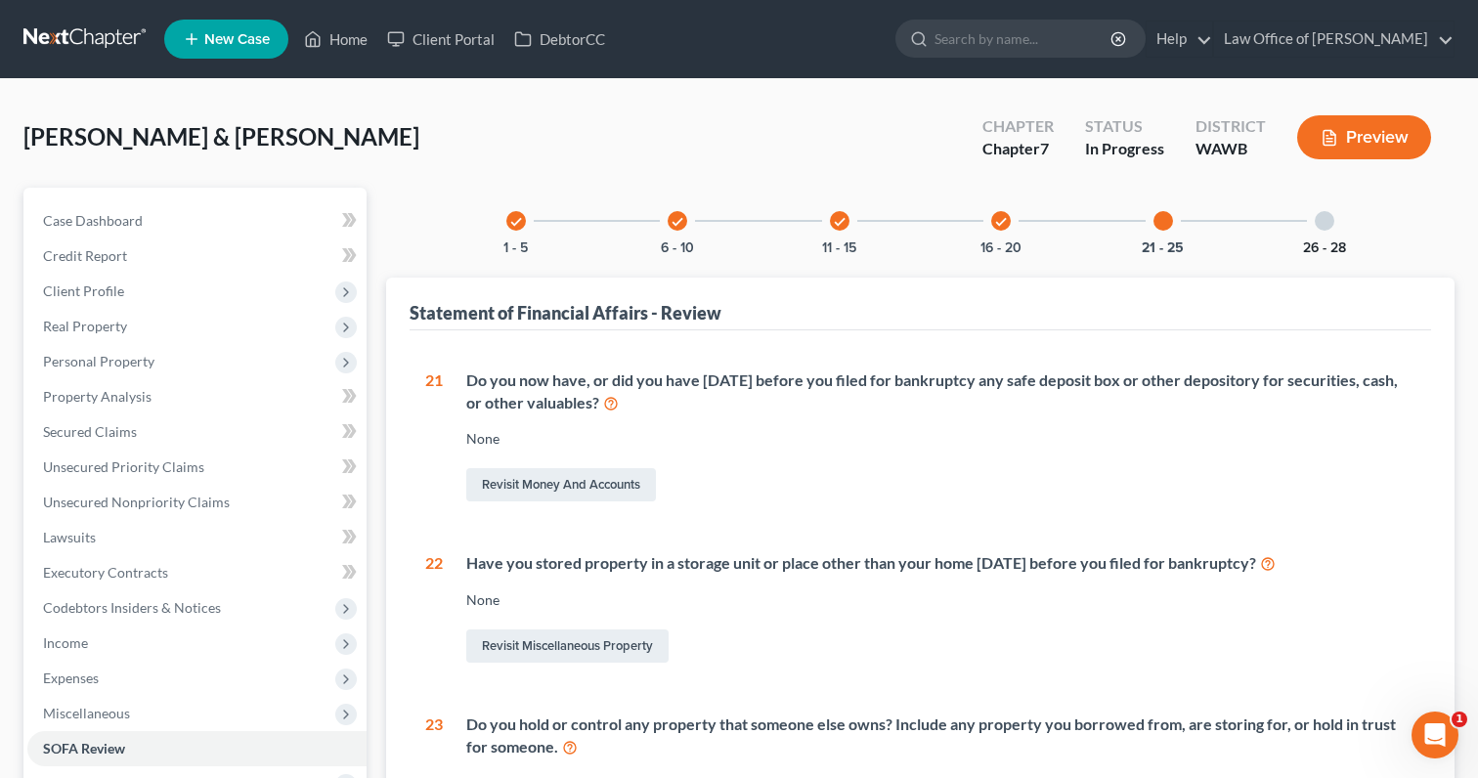
click at [1334, 243] on button "26 - 28" at bounding box center [1324, 248] width 43 height 14
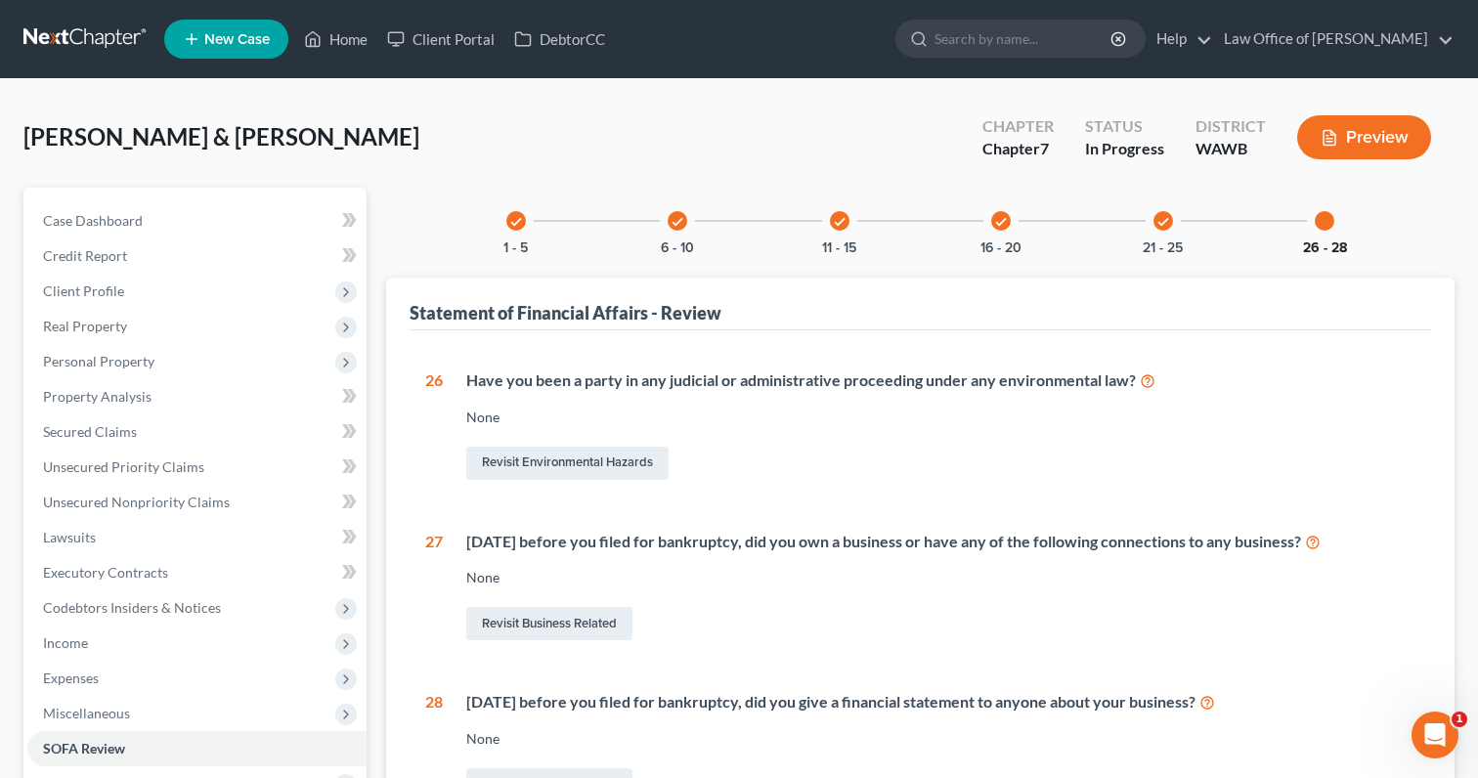
scroll to position [294, 0]
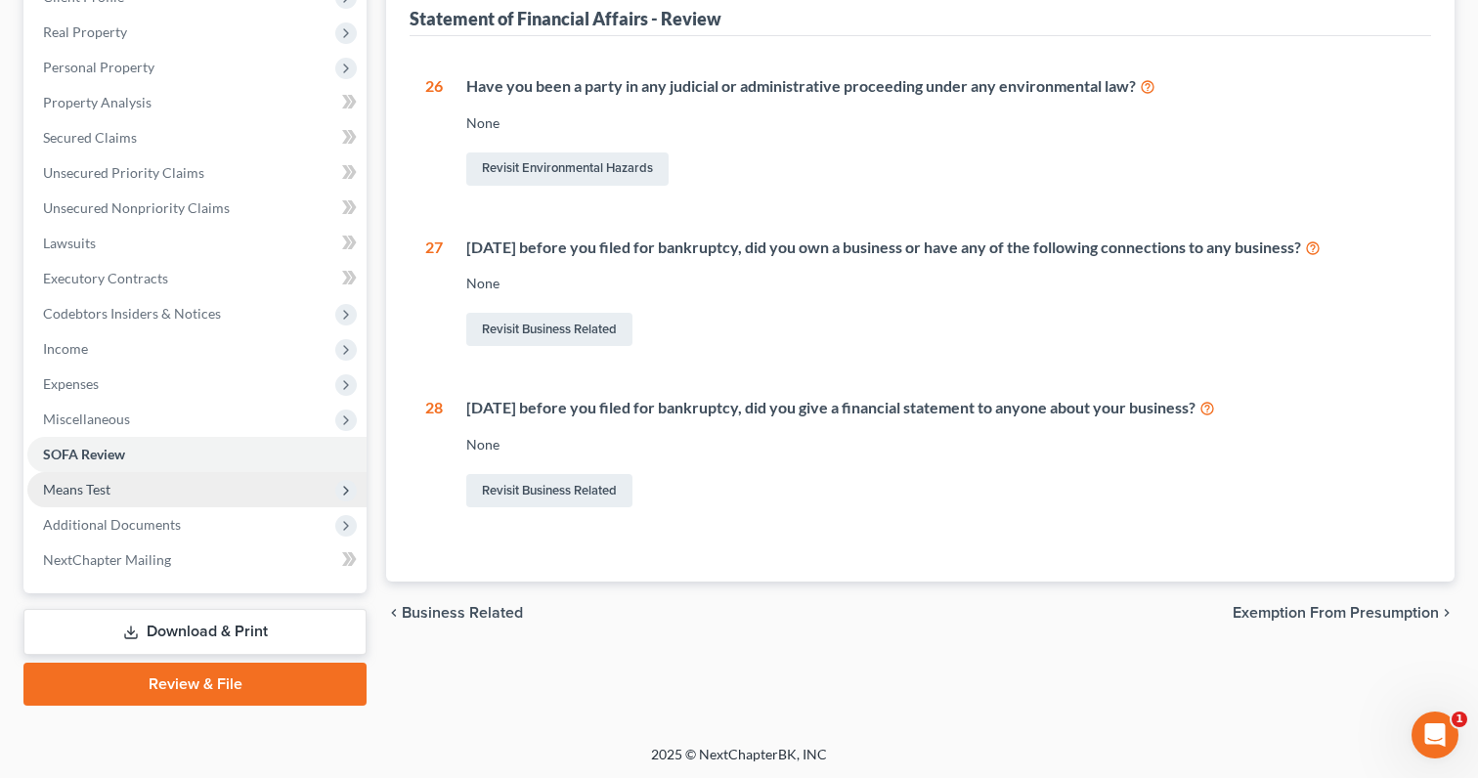
click at [262, 475] on span "Means Test" at bounding box center [196, 489] width 339 height 35
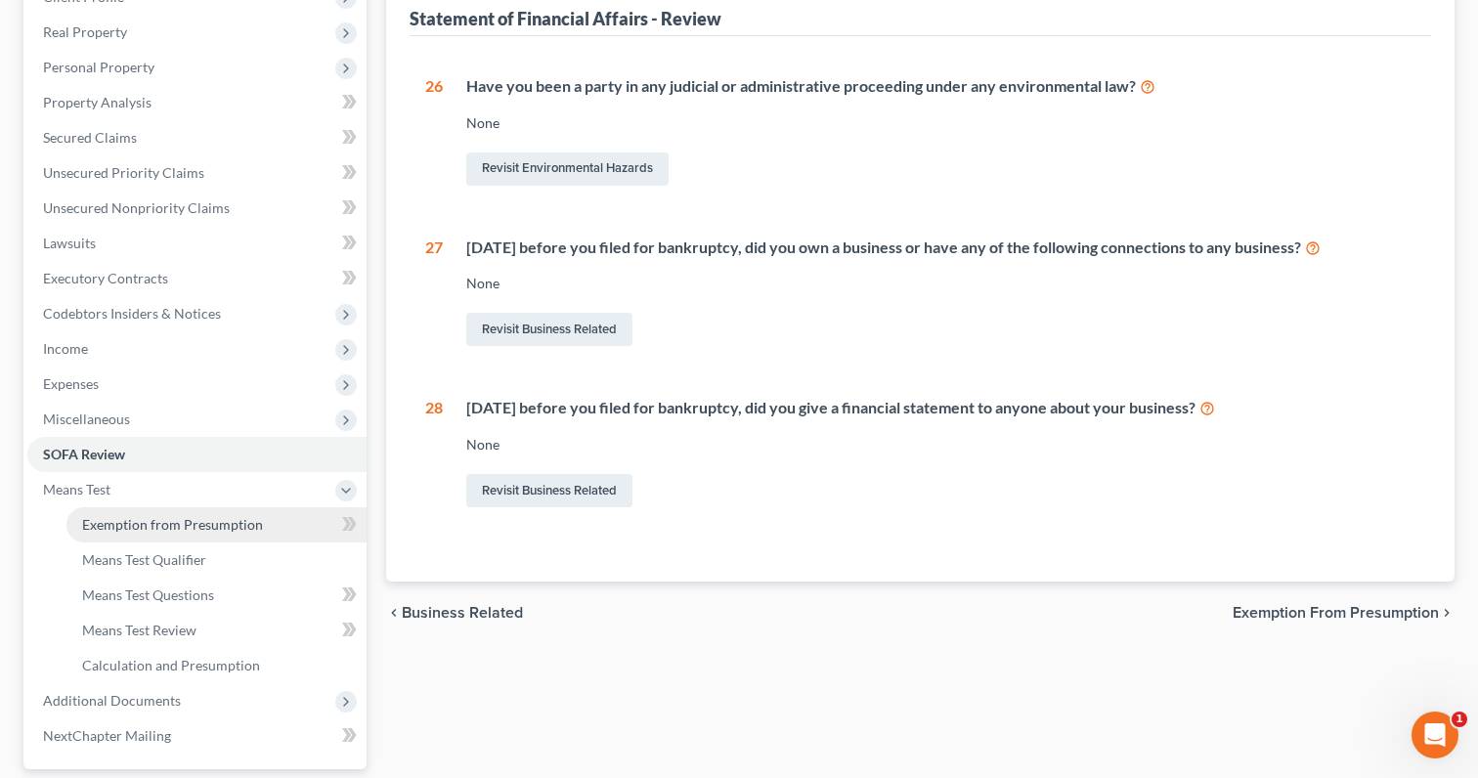
click at [252, 511] on link "Exemption from Presumption" at bounding box center [216, 524] width 300 height 35
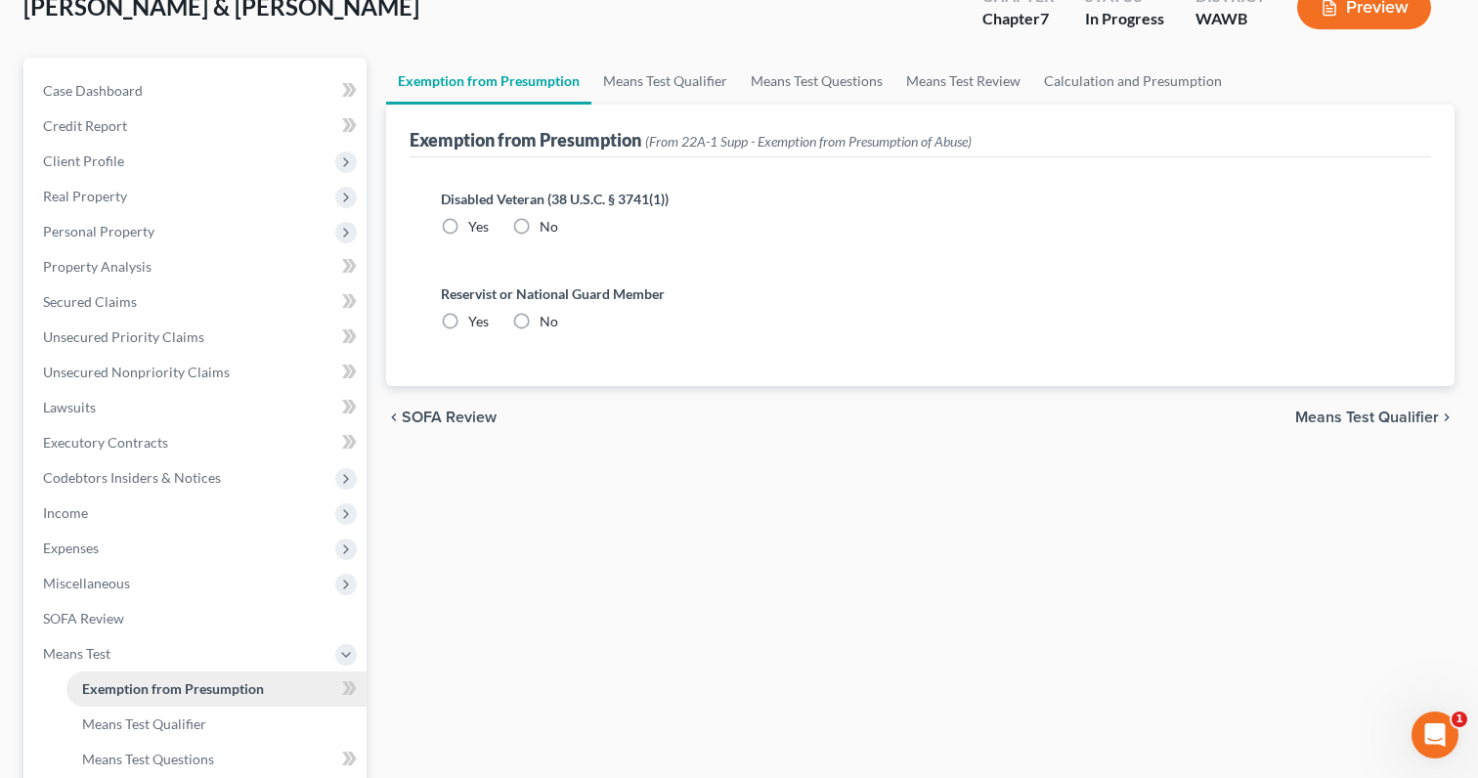
radio input "true"
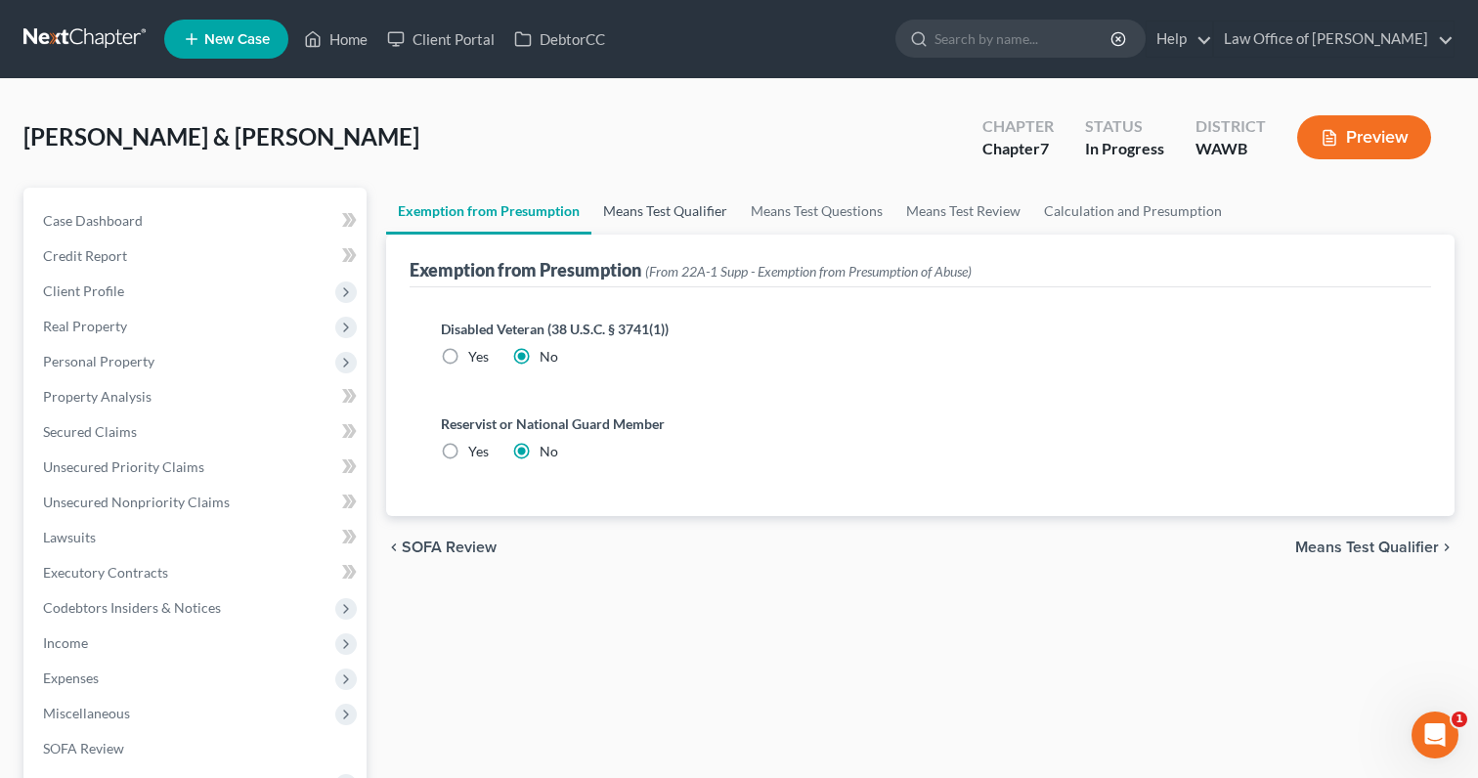
click at [645, 212] on link "Means Test Qualifier" at bounding box center [666, 211] width 148 height 47
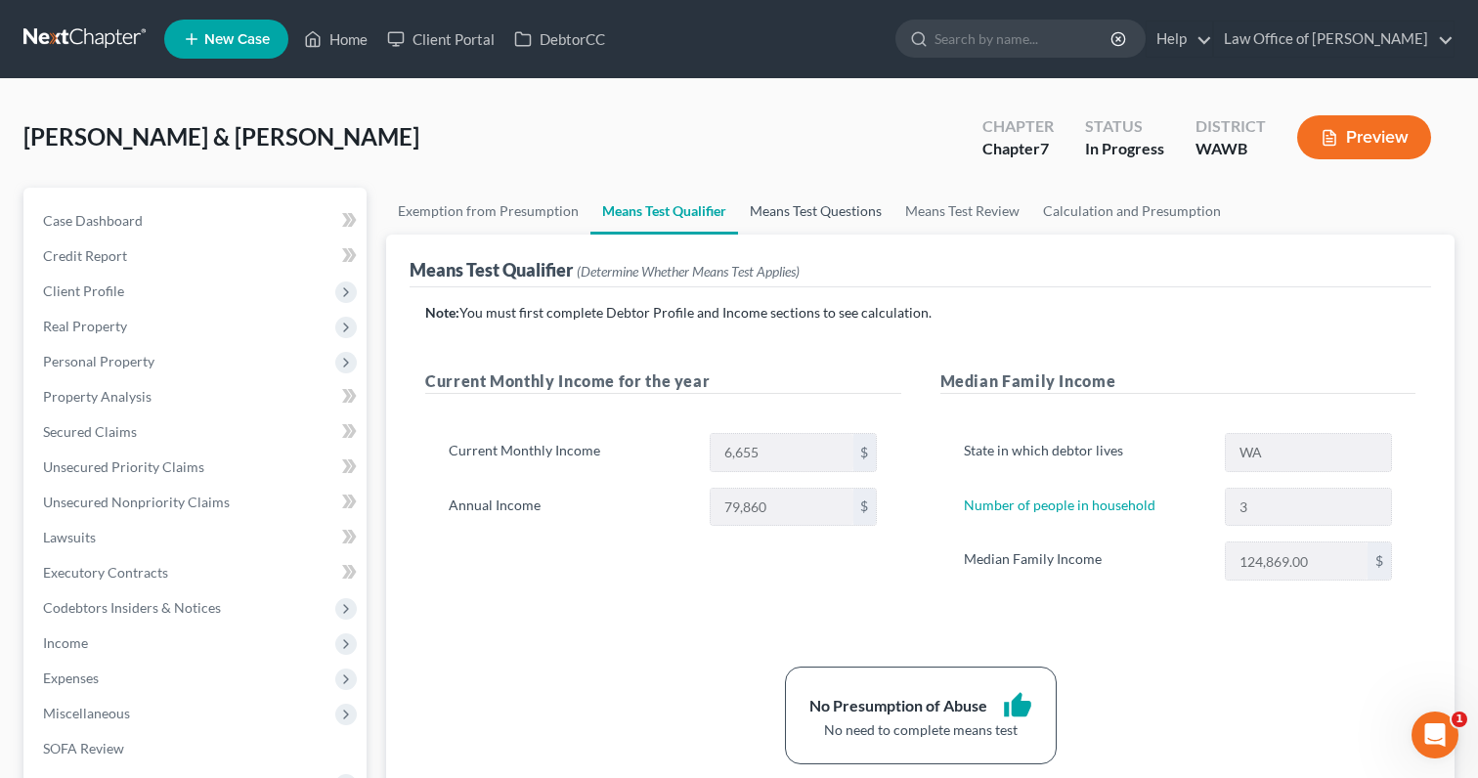
click at [821, 224] on link "Means Test Questions" at bounding box center [815, 211] width 155 height 47
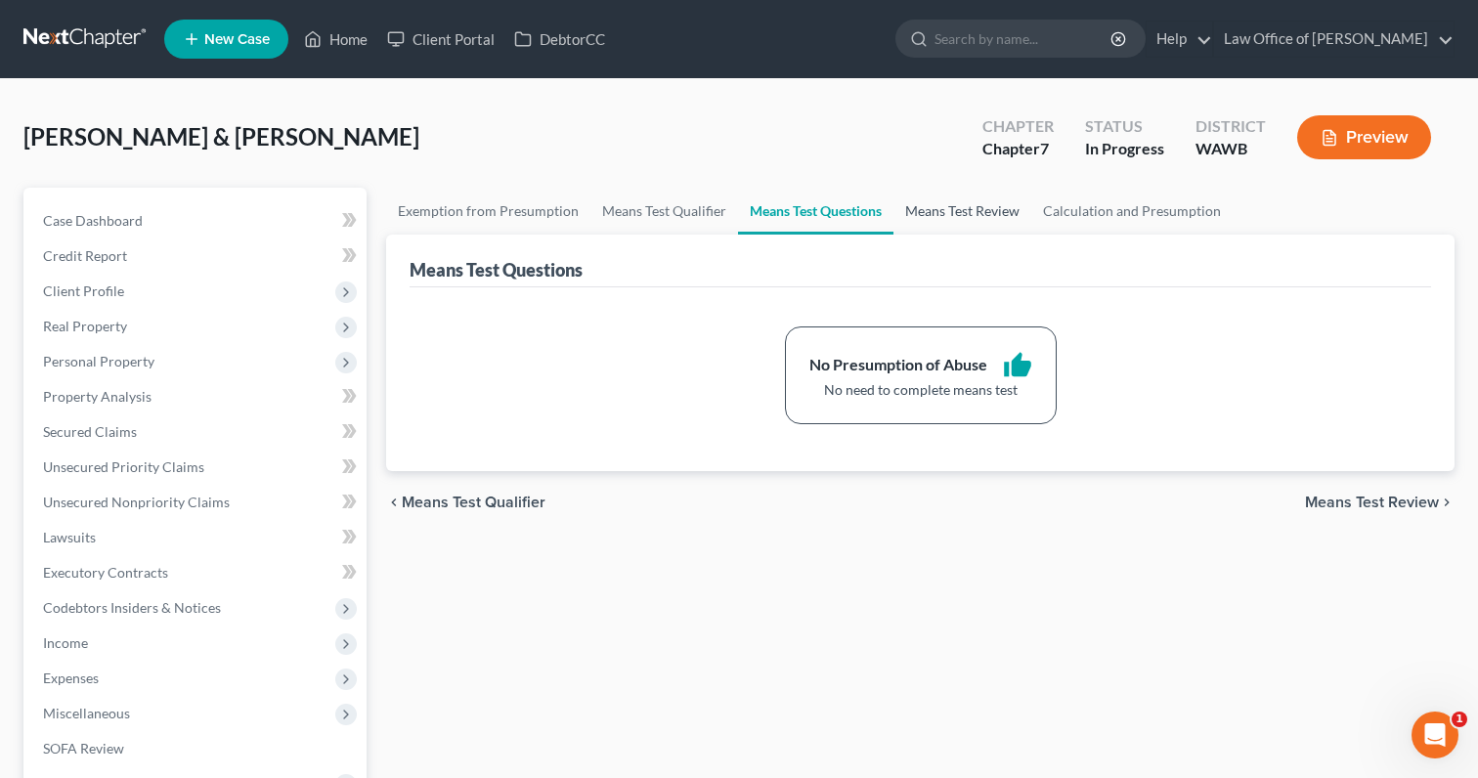
click at [968, 228] on link "Means Test Review" at bounding box center [963, 211] width 138 height 47
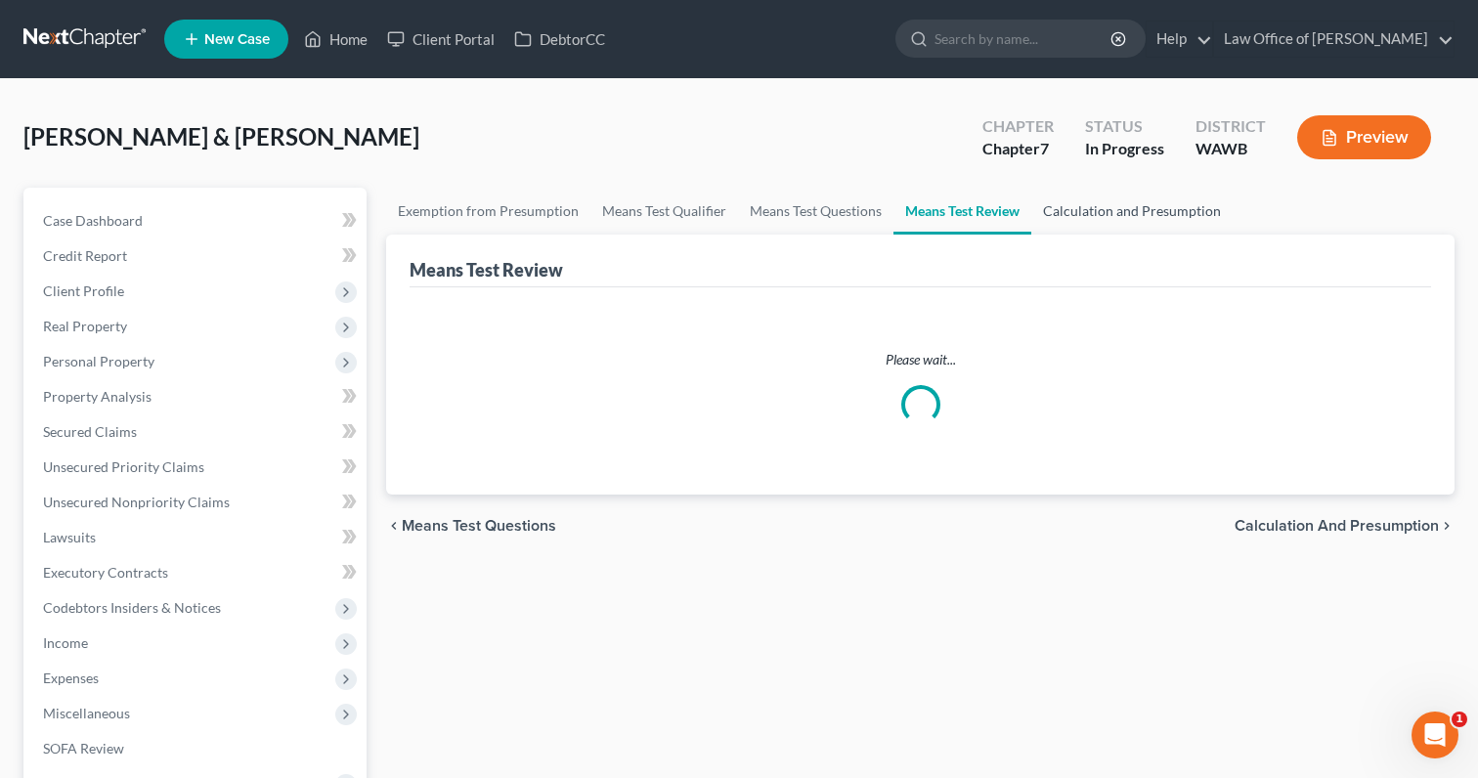
click at [1115, 226] on link "Calculation and Presumption" at bounding box center [1131, 211] width 201 height 47
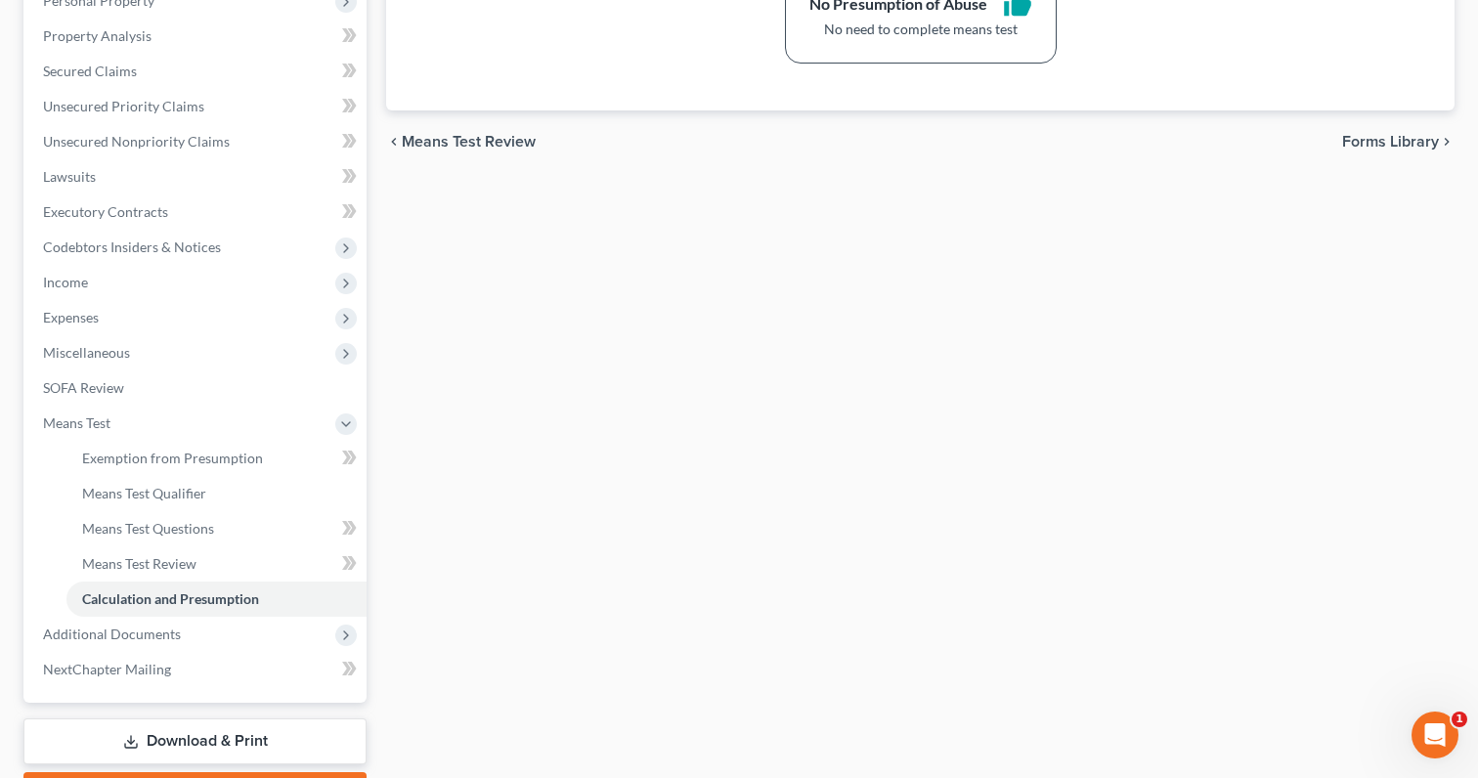
scroll to position [470, 0]
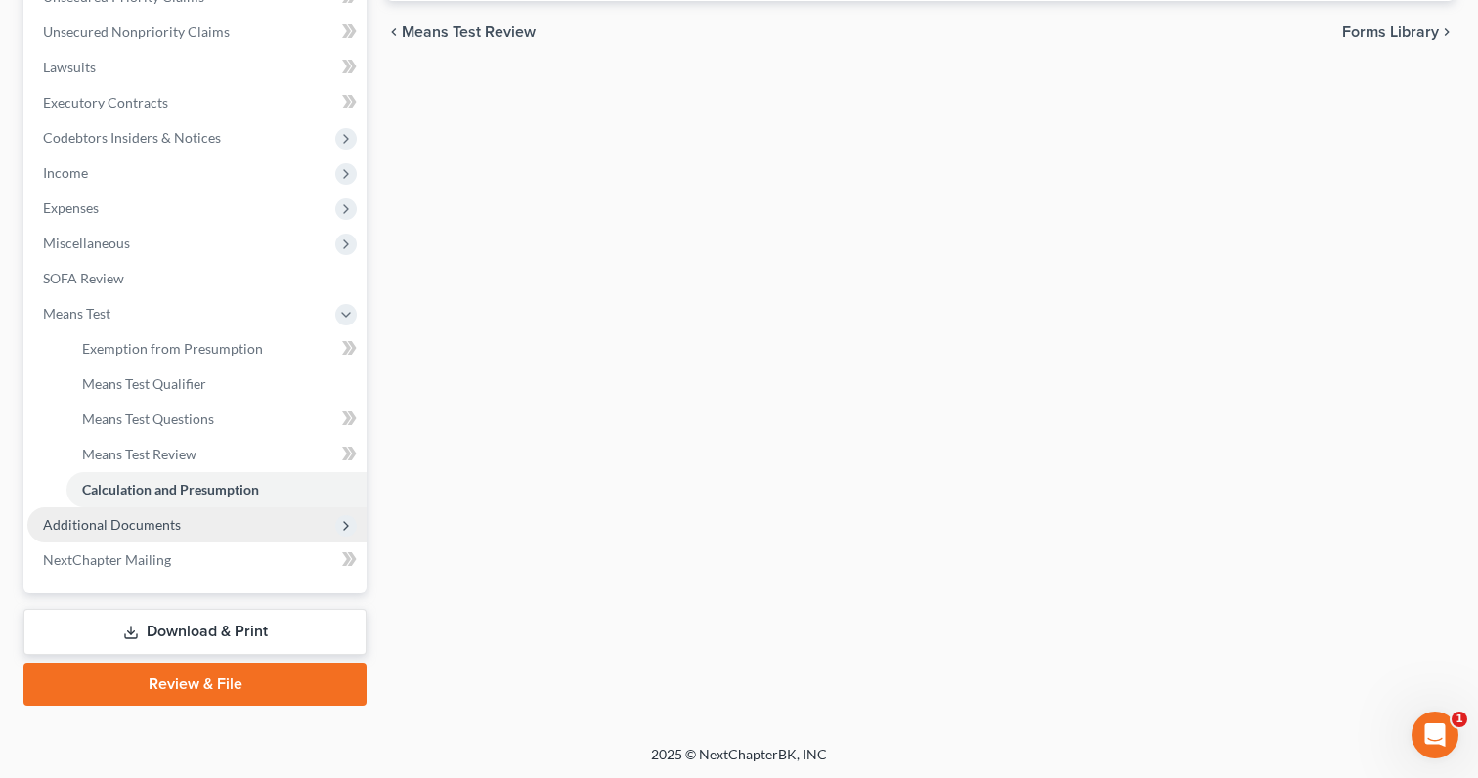
click at [261, 516] on span "Additional Documents" at bounding box center [196, 524] width 339 height 35
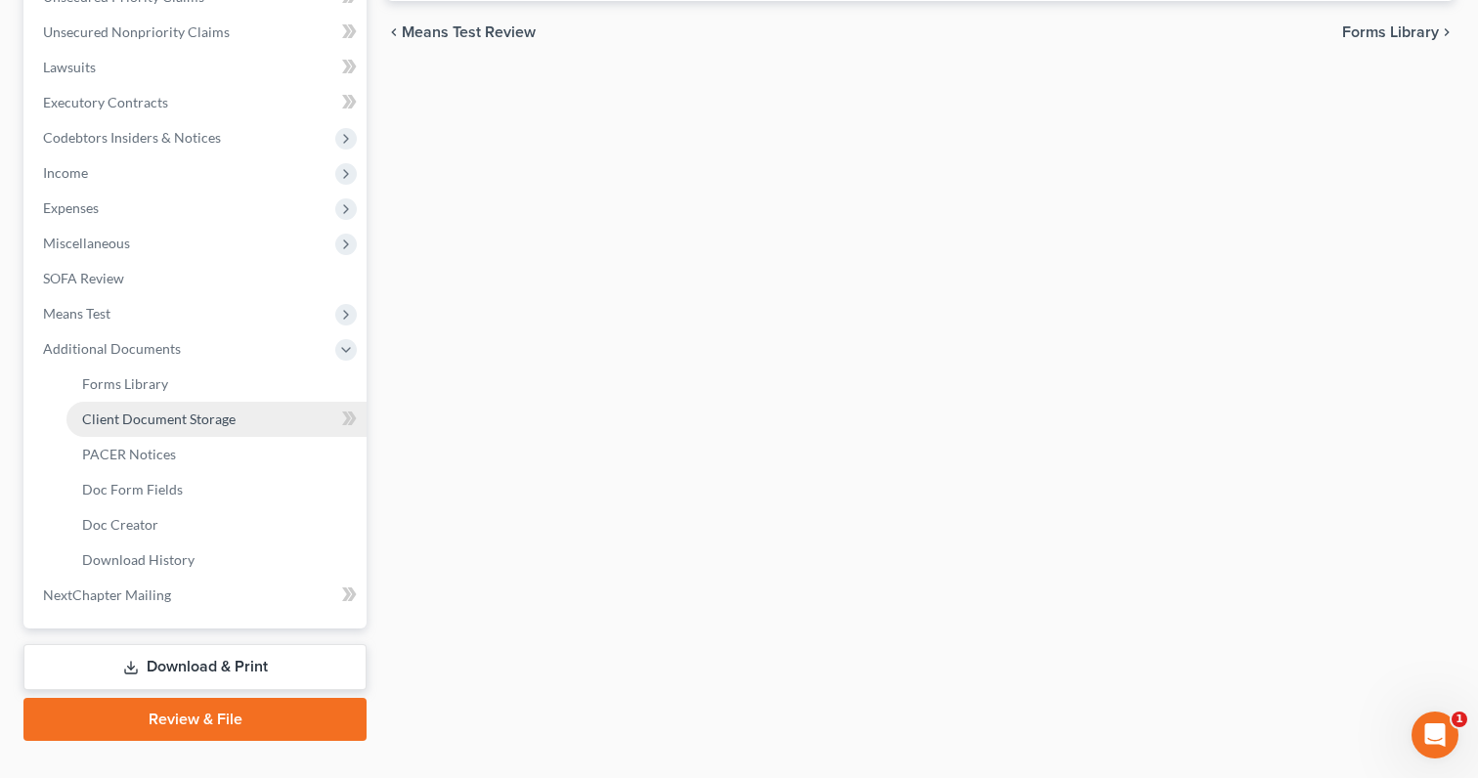
click at [277, 422] on link "Client Document Storage" at bounding box center [216, 419] width 300 height 35
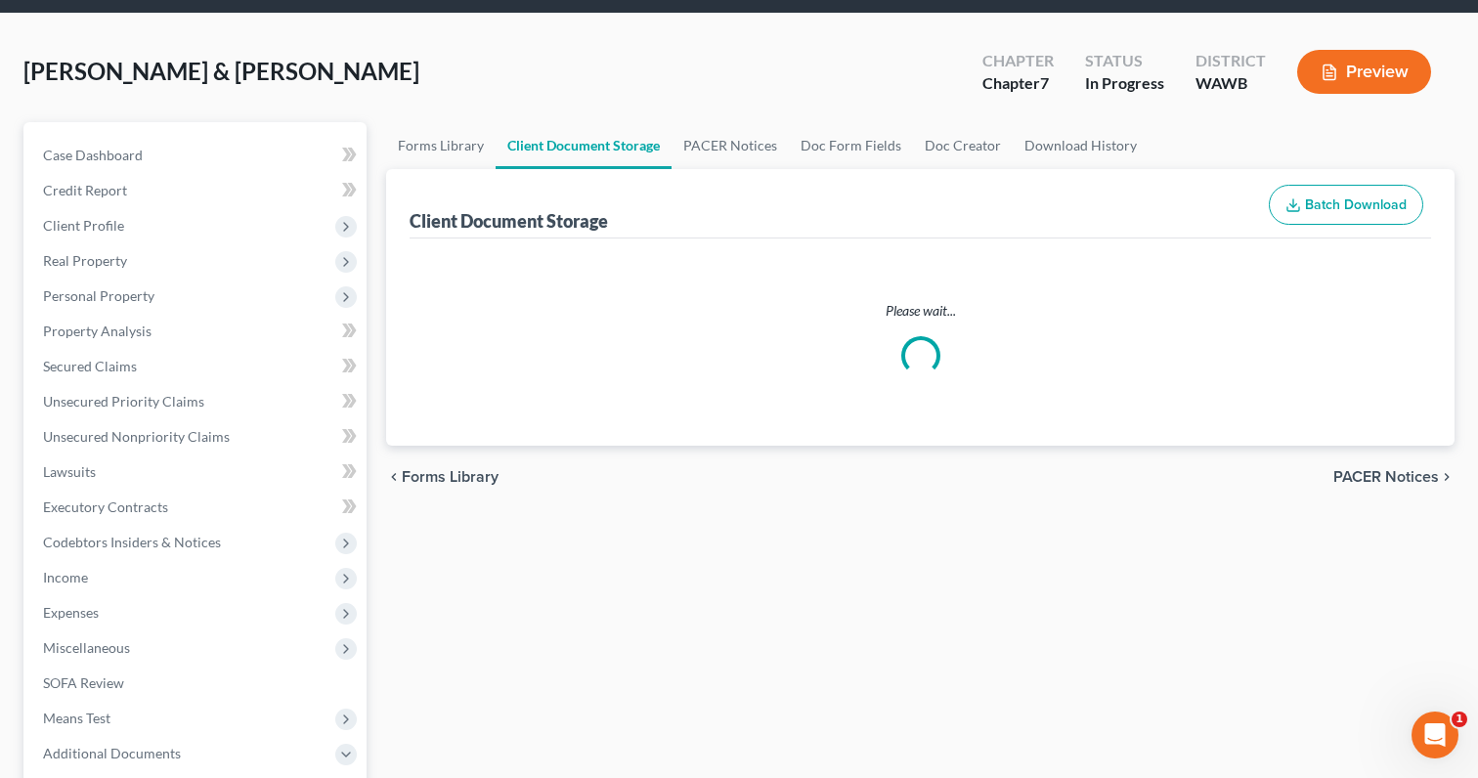
select select "0"
select select "1"
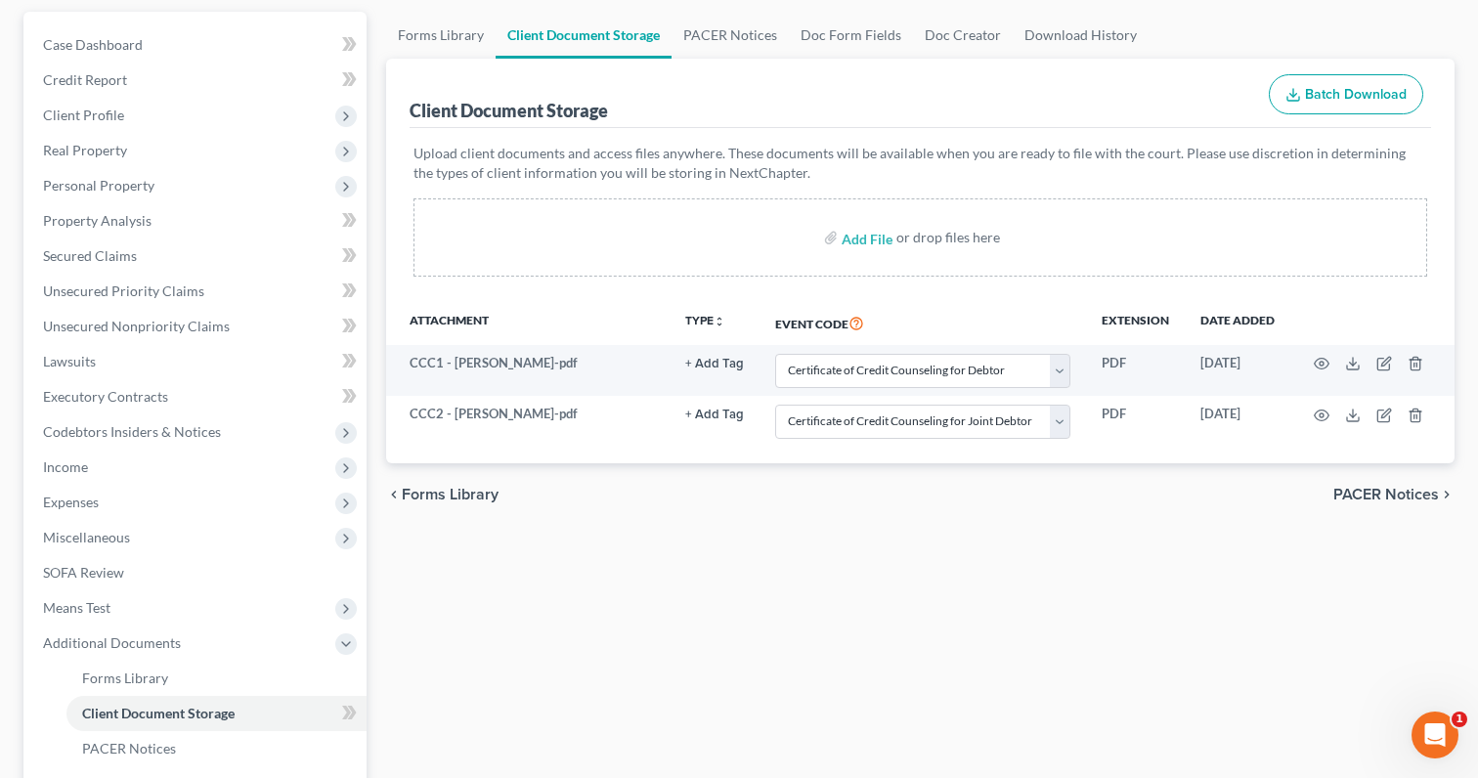
scroll to position [505, 0]
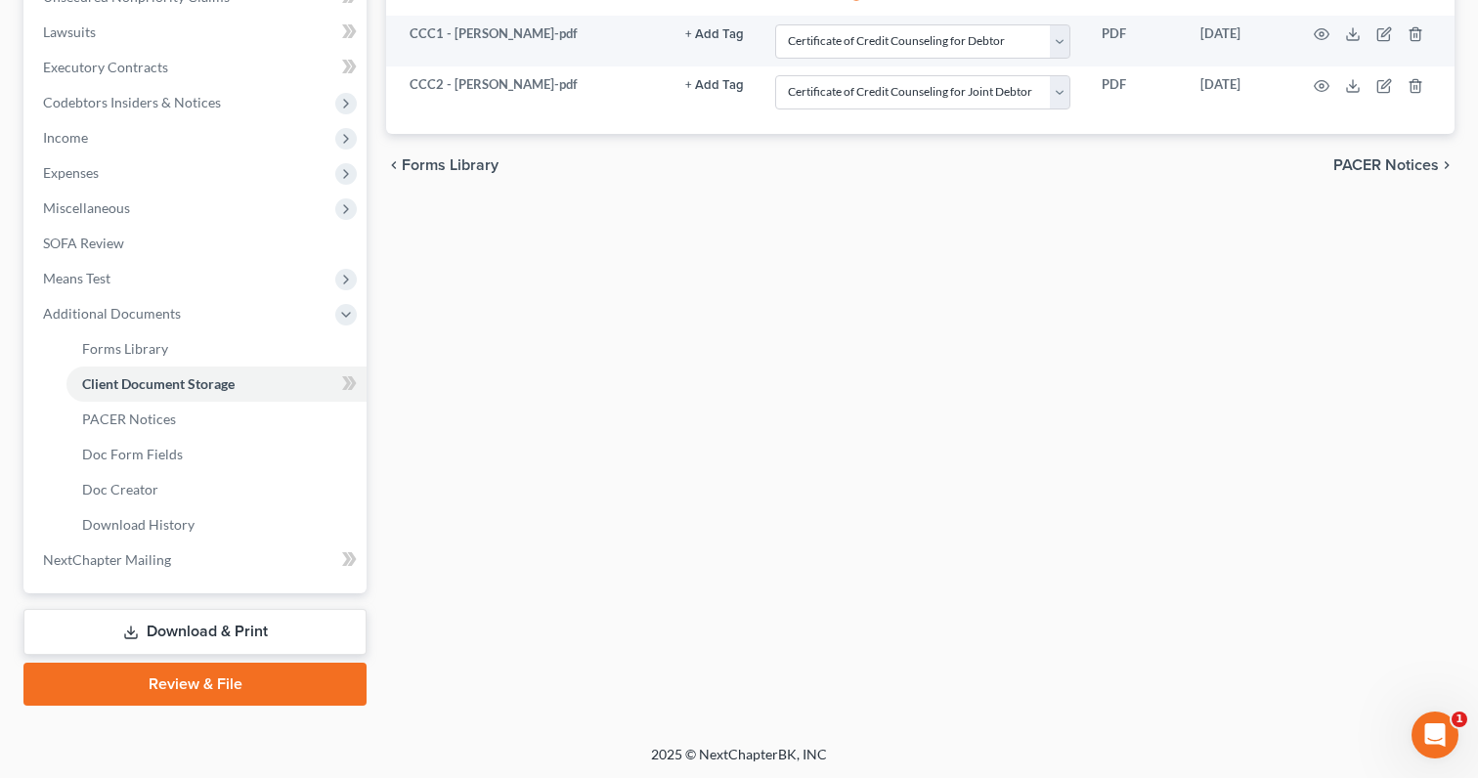
click at [248, 610] on link "Download & Print" at bounding box center [194, 632] width 343 height 46
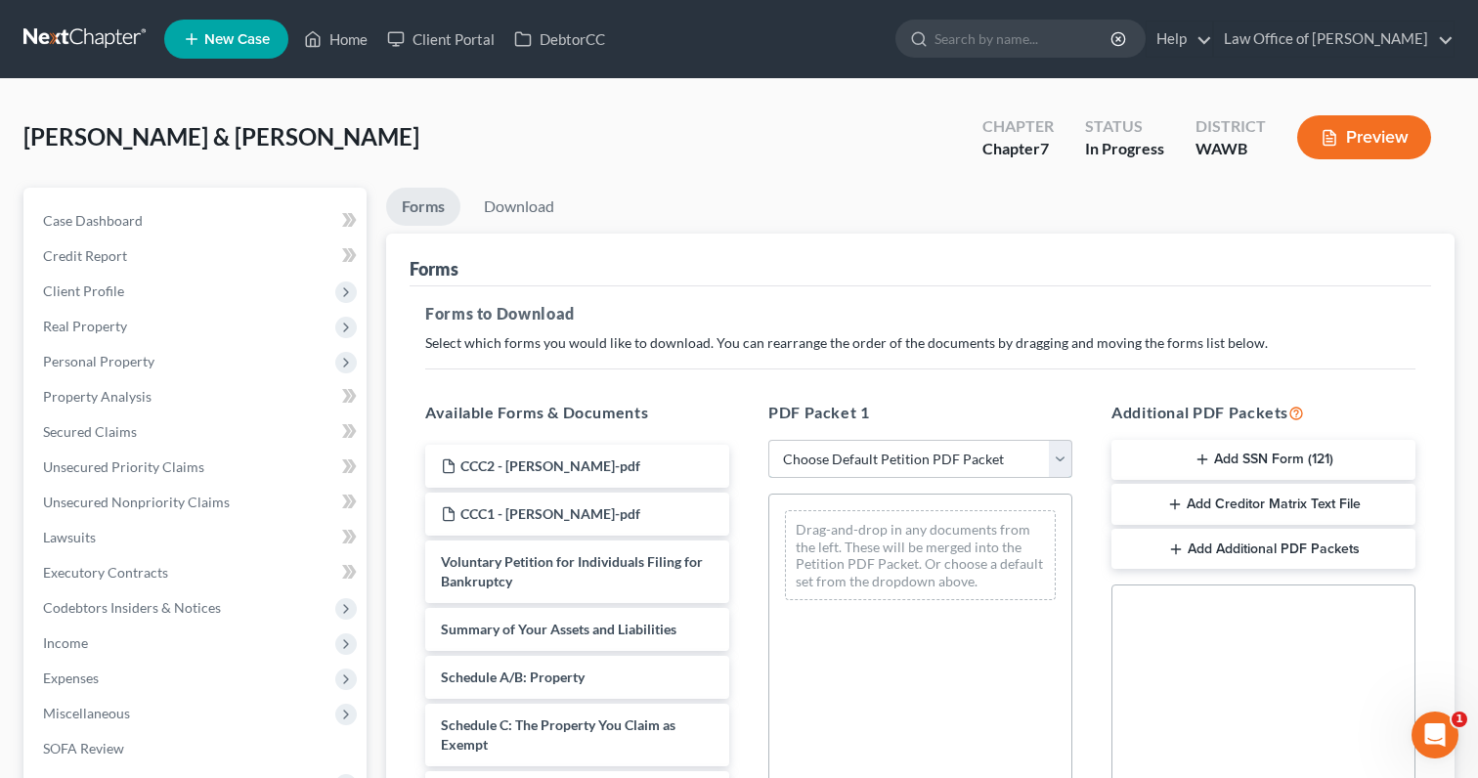
click at [857, 458] on select "Choose Default Petition PDF Packet Complete Bankruptcy Petition (all forms and …" at bounding box center [920, 459] width 304 height 39
select select "0"
click at [768, 440] on select "Choose Default Petition PDF Packet Complete Bankruptcy Petition (all forms and …" at bounding box center [920, 459] width 304 height 39
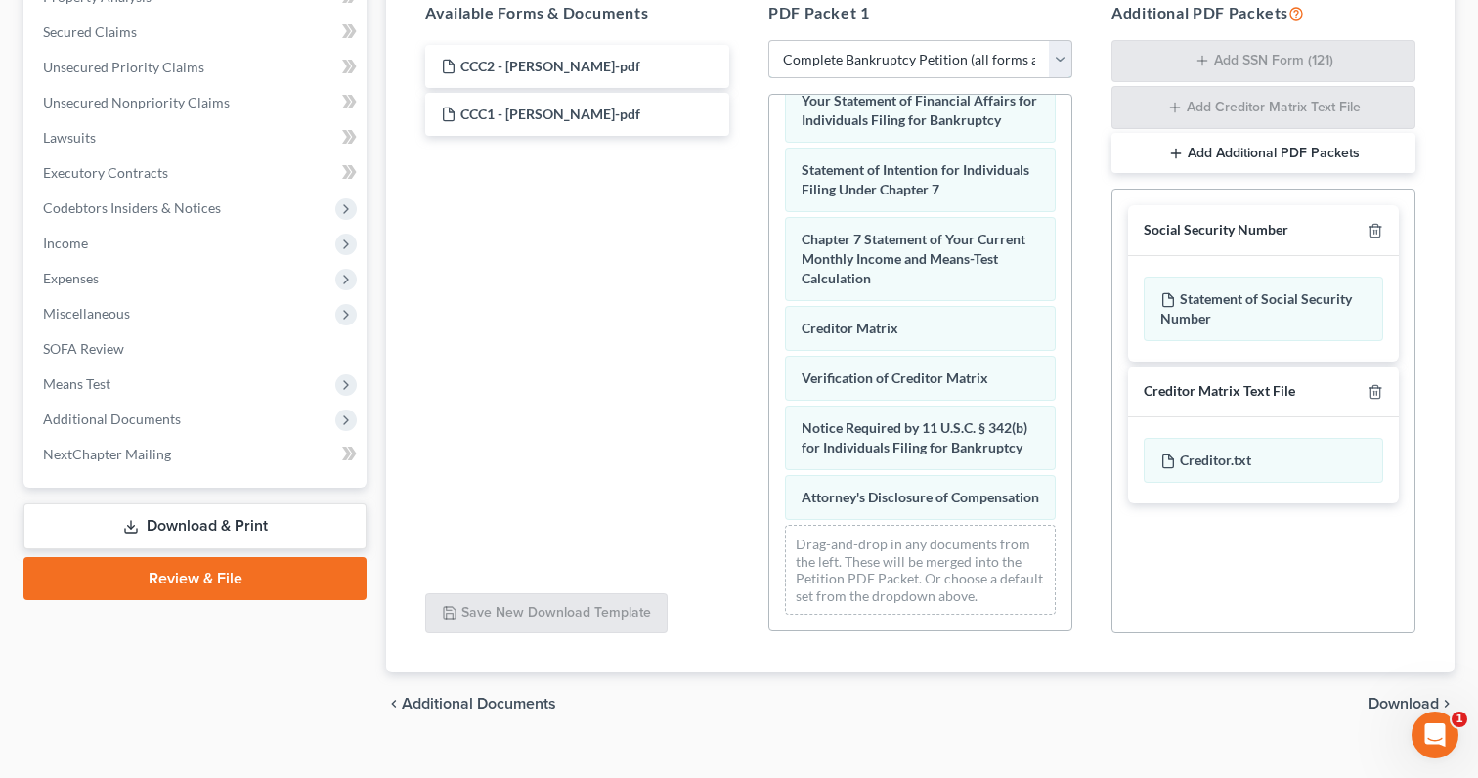
scroll to position [430, 0]
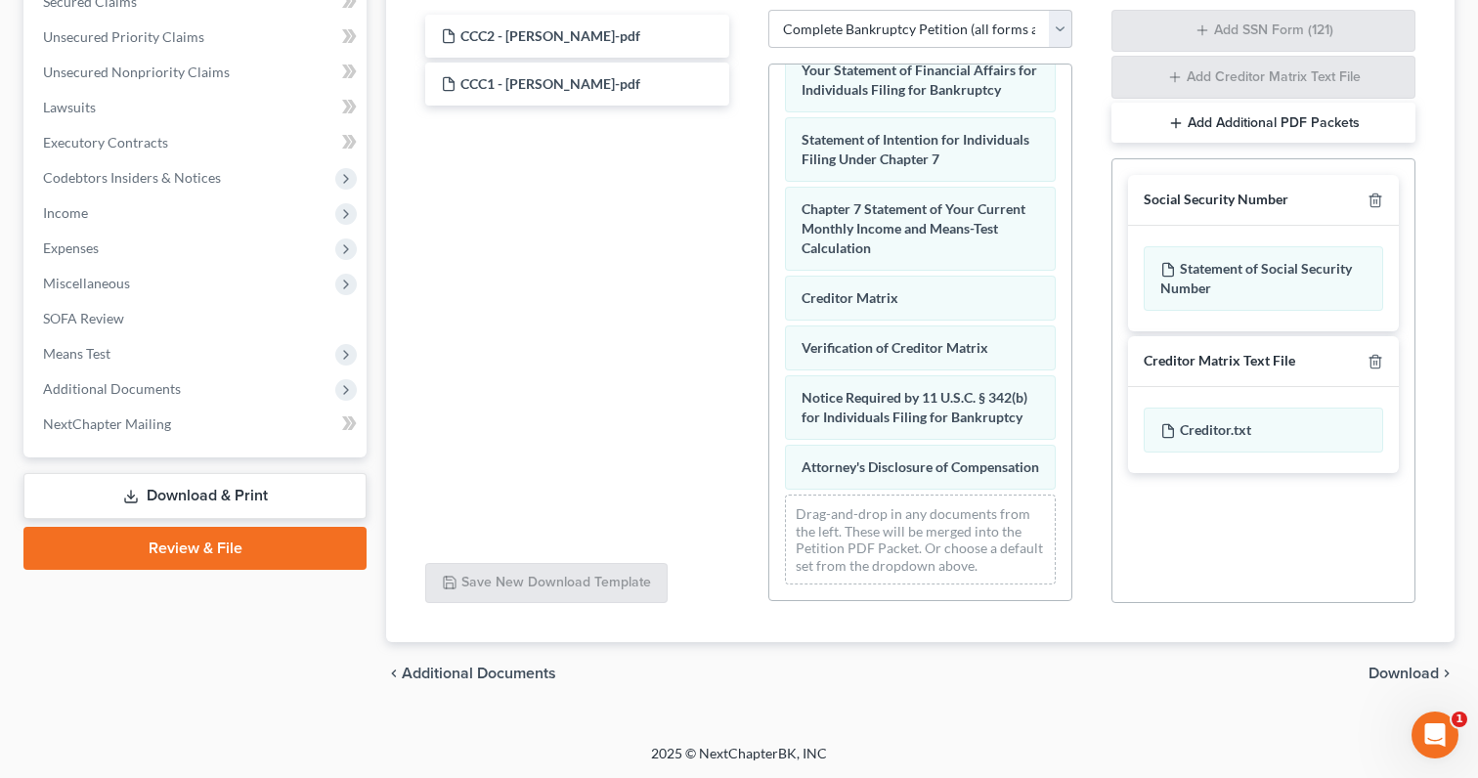
click at [1389, 674] on span "Download" at bounding box center [1404, 674] width 70 height 16
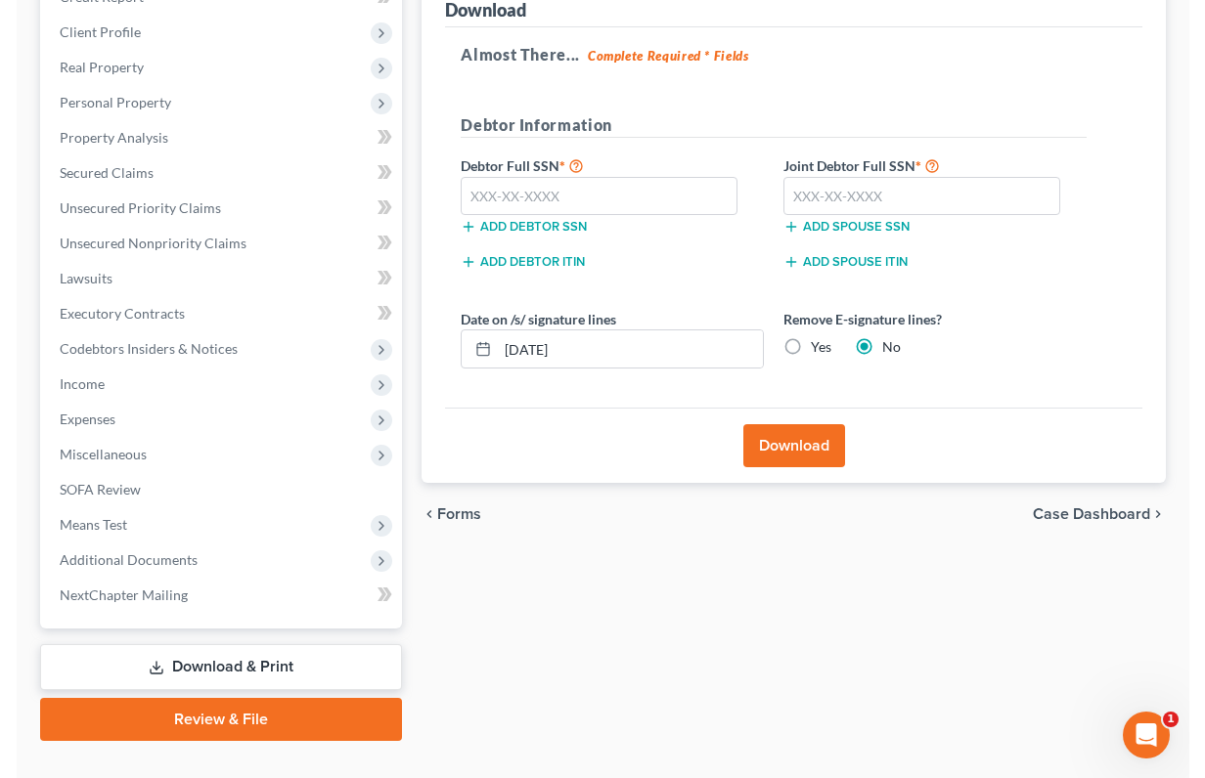
scroll to position [160, 0]
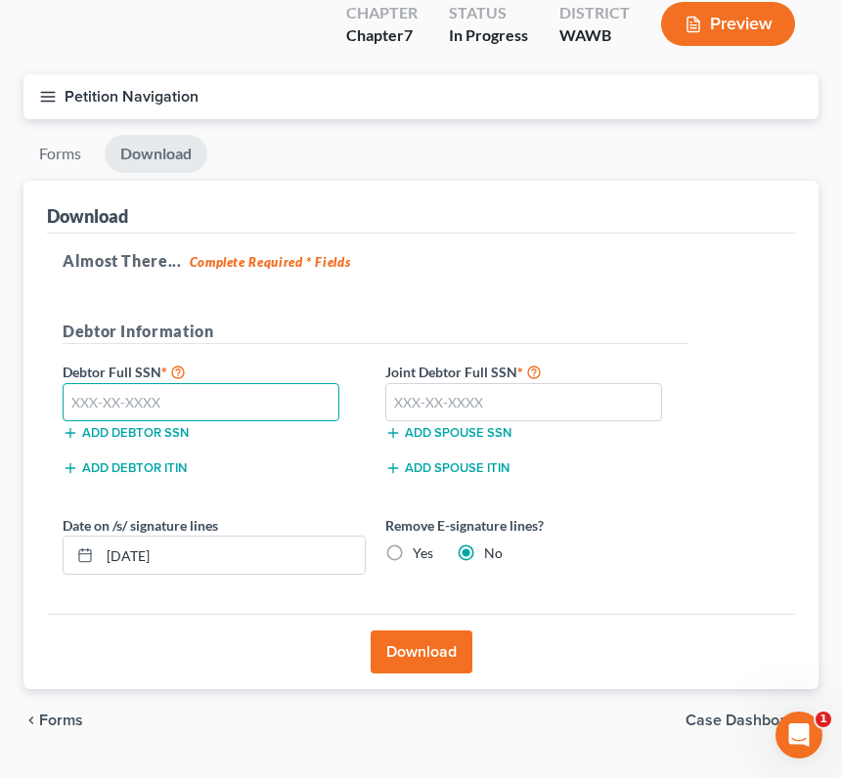
click at [201, 383] on input "text" at bounding box center [201, 402] width 277 height 39
type input "594-75-5008"
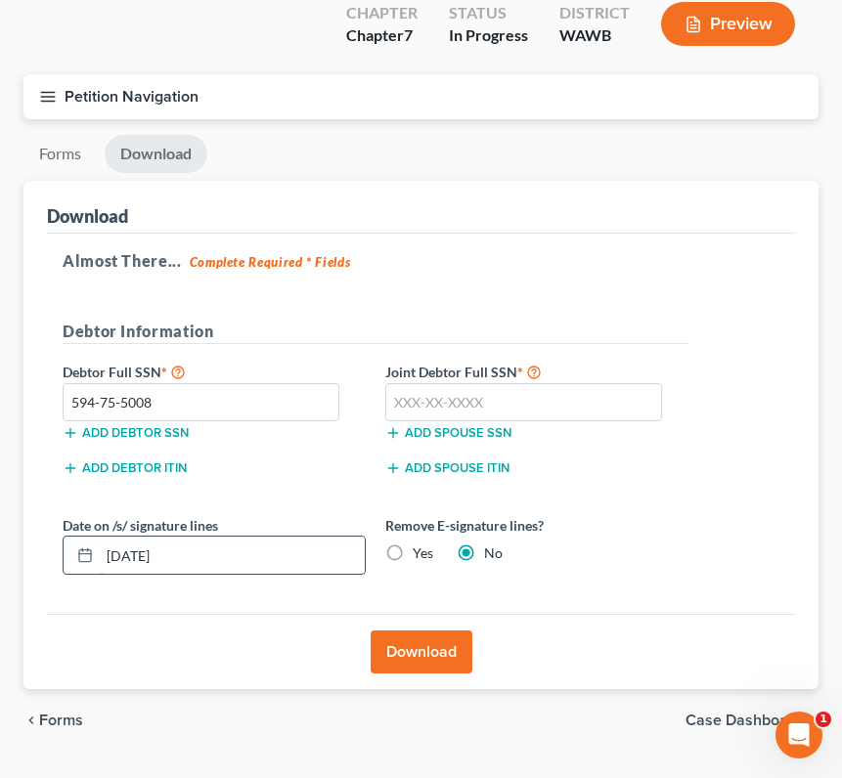
click at [222, 537] on input "10/13/2025" at bounding box center [232, 555] width 265 height 37
drag, startPoint x: 221, startPoint y: 513, endPoint x: -118, endPoint y: 474, distance: 341.5
click at [0, 474] on html "Home New Case Client Portal DebtorCC Law Office of Lisa S. Tse lisa@lisatselaw.…" at bounding box center [421, 333] width 842 height 987
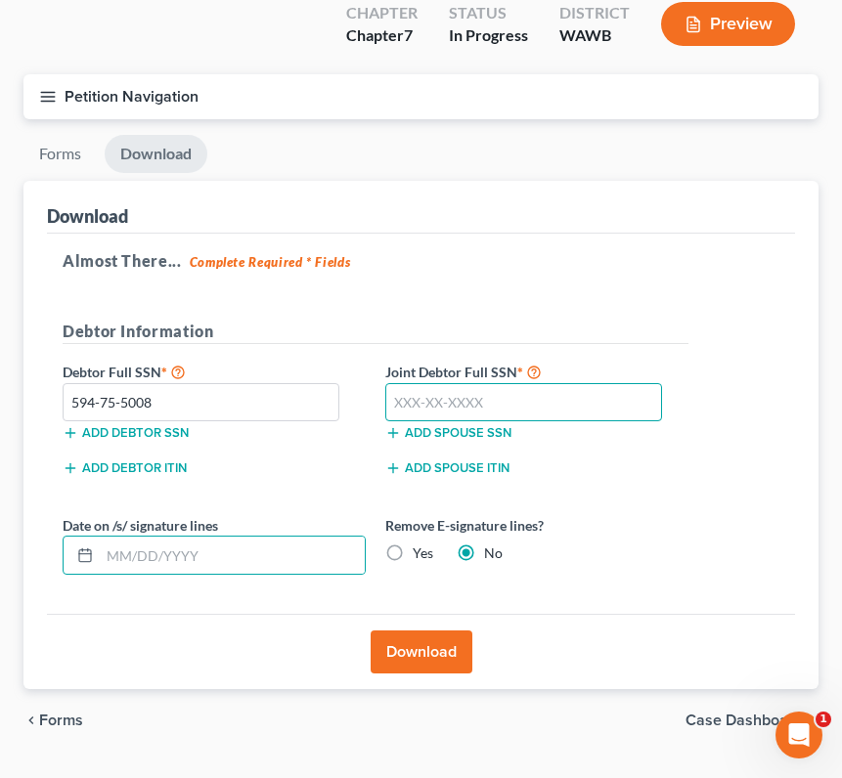
click at [457, 383] on input "text" at bounding box center [523, 402] width 277 height 39
type input "583-15-2556"
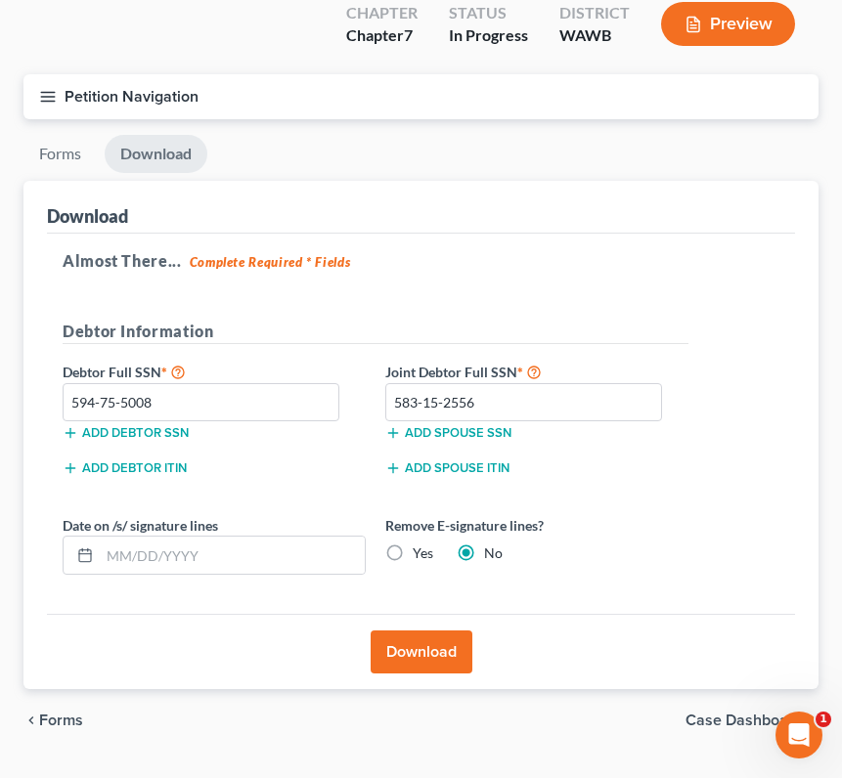
click at [413, 544] on label "Yes" at bounding box center [423, 554] width 21 height 20
click at [420, 544] on input "Yes" at bounding box center [426, 550] width 13 height 13
radio input "true"
radio input "false"
click at [425, 631] on button "Download" at bounding box center [422, 652] width 102 height 43
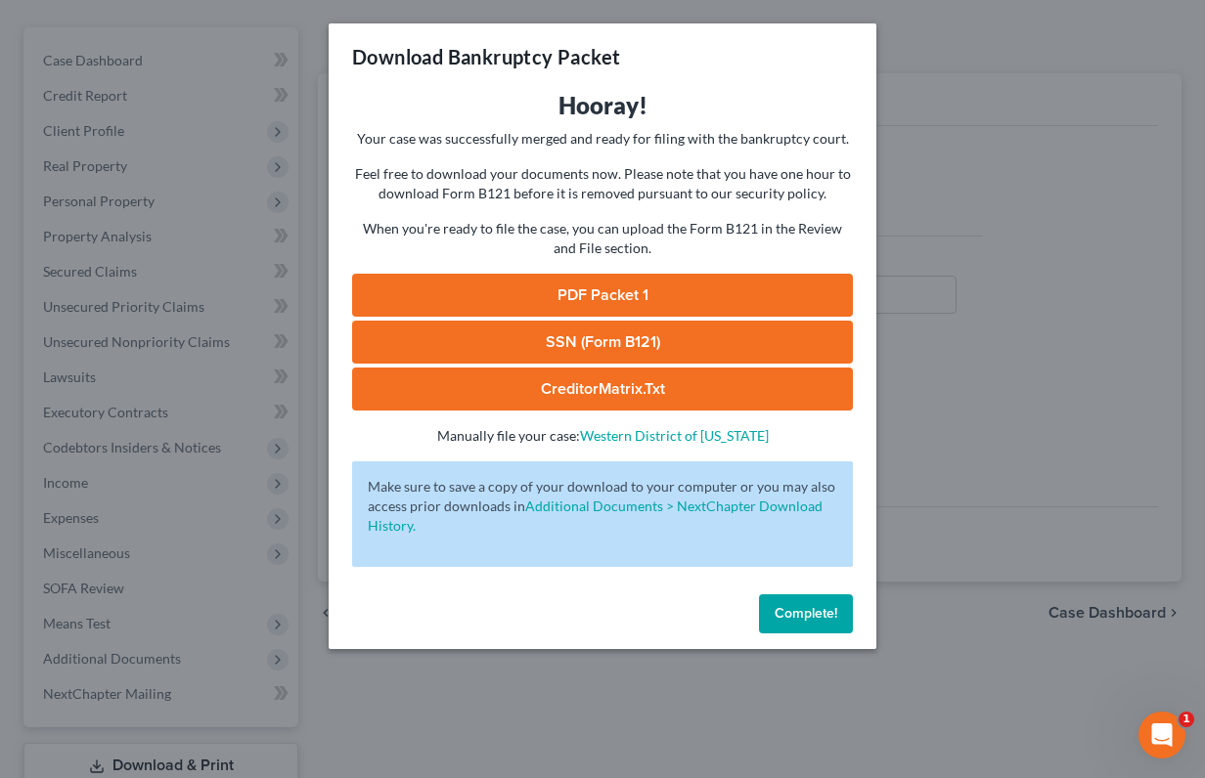
click at [616, 298] on link "PDF Packet 1" at bounding box center [602, 295] width 501 height 43
click at [574, 339] on link "SSN (Form B121)" at bounding box center [602, 342] width 501 height 43
click at [562, 381] on link "CreditorMatrix.txt" at bounding box center [602, 389] width 501 height 43
click at [788, 623] on button "Complete!" at bounding box center [806, 613] width 94 height 39
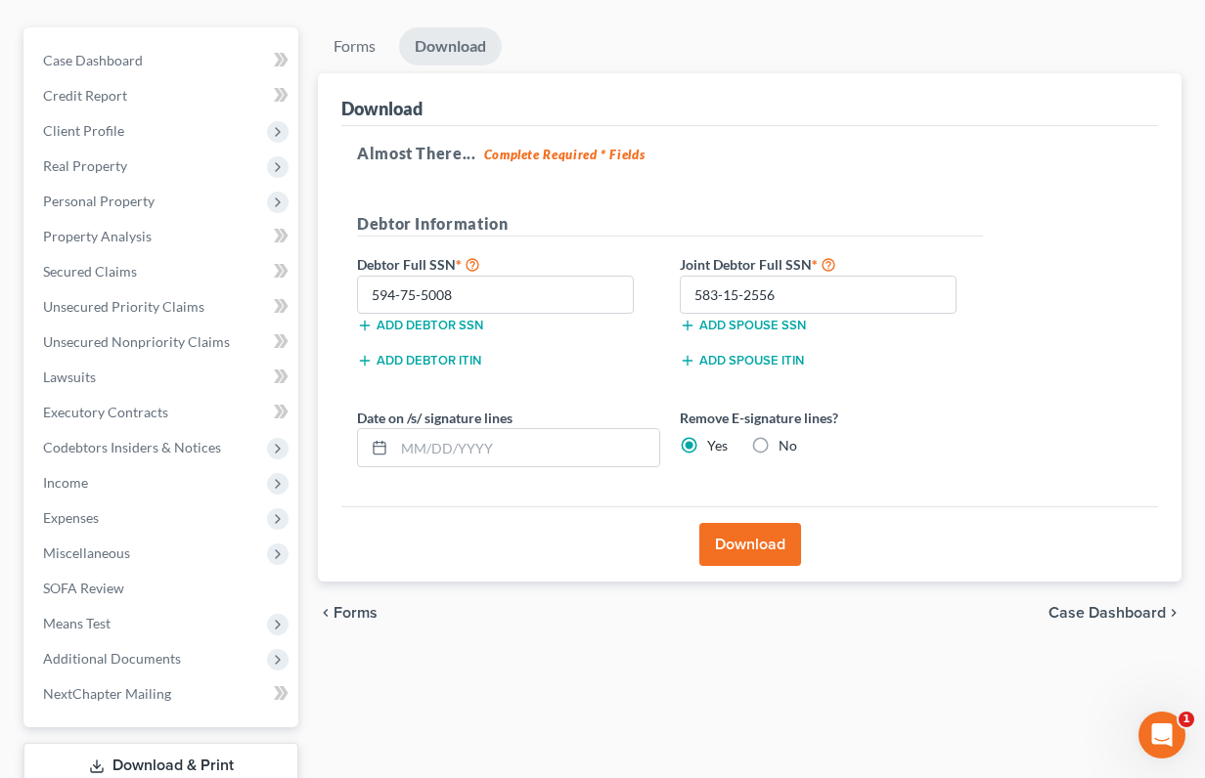
scroll to position [0, 0]
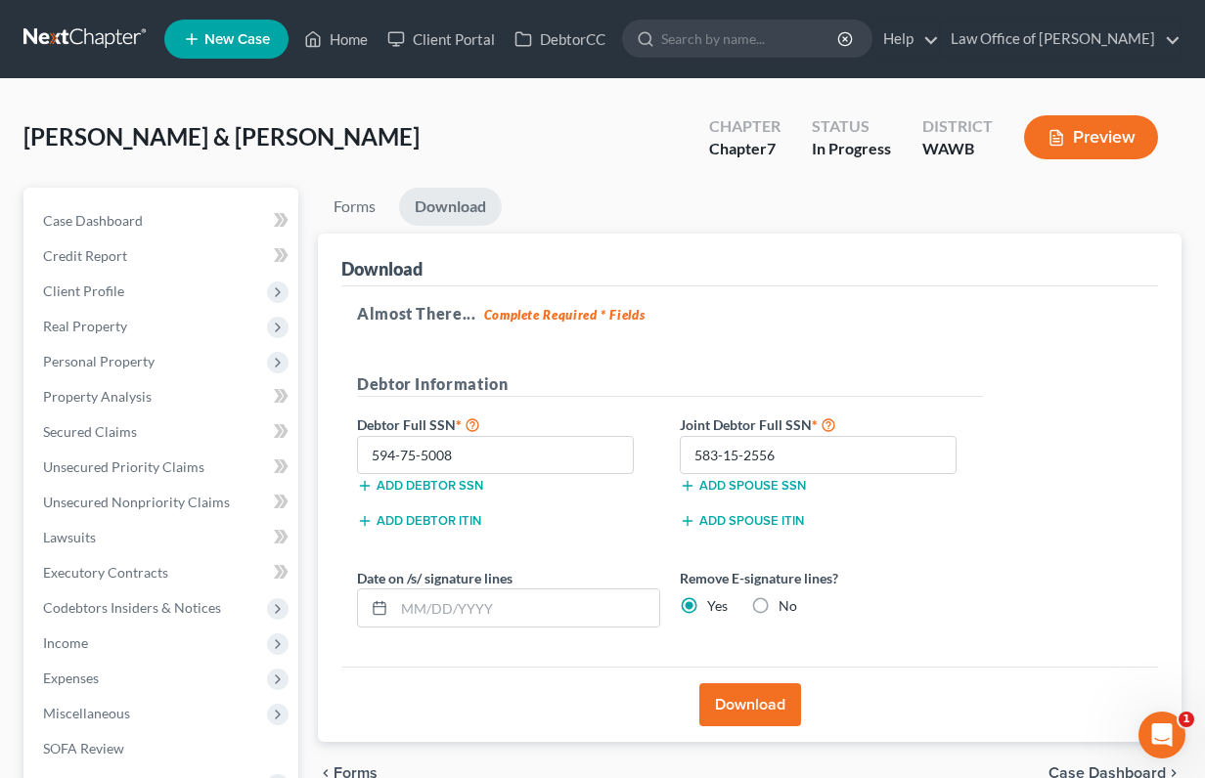
click at [94, 34] on link at bounding box center [85, 39] width 125 height 35
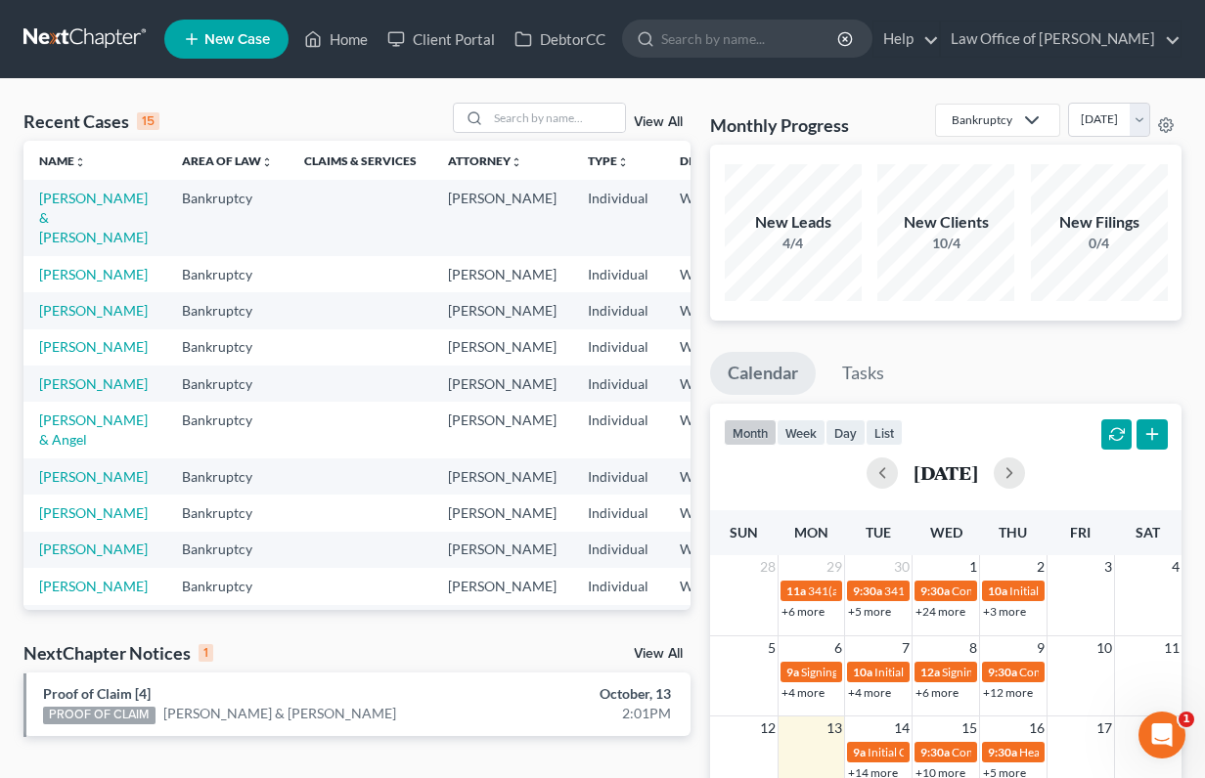
click at [69, 208] on td "[PERSON_NAME] & [PERSON_NAME]" at bounding box center [94, 217] width 143 height 75
click at [85, 216] on link "[PERSON_NAME] & [PERSON_NAME]" at bounding box center [93, 218] width 109 height 56
select select "6"
